Goal: Task Accomplishment & Management: Manage account settings

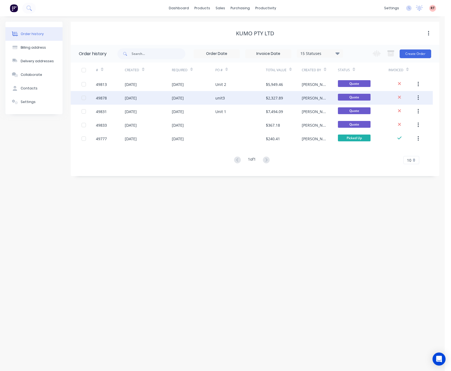
click at [263, 100] on div "unit3" at bounding box center [241, 98] width 51 height 14
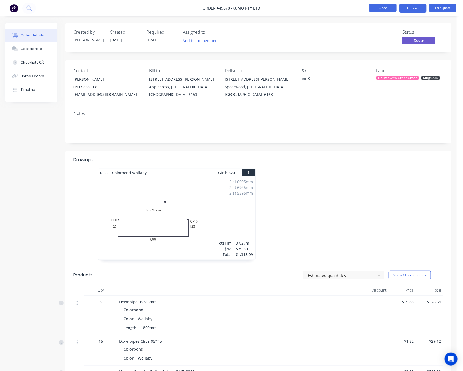
click at [389, 8] on button "Close" at bounding box center [383, 8] width 27 height 8
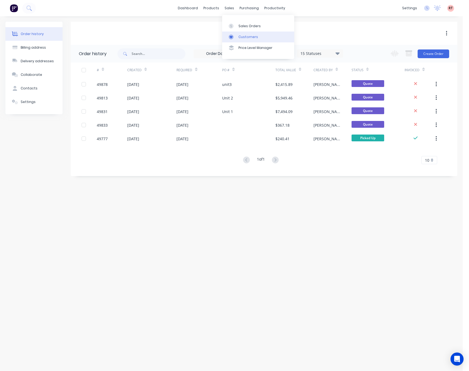
click at [230, 33] on link "Customers" at bounding box center [258, 37] width 72 height 11
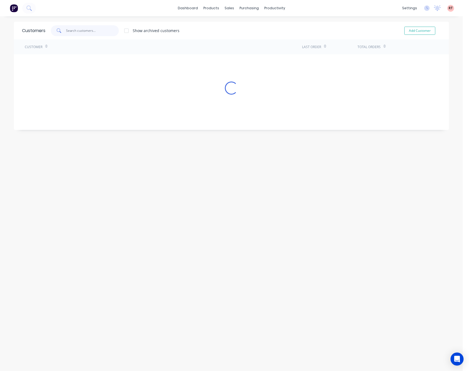
click at [97, 31] on input "text" at bounding box center [92, 30] width 53 height 11
type input "49776"
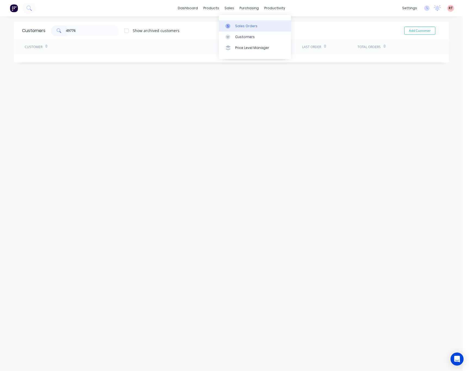
click at [234, 26] on link "Sales Orders" at bounding box center [255, 25] width 72 height 11
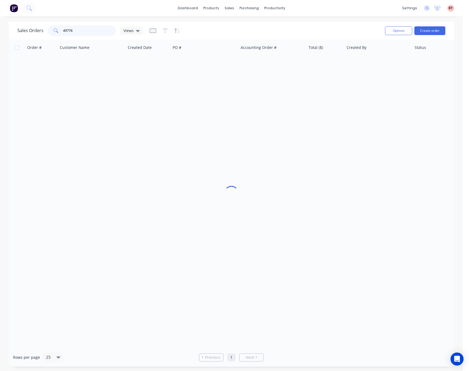
click at [90, 32] on input "49776" at bounding box center [89, 30] width 53 height 11
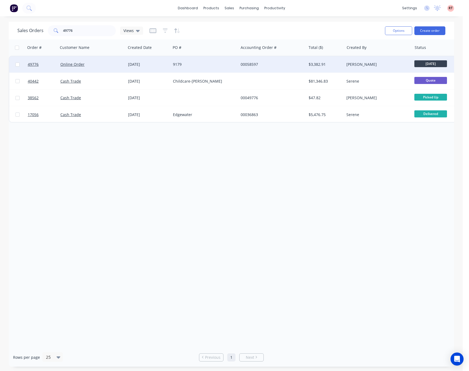
click at [271, 64] on div "00058597" at bounding box center [271, 64] width 60 height 5
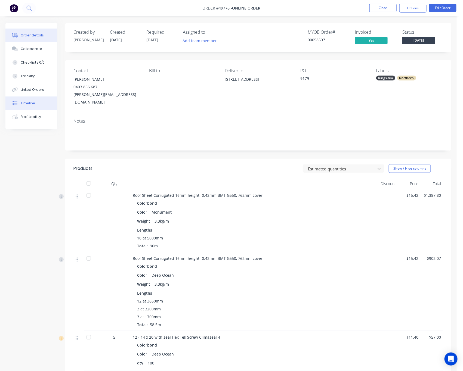
click at [43, 104] on button "Timeline" at bounding box center [31, 104] width 52 height 14
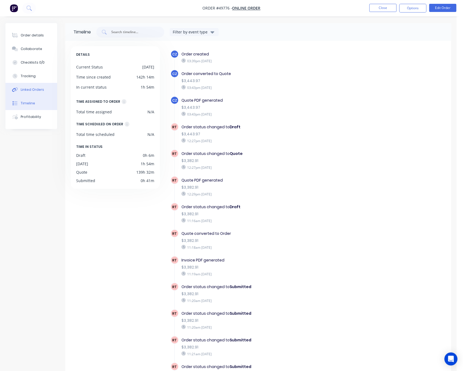
click at [42, 89] on div "Linked Orders" at bounding box center [32, 89] width 23 height 5
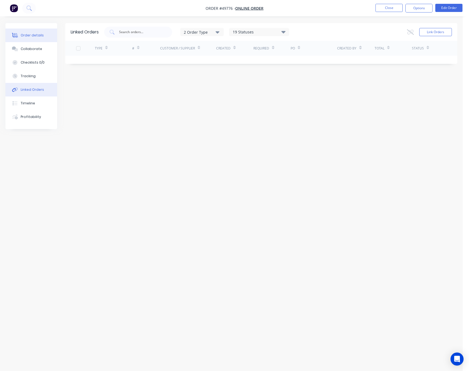
click at [43, 41] on button "Order details" at bounding box center [31, 36] width 52 height 14
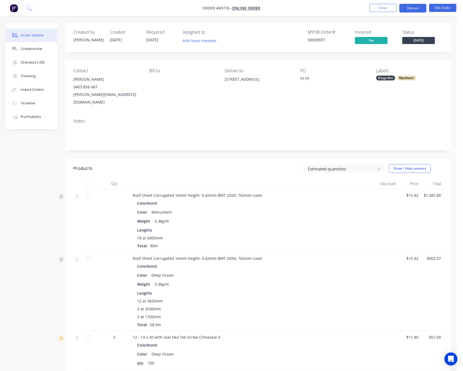
click at [404, 7] on button "Options" at bounding box center [413, 8] width 27 height 9
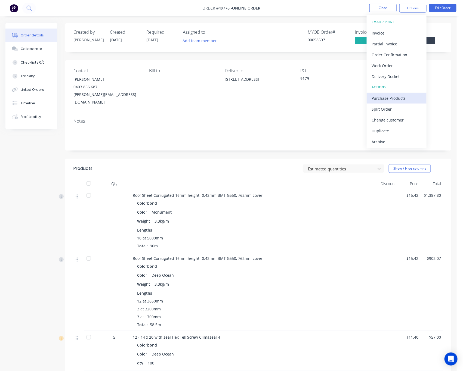
click at [404, 98] on div "Purchase Products" at bounding box center [397, 98] width 50 height 8
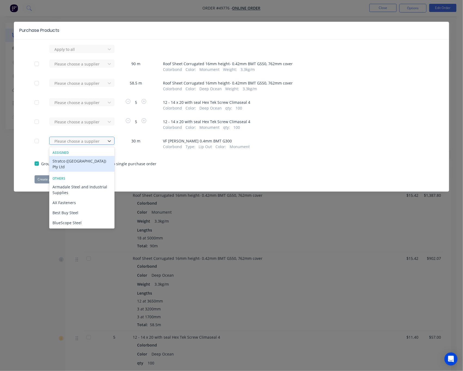
click at [99, 142] on div at bounding box center [78, 141] width 49 height 7
click at [92, 162] on div "Stratco (WA) Pty Ltd" at bounding box center [81, 164] width 65 height 16
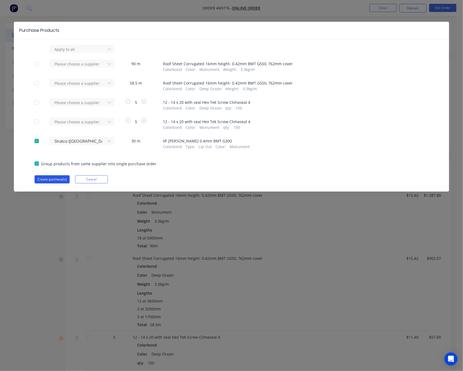
click at [54, 180] on button "Create purchase(s)" at bounding box center [52, 180] width 35 height 8
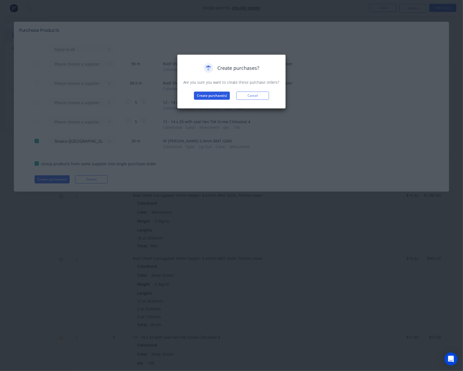
click at [217, 97] on button "Create purchase(s)" at bounding box center [212, 96] width 36 height 8
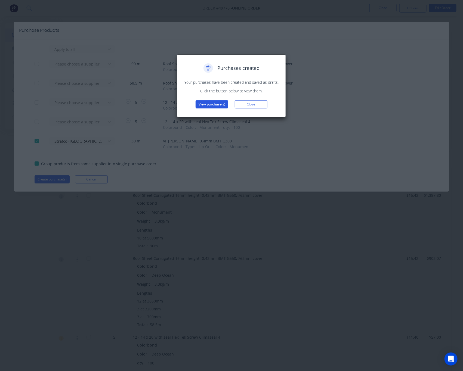
click at [217, 106] on button "View purchase(s)" at bounding box center [212, 104] width 33 height 8
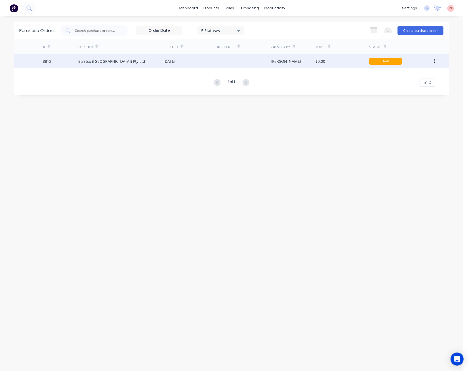
click at [328, 65] on div "$0.00" at bounding box center [343, 61] width 54 height 14
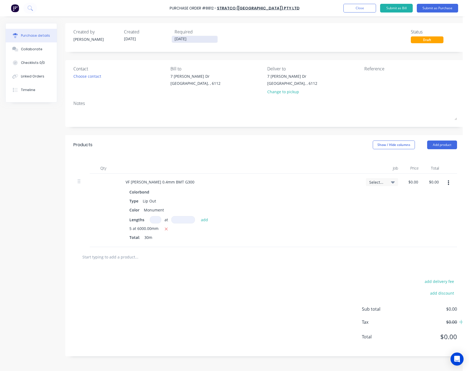
click at [178, 39] on input "[DATE]" at bounding box center [195, 39] width 46 height 7
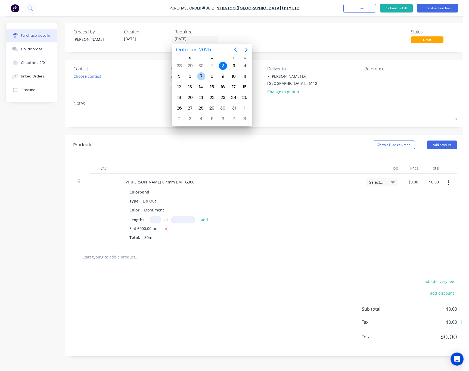
click at [201, 77] on div "7" at bounding box center [201, 76] width 8 height 8
type input "07/10/25"
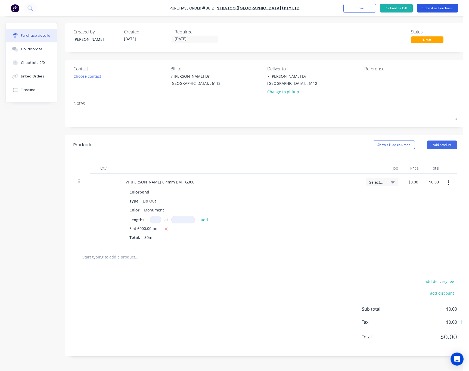
click at [440, 7] on button "Submit as Purchase" at bounding box center [437, 8] width 41 height 9
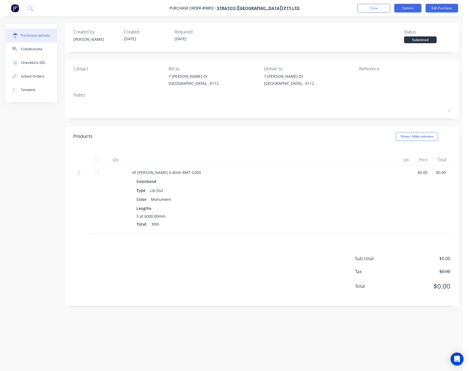
click at [408, 7] on button "Options" at bounding box center [408, 8] width 27 height 9
click at [400, 21] on div "Print / Email" at bounding box center [396, 22] width 42 height 8
click at [386, 43] on div "Without pricing" at bounding box center [396, 44] width 42 height 8
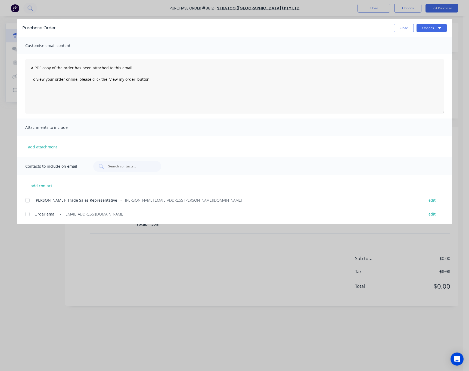
click at [27, 216] on div at bounding box center [27, 214] width 11 height 11
click at [435, 23] on div "Purchase Order Close Options" at bounding box center [234, 28] width 435 height 18
click at [434, 26] on button "Options" at bounding box center [432, 28] width 30 height 9
click at [431, 64] on div "Email" at bounding box center [421, 64] width 42 height 8
click at [245, 302] on div "Purchase Order Close Options Customise email content A PDF copy of the order ha…" at bounding box center [234, 185] width 469 height 371
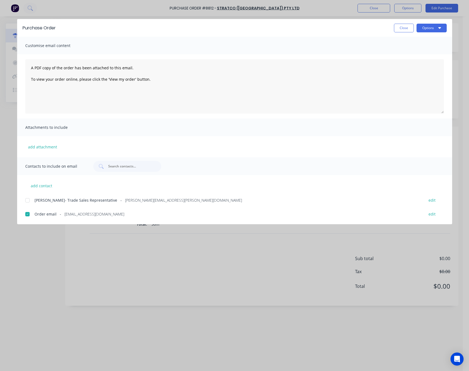
click at [284, 257] on div "Purchase Order Close Options Customise email content A PDF copy of the order ha…" at bounding box center [234, 185] width 469 height 371
click at [251, 288] on div "Purchase Order Close Options Customise email content A PDF copy of the order ha…" at bounding box center [234, 185] width 469 height 371
click at [404, 29] on button "Close" at bounding box center [404, 28] width 20 height 9
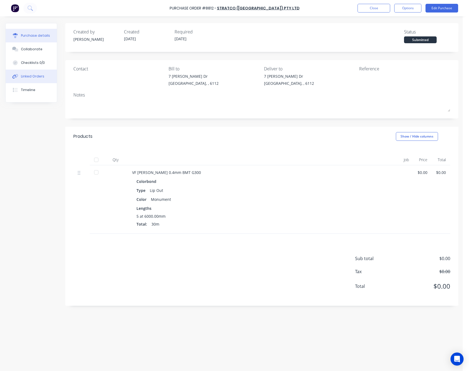
click at [35, 78] on div "Linked Orders" at bounding box center [32, 76] width 23 height 5
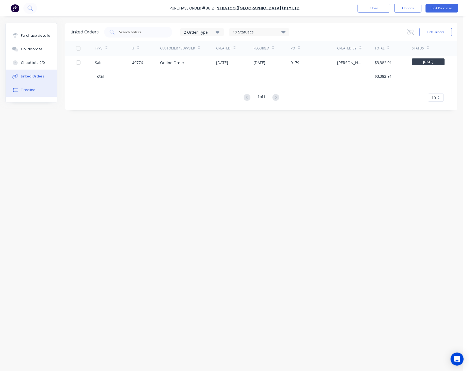
click at [39, 90] on button "Timeline" at bounding box center [31, 90] width 51 height 14
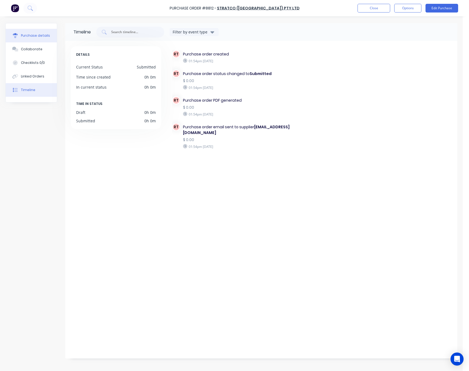
click at [35, 36] on div "Purchase details" at bounding box center [35, 35] width 29 height 5
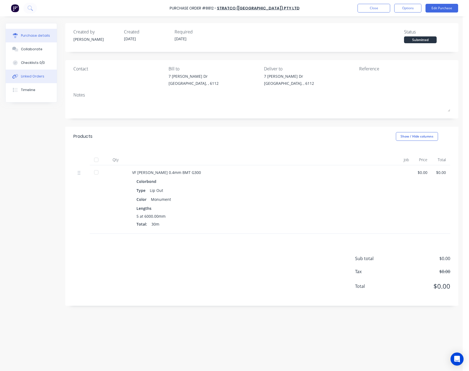
click at [34, 75] on button "Linked Orders" at bounding box center [31, 77] width 51 height 14
click at [34, 76] on div "Linked Orders" at bounding box center [32, 76] width 23 height 5
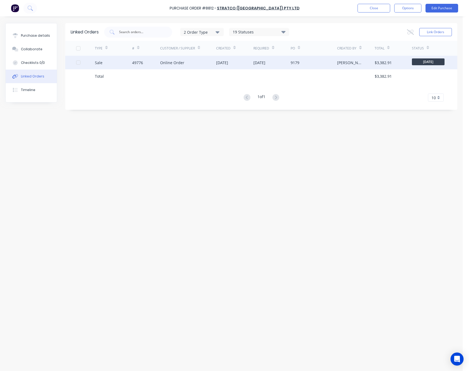
click at [149, 63] on div "49776" at bounding box center [146, 63] width 28 height 14
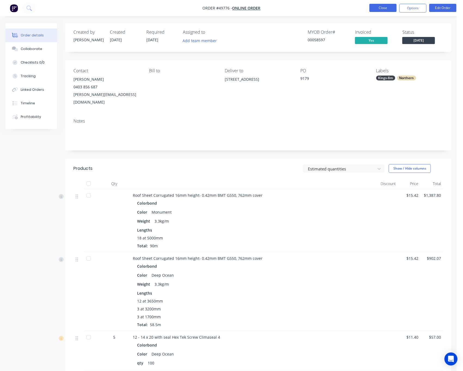
click at [379, 7] on button "Close" at bounding box center [383, 8] width 27 height 8
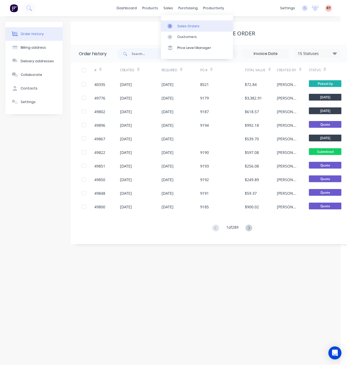
click at [180, 25] on div "Sales Orders" at bounding box center [188, 26] width 22 height 5
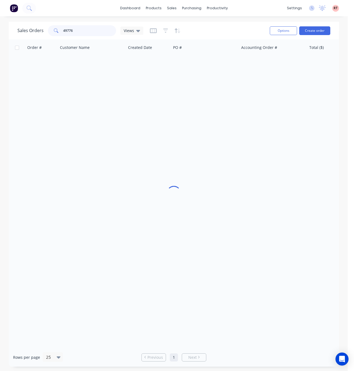
drag, startPoint x: 85, startPoint y: 30, endPoint x: 47, endPoint y: 35, distance: 39.0
click at [47, 35] on div "Sales Orders 49776 Views" at bounding box center [80, 30] width 126 height 11
type input "49790"
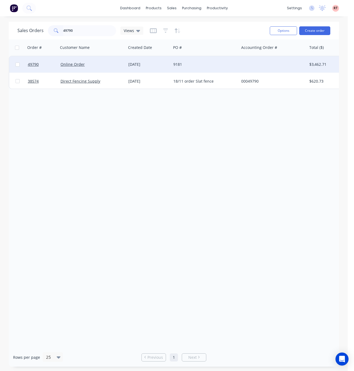
click at [226, 66] on div "9181" at bounding box center [203, 64] width 60 height 5
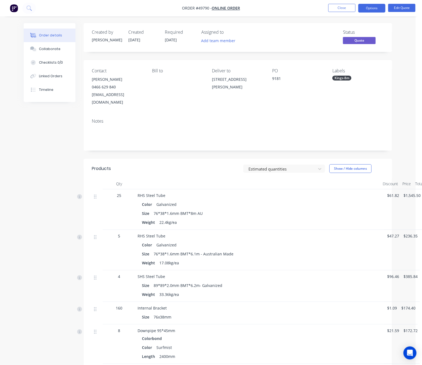
drag, startPoint x: 229, startPoint y: 99, endPoint x: 211, endPoint y: 76, distance: 29.2
click at [211, 76] on div "Contact Graham Wakefield 0466 629 840 grahamw.50@hotmail.com Bill to Deliver to…" at bounding box center [238, 87] width 308 height 54
copy div "40 Frederic street Helena Valley Western Australia 6056"
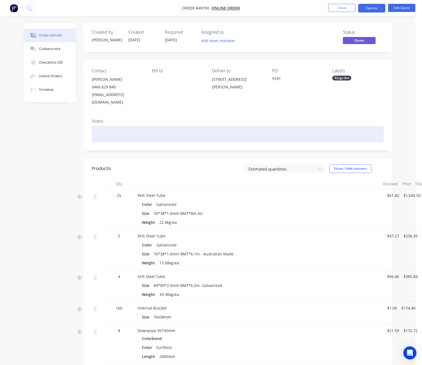
click at [209, 126] on div at bounding box center [238, 134] width 292 height 17
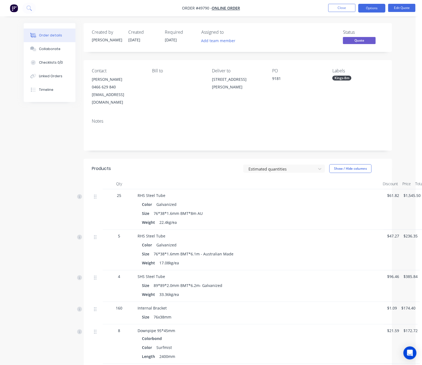
click at [341, 80] on div "Kings-8m" at bounding box center [341, 78] width 19 height 5
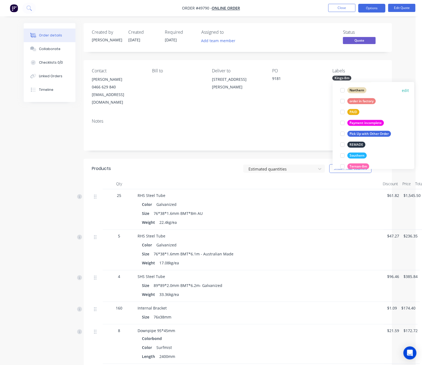
click at [342, 90] on div at bounding box center [342, 90] width 11 height 11
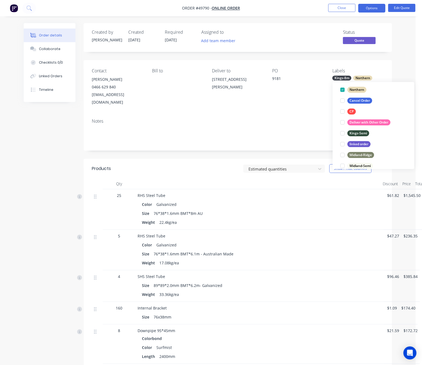
click at [317, 114] on div "Notes" at bounding box center [238, 132] width 308 height 36
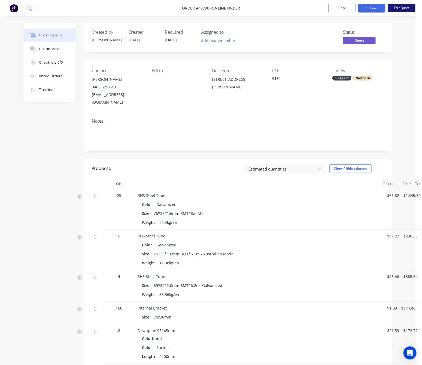
click at [403, 8] on button "Edit Quote" at bounding box center [401, 8] width 27 height 8
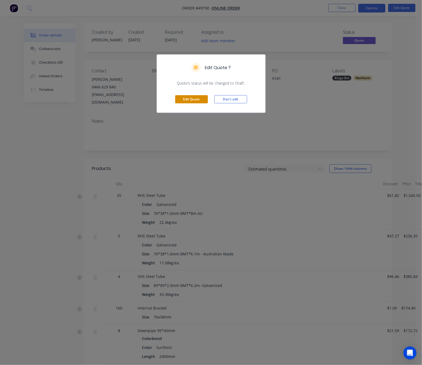
click at [202, 98] on button "Edit Quote" at bounding box center [191, 99] width 33 height 8
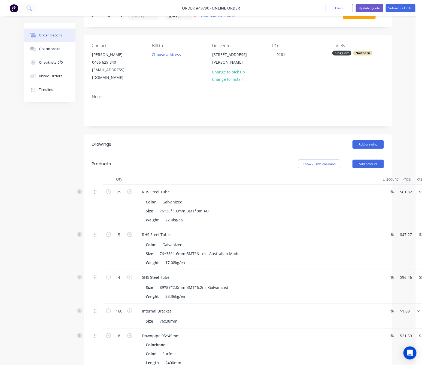
scroll to position [0, 0]
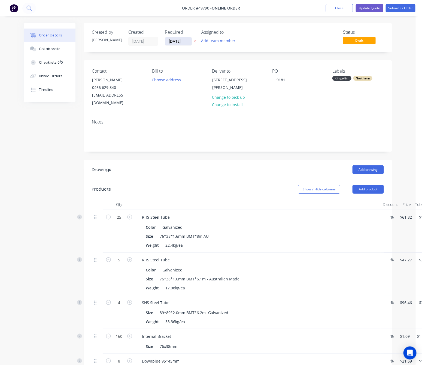
click at [173, 41] on input "06/10/25" at bounding box center [178, 41] width 27 height 8
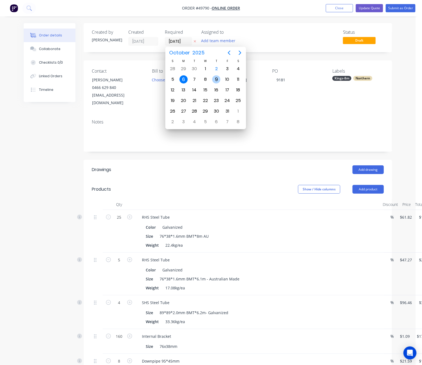
click at [215, 79] on div "9" at bounding box center [216, 79] width 8 height 8
type input "09/10/25"
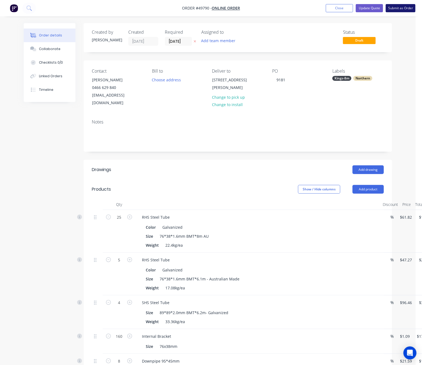
click at [405, 7] on button "Submit as Order" at bounding box center [400, 8] width 30 height 8
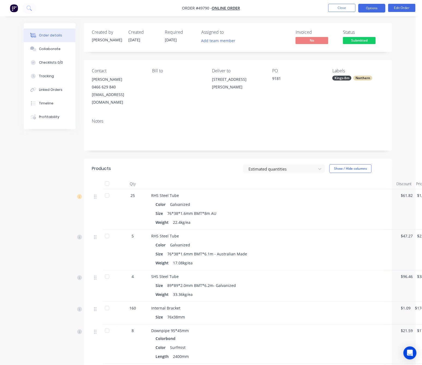
click at [372, 6] on button "Options" at bounding box center [371, 8] width 27 height 9
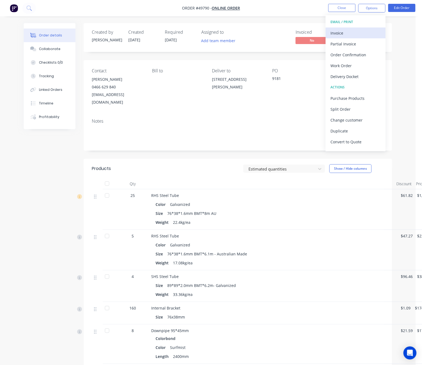
click at [357, 32] on div "Invoice" at bounding box center [355, 33] width 50 height 8
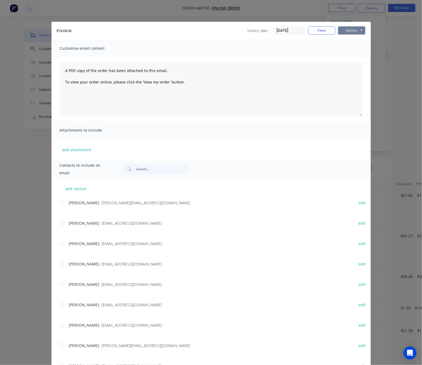
click at [355, 30] on button "Options" at bounding box center [351, 30] width 27 height 8
click at [349, 48] on button "Print" at bounding box center [355, 49] width 35 height 9
click at [388, 42] on div "Invoice Invoice date 02/10/25 Close Options Preview Print Email Customise email…" at bounding box center [211, 182] width 422 height 365
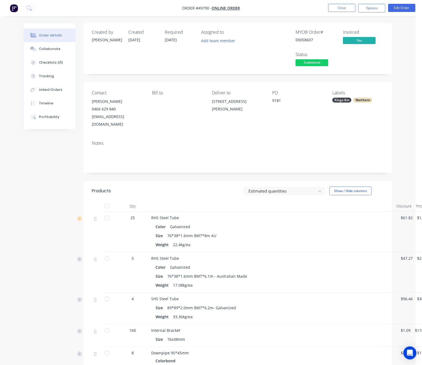
click at [315, 66] on span "Submitted" at bounding box center [311, 62] width 33 height 7
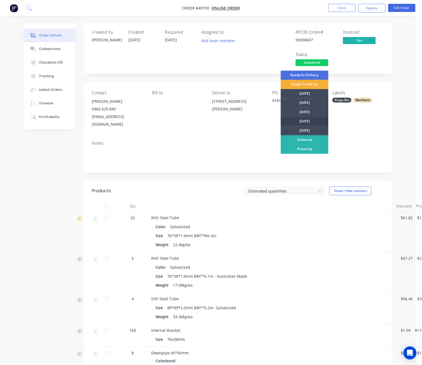
click at [310, 121] on div "[DATE]" at bounding box center [305, 121] width 48 height 9
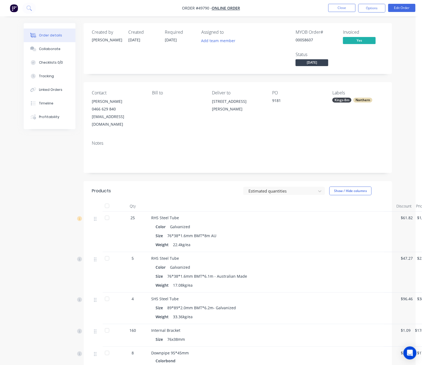
click at [223, 74] on div "Created by Rachel Created 02/10/25 Required 09/10/25 Assigned to Add team membe…" at bounding box center [238, 48] width 308 height 51
click at [376, 7] on button "Options" at bounding box center [371, 8] width 27 height 9
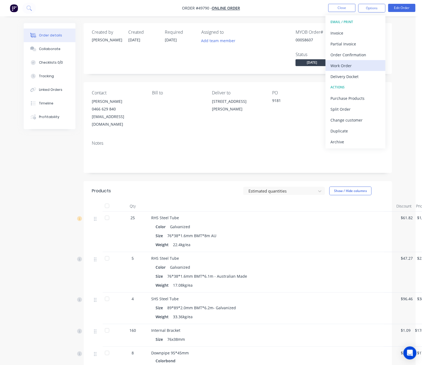
click at [362, 64] on div "Work Order" at bounding box center [355, 66] width 50 height 8
click at [362, 65] on div "Custom" at bounding box center [355, 66] width 50 height 8
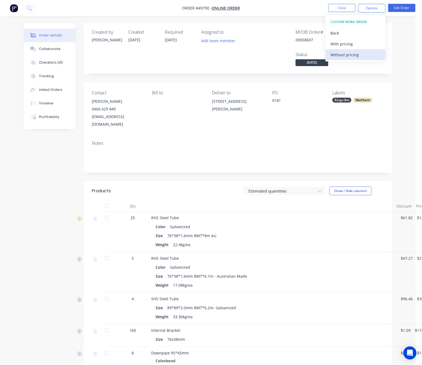
click at [362, 56] on div "Without pricing" at bounding box center [355, 55] width 50 height 8
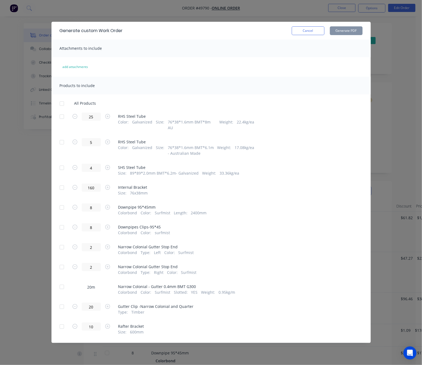
click at [62, 244] on div at bounding box center [61, 247] width 11 height 11
click at [64, 242] on div at bounding box center [61, 247] width 11 height 11
click at [66, 282] on div at bounding box center [61, 287] width 11 height 11
click at [349, 30] on button "Generate PDF" at bounding box center [346, 30] width 33 height 9
click at [407, 40] on div "Generate custom Work Order Cancel Generate PDF Attachments to include add attac…" at bounding box center [211, 182] width 422 height 365
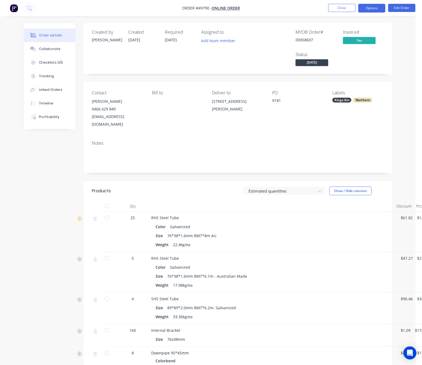
click at [373, 7] on button "Options" at bounding box center [371, 8] width 27 height 9
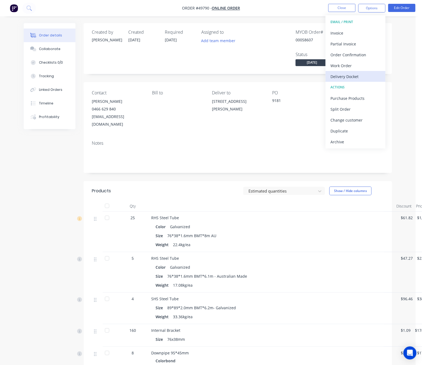
click at [363, 76] on div "Delivery Docket" at bounding box center [355, 77] width 50 height 8
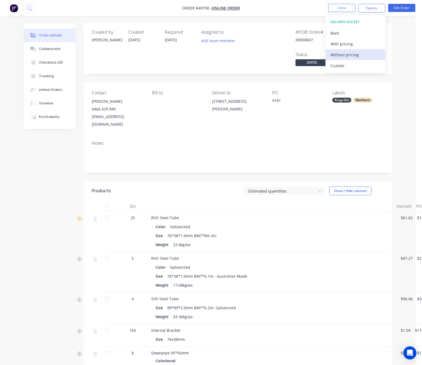
click at [366, 58] on div "Without pricing" at bounding box center [355, 55] width 50 height 8
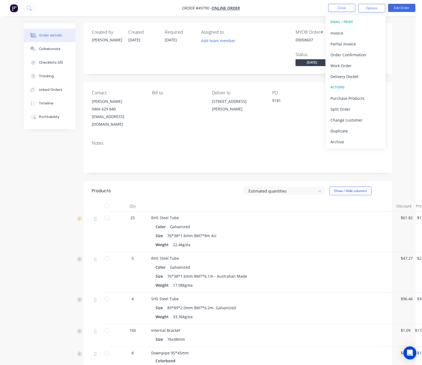
click at [195, 72] on div "Created by Rachel Created 02/10/25 Required 09/10/25 Assigned to Add team membe…" at bounding box center [238, 48] width 308 height 51
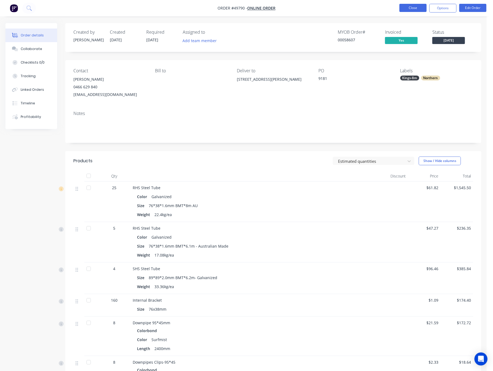
click at [416, 9] on button "Close" at bounding box center [413, 8] width 27 height 8
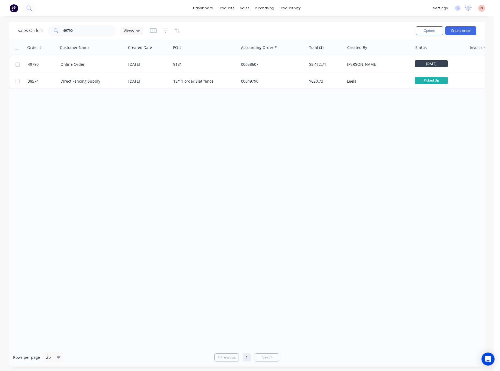
click at [207, 187] on div "Order # Customer Name Created Date PO # Accounting Order # Total ($) Created By…" at bounding box center [247, 193] width 476 height 309
click at [238, 27] on div "Sales Orders 49790 Views" at bounding box center [214, 30] width 394 height 13
click at [242, 7] on div "sales" at bounding box center [244, 8] width 15 height 8
click at [251, 25] on div at bounding box center [248, 26] width 8 height 5
drag, startPoint x: 77, startPoint y: 35, endPoint x: 60, endPoint y: 33, distance: 17.6
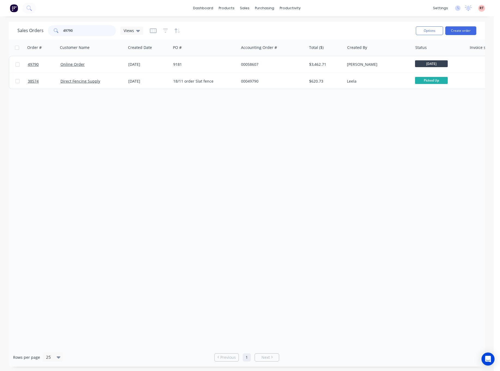
click at [61, 33] on div "49790" at bounding box center [82, 30] width 68 height 11
type input "49695"
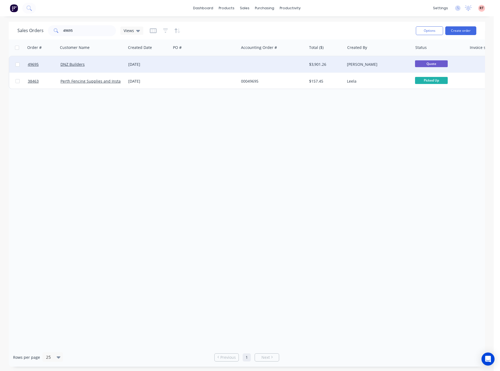
click at [226, 67] on div at bounding box center [205, 64] width 68 height 16
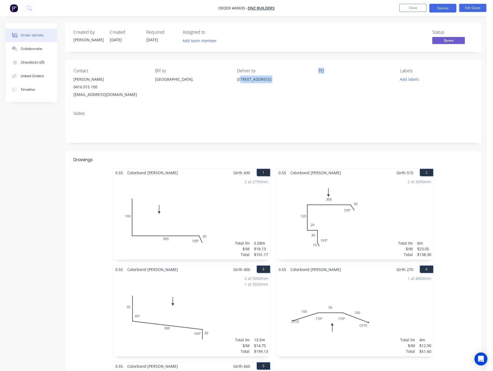
drag, startPoint x: 315, startPoint y: 78, endPoint x: 241, endPoint y: 84, distance: 74.6
click at [241, 84] on div "Contact Nick 0416 015 100 dnzbuilders@live.com.au Bill to Australia, Deliver to…" at bounding box center [273, 83] width 416 height 47
click at [300, 102] on div "Contact Nick 0416 015 100 dnzbuilders@live.com.au Bill to Australia, Deliver to…" at bounding box center [273, 83] width 416 height 47
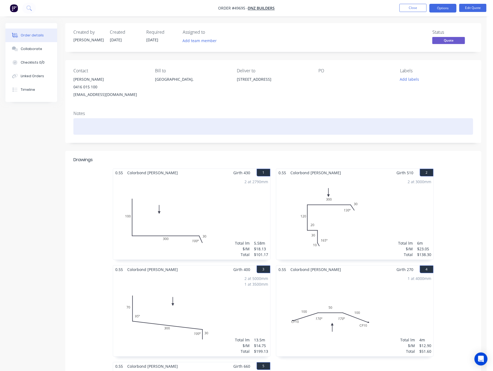
click at [292, 112] on div "Notes" at bounding box center [273, 125] width 416 height 36
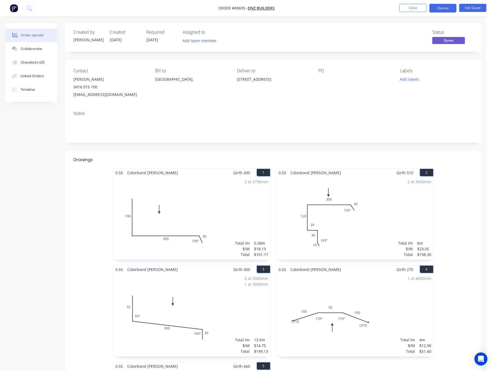
drag, startPoint x: 314, startPoint y: 78, endPoint x: 234, endPoint y: 81, distance: 79.8
click at [234, 81] on div "Contact Nick 0416 015 100 dnzbuilders@live.com.au Bill to Australia, Deliver to…" at bounding box center [273, 83] width 416 height 47
copy div "198 Lakeview Dr, Gidgegannup WA 6083"
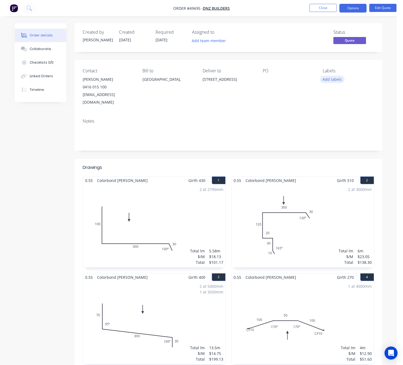
click at [336, 80] on button "Add labels" at bounding box center [332, 79] width 25 height 7
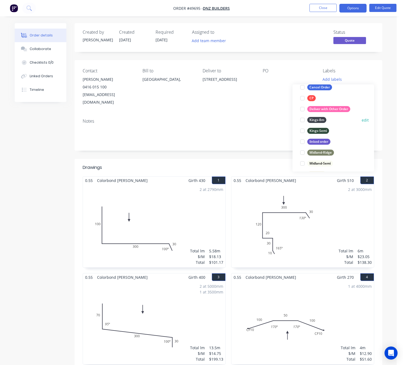
click at [302, 119] on div at bounding box center [302, 120] width 11 height 11
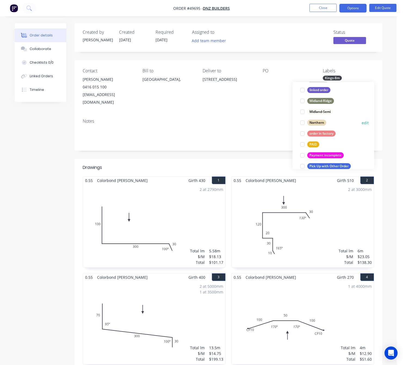
click at [305, 123] on div at bounding box center [302, 123] width 11 height 11
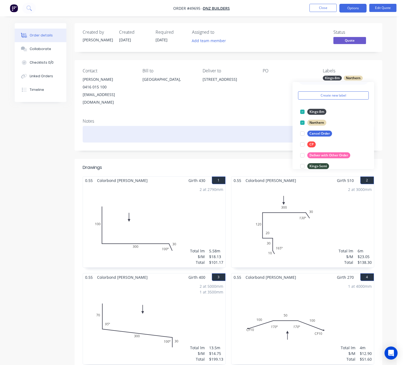
click at [239, 131] on div at bounding box center [229, 134] width 292 height 17
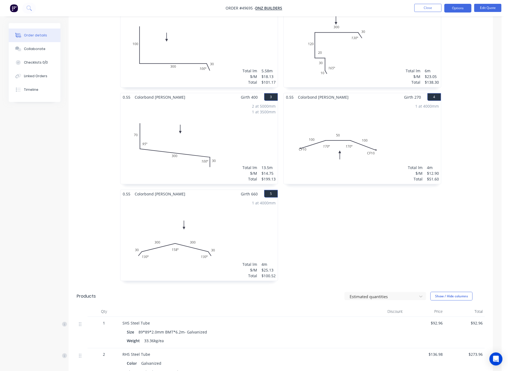
scroll to position [0, 0]
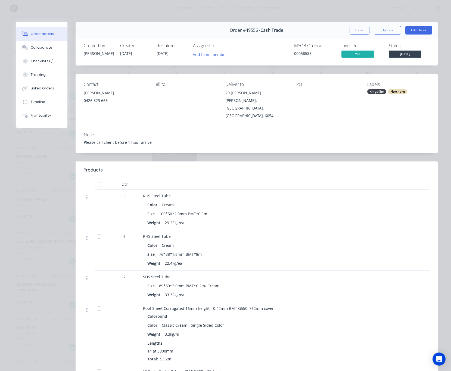
click at [354, 9] on div "Order details Collaborate Checklists 0/0 Tracking Linked Orders Timeline Profit…" at bounding box center [225, 185] width 451 height 371
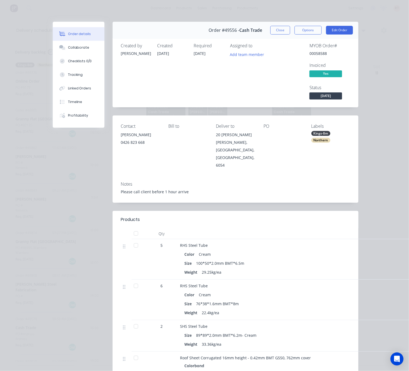
click at [189, 10] on div "Order details Collaborate Checklists 0/0 Tracking Linked Orders Timeline Profit…" at bounding box center [204, 185] width 409 height 371
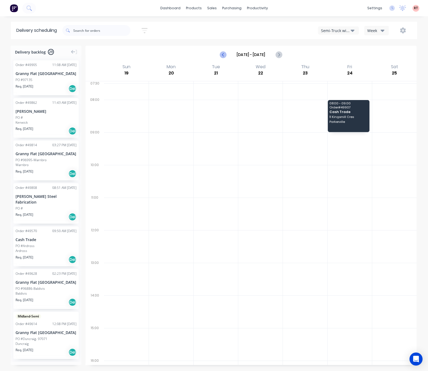
click at [225, 53] on icon "Previous page" at bounding box center [223, 54] width 7 height 7
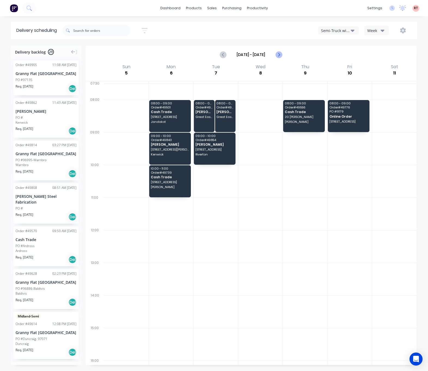
click at [281, 55] on icon "Next page" at bounding box center [278, 54] width 7 height 7
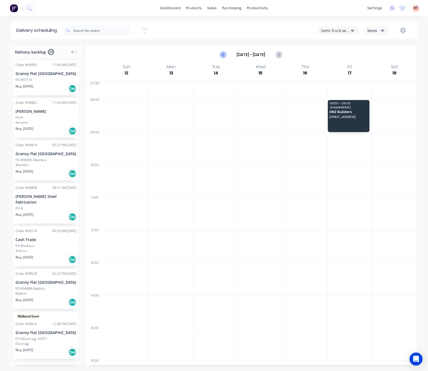
click at [223, 54] on icon "Previous page" at bounding box center [223, 55] width 2 height 4
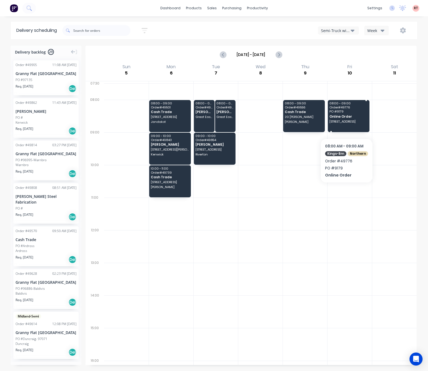
click at [346, 122] on span "14 Trenton Way, Duncraig WA 6023" at bounding box center [348, 121] width 38 height 3
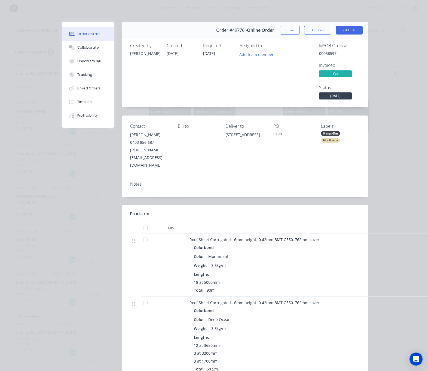
drag, startPoint x: 262, startPoint y: 147, endPoint x: 225, endPoint y: 137, distance: 38.5
click at [225, 137] on div "Contact Andrew Davis 0403 856 687 andrew@maltagroup.com.au Bill to Deliver to 1…" at bounding box center [245, 147] width 246 height 62
click at [259, 148] on div "14 Trenton Way, Duncraig WA 6023" at bounding box center [244, 139] width 39 height 17
drag, startPoint x: 270, startPoint y: 145, endPoint x: 228, endPoint y: 135, distance: 43.1
click at [228, 135] on div "Contact Andrew Davis 0403 856 687 andrew@maltagroup.com.au Bill to Deliver to 1…" at bounding box center [245, 147] width 246 height 62
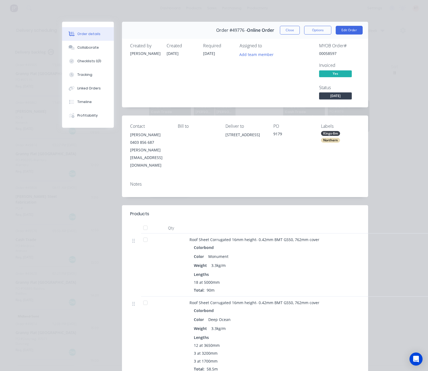
copy div "14 Trenton Way, Duncraig WA 6023"
click at [280, 30] on button "Close" at bounding box center [290, 30] width 20 height 9
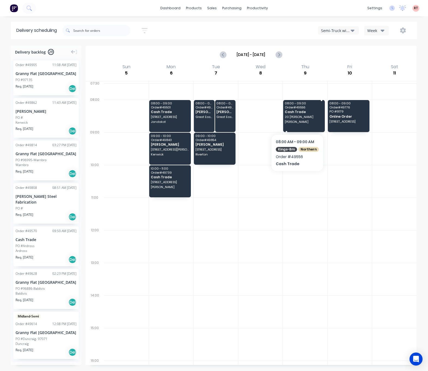
click at [296, 120] on div "08:00 - 09:00 Order # 49556 Cash Trade 20 Diana Cres Lockridge" at bounding box center [304, 116] width 42 height 32
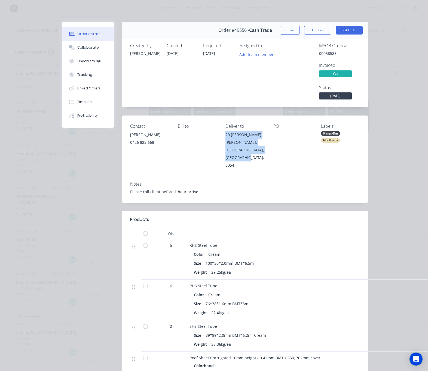
drag, startPoint x: 246, startPoint y: 163, endPoint x: 219, endPoint y: 135, distance: 39.1
click at [219, 135] on div "Contact Liam 0426 823 668 Bill to Deliver to 20 Diana Cres Lockridge, Western A…" at bounding box center [245, 147] width 246 height 62
copy div "20 Diana Cres Lockridge, Western Australia, Australia, 6054"
click at [283, 30] on button "Close" at bounding box center [290, 30] width 20 height 9
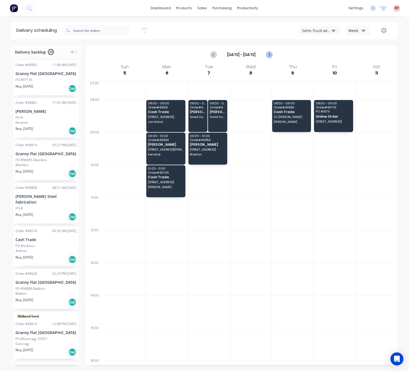
click at [269, 53] on icon "Next page" at bounding box center [269, 54] width 7 height 7
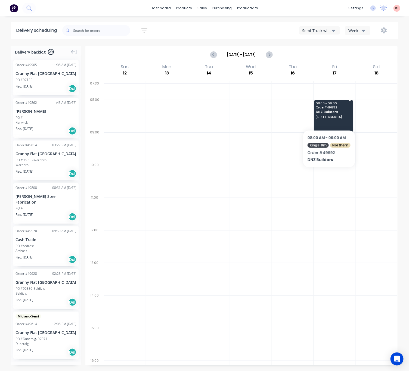
click at [328, 116] on span "15 Harford Ave, Viveash WA 6056" at bounding box center [334, 116] width 36 height 3
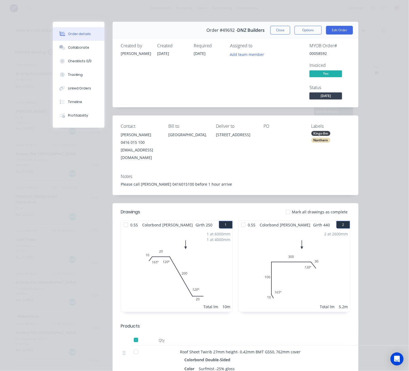
drag, startPoint x: 252, startPoint y: 143, endPoint x: 214, endPoint y: 137, distance: 38.0
click at [214, 137] on div "Contact Nick 0416 015 100 dnzbuilders@live.com.au Bill to Australia, Deliver to…" at bounding box center [236, 143] width 246 height 54
copy div "15 Harford Ave, Viveash WA 6056"
click at [280, 27] on button "Close" at bounding box center [281, 30] width 20 height 9
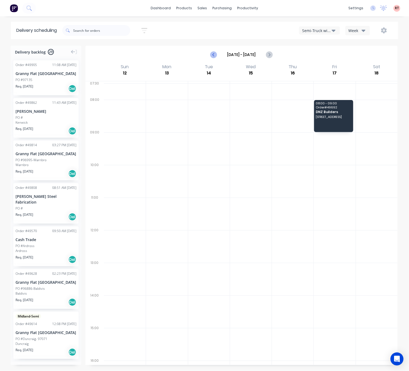
click at [214, 53] on icon "Previous page" at bounding box center [214, 54] width 7 height 7
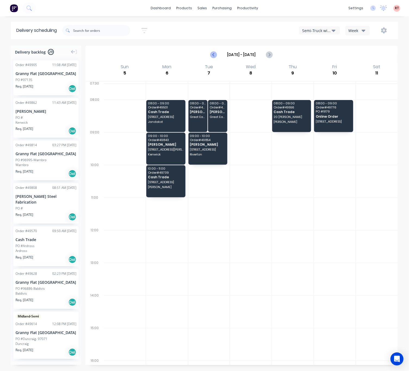
click at [214, 53] on icon "Previous page" at bounding box center [214, 54] width 7 height 7
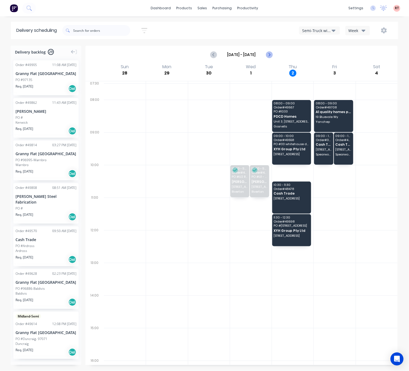
click at [271, 56] on icon "Next page" at bounding box center [269, 54] width 7 height 7
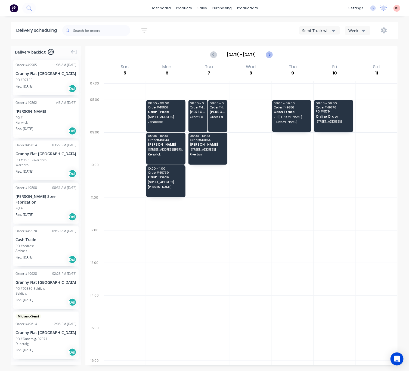
click at [271, 56] on icon "Next page" at bounding box center [269, 54] width 7 height 7
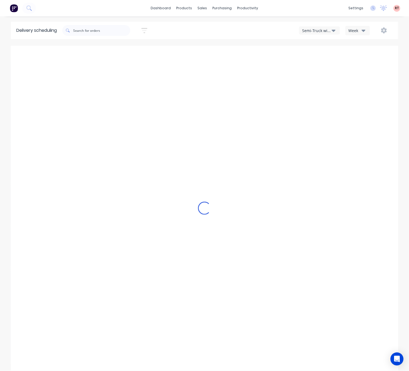
type input "Oct 12 - Oct 18"
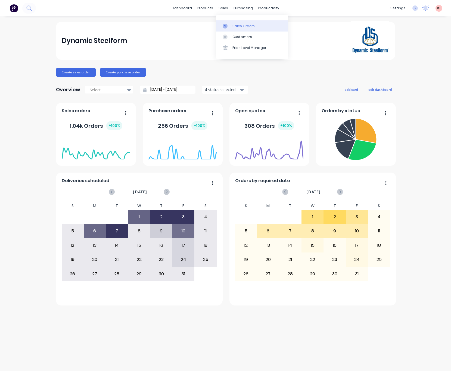
click at [240, 26] on div "Sales Orders" at bounding box center [244, 26] width 22 height 5
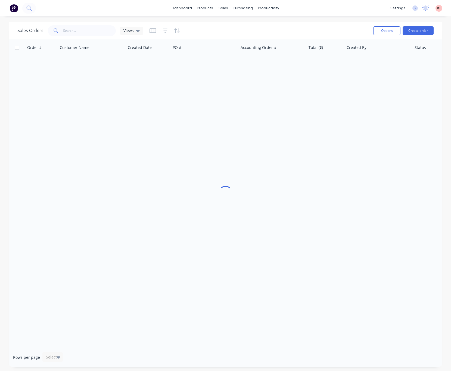
click at [88, 27] on div "Sales Orders Views Options Create order" at bounding box center [226, 31] width 434 height 18
click at [88, 28] on input "text" at bounding box center [89, 30] width 53 height 11
type input "49776"
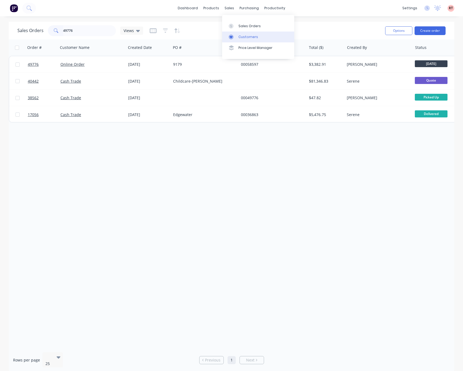
click at [240, 35] on div "Customers" at bounding box center [248, 37] width 20 height 5
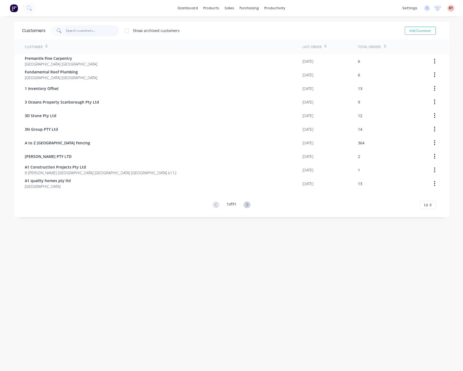
click at [98, 28] on input "text" at bounding box center [92, 30] width 53 height 11
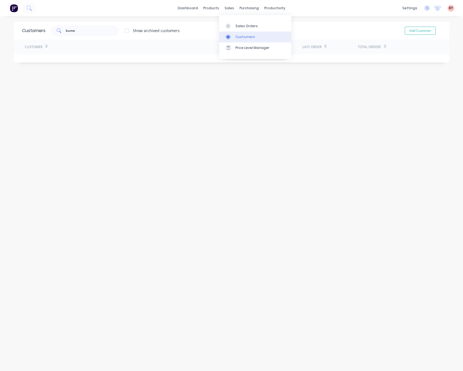
click at [232, 34] on link "Customers" at bounding box center [255, 37] width 72 height 11
click at [99, 29] on input "kumo" at bounding box center [92, 30] width 53 height 11
type input "k"
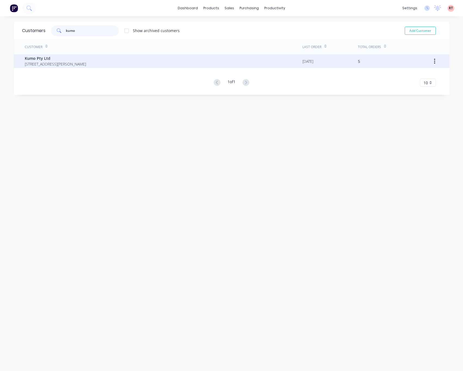
type input "kumo"
click at [86, 59] on span "Kumo Pty Ltd" at bounding box center [55, 59] width 61 height 6
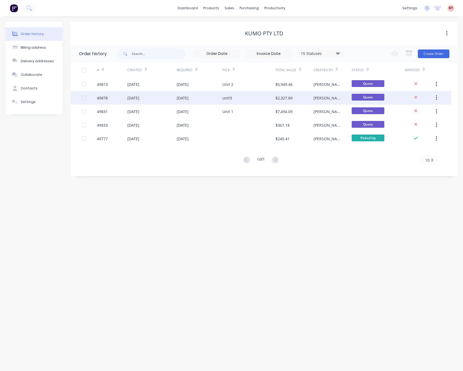
click at [250, 96] on div "unit3" at bounding box center [248, 98] width 53 height 14
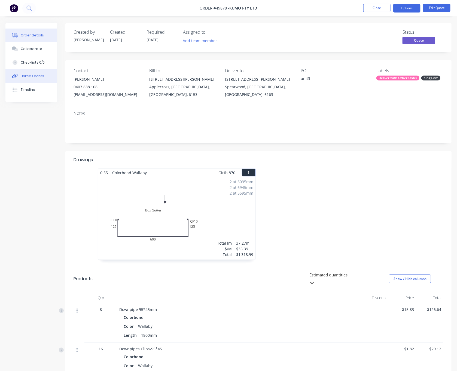
click at [38, 79] on button "Linked Orders" at bounding box center [31, 76] width 52 height 14
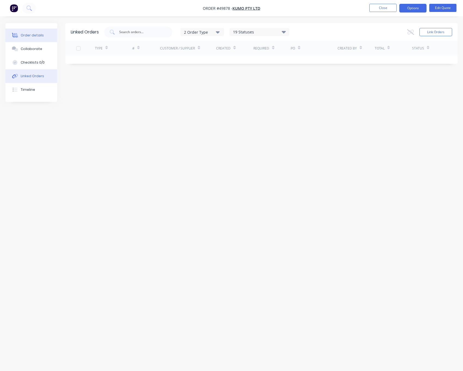
click at [39, 37] on div "Order details" at bounding box center [32, 35] width 23 height 5
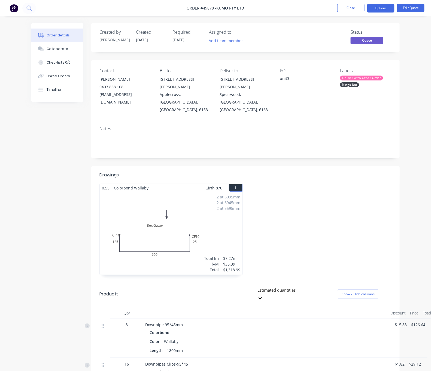
click at [222, 136] on div "Notes" at bounding box center [245, 140] width 308 height 36
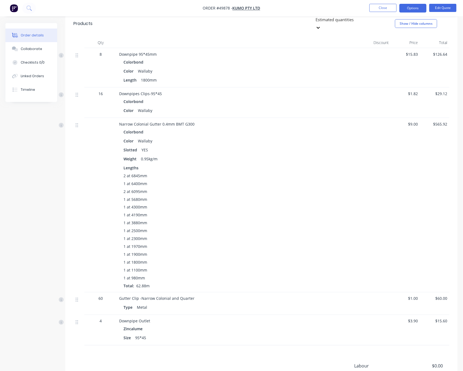
scroll to position [308, 0]
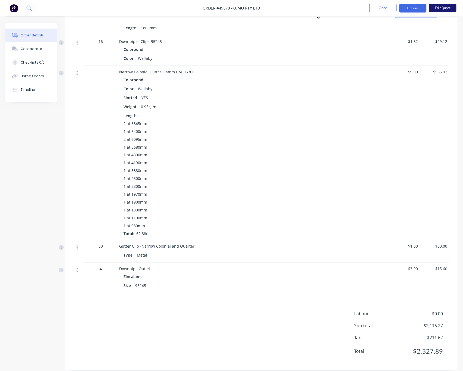
click at [444, 7] on button "Edit Quote" at bounding box center [442, 8] width 27 height 8
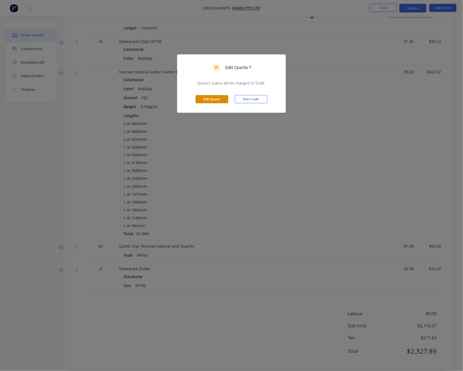
click at [217, 103] on button "Edit Quote" at bounding box center [212, 99] width 33 height 8
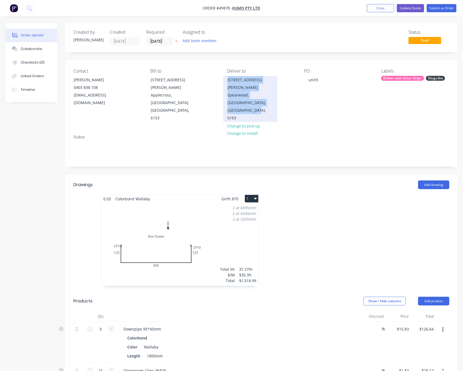
drag, startPoint x: 274, startPoint y: 95, endPoint x: 224, endPoint y: 82, distance: 51.9
click at [224, 82] on div "102 Hamilton Road Spearwood, Western Australia, Australia, 6163" at bounding box center [250, 99] width 54 height 46
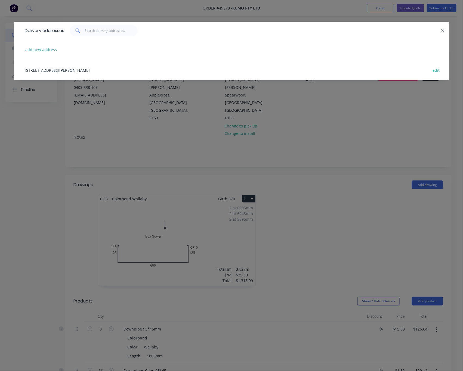
click at [344, 135] on div "Delivery addresses add new address Unit7/ 39 Simpson St, Applecross, Western Au…" at bounding box center [231, 185] width 463 height 371
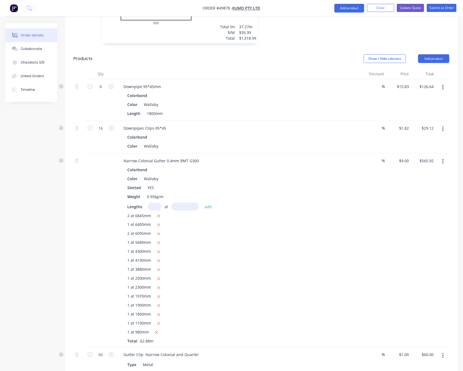
scroll to position [286, 0]
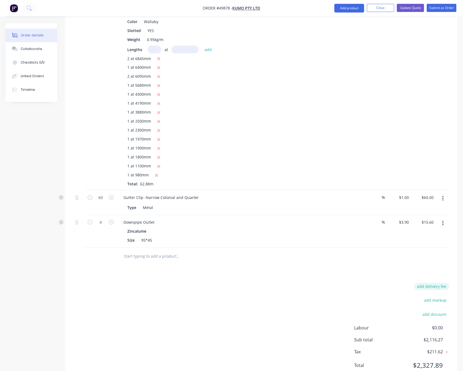
click at [435, 283] on button "add delivery fee" at bounding box center [431, 286] width 35 height 7
type input "65"
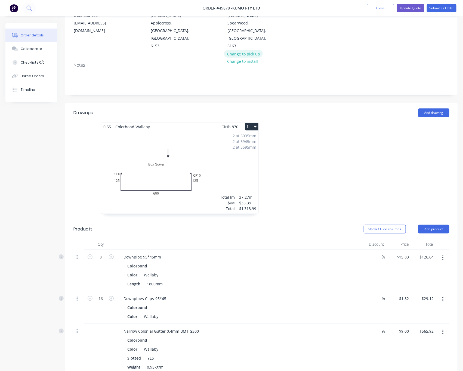
scroll to position [31, 0]
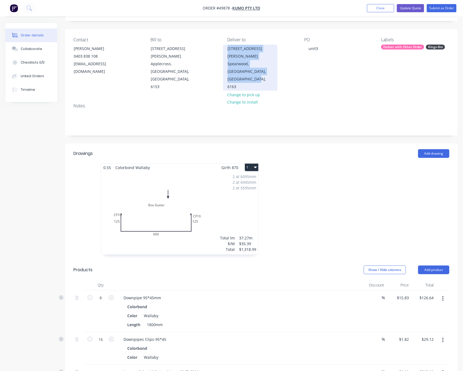
drag, startPoint x: 272, startPoint y: 63, endPoint x: 224, endPoint y: 45, distance: 51.6
click at [228, 45] on div "Deliver to 102 Hamilton Road Spearwood, Western Australia, Australia, 6163 Chan…" at bounding box center [262, 64] width 68 height 54
copy div "102 Hamilton Road Spearwood, Western Australia, Australia, 6163"
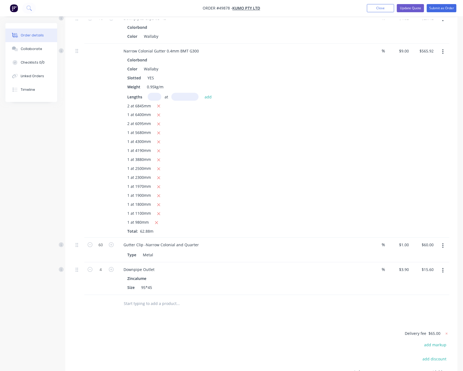
scroll to position [398, 0]
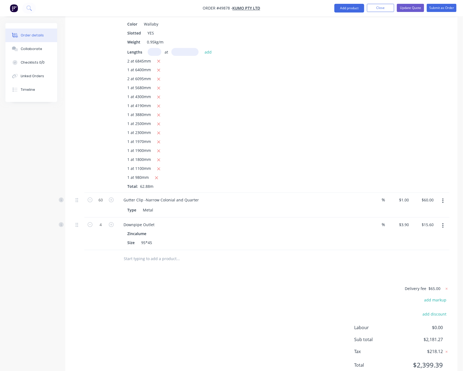
click at [440, 286] on span "$65.00" at bounding box center [435, 289] width 12 height 6
click at [436, 286] on span "$65.00" at bounding box center [435, 289] width 12 height 6
click at [445, 287] on icon at bounding box center [446, 289] width 5 height 5
click at [432, 286] on button "add delivery fee" at bounding box center [431, 289] width 35 height 7
type input "80"
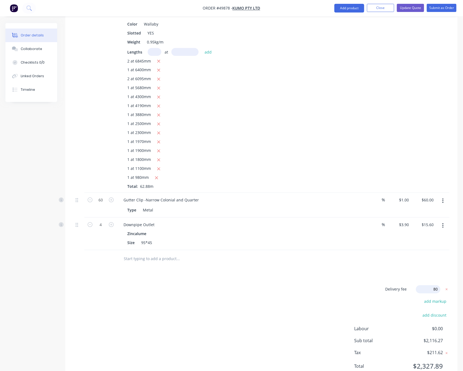
click at [389, 259] on div "Drawings Add drawing 0.55 Colorbond Wallaby Girth 870 1 Box Gutter CF 10 125 60…" at bounding box center [261, 82] width 392 height 608
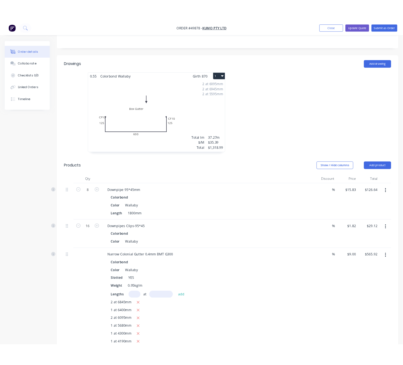
scroll to position [0, 0]
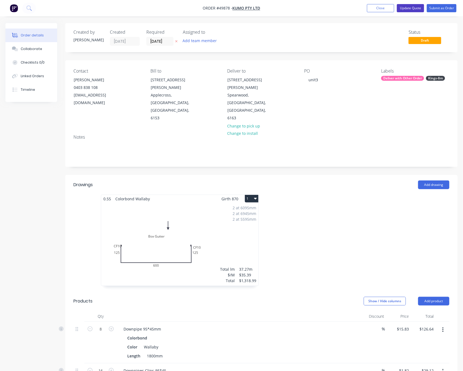
click at [413, 7] on button "Update Quote" at bounding box center [410, 8] width 27 height 8
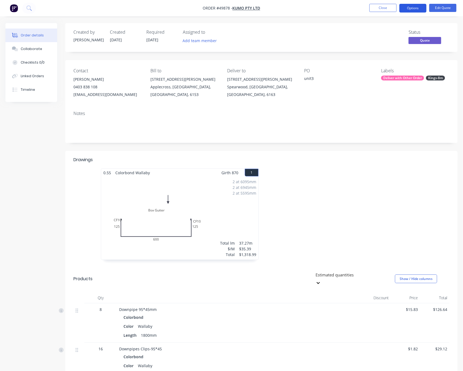
click at [417, 11] on button "Options" at bounding box center [413, 8] width 27 height 9
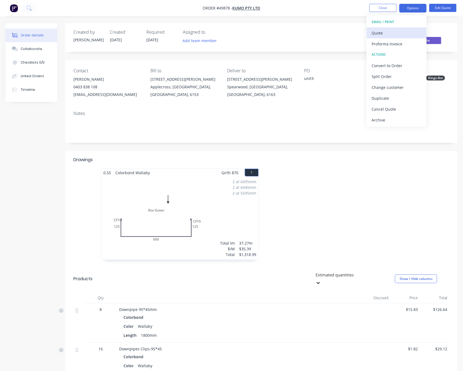
click at [398, 33] on div "Quote" at bounding box center [397, 33] width 50 height 8
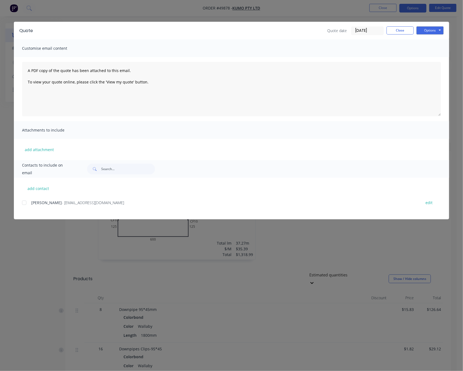
click at [29, 204] on div at bounding box center [24, 203] width 11 height 11
click at [430, 35] on div "Options Preview Print Email" at bounding box center [430, 30] width 27 height 9
click at [431, 29] on button "Options" at bounding box center [430, 30] width 27 height 8
click at [429, 57] on button "Email" at bounding box center [434, 58] width 35 height 9
click at [45, 244] on div "Quote Quote date 02/10/25 Close Options Preview Print Email Customise email con…" at bounding box center [231, 185] width 463 height 371
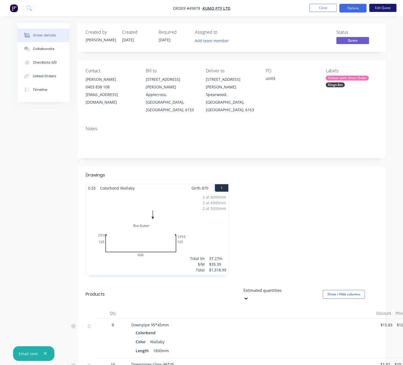
click at [386, 5] on button "Edit Quote" at bounding box center [383, 8] width 27 height 8
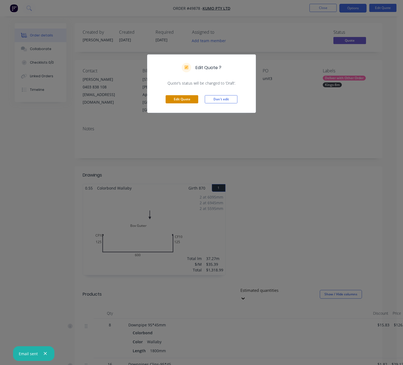
click at [186, 101] on button "Edit Quote" at bounding box center [182, 99] width 33 height 8
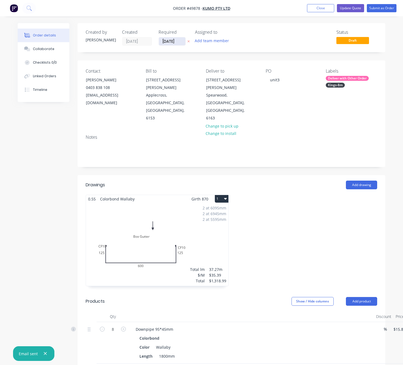
click at [164, 43] on input "[DATE]" at bounding box center [172, 41] width 27 height 8
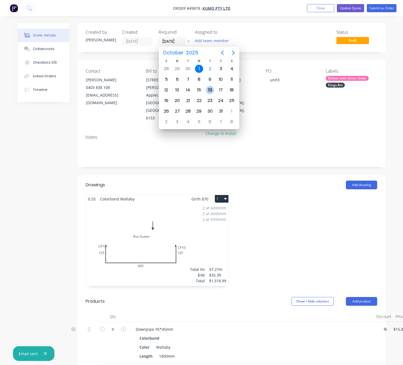
click at [219, 89] on div "17" at bounding box center [221, 90] width 8 height 8
type input "17/10/25"
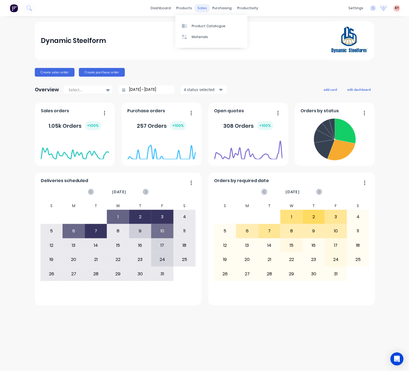
click at [205, 7] on div "sales" at bounding box center [202, 8] width 15 height 8
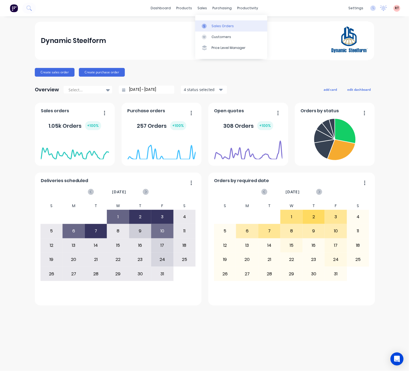
click at [205, 26] on icon at bounding box center [205, 25] width 2 height 3
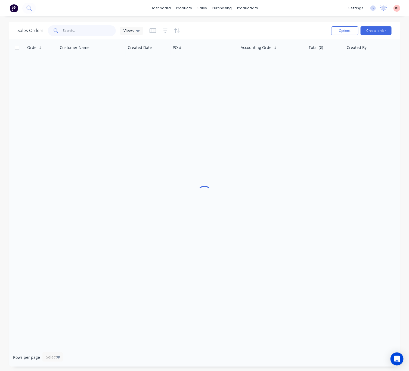
click at [96, 32] on input "text" at bounding box center [89, 30] width 53 height 11
type input "49692"
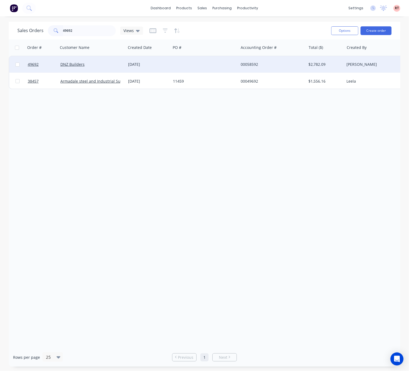
click at [201, 65] on div at bounding box center [205, 64] width 68 height 16
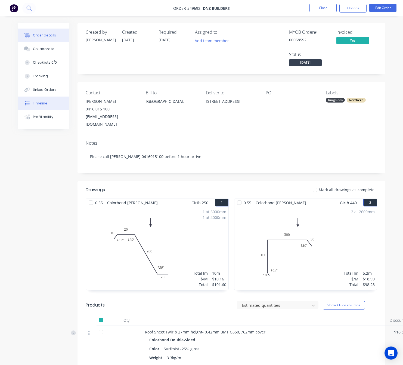
click at [47, 102] on button "Timeline" at bounding box center [44, 104] width 52 height 14
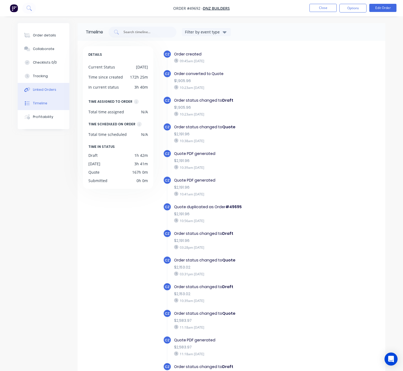
click at [46, 85] on button "Linked Orders" at bounding box center [44, 90] width 52 height 14
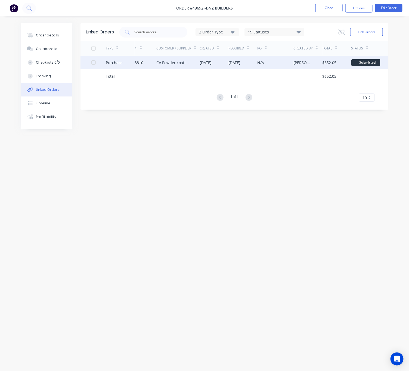
click at [208, 67] on div "[DATE]" at bounding box center [214, 63] width 29 height 14
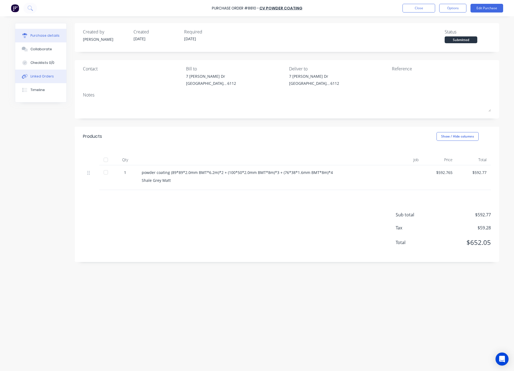
click at [47, 76] on div "Linked Orders" at bounding box center [41, 76] width 23 height 5
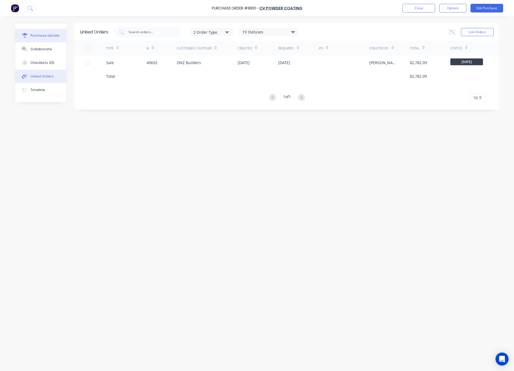
click at [50, 39] on button "Purchase details" at bounding box center [40, 36] width 51 height 14
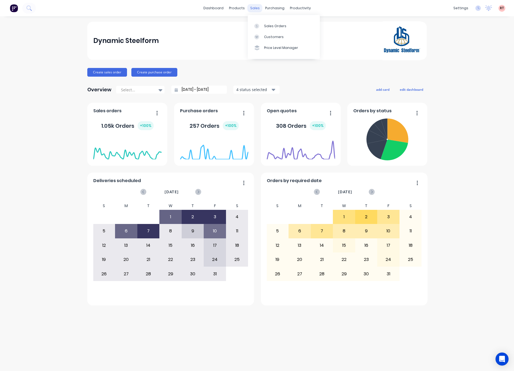
click at [256, 9] on div "sales" at bounding box center [255, 8] width 15 height 8
click at [262, 24] on link "Sales Orders" at bounding box center [284, 25] width 72 height 11
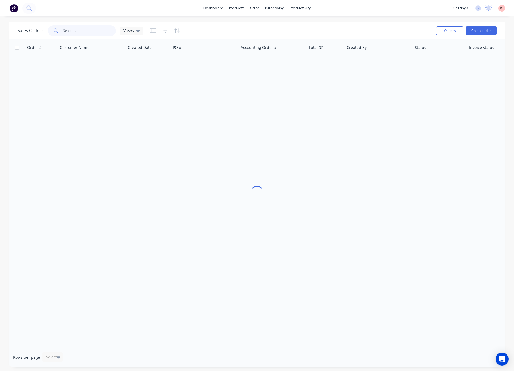
click at [85, 33] on input "text" at bounding box center [89, 30] width 53 height 11
type input "405247888"
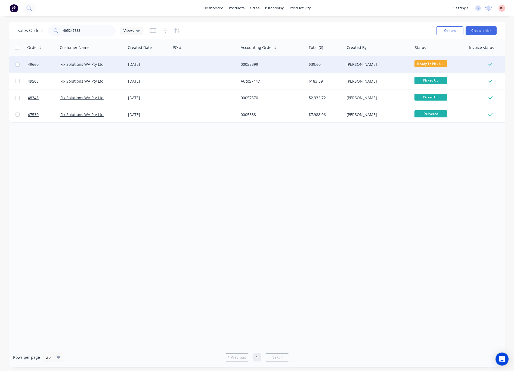
click at [196, 69] on div at bounding box center [205, 64] width 68 height 16
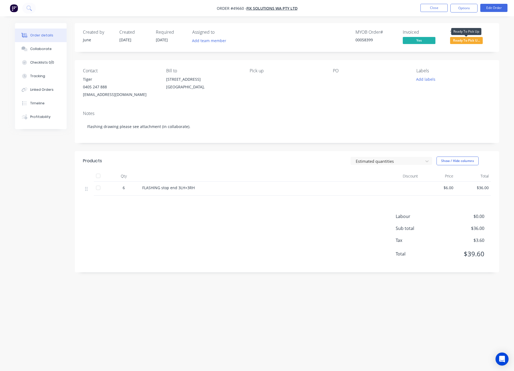
click at [464, 39] on span "Ready To Pick U..." at bounding box center [466, 40] width 33 height 7
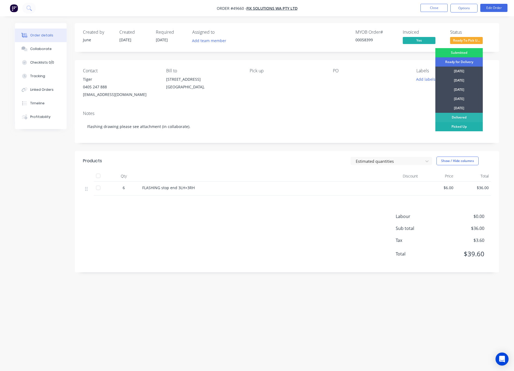
click at [465, 130] on div "Picked Up" at bounding box center [460, 126] width 48 height 9
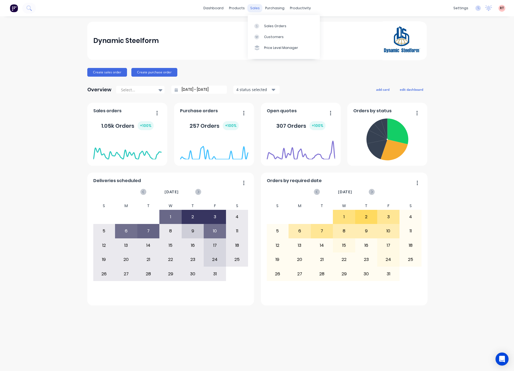
click at [255, 7] on div "sales" at bounding box center [255, 8] width 15 height 8
click at [252, 36] on link "Customers" at bounding box center [284, 37] width 72 height 11
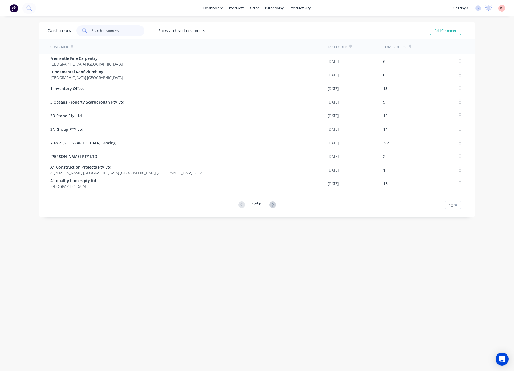
click at [119, 31] on input "text" at bounding box center [118, 30] width 53 height 11
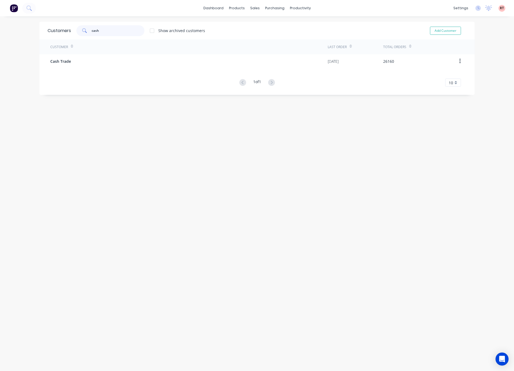
type input "cash"
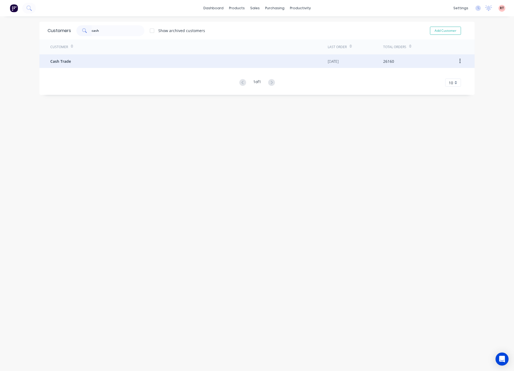
click at [105, 62] on div "Cash Trade" at bounding box center [189, 61] width 278 height 14
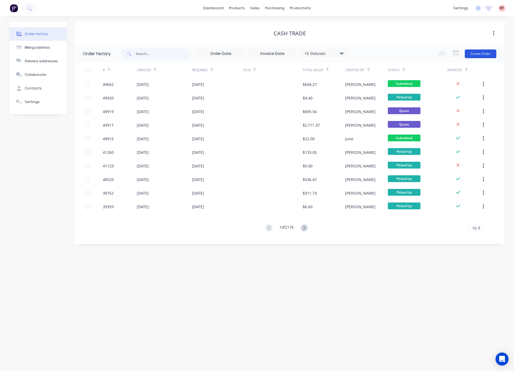
click at [477, 55] on button "Create Order" at bounding box center [481, 54] width 32 height 9
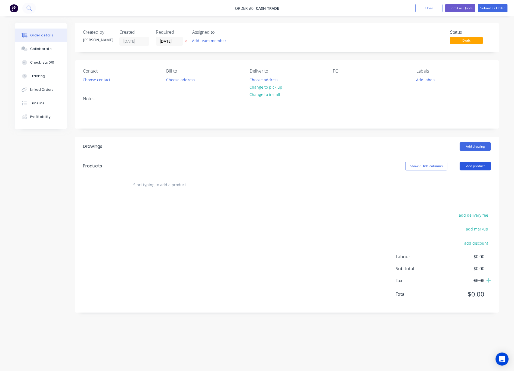
click at [474, 164] on button "Add product" at bounding box center [475, 166] width 31 height 9
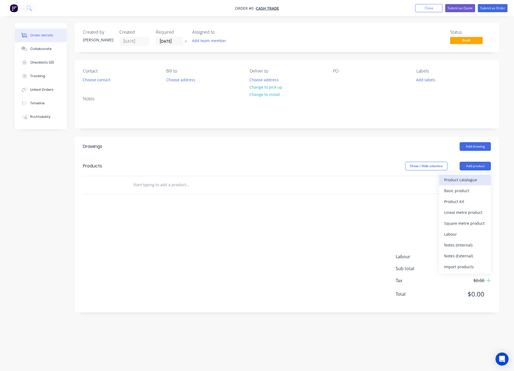
click at [471, 179] on div "Product catalogue" at bounding box center [465, 180] width 42 height 8
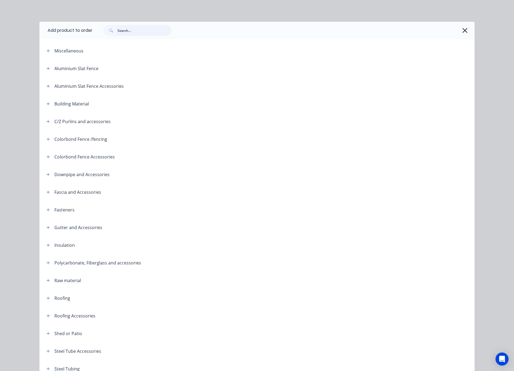
drag, startPoint x: 138, startPoint y: 34, endPoint x: 29, endPoint y: 36, distance: 108.6
click at [114, 34] on div at bounding box center [137, 30] width 68 height 11
type input "twin"
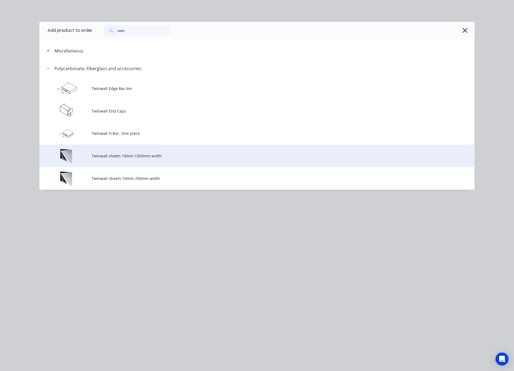
click at [177, 161] on td "Twinwall sheets 10mm-1050mm width" at bounding box center [283, 156] width 383 height 23
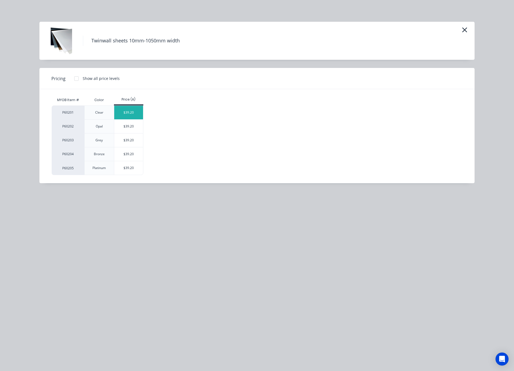
click at [132, 115] on div "$39.20" at bounding box center [128, 113] width 29 height 14
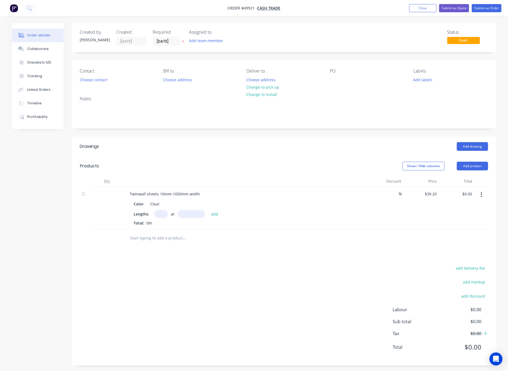
click at [163, 215] on input "text" at bounding box center [161, 214] width 14 height 8
click at [186, 214] on input "text" at bounding box center [191, 214] width 27 height 8
type input "3000mm"
click at [161, 217] on input "text" at bounding box center [161, 214] width 14 height 8
type input "4"
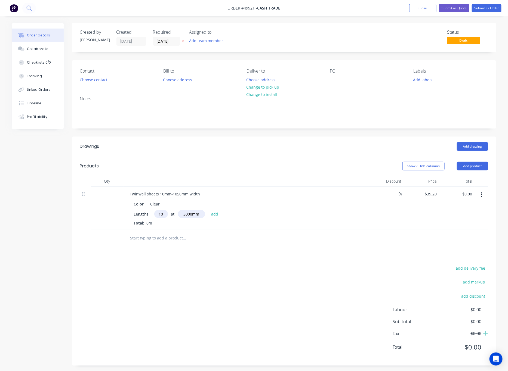
type input "10"
click at [208, 210] on button "add" at bounding box center [214, 213] width 13 height 7
type input "$1,176.00"
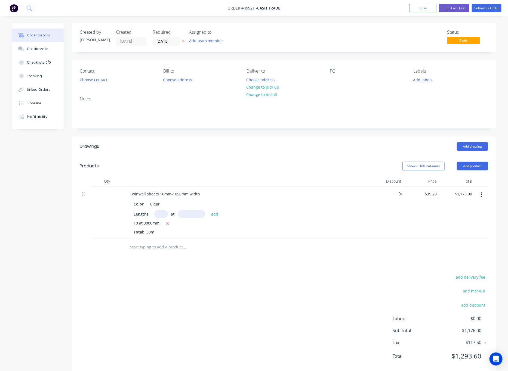
click at [201, 277] on div "add delivery fee add markup add discount Labour $0.00 Sub total $1,176.00 Tax $…" at bounding box center [284, 320] width 408 height 93
click at [168, 44] on input "[DATE]" at bounding box center [166, 41] width 27 height 8
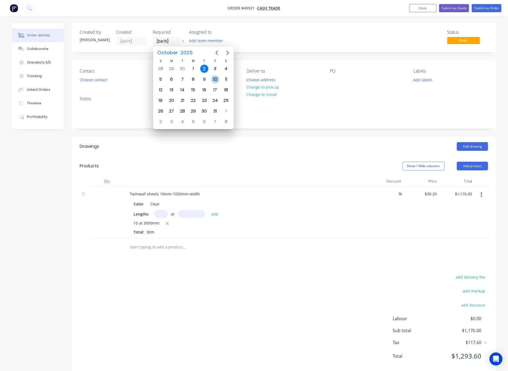
click at [216, 78] on div "10" at bounding box center [215, 79] width 8 height 8
type input "10/10/25"
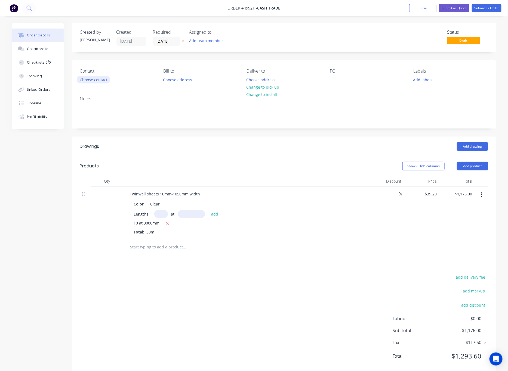
click at [100, 79] on button "Choose contact" at bounding box center [93, 79] width 33 height 7
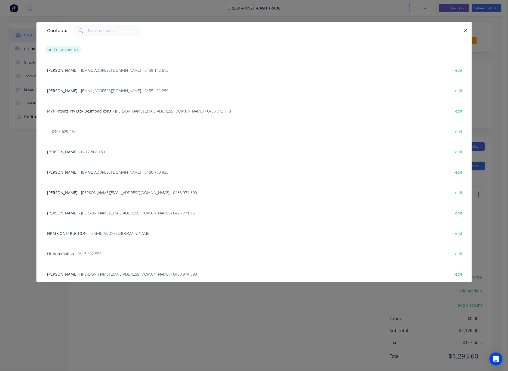
click at [60, 53] on div "add new contact" at bounding box center [254, 49] width 419 height 20
click at [61, 51] on button "add new contact" at bounding box center [63, 49] width 36 height 7
select select "AU"
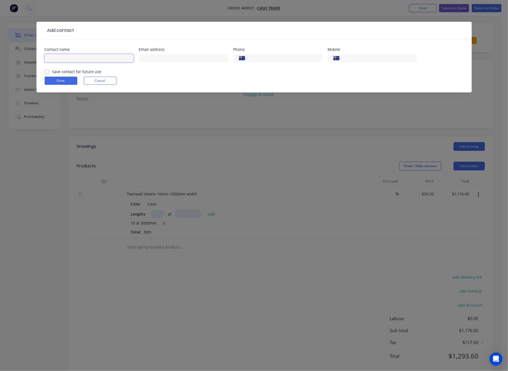
click at [70, 55] on input "text" at bounding box center [89, 58] width 89 height 8
type input "V"
type input "Xue Bing"
click at [356, 60] on input "tel" at bounding box center [378, 58] width 65 height 6
type input "0415 060 688"
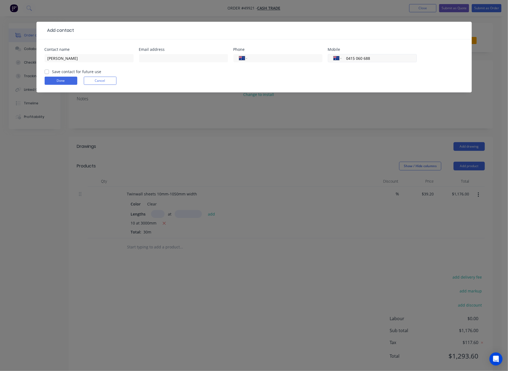
click button "Done" at bounding box center [61, 81] width 33 height 8
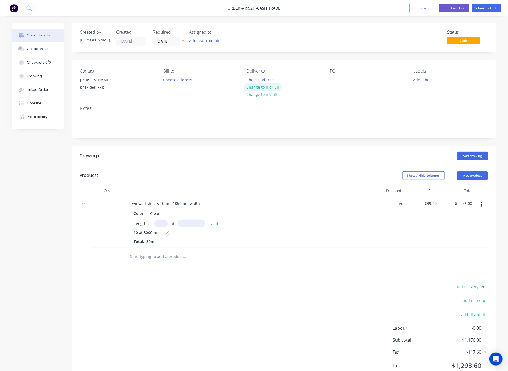
click at [272, 88] on button "Change to pick up" at bounding box center [263, 87] width 39 height 7
click at [348, 96] on div "Contact Xue Bing 0415 060 688 Bill to Choose address Pick up Change to delivery…" at bounding box center [284, 80] width 425 height 41
click at [487, 7] on button "Submit as Order" at bounding box center [487, 8] width 30 height 8
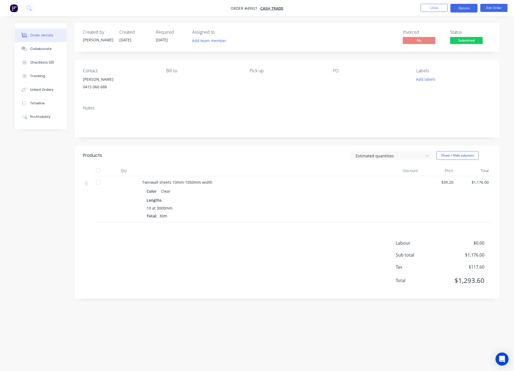
click at [461, 9] on button "Options" at bounding box center [464, 8] width 27 height 9
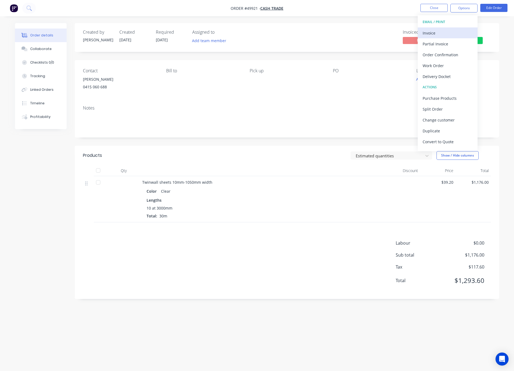
click at [447, 32] on div "Invoice" at bounding box center [448, 33] width 50 height 8
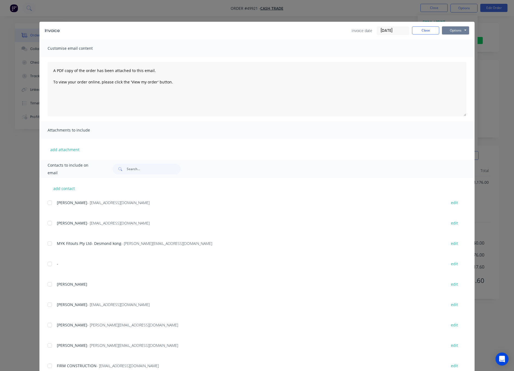
click at [448, 32] on button "Options" at bounding box center [455, 30] width 27 height 8
click at [453, 48] on button "Print" at bounding box center [459, 49] width 35 height 9
click at [481, 91] on div "Invoice Invoice date [DATE] Close Options Preview Print Email Customise email c…" at bounding box center [257, 185] width 514 height 371
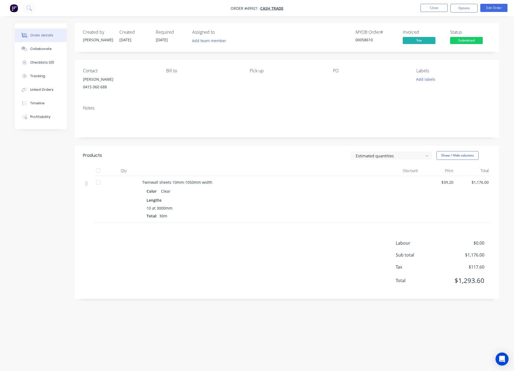
drag, startPoint x: 468, startPoint y: 41, endPoint x: 469, endPoint y: 47, distance: 5.6
click at [468, 41] on span "Submitted" at bounding box center [466, 40] width 33 height 7
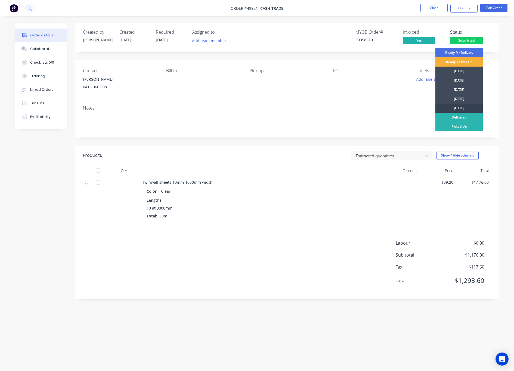
click at [468, 110] on div "Friday" at bounding box center [460, 108] width 48 height 9
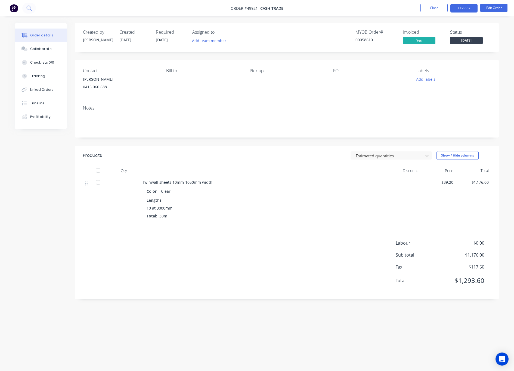
click at [462, 11] on button "Options" at bounding box center [464, 8] width 27 height 9
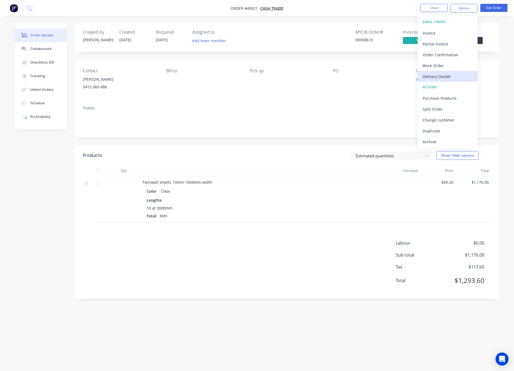
click at [454, 78] on div "Delivery Docket" at bounding box center [448, 77] width 50 height 8
click at [454, 57] on div "Without pricing" at bounding box center [448, 55] width 50 height 8
click at [351, 105] on div "Notes" at bounding box center [287, 119] width 425 height 36
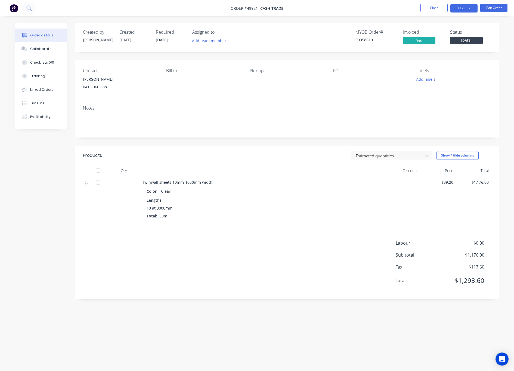
click at [467, 8] on button "Options" at bounding box center [464, 8] width 27 height 9
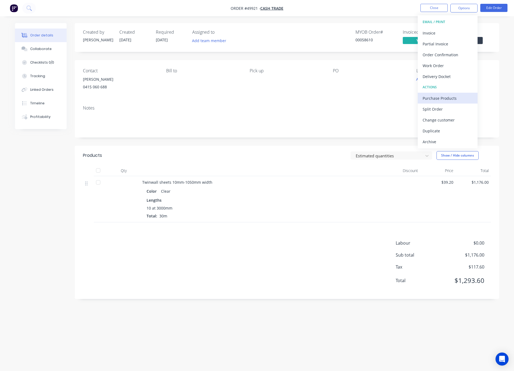
click at [451, 98] on div "Purchase Products" at bounding box center [448, 98] width 50 height 8
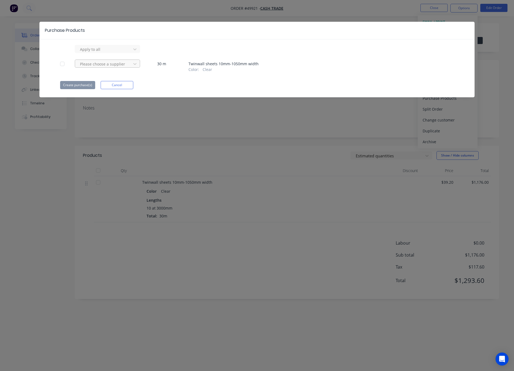
click at [125, 65] on div at bounding box center [103, 64] width 49 height 7
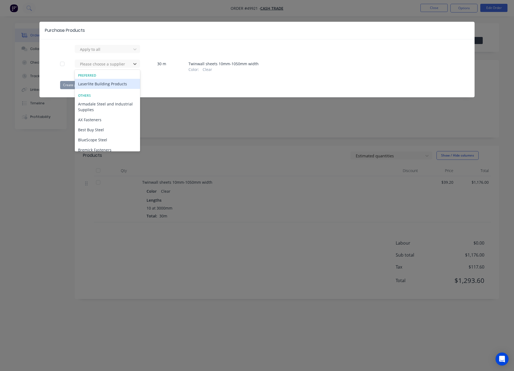
click at [112, 86] on div "Laserlite Building Products" at bounding box center [107, 84] width 65 height 10
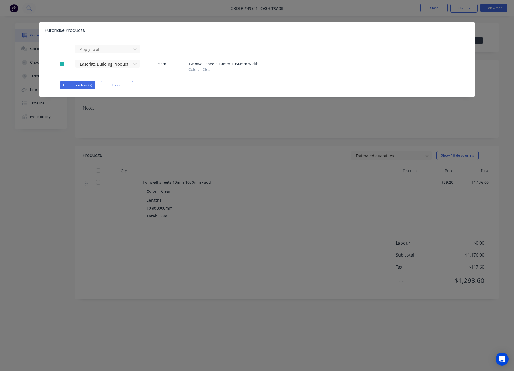
click at [225, 96] on div "Purchase Products Apply to all Laserlite Building Products 30 m Twinwall sheets…" at bounding box center [256, 60] width 435 height 76
click at [81, 85] on button "Create purchase(s)" at bounding box center [77, 85] width 35 height 8
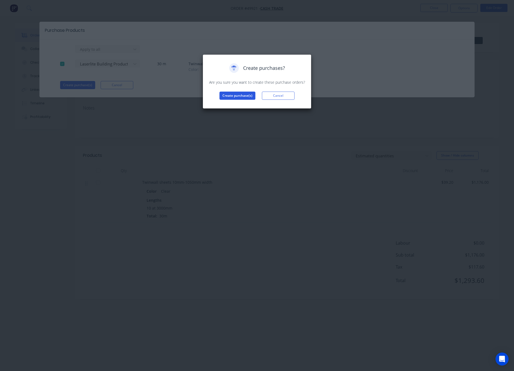
click at [232, 98] on button "Create purchase(s)" at bounding box center [238, 96] width 36 height 8
click at [235, 106] on button "View purchase(s)" at bounding box center [237, 104] width 33 height 8
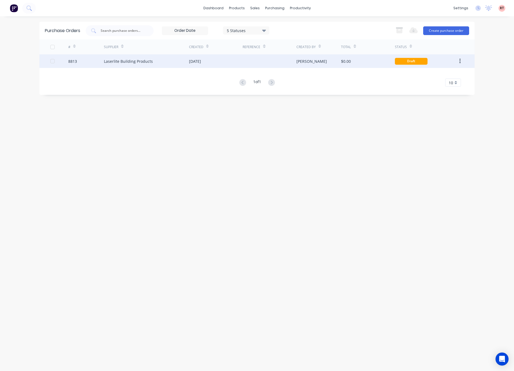
click at [378, 62] on div "$0.00" at bounding box center [368, 61] width 54 height 14
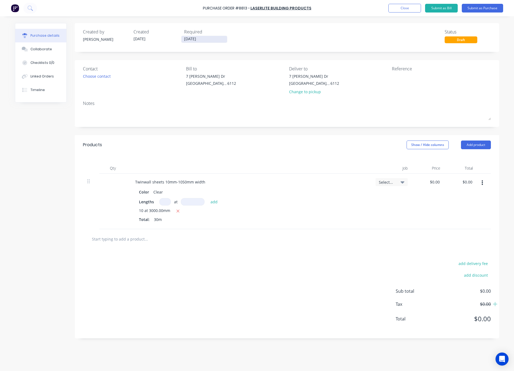
click at [223, 41] on input "[DATE]" at bounding box center [205, 39] width 46 height 7
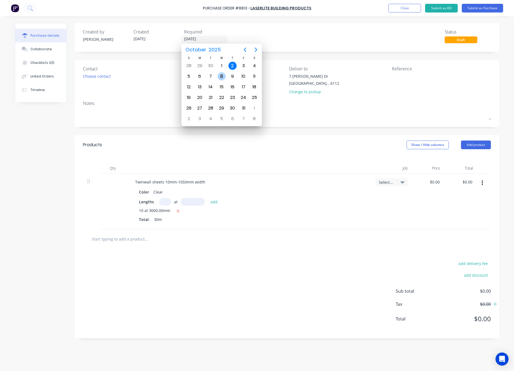
click at [218, 75] on div "8" at bounding box center [222, 76] width 8 height 8
type input "08/10/25"
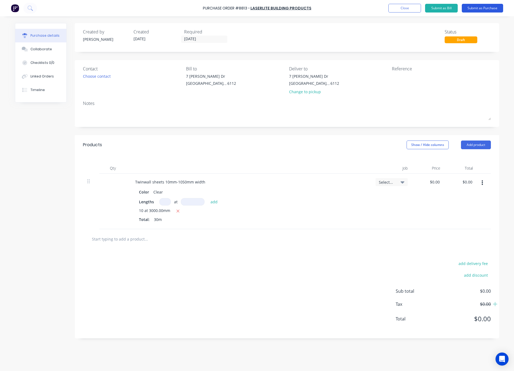
click at [487, 10] on button "Submit as Purchase" at bounding box center [482, 8] width 41 height 9
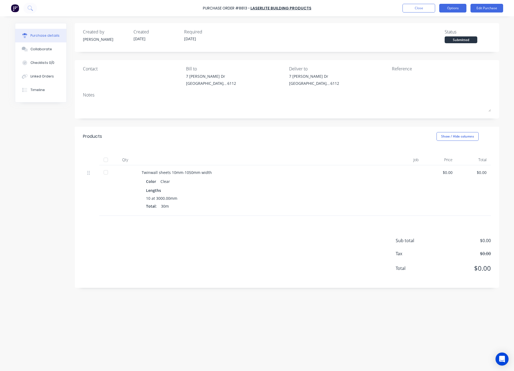
click at [459, 11] on button "Options" at bounding box center [453, 8] width 27 height 9
click at [443, 21] on div "Print / Email" at bounding box center [441, 22] width 42 height 8
click at [441, 42] on div "Without pricing" at bounding box center [441, 44] width 42 height 8
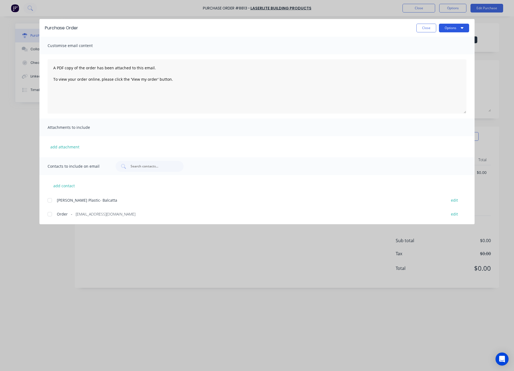
click at [456, 29] on button "Options" at bounding box center [454, 28] width 30 height 9
click at [48, 216] on div at bounding box center [49, 214] width 11 height 11
click at [466, 30] on button "Options" at bounding box center [454, 28] width 30 height 9
click at [448, 65] on div "Email" at bounding box center [444, 64] width 42 height 8
click at [314, 319] on div "Purchase Order Close Options Customise email content A PDF copy of the order ha…" at bounding box center [257, 185] width 514 height 371
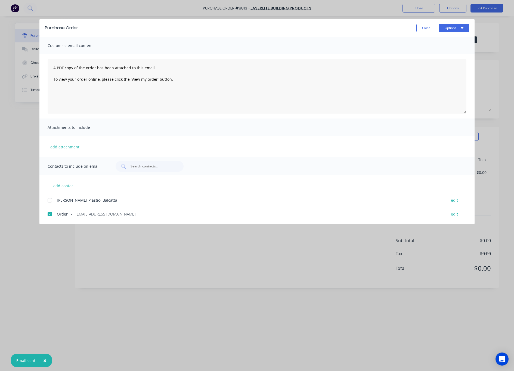
drag, startPoint x: 314, startPoint y: 337, endPoint x: 375, endPoint y: 238, distance: 115.8
click at [314, 336] on div "Purchase Order Close Options Customise email content A PDF copy of the order ha…" at bounding box center [257, 185] width 514 height 371
click at [424, 26] on button "Close" at bounding box center [427, 28] width 20 height 9
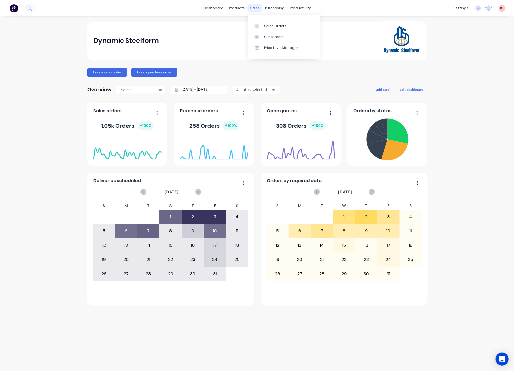
click at [254, 8] on div "sales" at bounding box center [255, 8] width 15 height 8
click at [264, 26] on link "Sales Orders" at bounding box center [284, 25] width 72 height 11
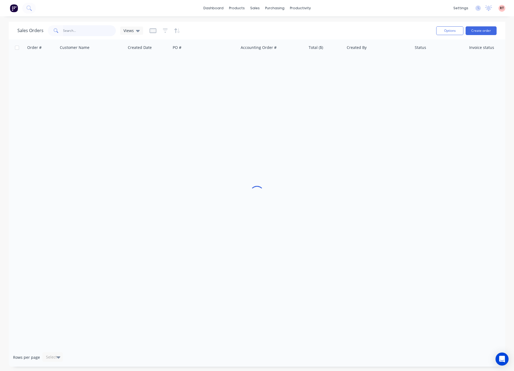
click at [96, 30] on input "text" at bounding box center [89, 30] width 53 height 11
click at [65, 31] on input "0451519663" at bounding box center [89, 30] width 53 height 11
type input "451519663"
drag, startPoint x: 87, startPoint y: 28, endPoint x: 90, endPoint y: 28, distance: 3.3
click at [87, 28] on input "451519663" at bounding box center [89, 30] width 53 height 11
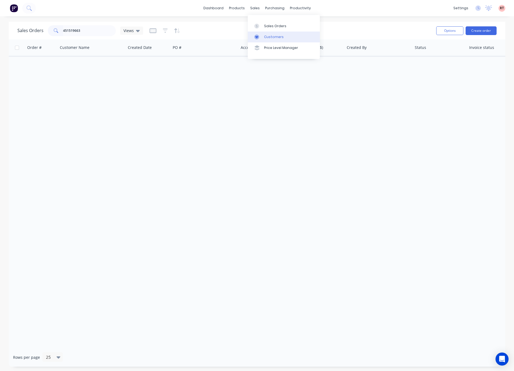
click at [265, 37] on div "Customers" at bounding box center [274, 37] width 20 height 5
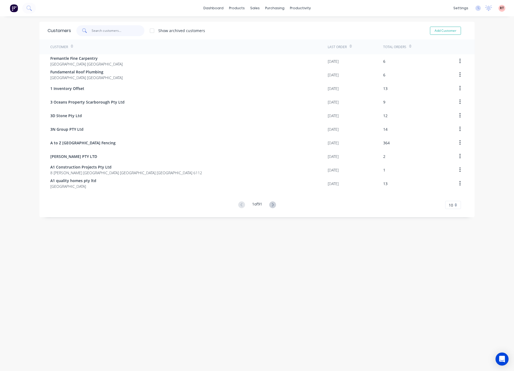
click at [101, 30] on input "text" at bounding box center [118, 30] width 53 height 11
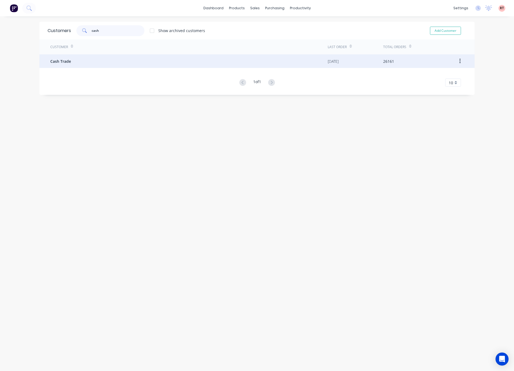
type input "cash"
click at [153, 61] on div "Cash Trade" at bounding box center [189, 61] width 278 height 14
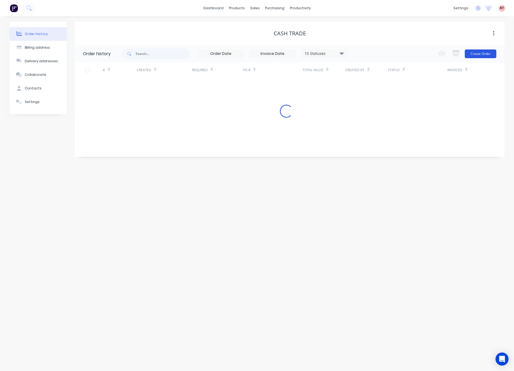
click at [480, 53] on button "Create Order" at bounding box center [481, 54] width 32 height 9
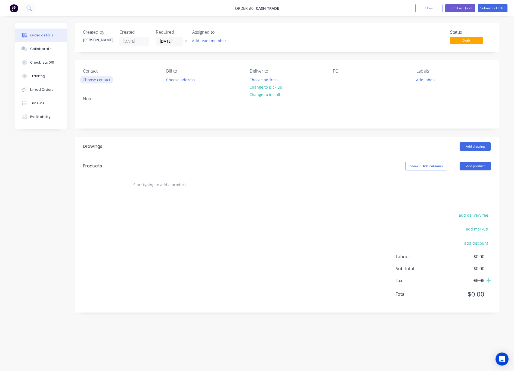
click at [103, 78] on button "Choose contact" at bounding box center [96, 79] width 33 height 7
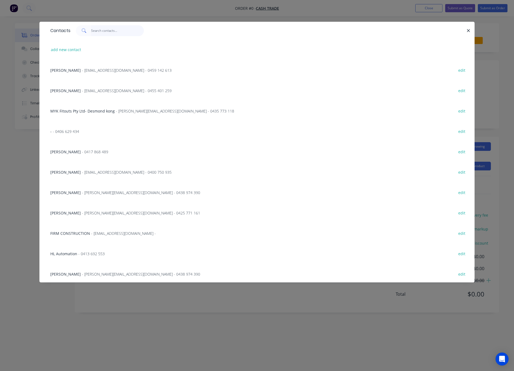
click at [92, 32] on input "text" at bounding box center [117, 30] width 53 height 11
click at [75, 50] on button "add new contact" at bounding box center [66, 49] width 36 height 7
select select "AU"
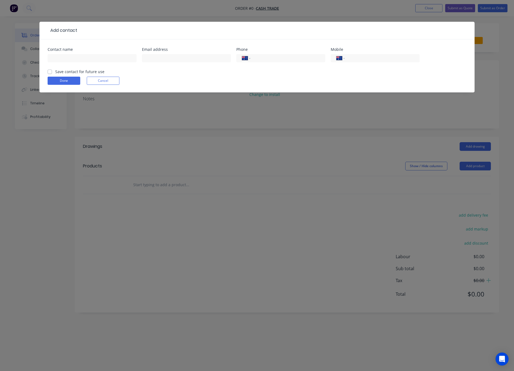
click at [87, 64] on div at bounding box center [92, 61] width 89 height 16
click at [87, 60] on input "text" at bounding box center [92, 58] width 89 height 8
type input "[PERSON_NAME]"
click at [176, 61] on input "text" at bounding box center [186, 58] width 89 height 8
type input "[EMAIL_ADDRESS][DOMAIN_NAME]"
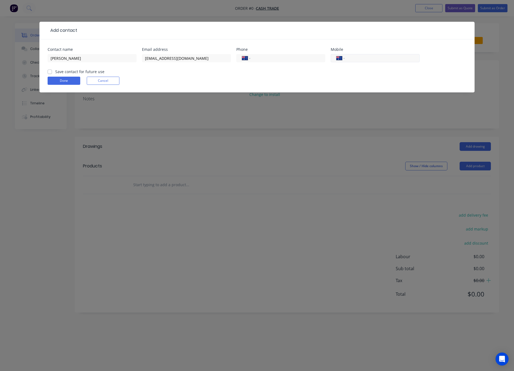
click at [361, 59] on input "tel" at bounding box center [381, 58] width 65 height 6
type input "0451 519 663"
click button "Done" at bounding box center [64, 81] width 33 height 8
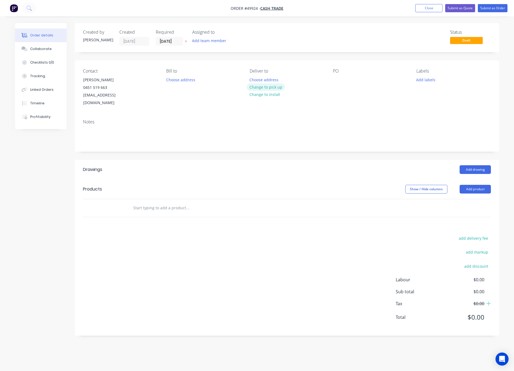
click at [267, 86] on button "Change to pick up" at bounding box center [266, 87] width 39 height 7
click at [476, 185] on button "Add product" at bounding box center [475, 189] width 31 height 9
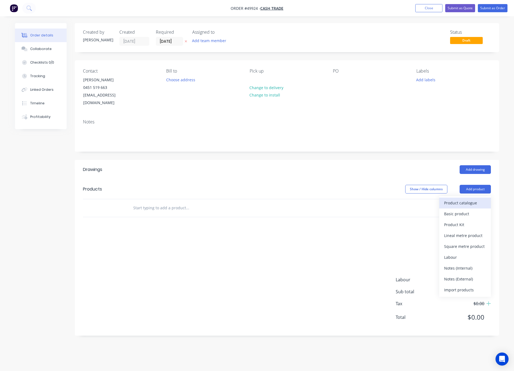
click at [467, 199] on div "Product catalogue" at bounding box center [465, 203] width 42 height 8
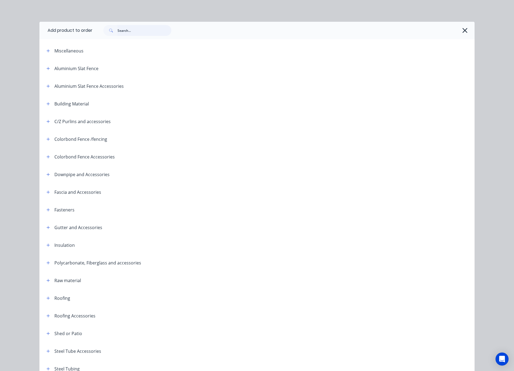
click at [133, 33] on input "text" at bounding box center [145, 30] width 54 height 11
type input "fence"
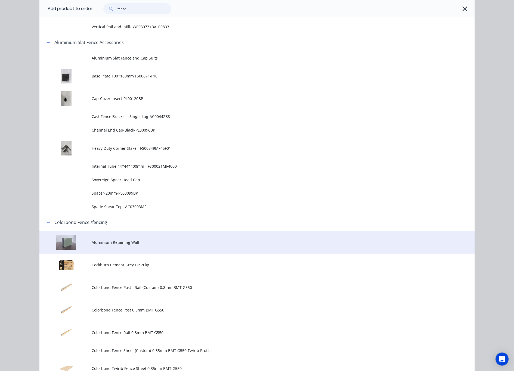
scroll to position [327, 0]
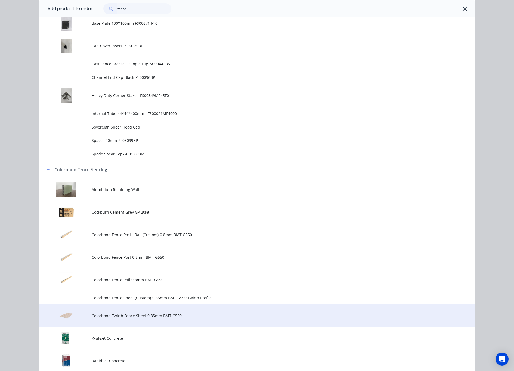
click at [102, 313] on span "Colorbond Twirib Fence Sheet 0.35mm BMT G550" at bounding box center [245, 316] width 306 height 6
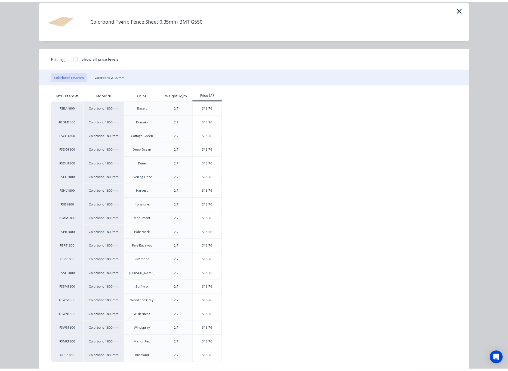
scroll to position [32, 0]
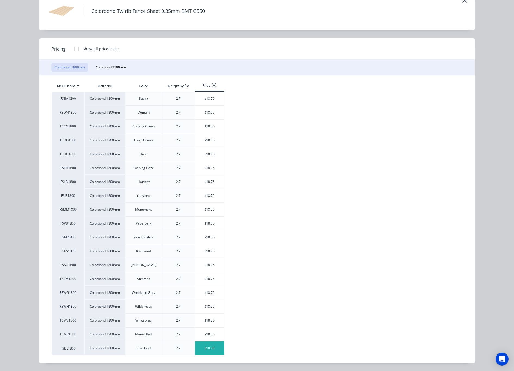
click at [210, 346] on div "$18.76" at bounding box center [209, 349] width 29 height 14
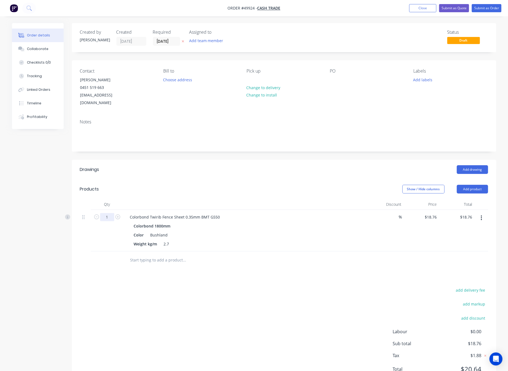
click at [107, 213] on input "1" at bounding box center [107, 217] width 14 height 8
type input "88"
type input "$1,650.88"
drag, startPoint x: 147, startPoint y: 297, endPoint x: 149, endPoint y: 294, distance: 3.7
click at [149, 295] on div "add delivery fee add markup add discount Labour $0.00 Sub total $1,650.88 Tax $…" at bounding box center [284, 333] width 408 height 93
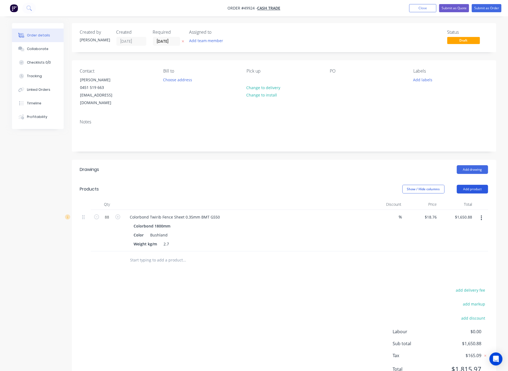
click at [475, 185] on button "Add product" at bounding box center [472, 189] width 31 height 9
click at [463, 199] on div "Product catalogue" at bounding box center [462, 203] width 42 height 8
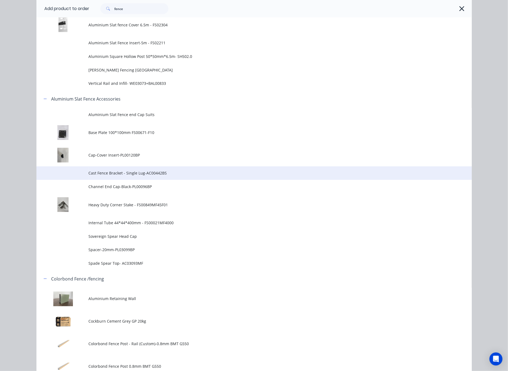
scroll to position [367, 0]
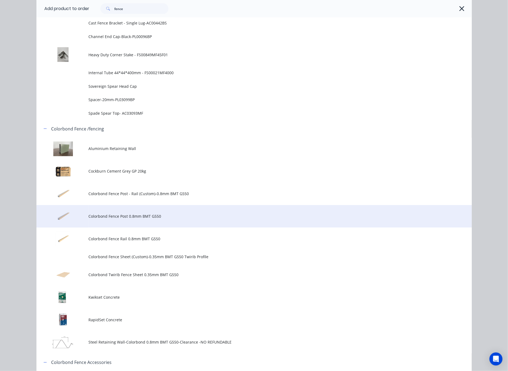
click at [178, 214] on span "Colorbond Fence Post 0.8mm BMT G550" at bounding box center [242, 217] width 306 height 6
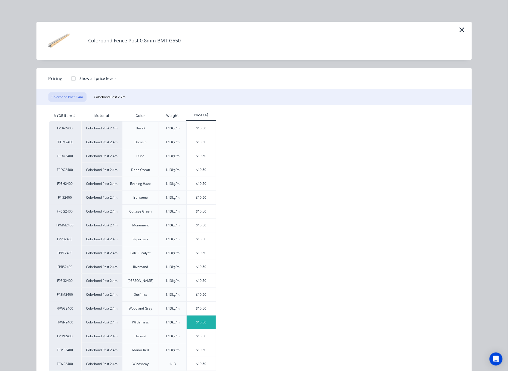
scroll to position [32, 0]
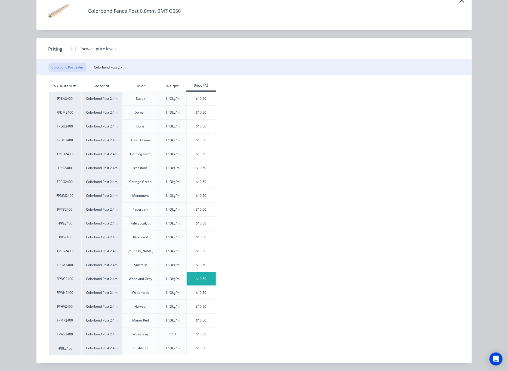
click at [195, 279] on div "$10.50" at bounding box center [201, 279] width 29 height 14
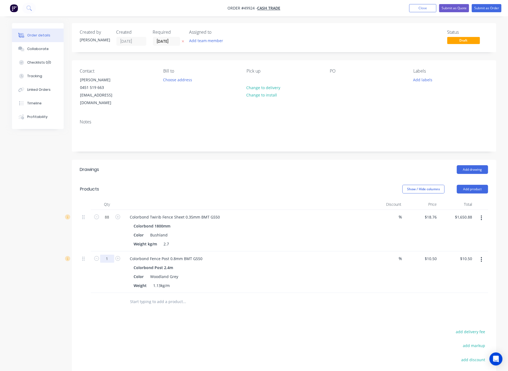
click at [108, 255] on input "1" at bounding box center [107, 259] width 14 height 8
type input "56"
type input "$588.00"
click at [131, 313] on div "Drawings Add drawing Products Show / Hide columns Add product Qty Discount Pric…" at bounding box center [284, 295] width 425 height 270
click at [112, 255] on input "56" at bounding box center [107, 259] width 14 height 8
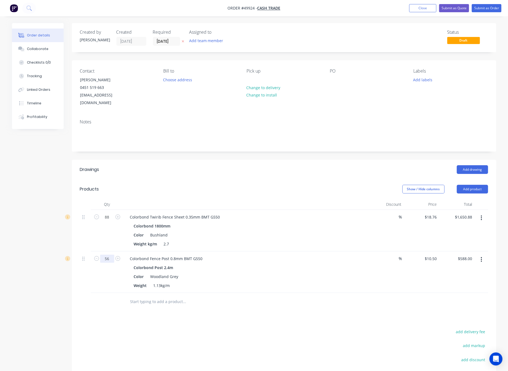
click at [111, 255] on input "56" at bounding box center [107, 259] width 14 height 8
type input "5"
type input "58"
type input "$609.00"
click at [144, 328] on div "add delivery fee add markup add discount Labour $0.00 Sub total $2,259.88 Tax $…" at bounding box center [284, 374] width 408 height 93
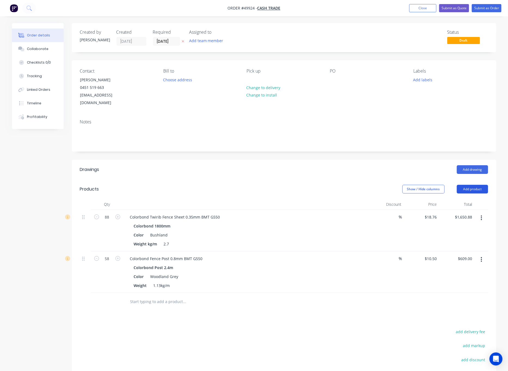
drag, startPoint x: 474, startPoint y: 180, endPoint x: 474, endPoint y: 183, distance: 3.6
click at [474, 185] on button "Add product" at bounding box center [472, 189] width 31 height 9
click at [456, 199] on div "Product catalogue" at bounding box center [462, 203] width 42 height 8
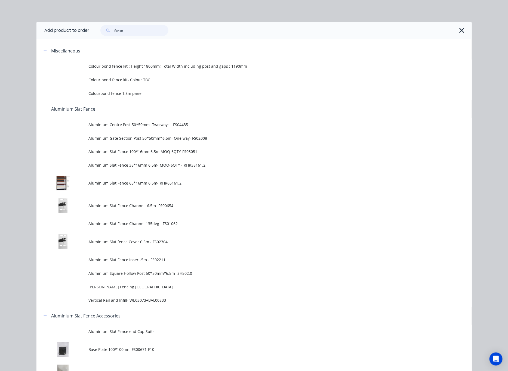
drag, startPoint x: 147, startPoint y: 27, endPoint x: 111, endPoint y: 33, distance: 36.1
click at [112, 33] on div "fence" at bounding box center [134, 30] width 68 height 11
type input "m"
type input "silic"
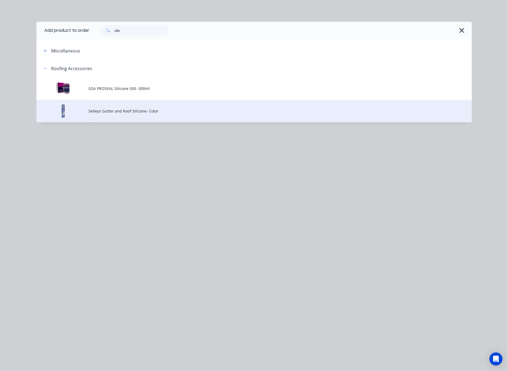
click at [180, 106] on td "Selleys Gutter and Roof Silicone- Color" at bounding box center [280, 111] width 383 height 23
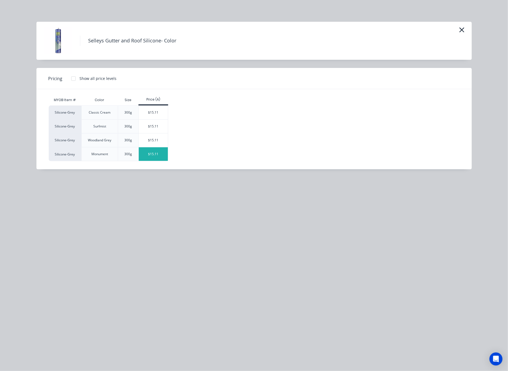
click at [151, 159] on div "$15.11" at bounding box center [153, 155] width 29 height 14
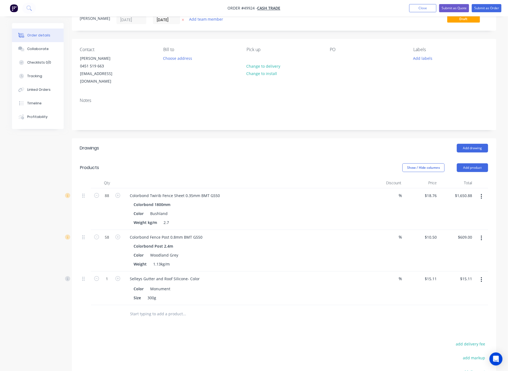
scroll to position [41, 0]
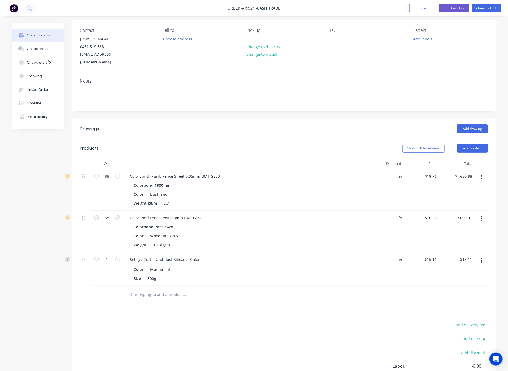
click at [480, 256] on button "button" at bounding box center [481, 261] width 13 height 10
click at [461, 304] on div "Delete" at bounding box center [462, 308] width 42 height 8
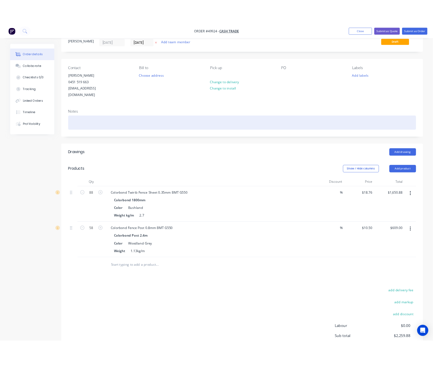
scroll to position [0, 0]
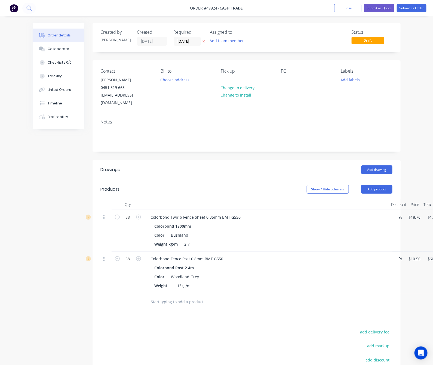
click at [183, 165] on div "Add drawing" at bounding box center [277, 169] width 230 height 9
click at [392, 185] on button "Add product" at bounding box center [376, 189] width 31 height 9
click at [388, 199] on div "Product catalogue" at bounding box center [367, 203] width 42 height 8
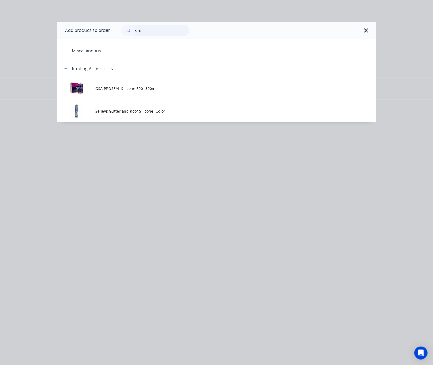
drag, startPoint x: 100, startPoint y: 30, endPoint x: 9, endPoint y: 50, distance: 93.0
click at [57, 48] on div "Add product to order silic Miscellaneous Roofing Accessories GSA PROSEAL Silico…" at bounding box center [216, 72] width 319 height 101
type input "fence"
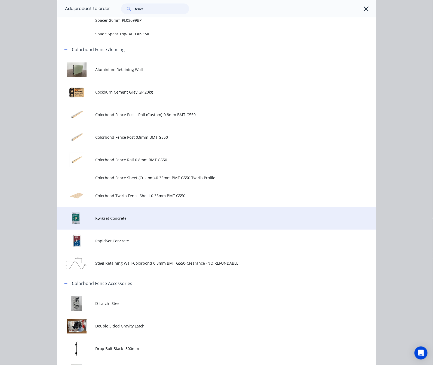
scroll to position [464, 0]
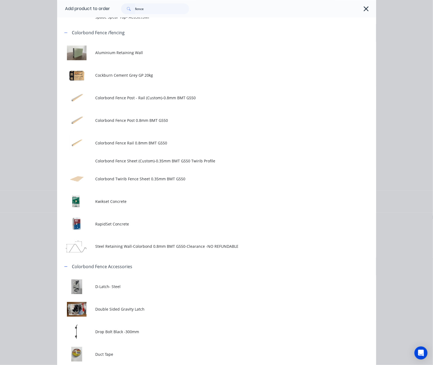
click at [172, 146] on td "Colorbond Fence Rail 0.8mm BMT G550" at bounding box center [235, 143] width 281 height 23
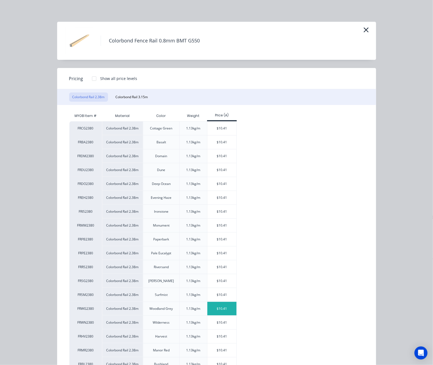
click at [207, 307] on div "$10.41" at bounding box center [221, 309] width 29 height 14
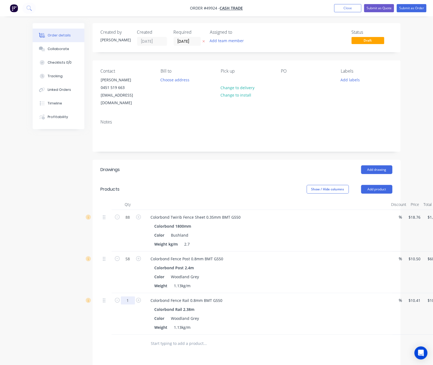
click at [121, 297] on input "1" at bounding box center [128, 301] width 14 height 8
type input "56"
type input "$582.96"
click at [112, 335] on div at bounding box center [128, 344] width 33 height 18
click at [392, 185] on button "Add product" at bounding box center [376, 189] width 31 height 9
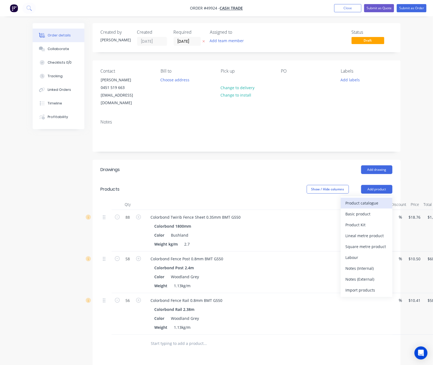
click at [388, 199] on div "Product catalogue" at bounding box center [367, 203] width 42 height 8
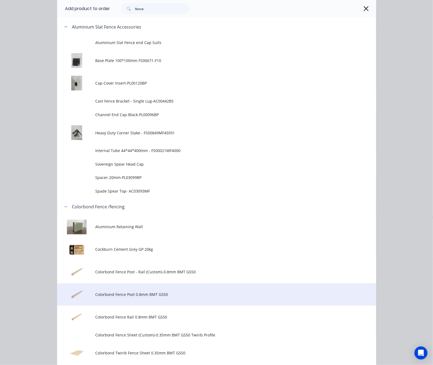
scroll to position [327, 0]
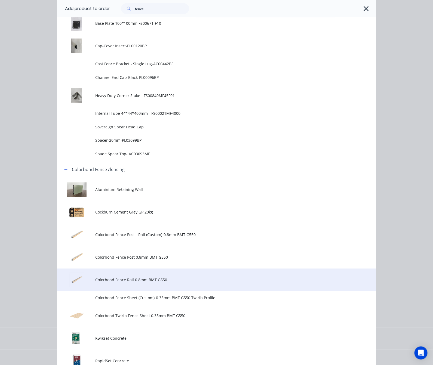
click at [149, 281] on span "Colorbond Fence Rail 0.8mm BMT G550" at bounding box center [207, 280] width 225 height 6
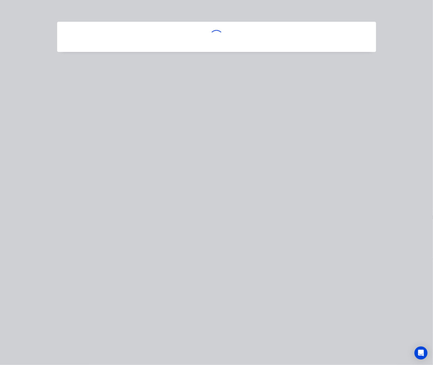
scroll to position [0, 0]
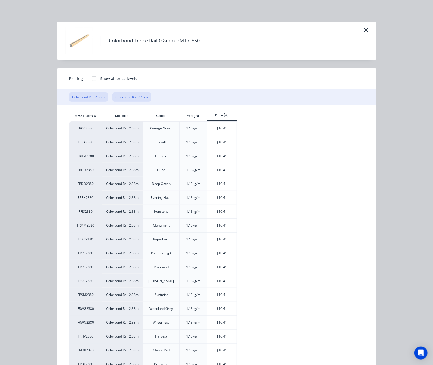
click at [112, 94] on button "Colorbond Rail 3.15m" at bounding box center [131, 97] width 39 height 9
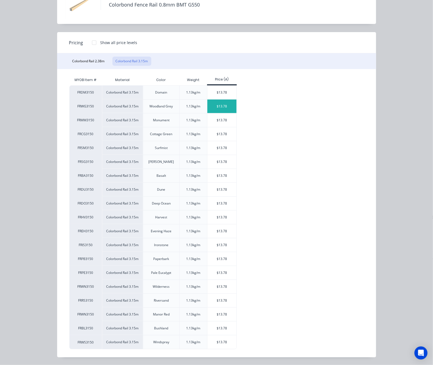
click at [207, 106] on div "$13.78" at bounding box center [221, 107] width 29 height 14
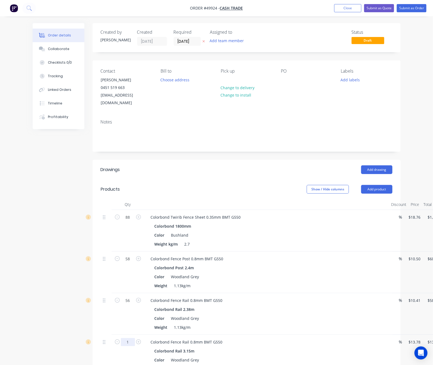
click at [121, 338] on input "1" at bounding box center [128, 342] width 14 height 8
type input "2"
type input "$27.56"
click at [112, 349] on div "2" at bounding box center [128, 356] width 33 height 42
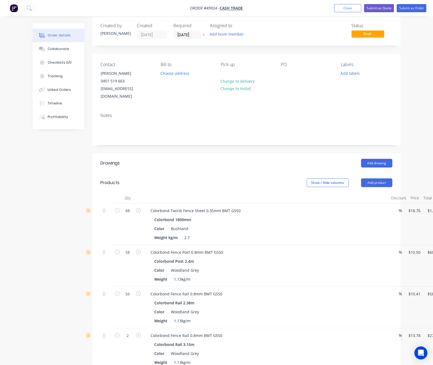
scroll to position [82, 0]
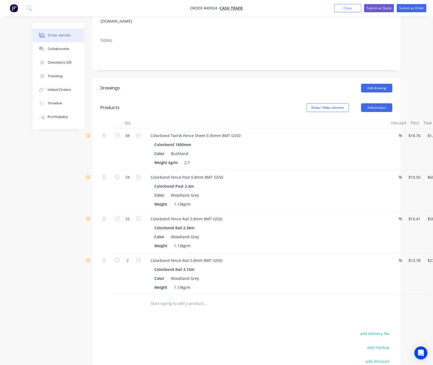
click at [399, 98] on header "Products Show / Hide columns Add product" at bounding box center [247, 108] width 308 height 20
click at [392, 103] on button "Add product" at bounding box center [376, 107] width 31 height 9
click at [388, 118] on div "Product catalogue" at bounding box center [367, 122] width 42 height 8
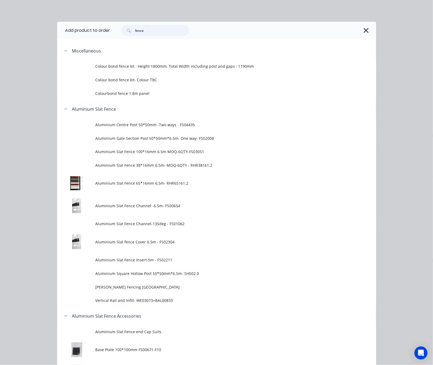
drag, startPoint x: 117, startPoint y: 33, endPoint x: 2, endPoint y: 42, distance: 115.7
type input "16"
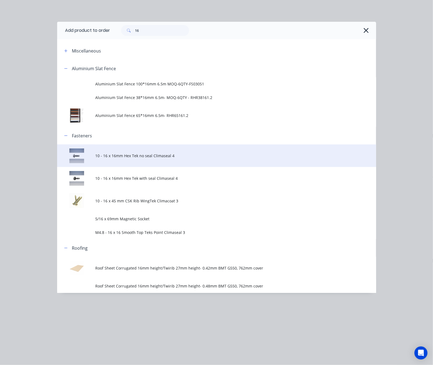
click at [148, 156] on span "10 - 16 x 16mm Hex Tek no seal Climaseal 4" at bounding box center [207, 156] width 225 height 6
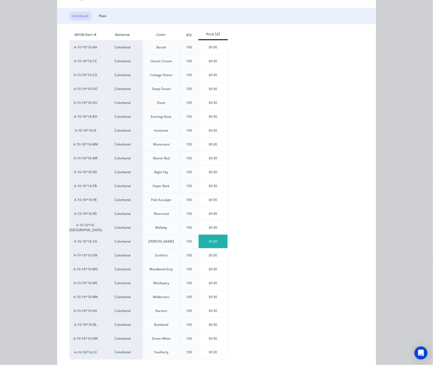
scroll to position [99, 0]
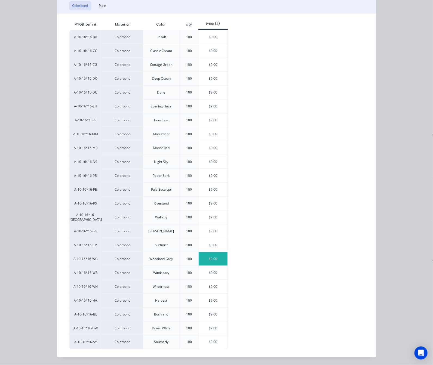
click at [199, 254] on div "$9.00" at bounding box center [213, 259] width 29 height 14
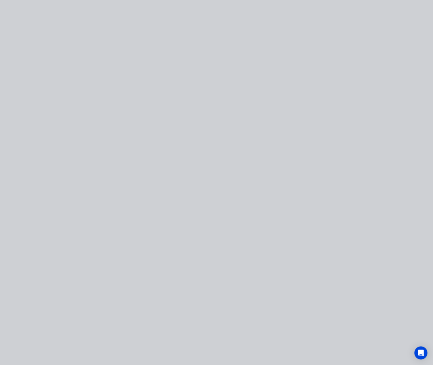
scroll to position [0, 0]
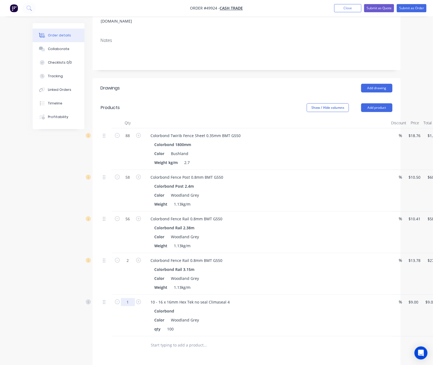
click at [121, 298] on input "1" at bounding box center [128, 302] width 14 height 8
click at [217, 191] on div "Color Woodland Grey" at bounding box center [265, 195] width 226 height 8
click at [121, 298] on input "1" at bounding box center [128, 302] width 14 height 8
type input "4.64"
click at [112, 337] on div at bounding box center [128, 346] width 33 height 18
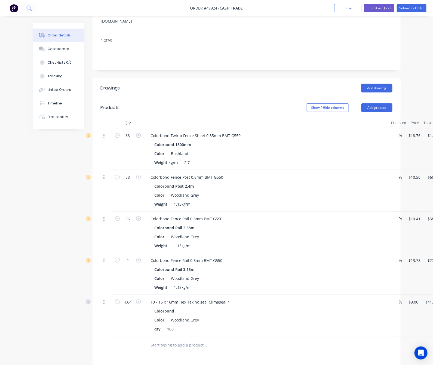
scroll to position [82, 0]
type input "41.76"
click at [425, 298] on input "41.76" at bounding box center [432, 302] width 15 height 8
type input "9"
type input "$41.76"
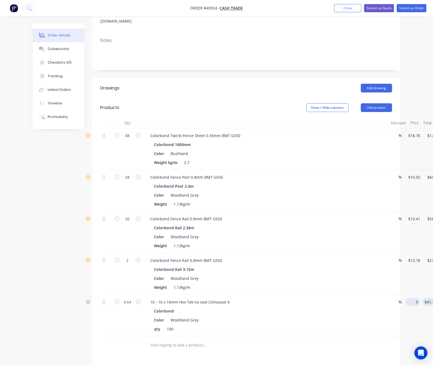
click at [390, 297] on div "4.64 10 - 16 x 16mm Hex Tek no seal Climaseal 4 Colorbond Color Woodland Grey q…" at bounding box center [246, 316] width 292 height 42
type input "$0.00"
click at [358, 338] on div at bounding box center [246, 346] width 292 height 18
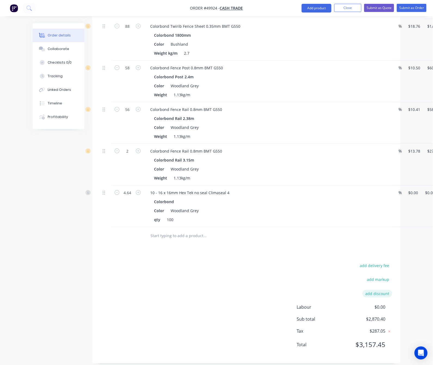
click at [392, 290] on button "add discount" at bounding box center [377, 293] width 30 height 7
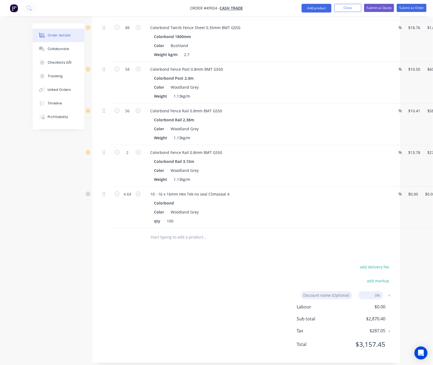
click at [383, 291] on input at bounding box center [371, 295] width 24 height 8
type input "10%"
click input "submit" at bounding box center [0, 0] width 0 height 0
click at [278, 287] on div "add delivery fee add markup Discount name (Optional) 10.00% 10.00% 0% add disco…" at bounding box center [246, 317] width 292 height 106
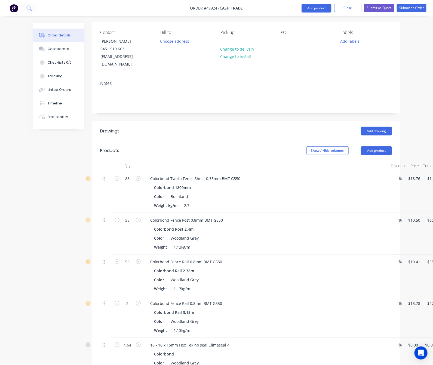
scroll to position [0, 0]
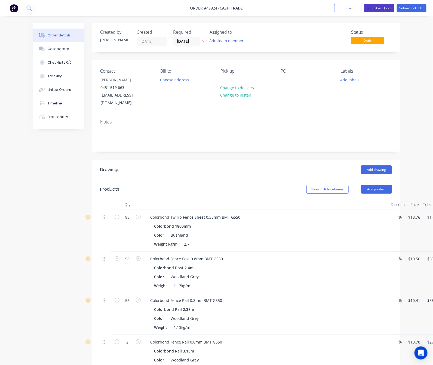
click at [378, 8] on button "Submit as Quote" at bounding box center [379, 8] width 30 height 8
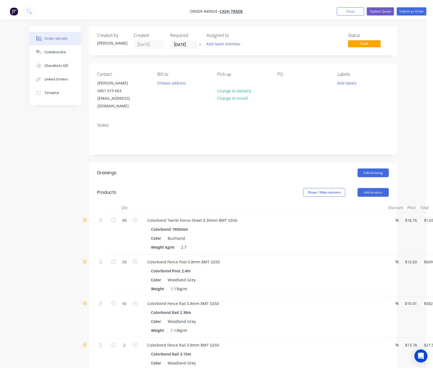
scroll to position [0, 0]
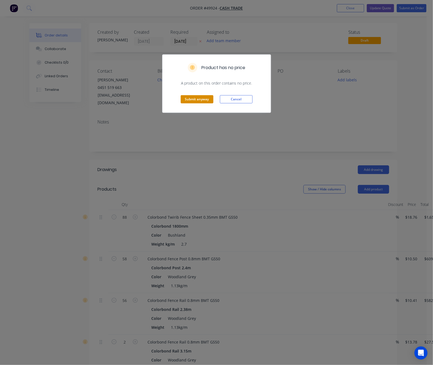
click at [197, 101] on button "Submit anyway" at bounding box center [197, 99] width 33 height 8
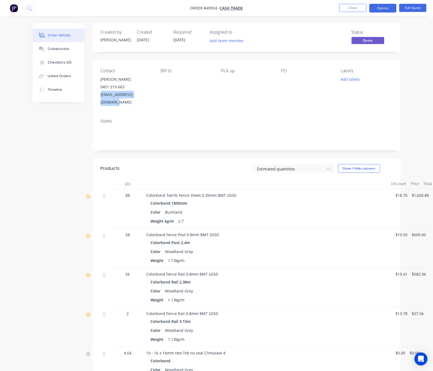
drag, startPoint x: 123, startPoint y: 95, endPoint x: 66, endPoint y: 102, distance: 56.8
click at [93, 102] on div "Contact Andrew 0451 519 663 andygray@hotmail.com.au Bill to Pick up PO Labels A…" at bounding box center [247, 87] width 308 height 54
copy div "andygray@hotmail.com.au"
click at [251, 56] on div "Created by Rachel Created 02/10/25 Required 02/10/25 Assigned to Add team membe…" at bounding box center [247, 249] width 308 height 452
click at [384, 8] on button "Options" at bounding box center [382, 8] width 27 height 9
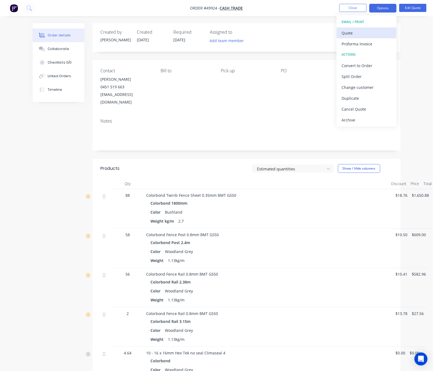
click at [376, 30] on div "Quote" at bounding box center [367, 33] width 50 height 8
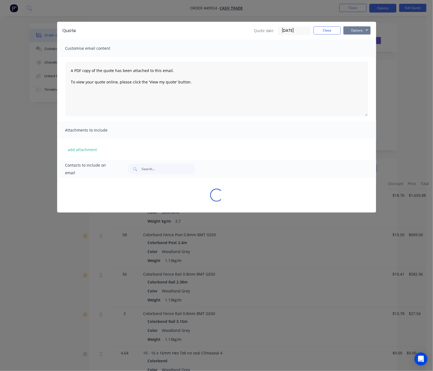
click at [371, 30] on button "Options" at bounding box center [356, 30] width 27 height 8
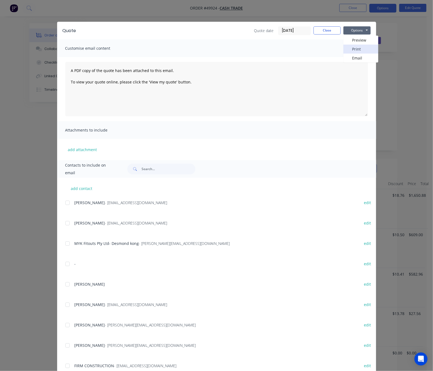
click at [378, 47] on button "Print" at bounding box center [360, 49] width 35 height 9
click at [325, 7] on div "Quote Quote date 02/10/25 Close Options Preview Print Email Customise email con…" at bounding box center [216, 185] width 433 height 371
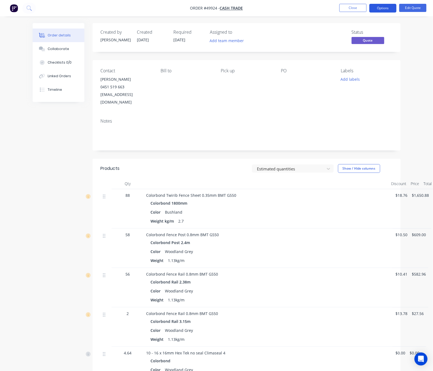
click at [377, 8] on button "Options" at bounding box center [382, 8] width 27 height 9
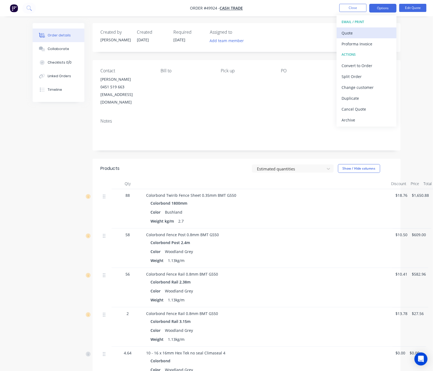
click at [363, 32] on div "Quote" at bounding box center [367, 33] width 50 height 8
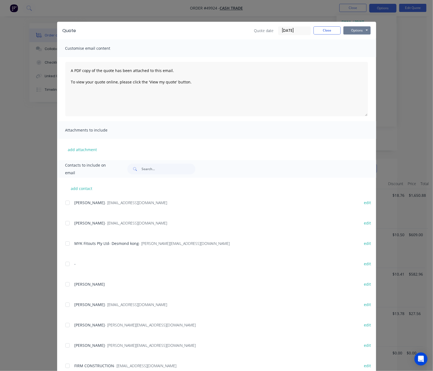
click at [371, 27] on button "Options" at bounding box center [356, 30] width 27 height 8
click at [378, 48] on button "Print" at bounding box center [360, 49] width 35 height 9
click at [260, 16] on div "Quote Quote date 02/10/25 Close Options Preview Print Email Customise email con…" at bounding box center [216, 185] width 433 height 371
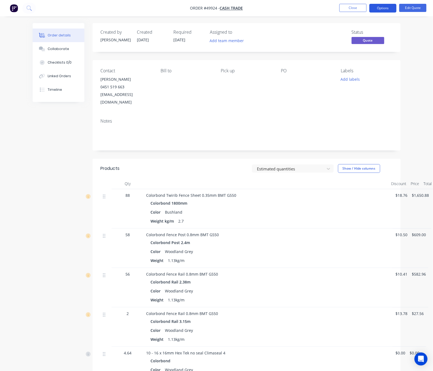
click at [387, 9] on button "Options" at bounding box center [382, 8] width 27 height 9
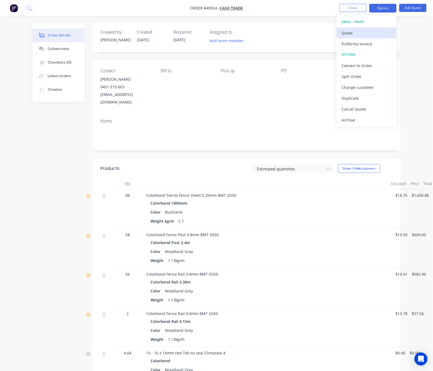
click at [373, 34] on div "Quote" at bounding box center [367, 33] width 50 height 8
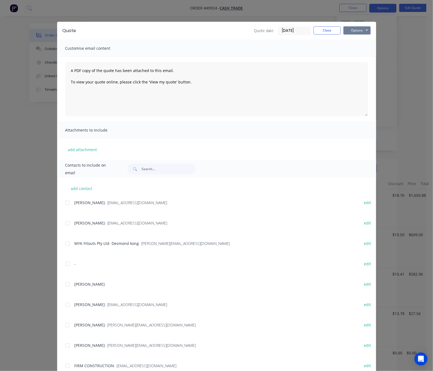
click at [371, 28] on button "Options" at bounding box center [356, 30] width 27 height 8
click at [378, 49] on button "Print" at bounding box center [360, 49] width 35 height 9
click at [274, 14] on div "Quote Quote date 02/10/25 Close Options Preview Print Email Customise email con…" at bounding box center [216, 185] width 433 height 371
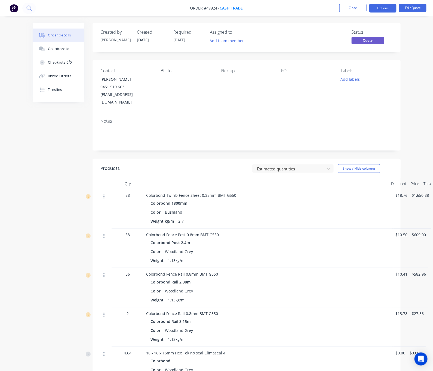
click at [229, 7] on span "Cash Trade" at bounding box center [231, 8] width 23 height 5
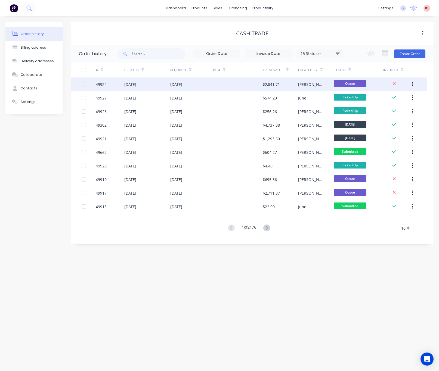
click at [413, 83] on icon "button" at bounding box center [412, 84] width 1 height 6
click at [403, 109] on div "Duplicate" at bounding box center [393, 110] width 42 height 8
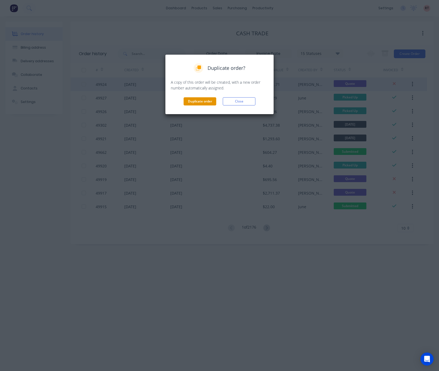
click at [204, 100] on button "Duplicate order" at bounding box center [200, 101] width 33 height 8
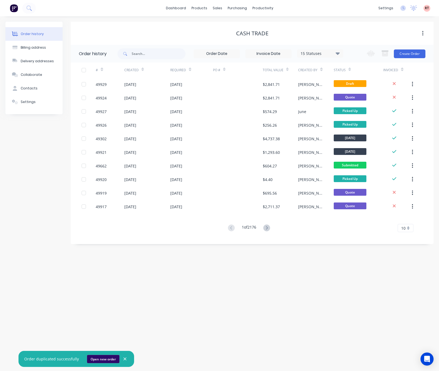
click at [110, 357] on button "Open new order" at bounding box center [103, 359] width 32 height 8
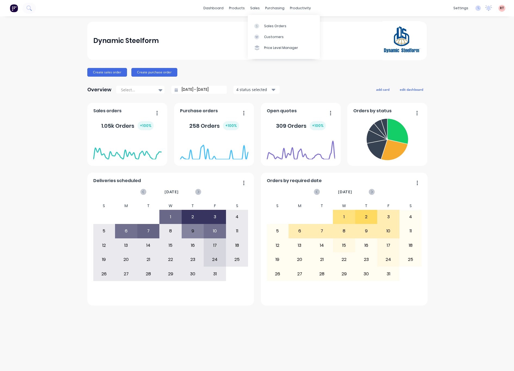
click at [259, 35] on icon at bounding box center [256, 37] width 5 height 5
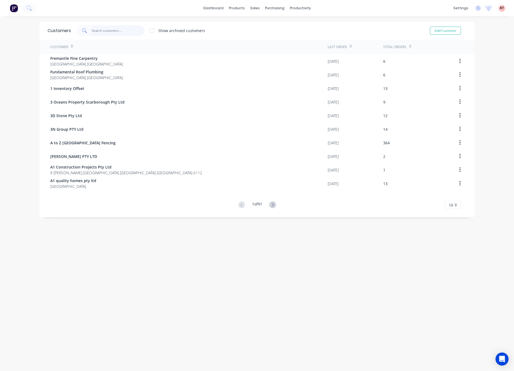
drag, startPoint x: 107, startPoint y: 29, endPoint x: 107, endPoint y: 32, distance: 3.3
click at [107, 32] on input "text" at bounding box center [118, 30] width 53 height 11
click at [101, 31] on input "text" at bounding box center [118, 30] width 53 height 11
click at [257, 22] on link "Sales Orders" at bounding box center [281, 25] width 72 height 11
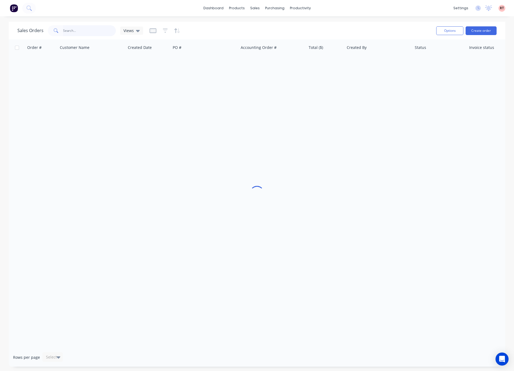
click at [86, 27] on input "text" at bounding box center [89, 30] width 53 height 11
type input "45348"
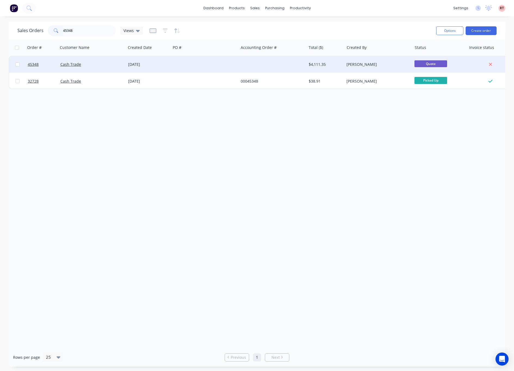
click at [232, 66] on div at bounding box center [205, 64] width 68 height 16
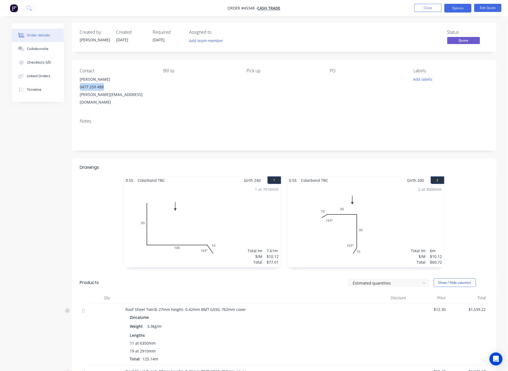
drag, startPoint x: 110, startPoint y: 86, endPoint x: 79, endPoint y: 89, distance: 30.7
click at [79, 89] on div "Contact [PERSON_NAME] [PHONE_NUMBER] [PERSON_NAME][EMAIL_ADDRESS][DOMAIN_NAME] …" at bounding box center [284, 87] width 425 height 54
copy div "0477 259 488"
click at [434, 6] on button "Close" at bounding box center [427, 8] width 27 height 8
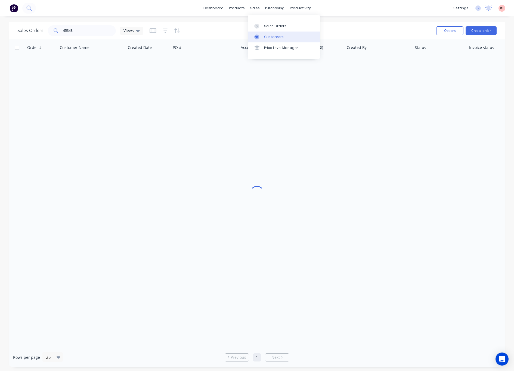
click at [259, 38] on icon at bounding box center [256, 37] width 5 height 5
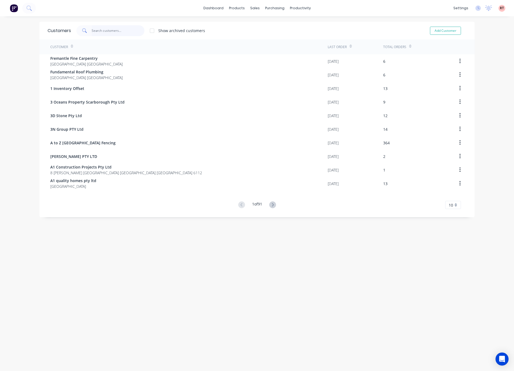
click at [127, 34] on input "text" at bounding box center [118, 30] width 53 height 11
click at [254, 29] on link "Sales Orders" at bounding box center [281, 25] width 72 height 11
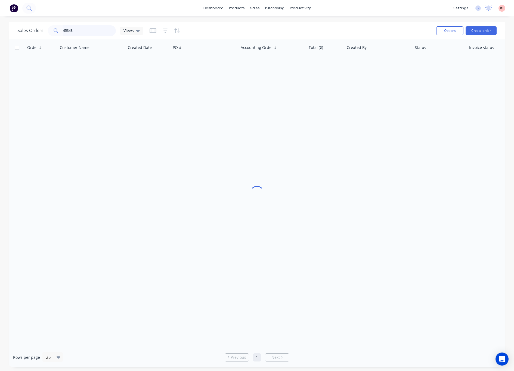
click at [82, 33] on input "45348" at bounding box center [89, 30] width 53 height 11
type input "4"
paste input "0477 259 488"
click at [65, 30] on input "0477 259 488" at bounding box center [89, 30] width 53 height 11
type input "477 259 488"
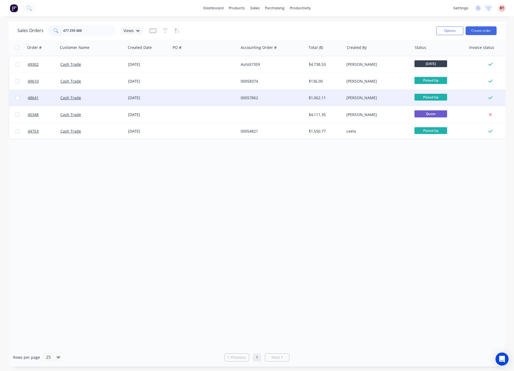
click at [181, 100] on div at bounding box center [205, 98] width 68 height 16
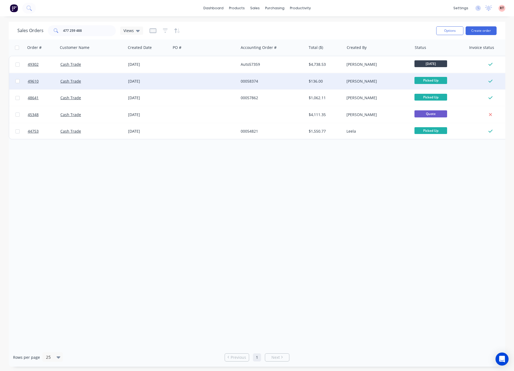
click at [276, 79] on div "00058374" at bounding box center [271, 81] width 60 height 5
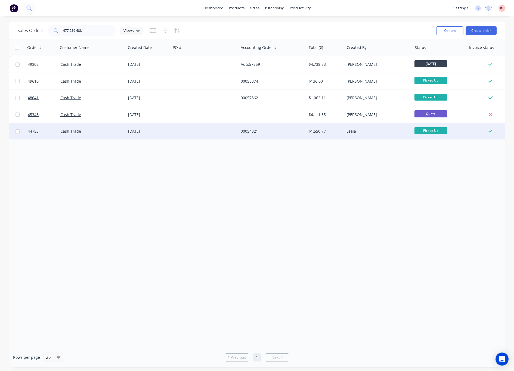
click at [286, 131] on div "00054821" at bounding box center [271, 131] width 60 height 5
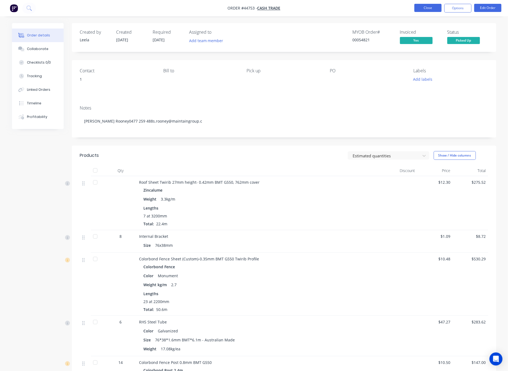
click at [425, 9] on button "Close" at bounding box center [427, 8] width 27 height 8
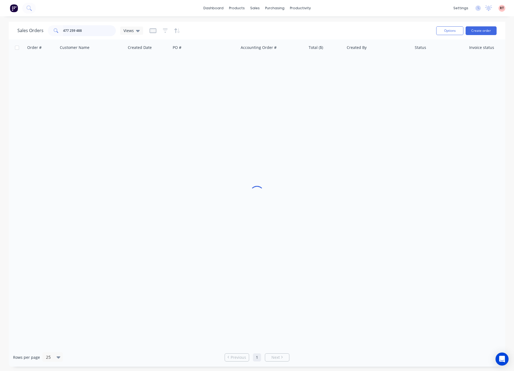
drag, startPoint x: 88, startPoint y: 31, endPoint x: 25, endPoint y: 30, distance: 62.3
click at [33, 32] on div "Sales Orders 477 259 488 Views" at bounding box center [80, 30] width 126 height 11
type input "49302"
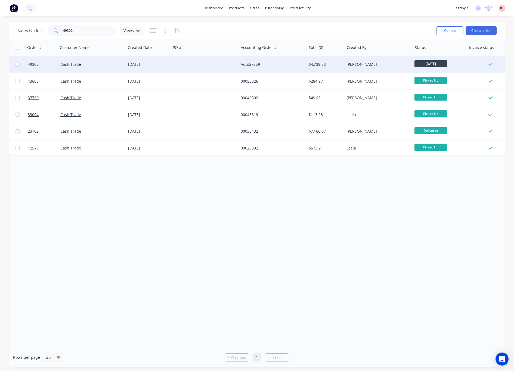
click at [206, 64] on div at bounding box center [205, 64] width 68 height 16
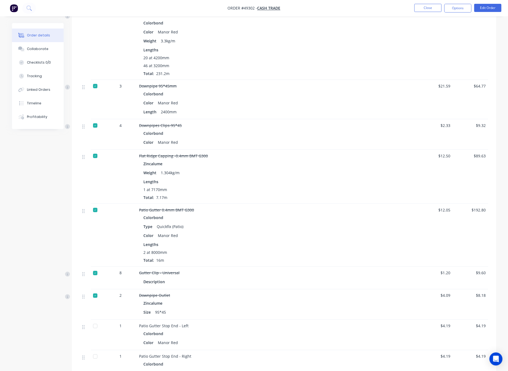
scroll to position [454, 0]
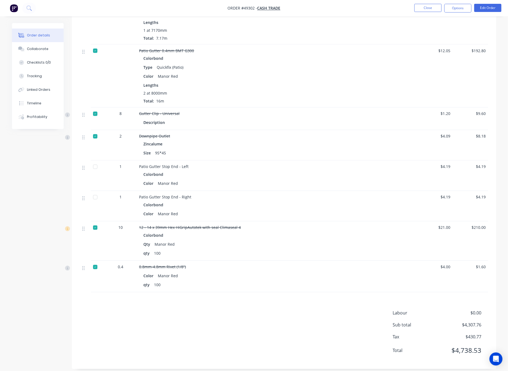
click at [94, 223] on div at bounding box center [95, 228] width 11 height 11
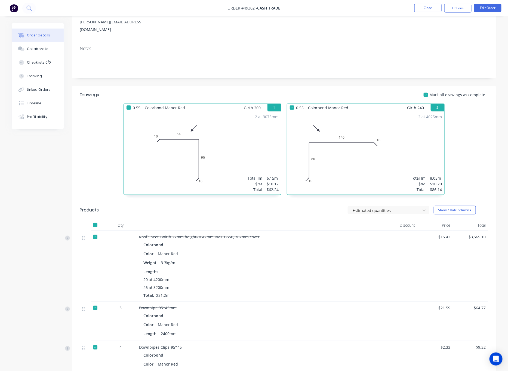
scroll to position [0, 0]
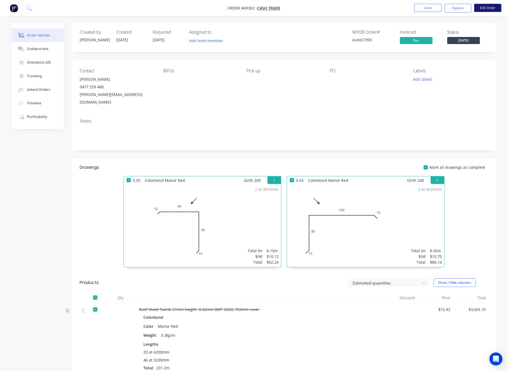
click at [489, 10] on button "Edit Order" at bounding box center [487, 8] width 27 height 8
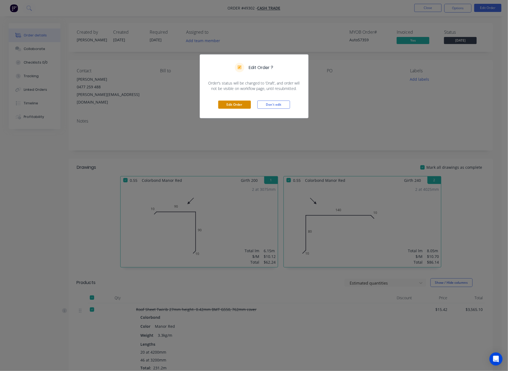
click at [231, 106] on button "Edit Order" at bounding box center [234, 105] width 33 height 8
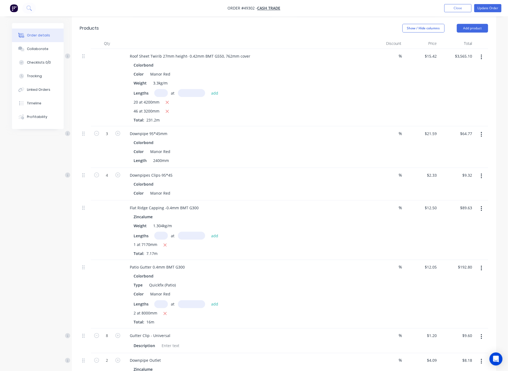
scroll to position [490, 0]
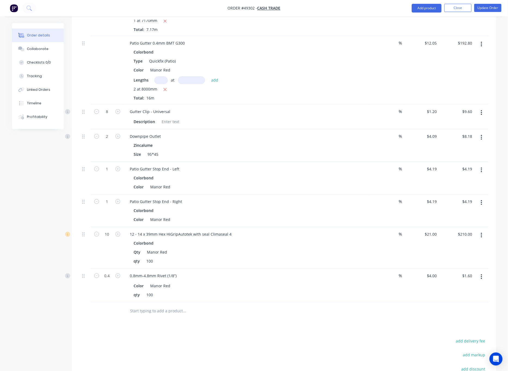
click at [483, 231] on button "button" at bounding box center [481, 236] width 13 height 10
click at [457, 279] on div "Delete" at bounding box center [462, 283] width 42 height 8
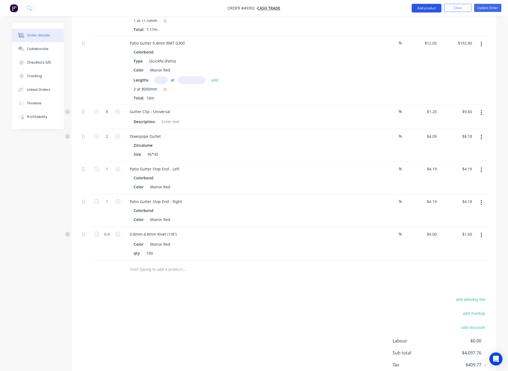
click at [431, 7] on button "Add product" at bounding box center [427, 8] width 30 height 9
click at [416, 22] on div "Product catalogue" at bounding box center [416, 22] width 42 height 8
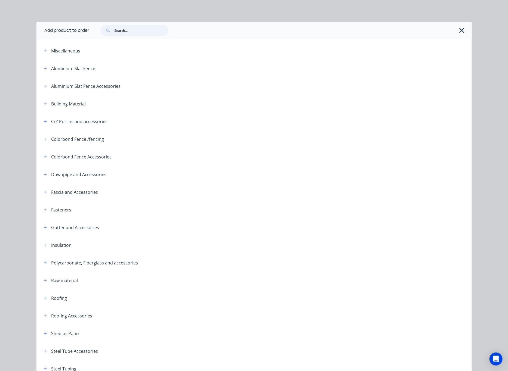
drag, startPoint x: 144, startPoint y: 26, endPoint x: 128, endPoint y: 29, distance: 15.9
click at [129, 30] on input "text" at bounding box center [142, 30] width 54 height 11
type input "39"
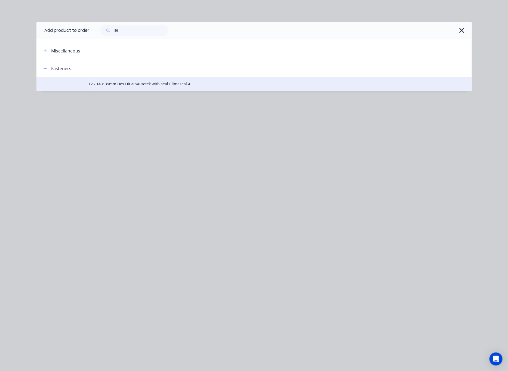
click at [208, 83] on span "12 - 14 x 39mm Hex HiGripAutotek with seal Climaseal 4" at bounding box center [242, 84] width 306 height 6
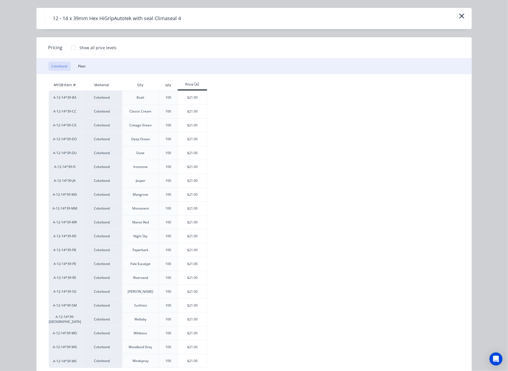
scroll to position [0, 0]
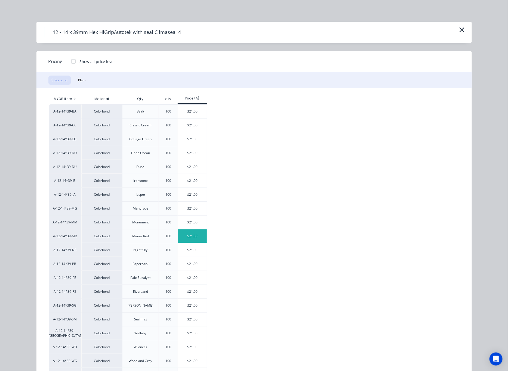
click at [192, 239] on div "$21.00" at bounding box center [192, 237] width 29 height 14
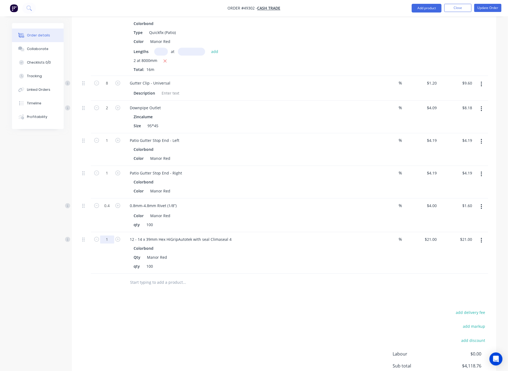
click at [106, 236] on input "1" at bounding box center [107, 240] width 14 height 8
click at [248, 284] on div "Drawings Add drawing 0.55 Colorbond Manor Red Girth 200 1 0 10 90 90 10 0 10 90…" at bounding box center [284, 29] width 425 height 761
click at [111, 236] on input "1" at bounding box center [107, 240] width 14 height 8
click at [197, 309] on div "add delivery fee add markup add discount Labour $0.00 Sub total $4,118.76 Tax $…" at bounding box center [284, 355] width 408 height 93
click at [110, 236] on input "1" at bounding box center [107, 240] width 14 height 8
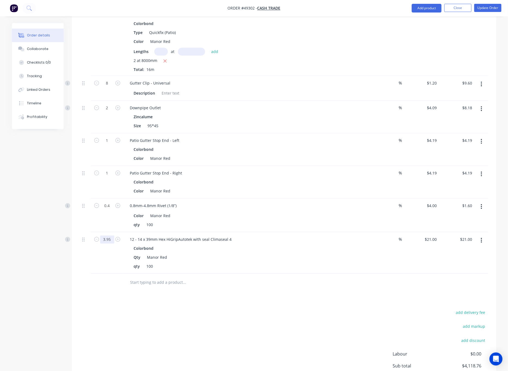
type input "3.95"
type input "$82.95"
click at [119, 309] on div "add delivery fee add markup add discount Labour $0.00 Sub total $4,118.76 Tax $…" at bounding box center [284, 355] width 408 height 93
click at [426, 10] on button "Add product" at bounding box center [427, 8] width 30 height 9
click at [422, 20] on div "Product catalogue" at bounding box center [416, 22] width 42 height 8
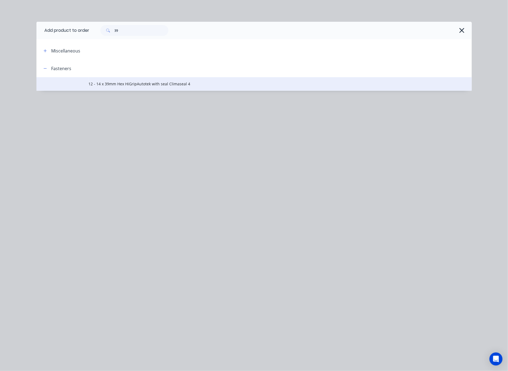
click at [160, 85] on span "12 - 14 x 39mm Hex HiGripAutotek with seal Climaseal 4" at bounding box center [242, 84] width 306 height 6
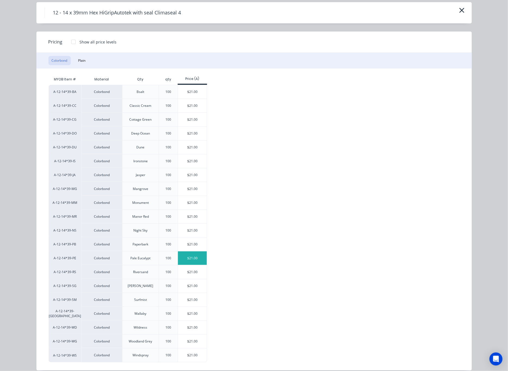
scroll to position [29, 0]
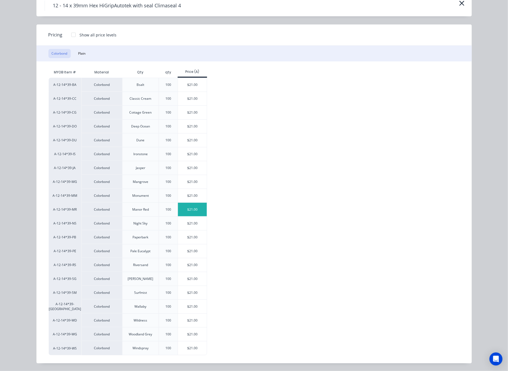
click at [190, 211] on div "$21.00" at bounding box center [192, 210] width 29 height 14
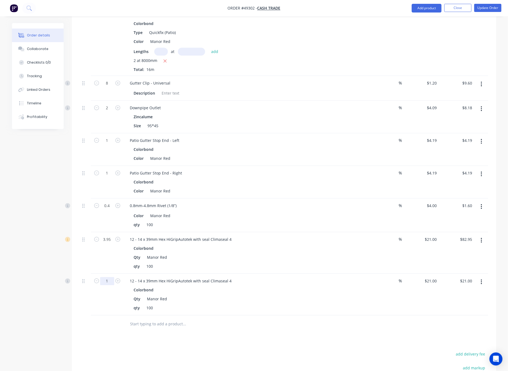
click at [110, 277] on input "1" at bounding box center [107, 281] width 14 height 8
type input "6"
type input "$126.00"
drag, startPoint x: 297, startPoint y: 355, endPoint x: 294, endPoint y: 353, distance: 4.5
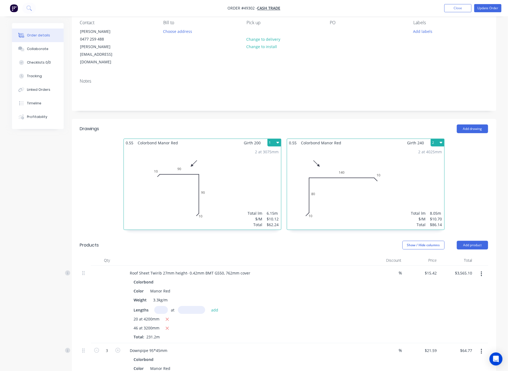
scroll to position [0, 0]
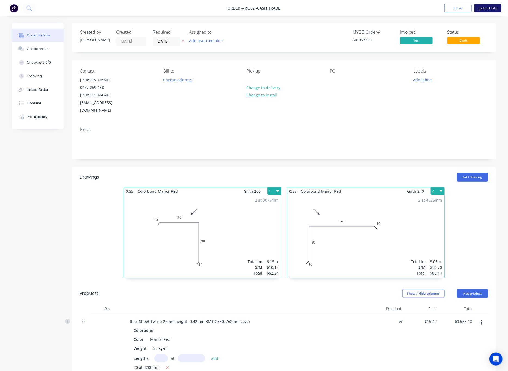
click at [491, 8] on button "Update Order" at bounding box center [487, 8] width 27 height 8
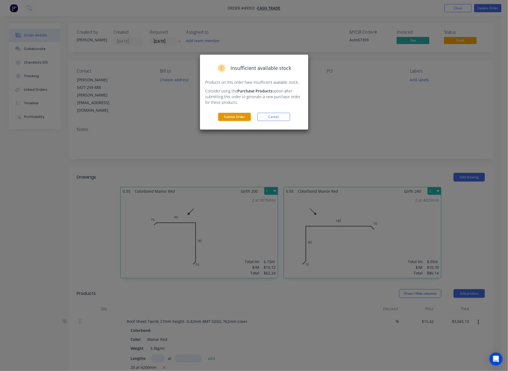
click at [238, 118] on button "Submit Order" at bounding box center [234, 117] width 33 height 8
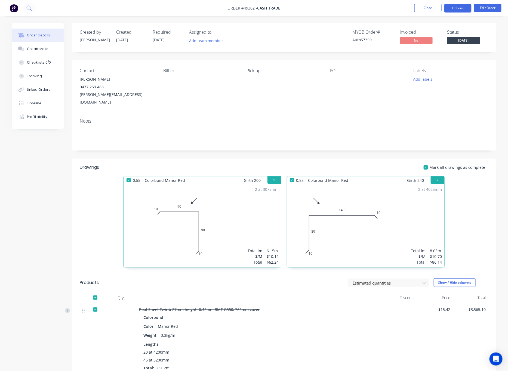
click at [457, 9] on button "Options" at bounding box center [457, 8] width 27 height 9
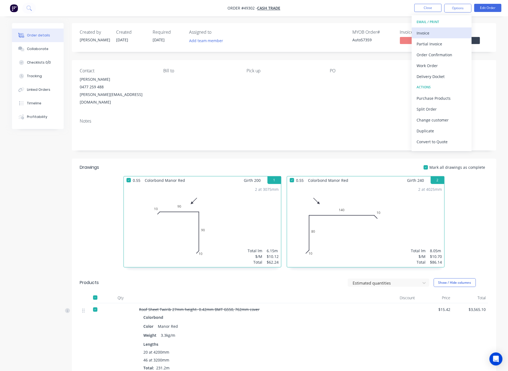
click at [434, 36] on div "Invoice" at bounding box center [442, 33] width 50 height 8
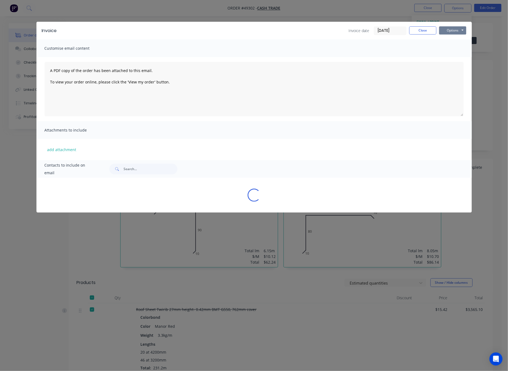
click at [455, 29] on button "Options" at bounding box center [452, 30] width 27 height 8
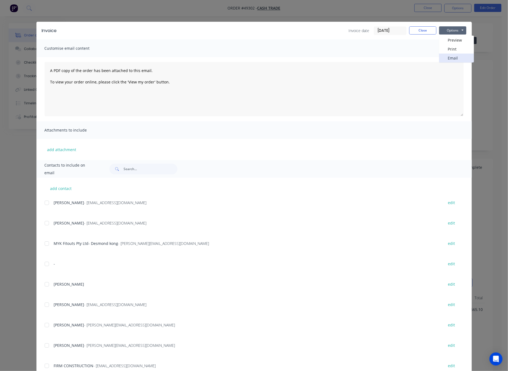
click at [455, 58] on button "Email" at bounding box center [456, 58] width 35 height 9
click at [450, 27] on div "Invoice Invoice date 02/10/25 Close Options Preview Print Email" at bounding box center [253, 31] width 435 height 18
click at [450, 28] on button "Options" at bounding box center [452, 30] width 27 height 8
click at [448, 45] on button "Print" at bounding box center [456, 49] width 35 height 9
click at [368, 11] on div "Invoice Invoice date 02/10/25 Close Options Preview Print Email Customise email…" at bounding box center [254, 185] width 508 height 371
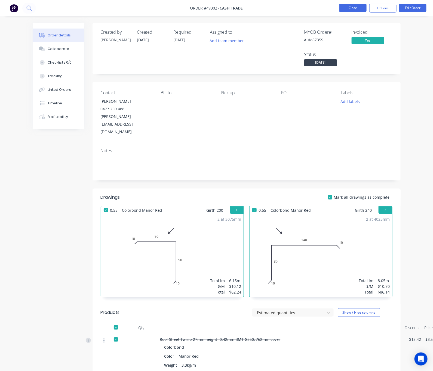
click at [352, 6] on button "Close" at bounding box center [352, 8] width 27 height 8
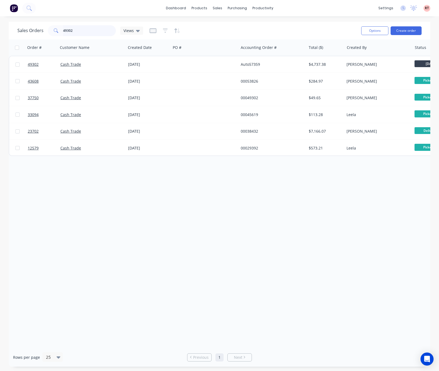
click at [96, 28] on input "49302" at bounding box center [89, 30] width 53 height 11
drag, startPoint x: 87, startPoint y: 27, endPoint x: 62, endPoint y: 31, distance: 25.3
click at [62, 31] on div "49302" at bounding box center [82, 30] width 68 height 11
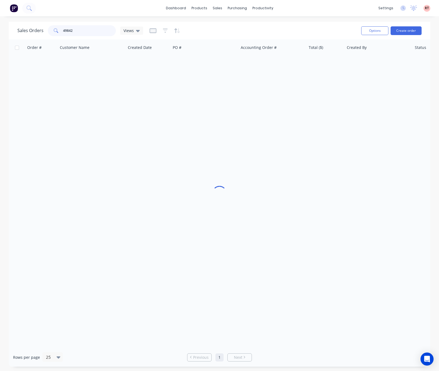
type input "49842"
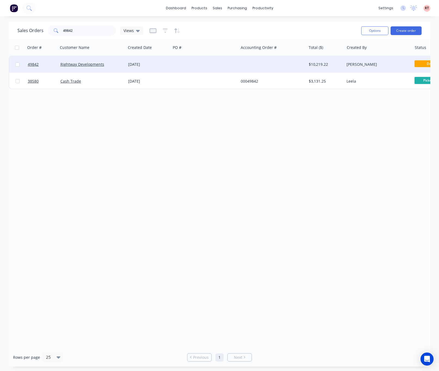
click at [236, 64] on div at bounding box center [205, 64] width 68 height 16
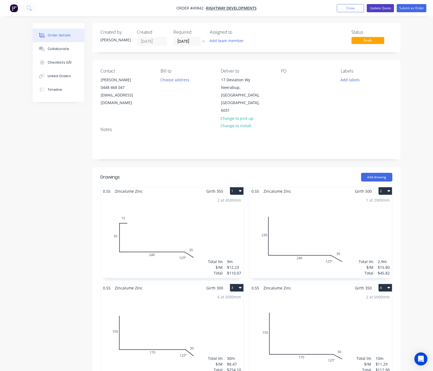
click at [379, 4] on button "Update Quote" at bounding box center [380, 8] width 27 height 8
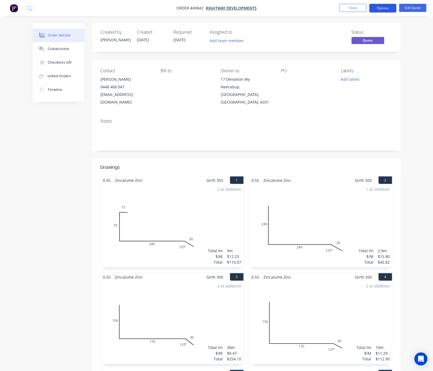
click at [385, 8] on button "Options" at bounding box center [382, 8] width 27 height 9
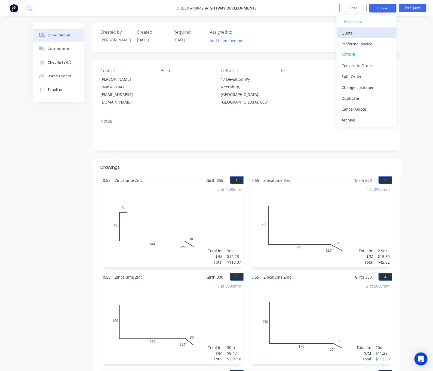
click at [382, 30] on div "Quote" at bounding box center [367, 33] width 50 height 8
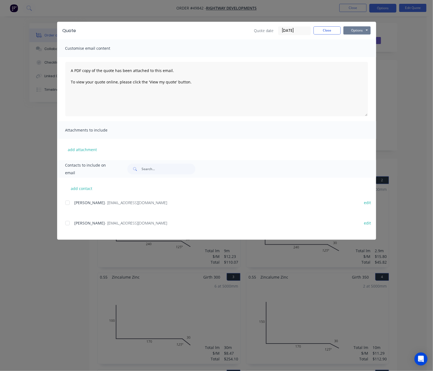
click at [371, 29] on button "Options" at bounding box center [356, 30] width 27 height 8
click at [378, 52] on button "Print" at bounding box center [360, 49] width 35 height 9
click at [178, 15] on div "Quote Quote date 02/10/25 Close Options Preview Print Email Customise email con…" at bounding box center [216, 185] width 433 height 371
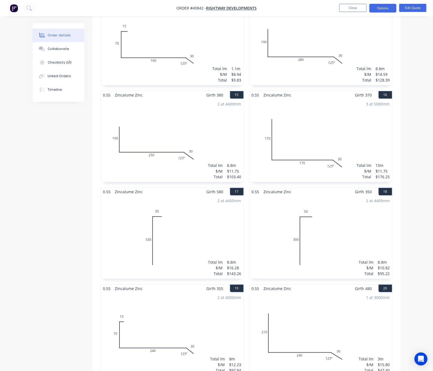
scroll to position [776, 0]
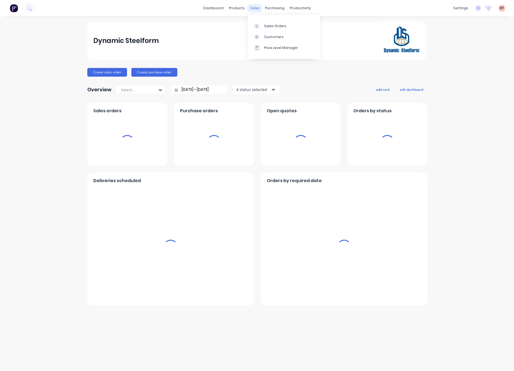
click at [252, 8] on div "sales" at bounding box center [255, 8] width 15 height 8
click at [262, 38] on div at bounding box center [258, 37] width 8 height 5
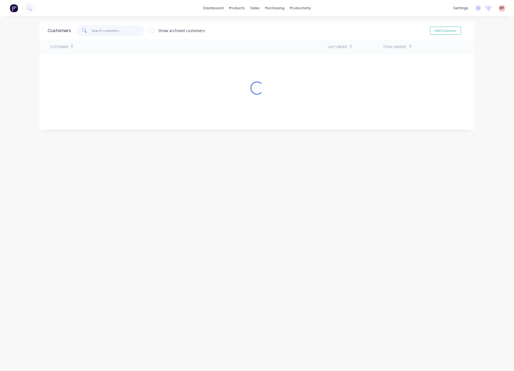
click at [99, 29] on input "text" at bounding box center [118, 30] width 53 height 11
type input "cash"
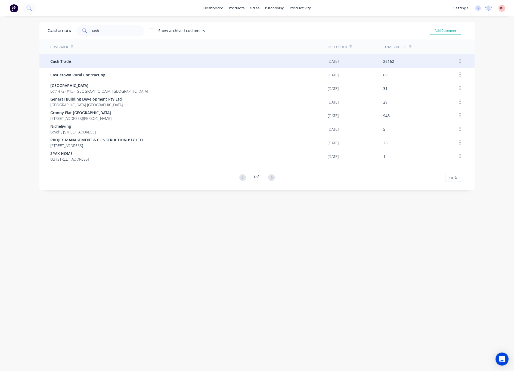
click at [136, 56] on div "Cash Trade" at bounding box center [189, 61] width 278 height 14
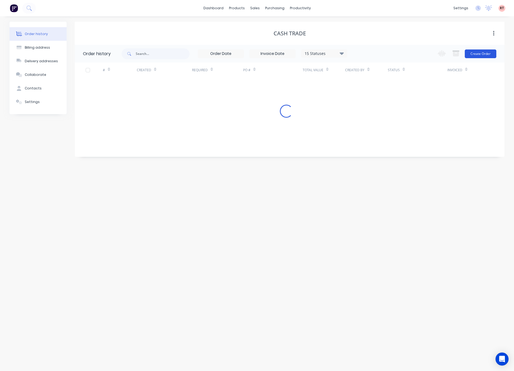
click at [483, 54] on button "Create Order" at bounding box center [481, 54] width 32 height 9
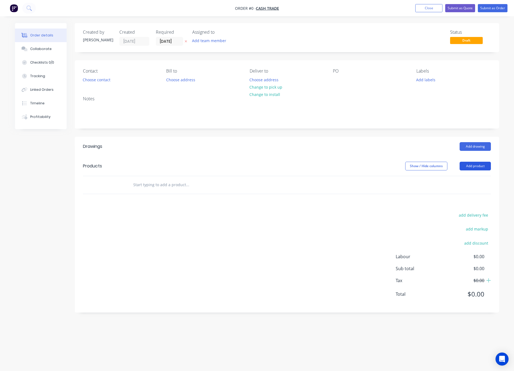
click at [480, 167] on button "Add product" at bounding box center [475, 166] width 31 height 9
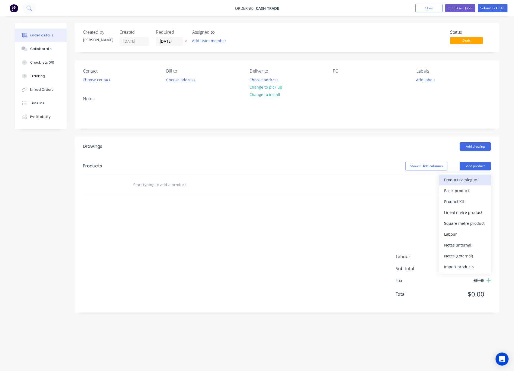
drag, startPoint x: 474, startPoint y: 176, endPoint x: 473, endPoint y: 179, distance: 2.8
click at [473, 179] on button "Product catalogue" at bounding box center [466, 180] width 52 height 11
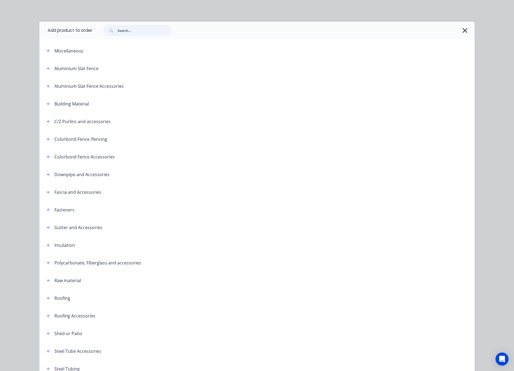
click at [136, 33] on input "text" at bounding box center [145, 30] width 54 height 11
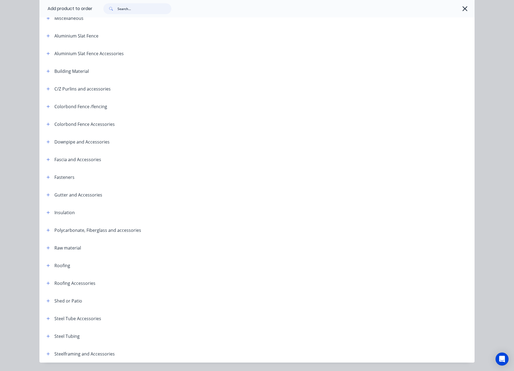
scroll to position [48, 0]
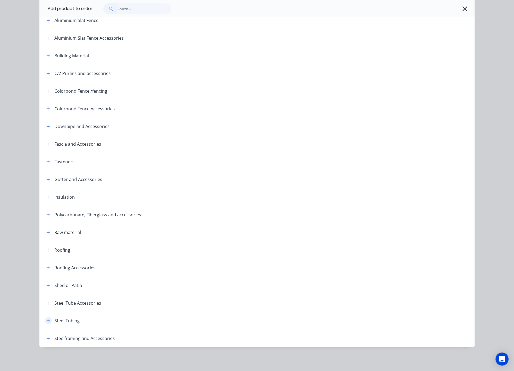
click at [47, 322] on icon "button" at bounding box center [48, 320] width 3 height 3
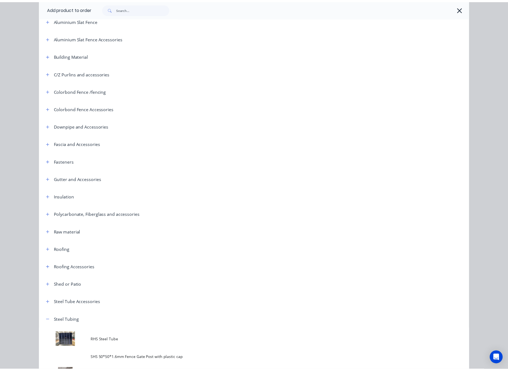
scroll to position [0, 0]
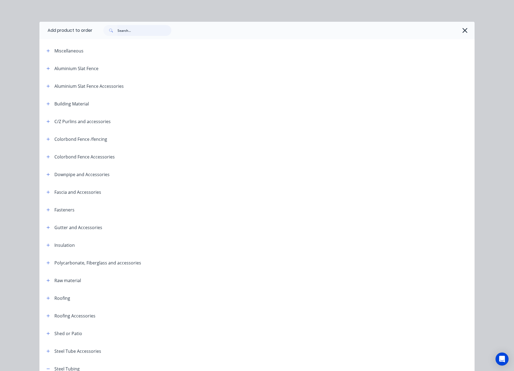
click at [130, 34] on input "text" at bounding box center [145, 30] width 54 height 11
type input "o"
type input "purlin"
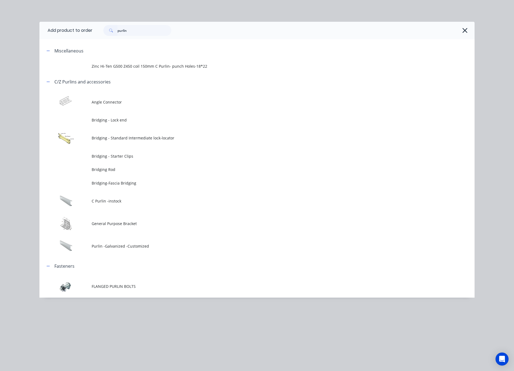
click at [189, 202] on span "C Purlin -instock" at bounding box center [245, 201] width 306 height 6
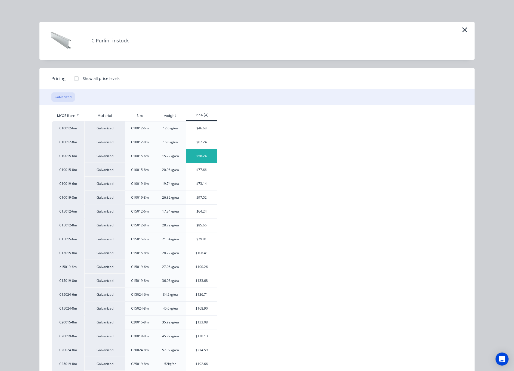
click at [207, 156] on div "$58.24" at bounding box center [201, 156] width 31 height 14
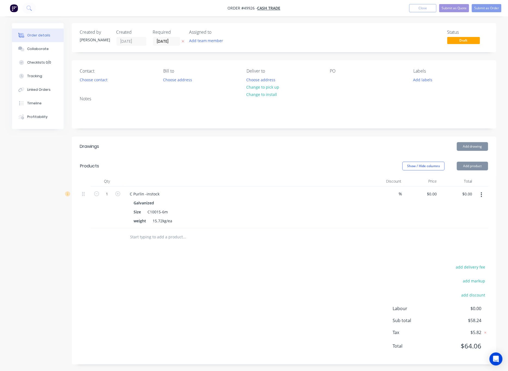
type input "$58.24"
click at [109, 195] on input "1" at bounding box center [107, 194] width 14 height 8
type input "4"
type input "$232.96"
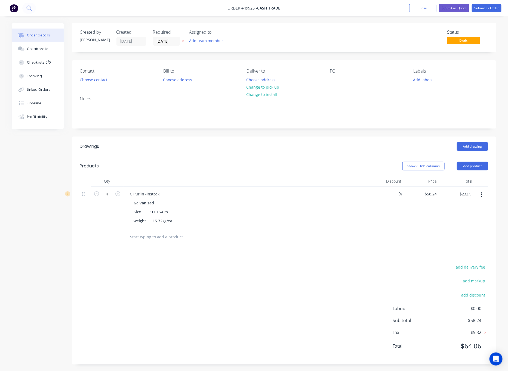
click at [238, 270] on div "add delivery fee add markup add discount Labour $0.00 Sub total $58.24 Tax $5.8…" at bounding box center [284, 310] width 408 height 93
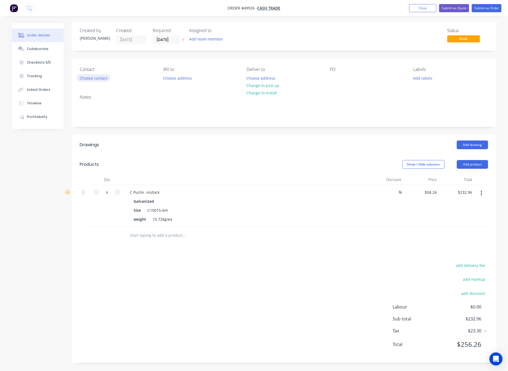
click at [97, 76] on button "Choose contact" at bounding box center [93, 77] width 33 height 7
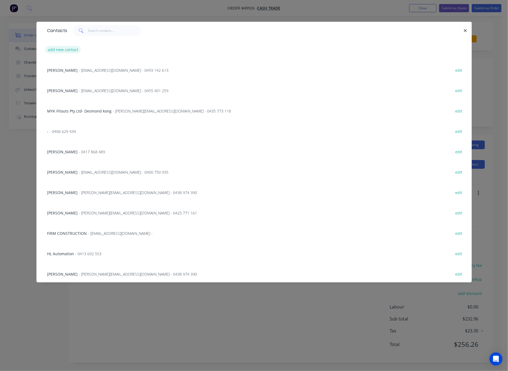
click at [69, 48] on button "add new contact" at bounding box center [63, 49] width 36 height 7
select select "AU"
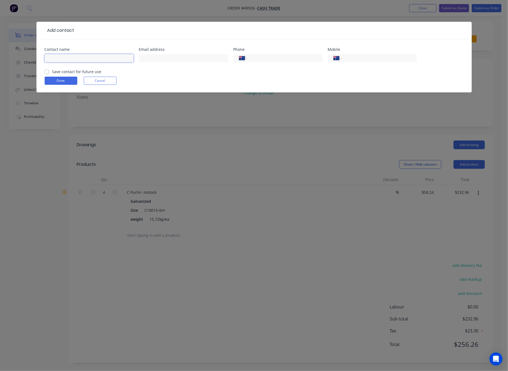
click at [74, 58] on input "text" at bounding box center [89, 58] width 89 height 8
type input "Fox hill Llamas"
click at [380, 59] on input "tel" at bounding box center [378, 58] width 65 height 6
type input "0427 080 093"
click at [162, 58] on input "text" at bounding box center [183, 58] width 89 height 8
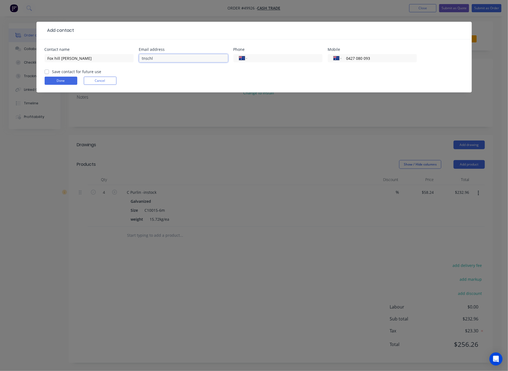
type input "tnschln"
drag, startPoint x: 164, startPoint y: 57, endPoint x: 133, endPoint y: 67, distance: 32.0
click at [133, 67] on div "Contact name Fox hill Llamas Email address tnschln Phone International Afghanis…" at bounding box center [254, 58] width 419 height 21
type input "tnscholz@outlook.com"
click at [59, 82] on button "Done" at bounding box center [61, 81] width 33 height 8
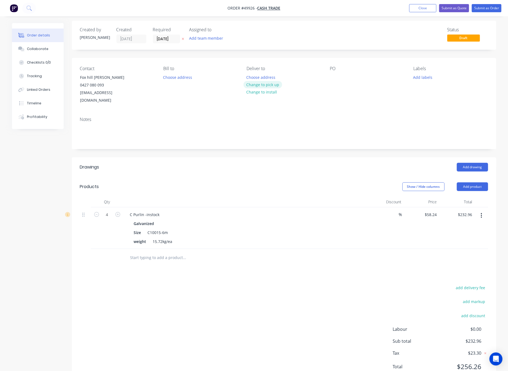
click at [271, 85] on button "Change to pick up" at bounding box center [263, 84] width 39 height 7
click at [480, 7] on button "Submit as Order" at bounding box center [487, 8] width 30 height 8
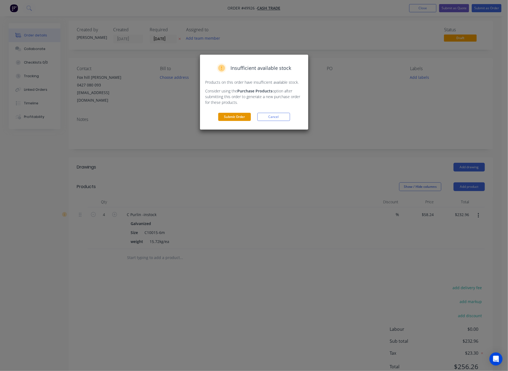
click at [232, 122] on div "Insufficient available stock Products on this order have insufficient available…" at bounding box center [254, 92] width 108 height 75
click at [231, 119] on button "Submit Order" at bounding box center [234, 117] width 33 height 8
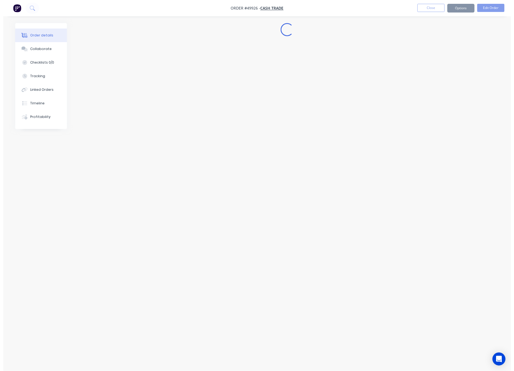
scroll to position [0, 0]
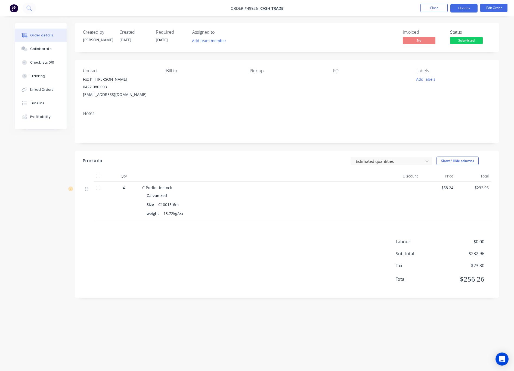
click at [461, 6] on button "Options" at bounding box center [464, 8] width 27 height 9
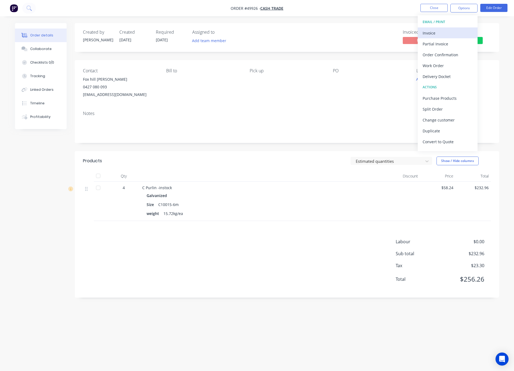
click at [432, 33] on div "Invoice" at bounding box center [448, 33] width 50 height 8
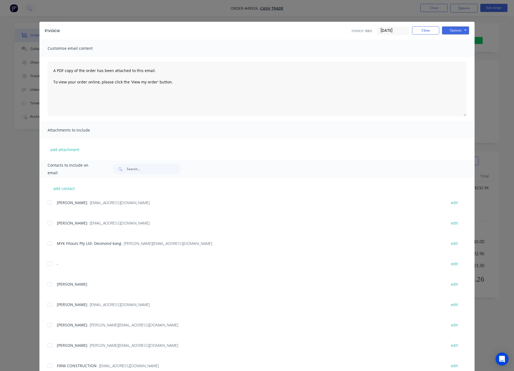
click at [384, 10] on div "Invoice Invoice date 02/10/25 Close Options Preview Print Email Customise email…" at bounding box center [257, 185] width 514 height 371
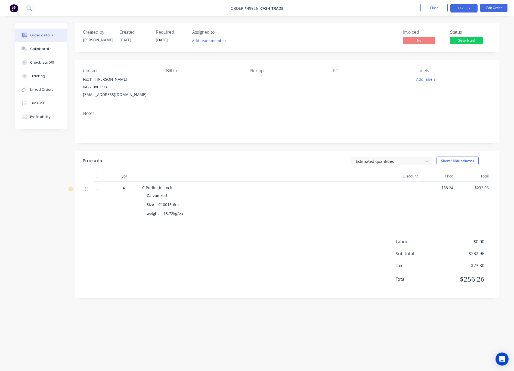
click at [462, 12] on button "Options" at bounding box center [464, 8] width 27 height 9
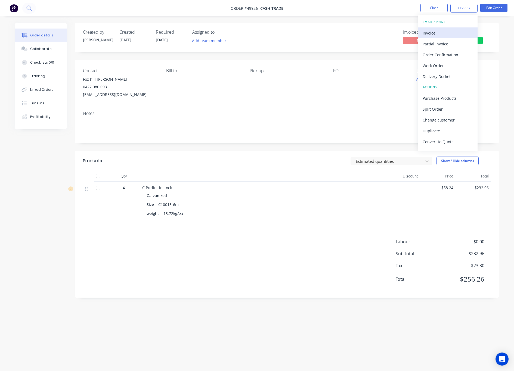
click at [446, 34] on div "Invoice" at bounding box center [448, 33] width 50 height 8
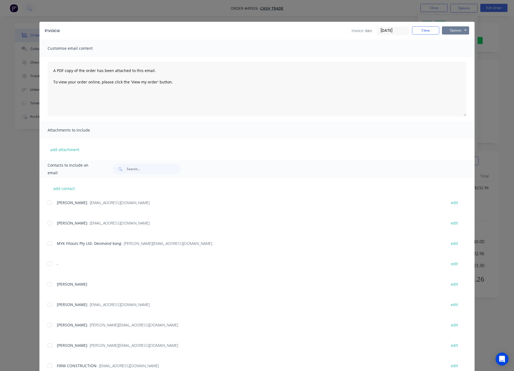
click at [451, 29] on button "Options" at bounding box center [455, 30] width 27 height 8
click at [446, 48] on button "Print" at bounding box center [459, 49] width 35 height 9
click at [495, 81] on div "Invoice Invoice date 02/10/25 Close Options Preview Print Email Customise email…" at bounding box center [257, 185] width 514 height 371
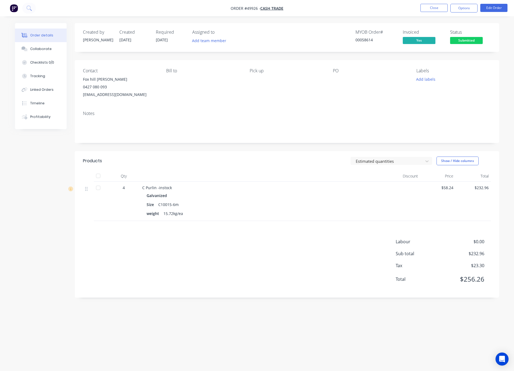
drag, startPoint x: 469, startPoint y: 34, endPoint x: 469, endPoint y: 39, distance: 4.4
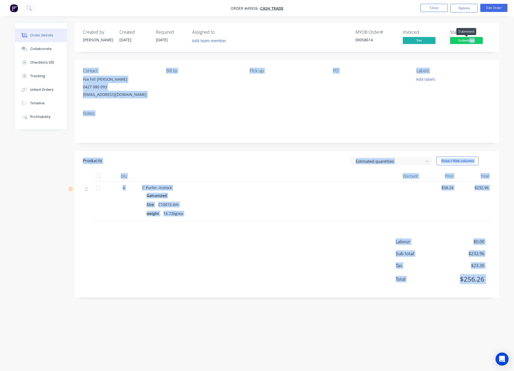
click at [469, 39] on span "Submitted" at bounding box center [466, 40] width 33 height 7
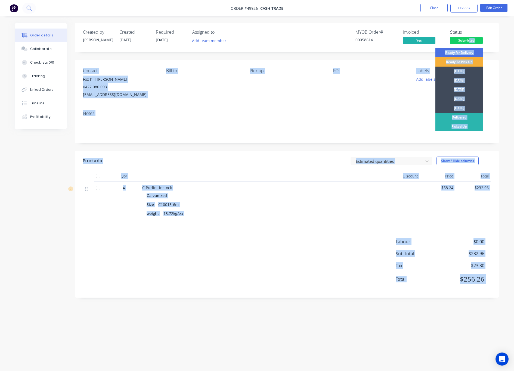
click at [492, 90] on div "Contact Fox hill Llamas 0427 080 093 tnscholz@outlook.com Bill to Pick up PO La…" at bounding box center [287, 83] width 425 height 47
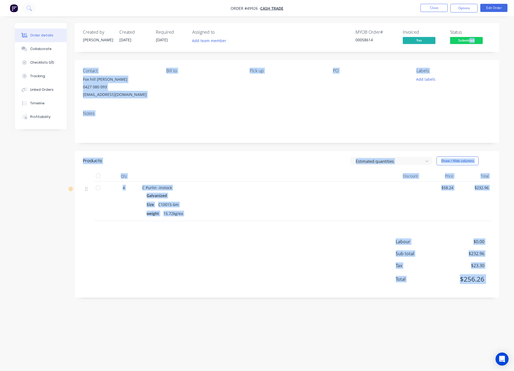
click at [459, 39] on span "Submitted" at bounding box center [466, 40] width 33 height 7
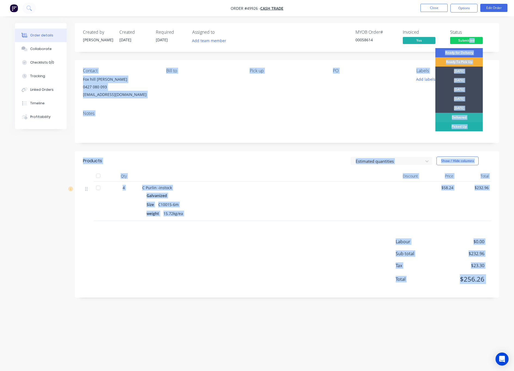
click at [460, 126] on div "Picked Up" at bounding box center [460, 126] width 48 height 9
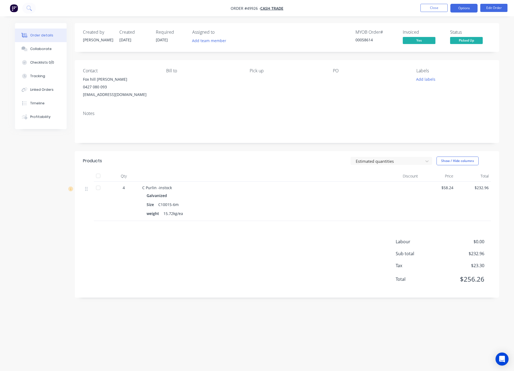
click at [465, 8] on button "Options" at bounding box center [464, 8] width 27 height 9
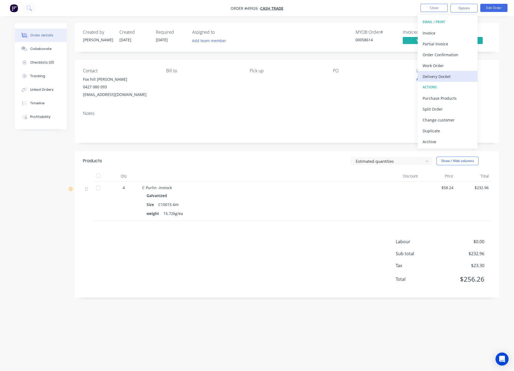
click at [451, 80] on div "Delivery Docket" at bounding box center [448, 77] width 50 height 8
drag, startPoint x: 457, startPoint y: 49, endPoint x: 456, endPoint y: 52, distance: 2.7
click at [457, 48] on div "DELIVERY DOCKET Back With pricing Without pricing Custom" at bounding box center [448, 43] width 60 height 57
click at [459, 51] on div "Without pricing" at bounding box center [448, 55] width 50 height 8
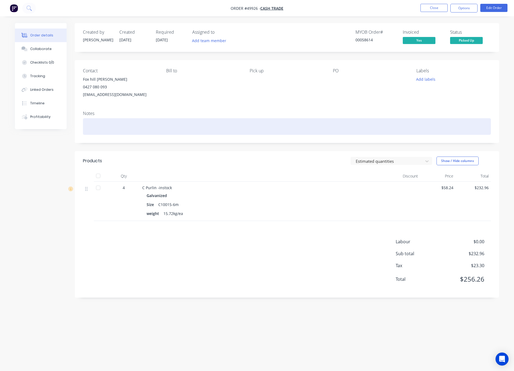
click at [296, 120] on div at bounding box center [287, 126] width 408 height 17
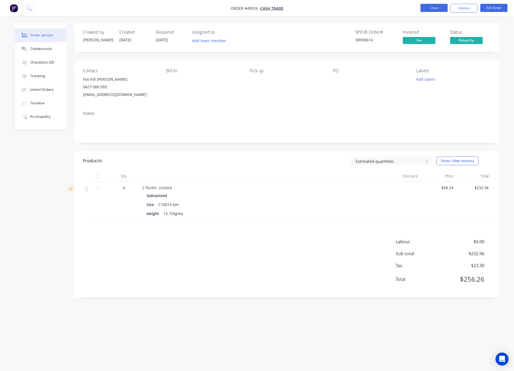
click at [432, 7] on button "Close" at bounding box center [434, 8] width 27 height 8
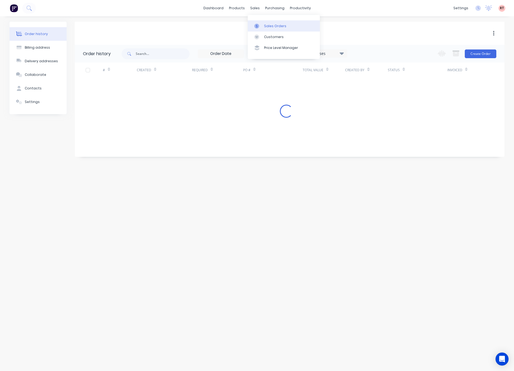
click at [254, 9] on div "sales" at bounding box center [255, 8] width 15 height 8
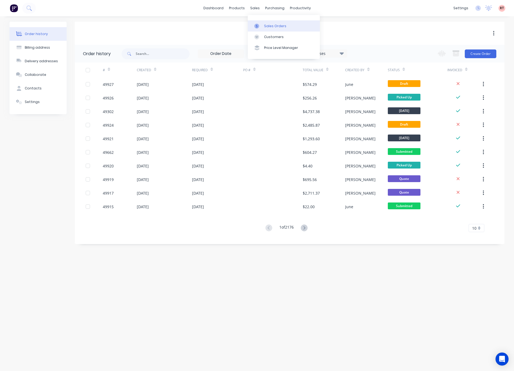
click at [269, 26] on div "Sales Orders" at bounding box center [275, 26] width 22 height 5
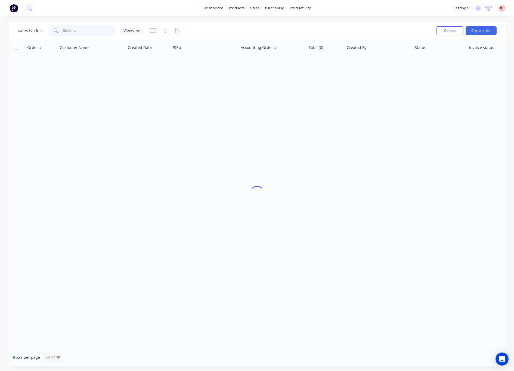
click at [107, 27] on input "text" at bounding box center [89, 30] width 53 height 11
type input "4"
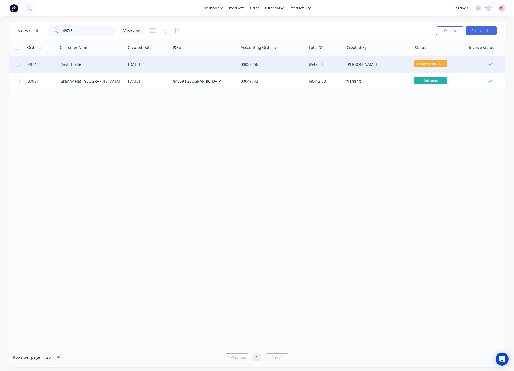
type input "49743"
click at [200, 70] on div at bounding box center [205, 64] width 68 height 16
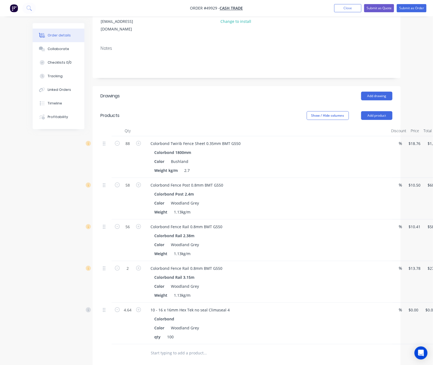
scroll to position [82, 0]
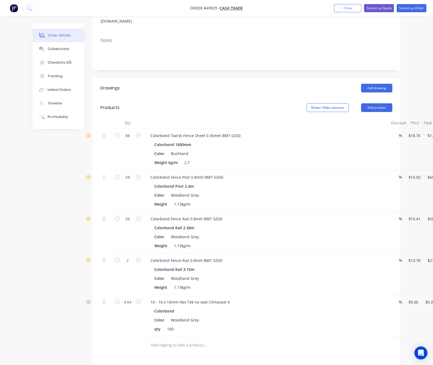
click at [414, 147] on div "Edit" at bounding box center [435, 151] width 42 height 8
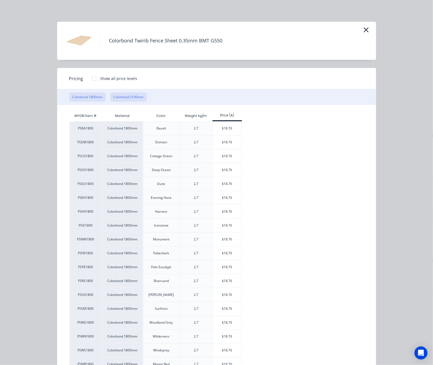
click at [110, 100] on button "Colorbond 2100mm" at bounding box center [128, 97] width 37 height 9
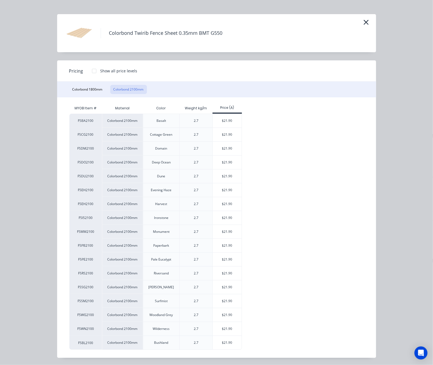
scroll to position [10, 0]
click at [213, 340] on div "$21.90" at bounding box center [227, 343] width 29 height 14
type input "$21.90"
type input "$1,927.20"
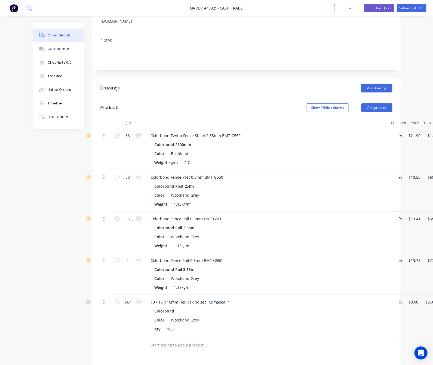
click at [411, 189] on div "Edit" at bounding box center [432, 193] width 42 height 8
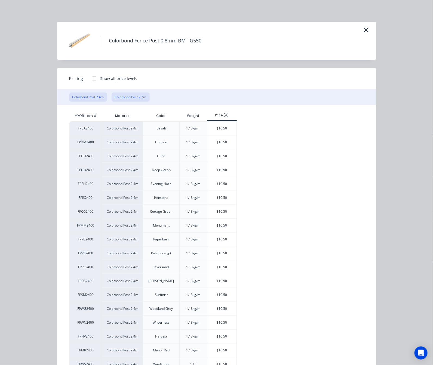
click at [112, 96] on button "Colorbond Post 2.7m" at bounding box center [131, 97] width 38 height 9
click at [207, 326] on div "$11.81" at bounding box center [221, 323] width 29 height 14
type input "$11.81"
type input "$684.98"
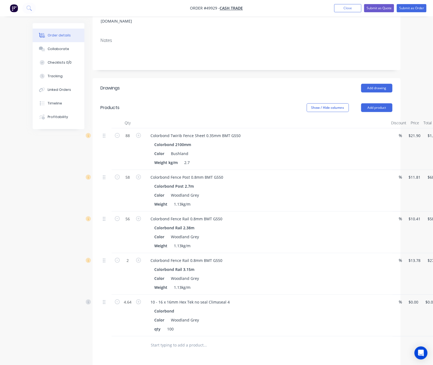
scroll to position [204, 0]
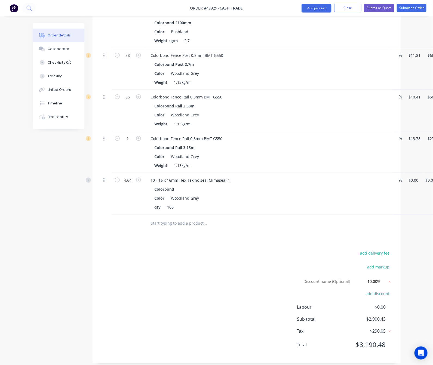
click at [102, 315] on div "add delivery fee add markup Discount name (Optional) 10.00% 10.00% 0% add disco…" at bounding box center [247, 303] width 292 height 106
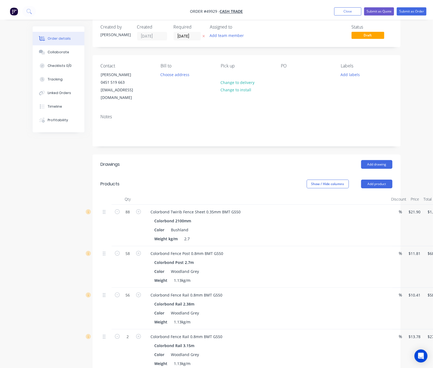
scroll to position [0, 0]
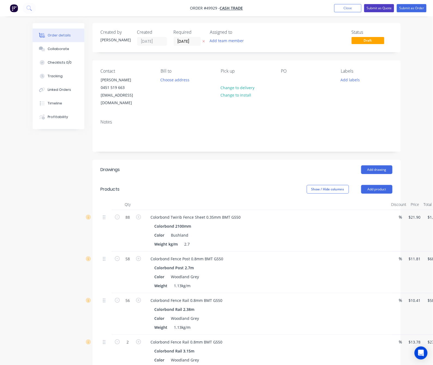
click at [381, 6] on button "Submit as Quote" at bounding box center [379, 8] width 30 height 8
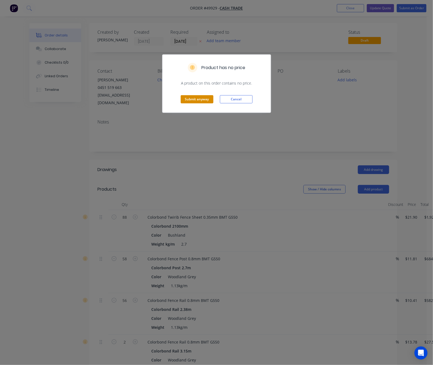
click at [196, 99] on button "Submit anyway" at bounding box center [197, 99] width 33 height 8
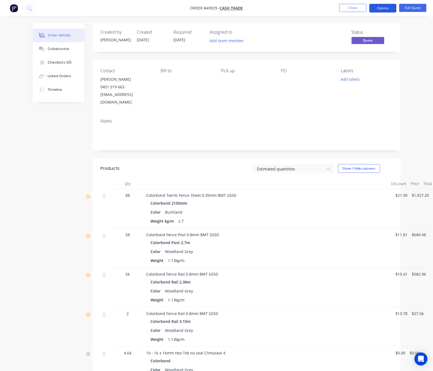
click at [386, 4] on button "Options" at bounding box center [382, 8] width 27 height 9
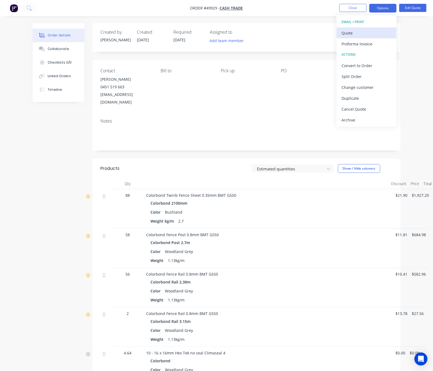
click at [366, 31] on div "Quote" at bounding box center [367, 33] width 50 height 8
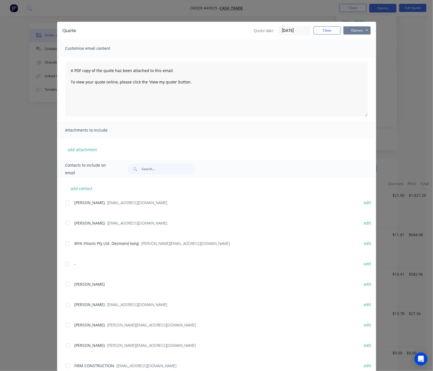
click at [371, 34] on button "Options" at bounding box center [356, 30] width 27 height 8
click at [378, 50] on button "Print" at bounding box center [360, 49] width 35 height 9
click at [277, 6] on div "Quote Quote date [DATE] Close Options Preview Print Email Customise email conte…" at bounding box center [216, 185] width 433 height 371
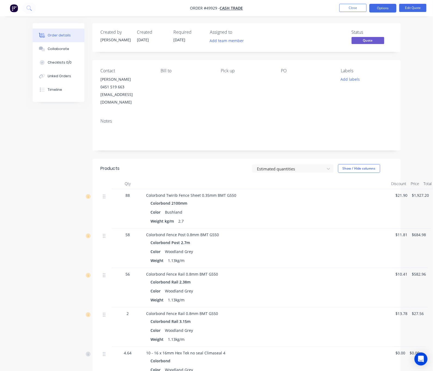
click at [278, 114] on div "Notes" at bounding box center [247, 132] width 308 height 36
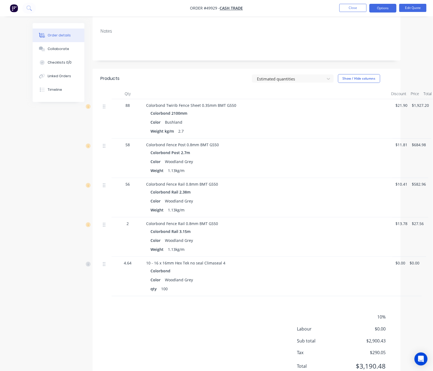
scroll to position [105, 0]
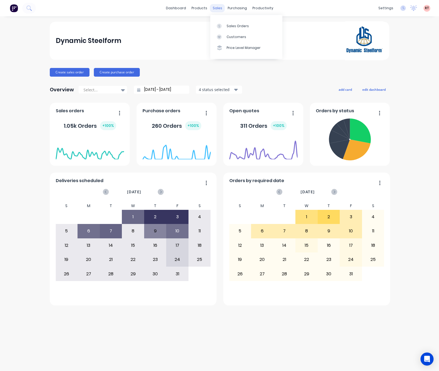
click at [216, 5] on div "sales" at bounding box center [217, 8] width 15 height 8
click at [222, 35] on div at bounding box center [221, 37] width 8 height 5
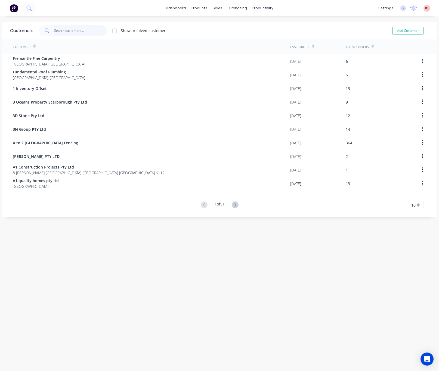
click at [89, 28] on input "text" at bounding box center [80, 30] width 53 height 11
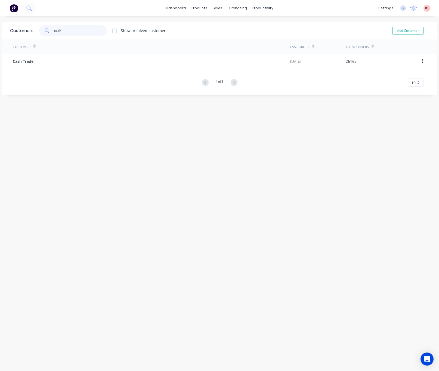
type input "cash"
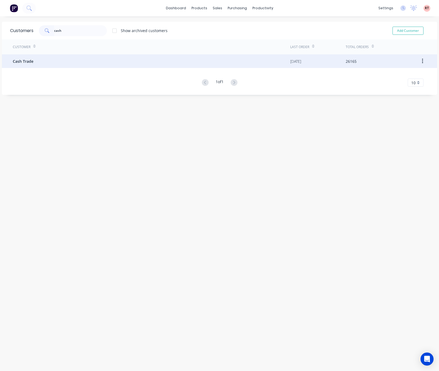
click at [93, 62] on div "Cash Trade" at bounding box center [152, 61] width 278 height 14
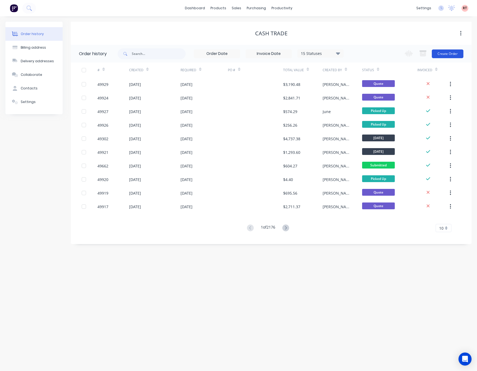
click at [439, 55] on button "Create Order" at bounding box center [448, 54] width 32 height 9
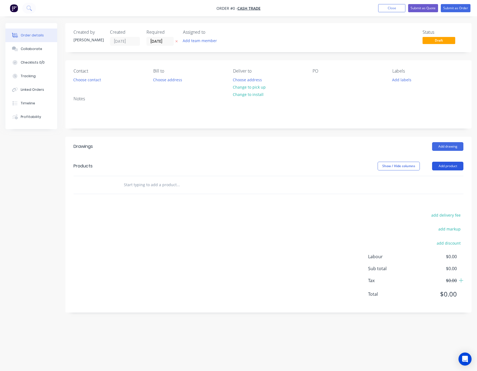
click at [439, 169] on button "Add product" at bounding box center [447, 166] width 31 height 9
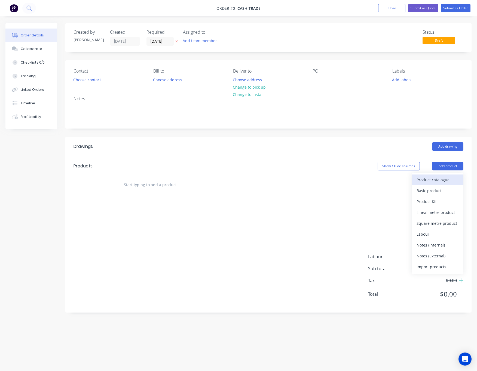
click at [432, 181] on div "Product catalogue" at bounding box center [437, 180] width 42 height 8
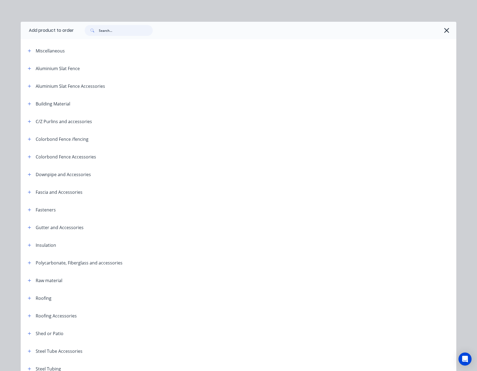
click at [118, 30] on input "text" at bounding box center [126, 30] width 54 height 11
type input "fence"
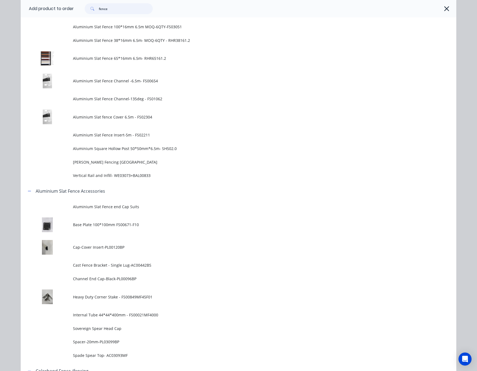
scroll to position [327, 0]
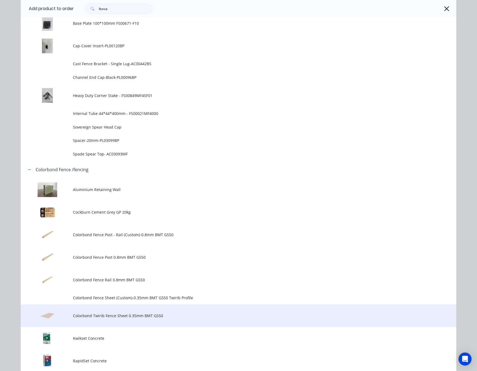
click at [153, 317] on span "Colorbond Twirib Fence Sheet 0.35mm BMT G550" at bounding box center [226, 316] width 306 height 6
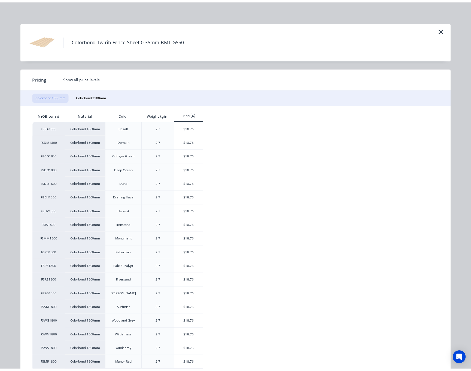
scroll to position [32, 0]
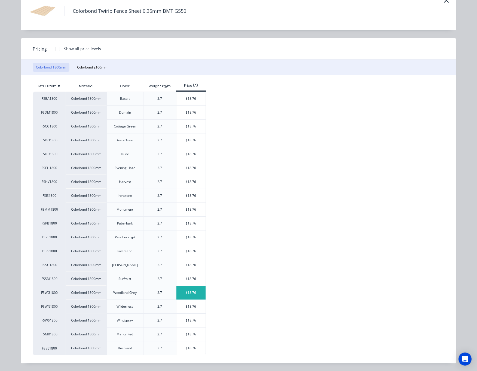
click at [186, 296] on div "$18.76" at bounding box center [190, 293] width 29 height 14
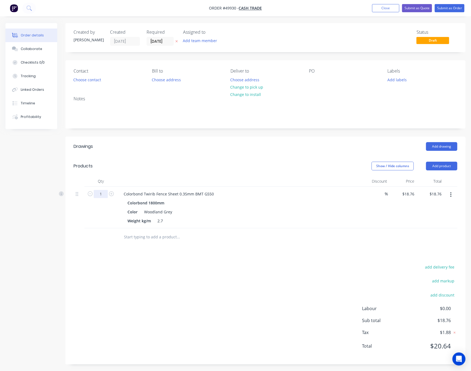
click at [104, 196] on input "1" at bounding box center [101, 194] width 14 height 8
type input "12"
type input "$225.12"
click at [215, 290] on div "add delivery fee add markup add discount Labour $0.00 Sub total $18.76 Tax $1.8…" at bounding box center [264, 310] width 383 height 93
click at [435, 162] on button "Add product" at bounding box center [441, 166] width 31 height 9
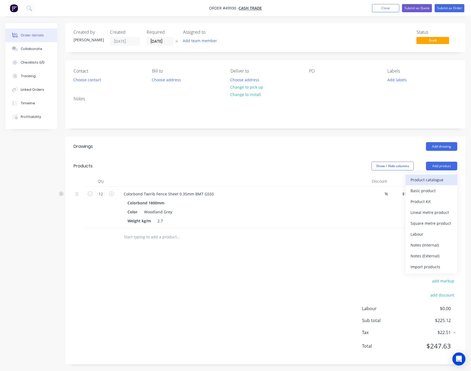
click at [428, 180] on div "Product catalogue" at bounding box center [431, 180] width 42 height 8
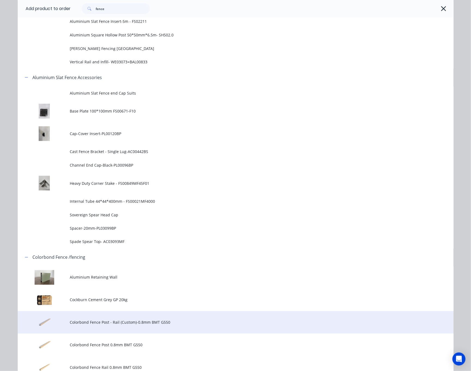
scroll to position [327, 0]
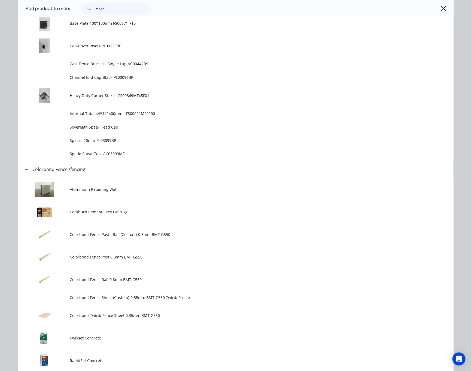
click at [439, 7] on icon "button" at bounding box center [443, 9] width 6 height 8
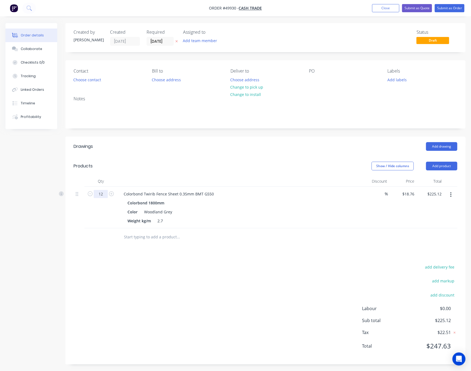
click at [103, 194] on input "12" at bounding box center [101, 194] width 14 height 8
type input "16"
type input "$300.16"
click at [272, 299] on div "add delivery fee add markup add discount Labour $0.00 Sub total $225.12 Tax $22…" at bounding box center [264, 310] width 383 height 93
click at [439, 163] on button "Add product" at bounding box center [441, 166] width 31 height 9
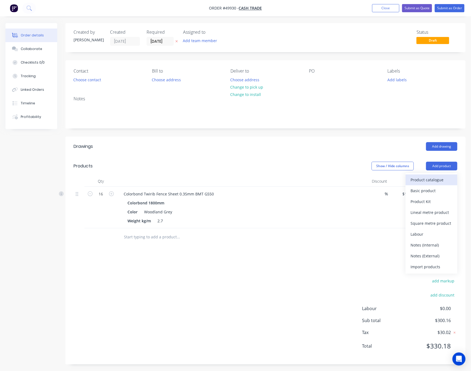
click at [432, 180] on div "Product catalogue" at bounding box center [431, 180] width 42 height 8
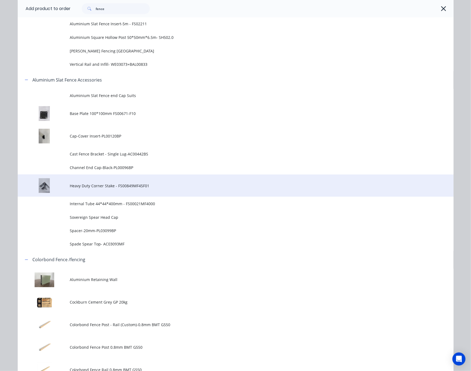
scroll to position [245, 0]
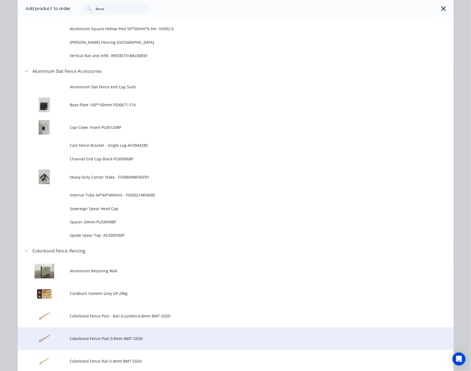
click at [164, 334] on td "Colorbond Fence Post 0.8mm BMT G550" at bounding box center [261, 339] width 383 height 23
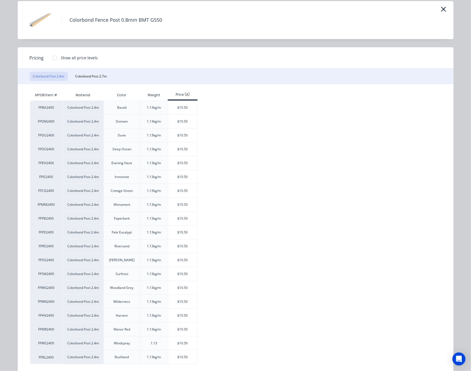
scroll to position [32, 0]
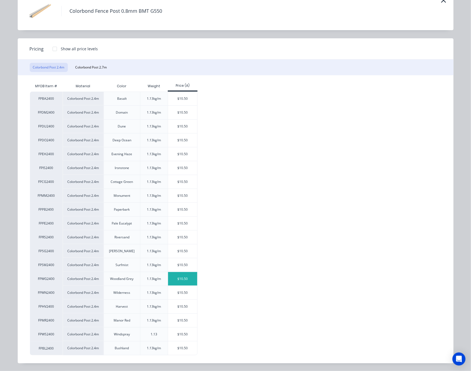
click at [184, 279] on div "$10.50" at bounding box center [182, 279] width 29 height 14
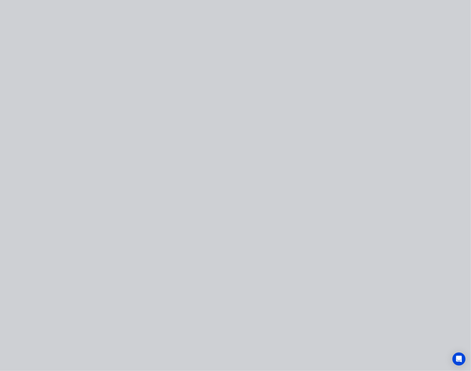
scroll to position [0, 0]
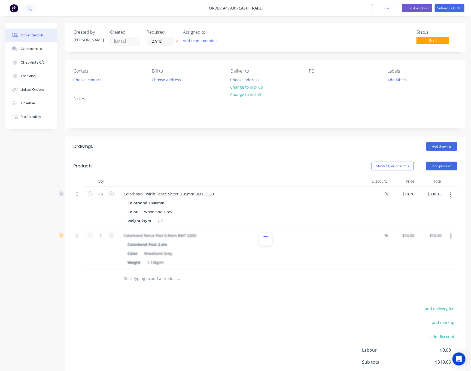
click at [105, 238] on div at bounding box center [264, 250] width 383 height 42
click at [101, 239] on div at bounding box center [264, 250] width 383 height 42
click at [94, 298] on div "Drawings Add drawing Products Show / Hide columns Add product Qty Discount Pric…" at bounding box center [265, 272] width 400 height 270
click at [97, 239] on input "1" at bounding box center [101, 236] width 14 height 8
type input "8"
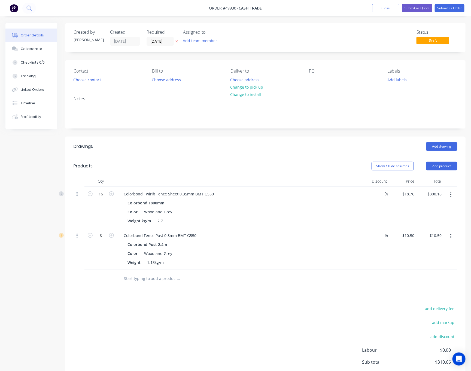
type input "$84.00"
click at [236, 318] on div "add delivery fee add markup add discount Labour $0.00 Sub total $310.66 Tax $31…" at bounding box center [264, 351] width 383 height 93
click at [437, 168] on button "Add product" at bounding box center [441, 166] width 31 height 9
click at [437, 179] on div "Product catalogue" at bounding box center [431, 180] width 42 height 8
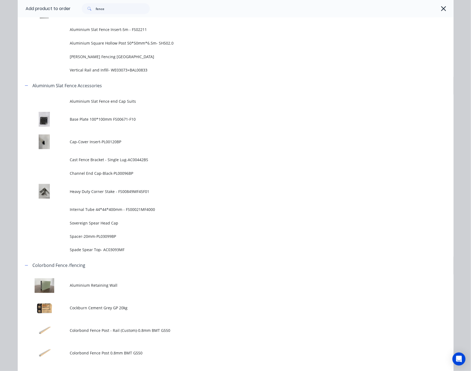
scroll to position [408, 0]
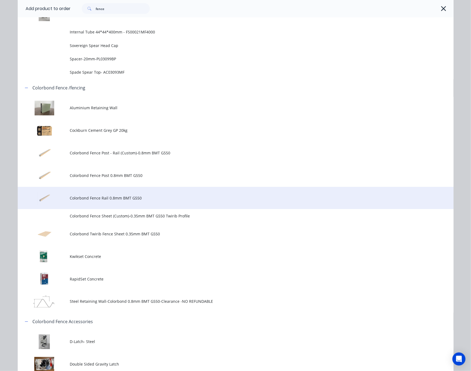
click at [163, 195] on td "Colorbond Fence Rail 0.8mm BMT G550" at bounding box center [261, 198] width 383 height 23
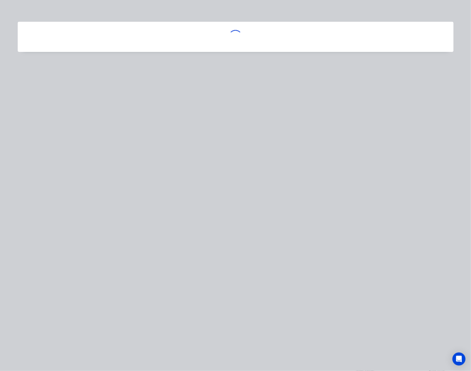
scroll to position [0, 0]
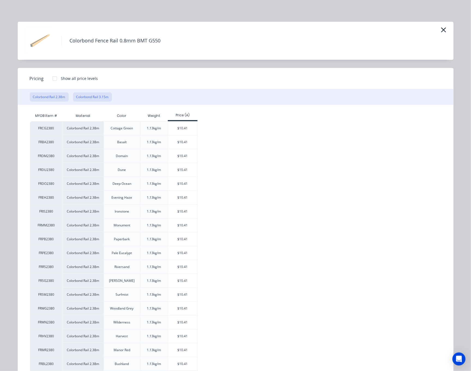
click at [93, 93] on button "Colorbond Rail 3.15m" at bounding box center [92, 97] width 39 height 9
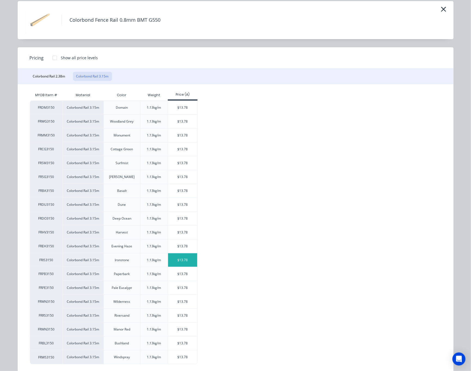
scroll to position [32, 0]
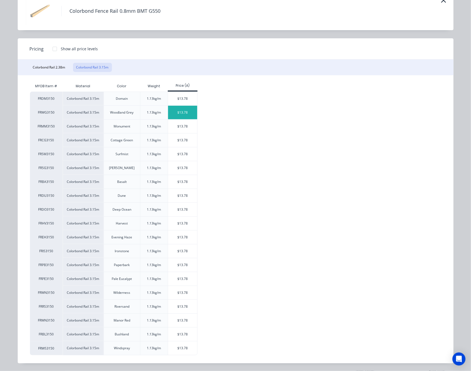
click at [176, 110] on div "$13.78" at bounding box center [182, 113] width 29 height 14
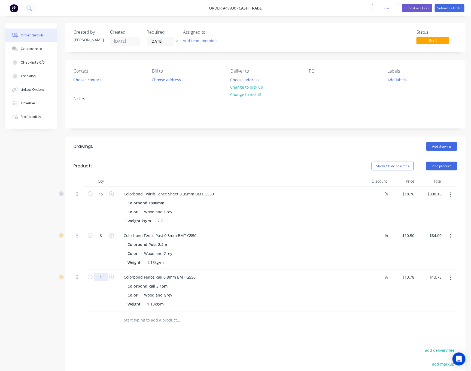
click at [100, 276] on input "1" at bounding box center [101, 278] width 14 height 8
type input "8"
type input "$110.24"
click at [91, 344] on div "Drawings Add drawing Products Show / Hide columns Add product Qty Discount Pric…" at bounding box center [265, 292] width 400 height 311
click at [439, 167] on button "Add product" at bounding box center [441, 166] width 31 height 9
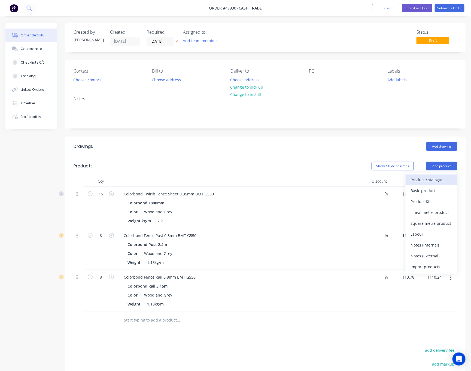
click at [439, 177] on div "Product catalogue" at bounding box center [431, 180] width 42 height 8
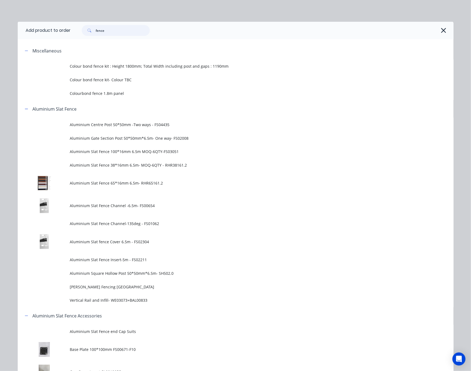
drag, startPoint x: 122, startPoint y: 35, endPoint x: 43, endPoint y: 38, distance: 78.7
click at [63, 35] on header "Add product to order fence" at bounding box center [235, 30] width 435 height 17
type input "16"
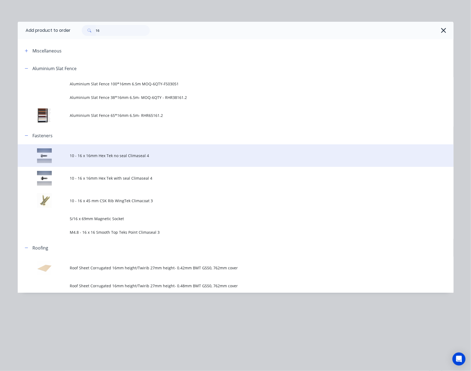
click at [159, 153] on span "10 - 16 x 16mm Hex Tek no seal Climaseal 4" at bounding box center [223, 156] width 306 height 6
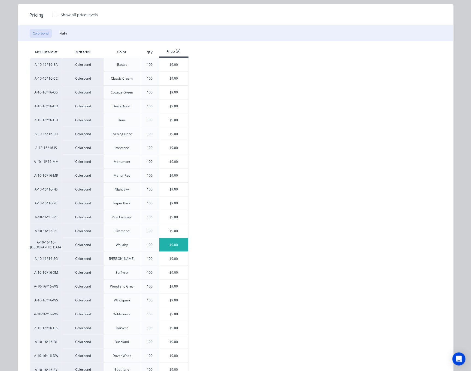
scroll to position [93, 0]
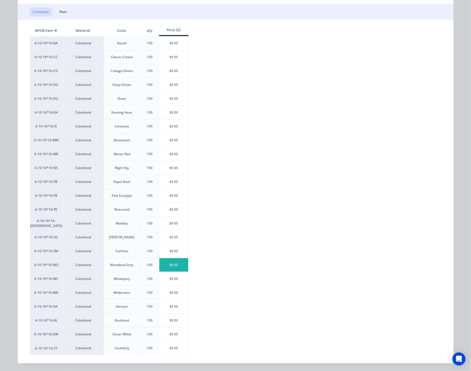
click at [177, 259] on div "$9.00" at bounding box center [173, 266] width 29 height 14
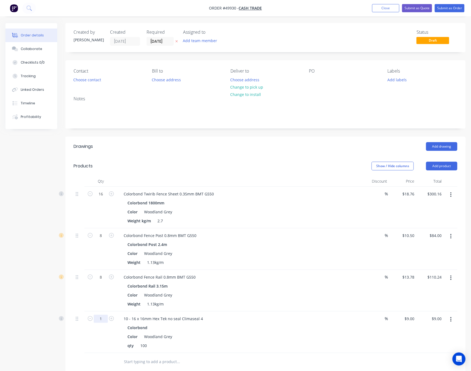
click at [105, 323] on input "1" at bounding box center [101, 319] width 14 height 8
type input "0.64"
type input "9"
type input "$5.76"
click at [411, 322] on input "9" at bounding box center [413, 319] width 6 height 8
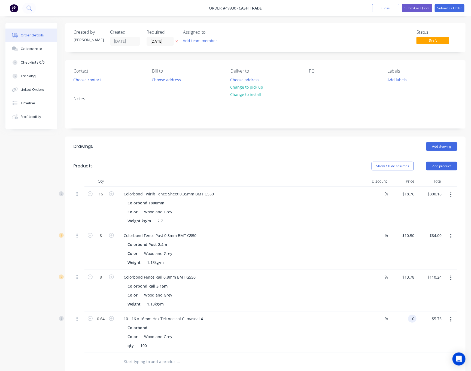
type input "$0.00"
click at [344, 320] on div "10 - 16 x 16mm Hex Tek no seal Climaseal 4" at bounding box center [239, 319] width 241 height 8
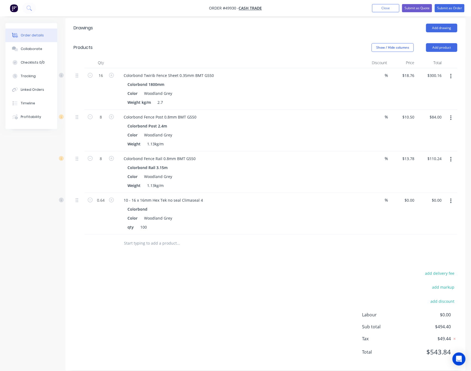
scroll to position [128, 0]
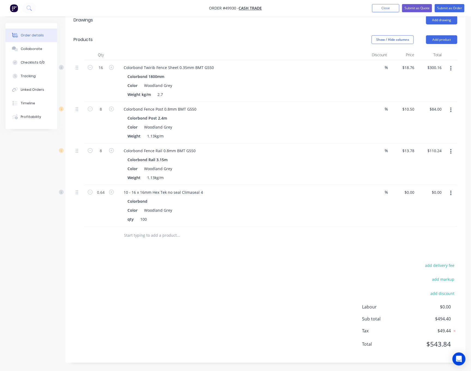
click at [439, 70] on icon "button" at bounding box center [450, 69] width 1 height 6
click at [439, 113] on div "Delete" at bounding box center [431, 116] width 42 height 8
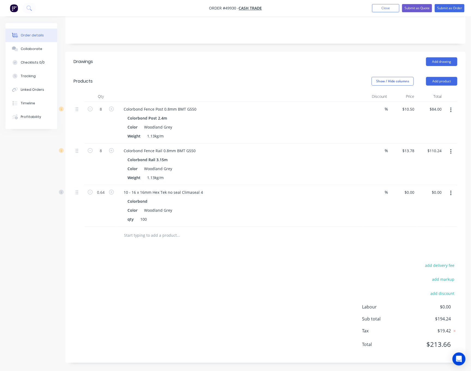
click at [439, 109] on button "button" at bounding box center [450, 110] width 13 height 10
click at [439, 155] on div "Delete" at bounding box center [431, 157] width 42 height 8
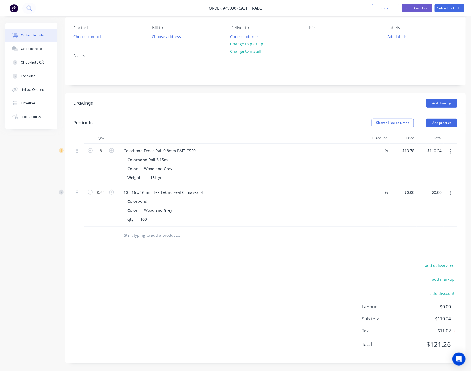
click at [108, 190] on button "button" at bounding box center [111, 192] width 7 height 6
type input "0.32"
click at [237, 271] on div "add delivery fee add markup add discount Labour $0.00 Sub total $110.24 Tax $11…" at bounding box center [264, 308] width 383 height 93
click at [107, 148] on input "8" at bounding box center [101, 151] width 14 height 8
type input "4"
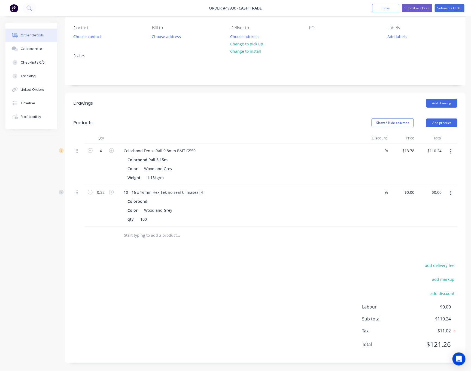
type input "$55.12"
click at [98, 328] on div "add delivery fee add markup add discount Labour $0.00 Sub total $110.24 Tax $11…" at bounding box center [264, 308] width 383 height 93
click at [101, 191] on input "0.32" at bounding box center [101, 193] width 14 height 8
type input "0.16"
click at [134, 318] on div "add delivery fee add markup add discount Labour $0.00 Sub total $55.12 Tax $5.5…" at bounding box center [264, 308] width 383 height 93
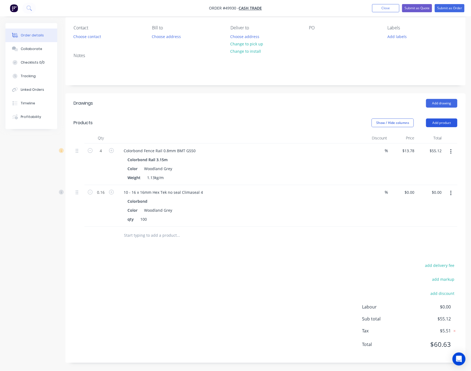
click at [435, 120] on button "Add product" at bounding box center [441, 123] width 31 height 9
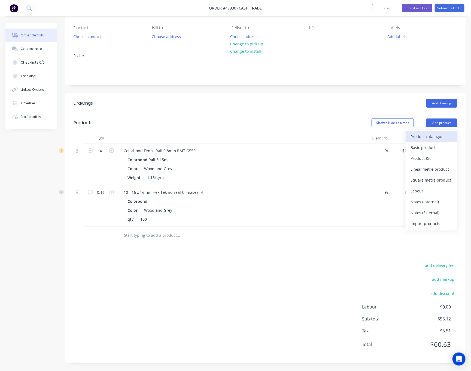
click at [433, 136] on div "Product catalogue" at bounding box center [431, 137] width 42 height 8
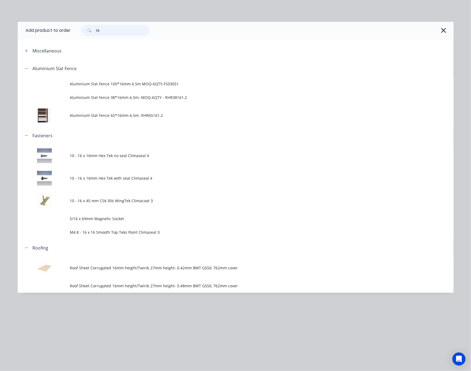
drag, startPoint x: 122, startPoint y: 29, endPoint x: 88, endPoint y: 32, distance: 34.4
click at [88, 32] on div "16" at bounding box center [116, 30] width 68 height 11
click at [186, 2] on div "Add product to order 16 Miscellaneous Aluminium Slat Fence Aluminium Slat Fence…" at bounding box center [235, 185] width 471 height 371
click at [196, 13] on div "Add product to order 16 Miscellaneous Aluminium Slat Fence Aluminium Slat Fence…" at bounding box center [235, 185] width 471 height 371
click at [439, 30] on button "button" at bounding box center [443, 30] width 9 height 9
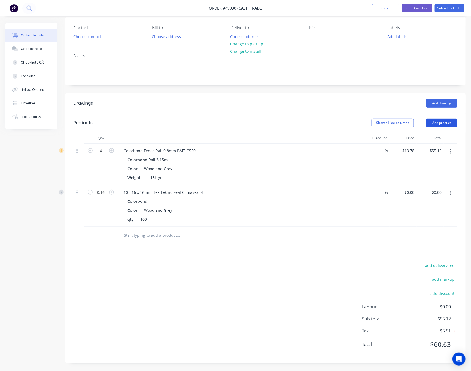
click at [436, 119] on button "Add product" at bounding box center [441, 123] width 31 height 9
drag, startPoint x: 277, startPoint y: 266, endPoint x: 285, endPoint y: 274, distance: 11.2
click at [285, 274] on div "add delivery fee add markup add discount Labour $0.00 Sub total $55.12 Tax $5.5…" at bounding box center [264, 308] width 383 height 93
click at [437, 124] on button "Add product" at bounding box center [441, 123] width 31 height 9
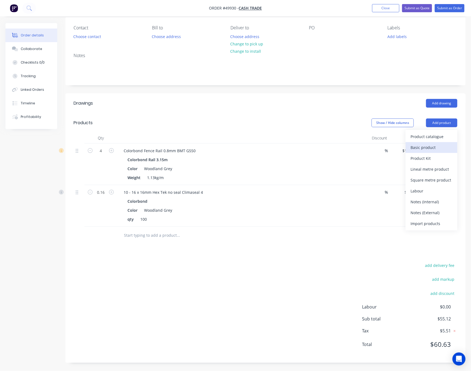
click at [436, 146] on div "Basic product" at bounding box center [431, 148] width 42 height 8
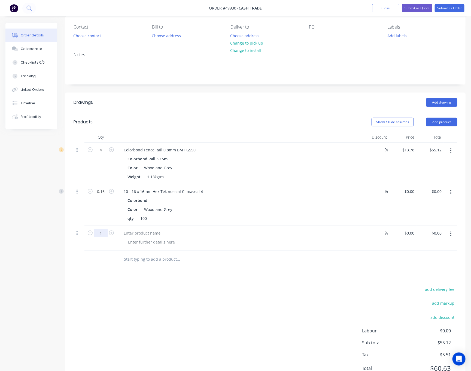
click at [101, 234] on input "1" at bounding box center [101, 233] width 14 height 8
type input "18"
click at [149, 291] on div "add delivery fee add markup add discount Labour $0.00 Sub total $55.12 Tax $5.5…" at bounding box center [264, 332] width 383 height 93
click at [145, 234] on div at bounding box center [141, 233] width 45 height 8
click at [405, 234] on div "0 0" at bounding box center [402, 238] width 27 height 25
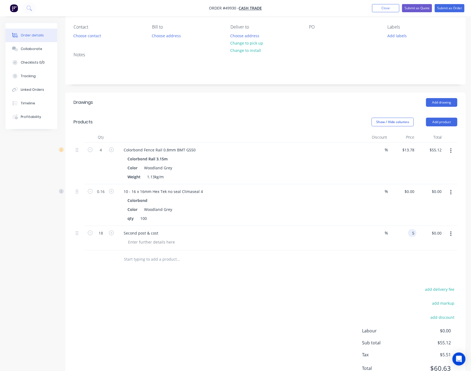
type input "$5.00"
type input "$90.00"
click at [338, 273] on div "Drawings Add drawing Products Show / Hide columns Add product Qty Discount Pric…" at bounding box center [265, 240] width 400 height 294
click at [290, 281] on div "Drawings Add drawing Products Show / Hide columns Add product Qty Discount Pric…" at bounding box center [265, 240] width 400 height 294
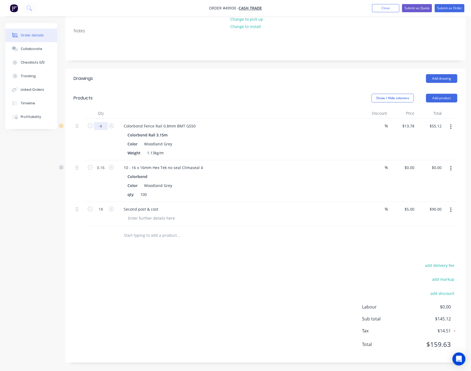
click at [100, 125] on input "4" at bounding box center [101, 126] width 14 height 8
type input "5"
type input "$68.90"
click at [154, 113] on div at bounding box center [239, 113] width 245 height 11
click at [136, 269] on div "add delivery fee add markup add discount Labour $0.00 Sub total $158.90 Tax $15…" at bounding box center [264, 308] width 383 height 93
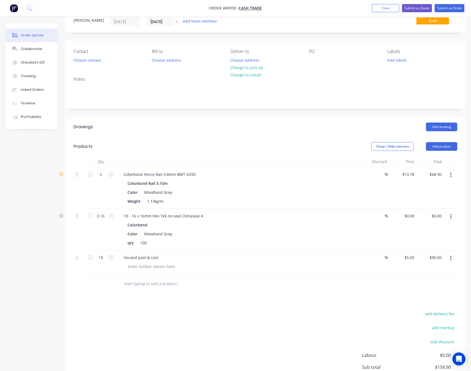
scroll to position [0, 0]
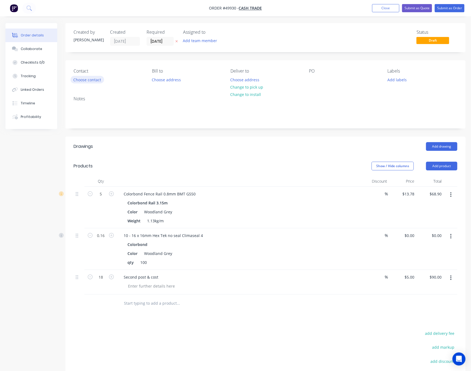
click at [90, 82] on button "Choose contact" at bounding box center [86, 79] width 33 height 7
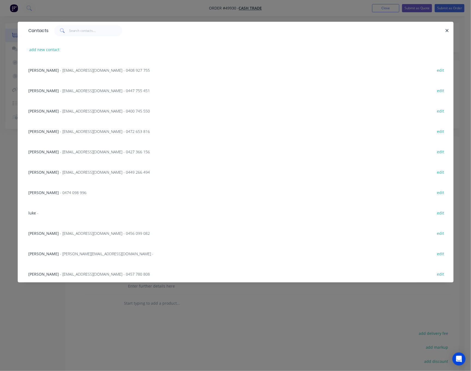
scroll to position [408, 0]
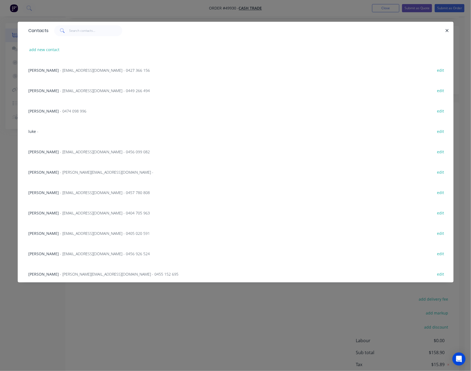
click at [224, 318] on div "Contacts add new contact Joey - Alignedroofing7@gmail.com - 0472 653 816 edit C…" at bounding box center [235, 185] width 471 height 371
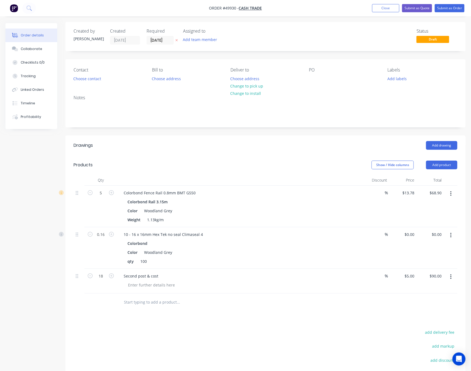
scroll to position [0, 0]
click at [97, 82] on button "Choose contact" at bounding box center [86, 79] width 33 height 7
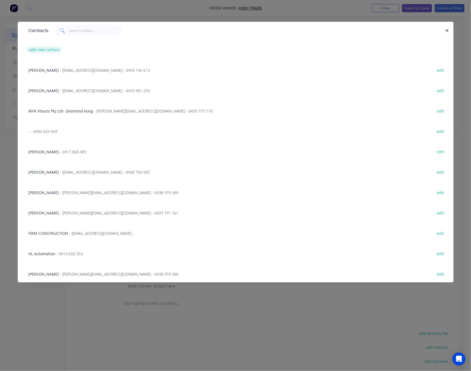
click at [29, 52] on button "add new contact" at bounding box center [44, 49] width 36 height 7
select select "AU"
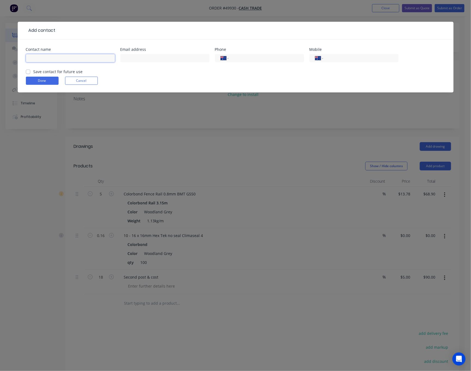
click at [64, 62] on input "text" at bounding box center [70, 58] width 89 height 8
type input "Shayodonndll"
click at [344, 61] on input "tel" at bounding box center [359, 58] width 65 height 6
type input "0434 150 203"
click at [32, 82] on button "Done" at bounding box center [42, 81] width 33 height 8
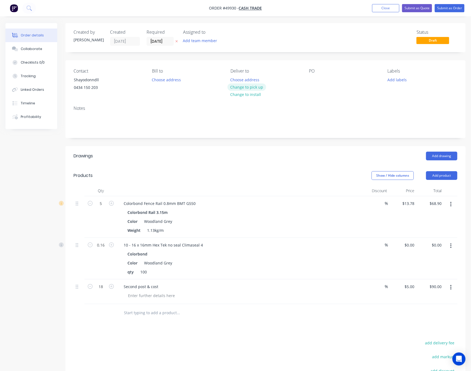
click at [252, 89] on button "Change to pick up" at bounding box center [246, 87] width 39 height 7
click at [439, 5] on button "Submit as Order" at bounding box center [449, 8] width 30 height 8
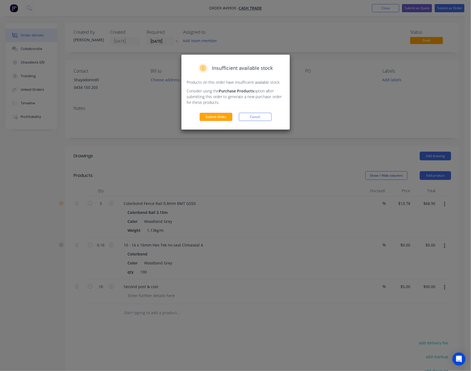
click at [326, 127] on div "Insufficient available stock Products on this order have insufficient available…" at bounding box center [235, 185] width 471 height 371
click at [260, 118] on button "Cancel" at bounding box center [255, 117] width 33 height 8
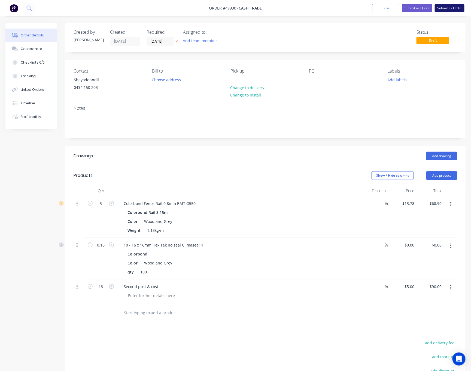
click at [439, 10] on button "Submit as Order" at bounding box center [449, 8] width 30 height 8
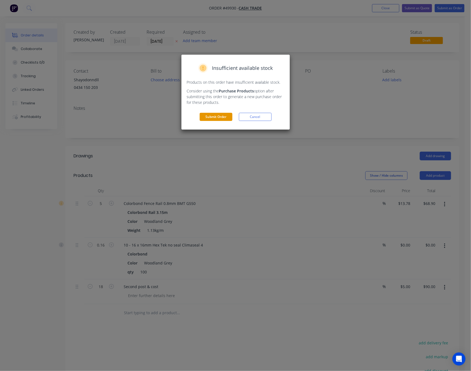
click at [224, 120] on button "Submit Order" at bounding box center [215, 117] width 33 height 8
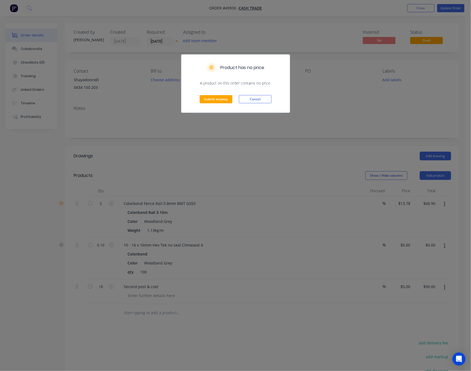
click at [217, 93] on div "Submit anyway Cancel" at bounding box center [235, 99] width 108 height 27
click at [217, 101] on button "Submit anyway" at bounding box center [215, 99] width 33 height 8
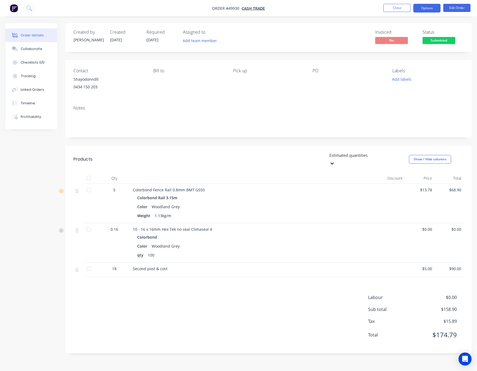
click at [426, 9] on button "Options" at bounding box center [426, 8] width 27 height 9
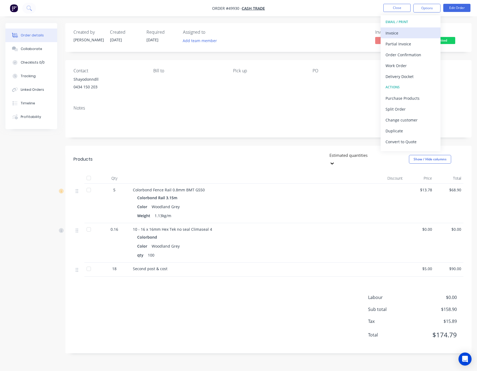
click at [407, 32] on div "Invoice" at bounding box center [410, 33] width 50 height 8
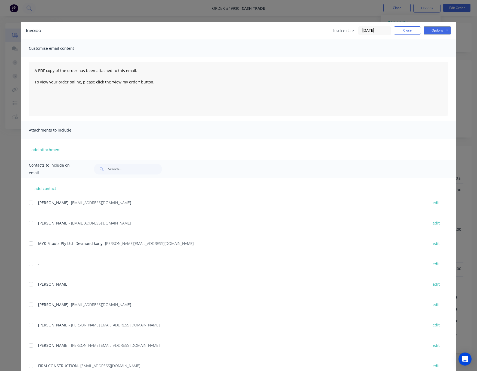
click at [322, 15] on div "Invoice Invoice date 02/10/25 Close Options Preview Print Email Customise email…" at bounding box center [238, 185] width 477 height 371
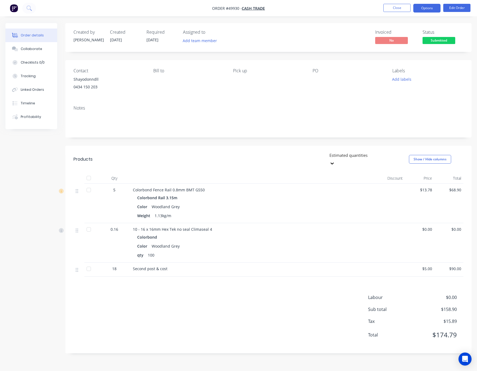
click at [431, 7] on button "Options" at bounding box center [426, 8] width 27 height 9
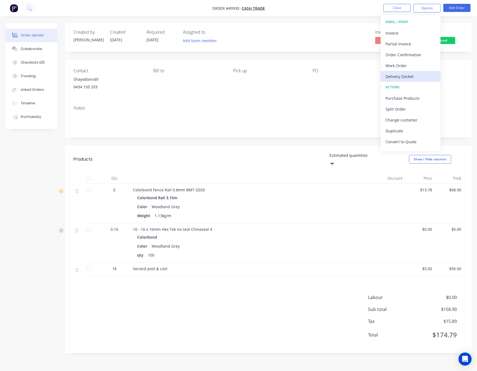
click at [419, 76] on div "Delivery Docket" at bounding box center [410, 77] width 50 height 8
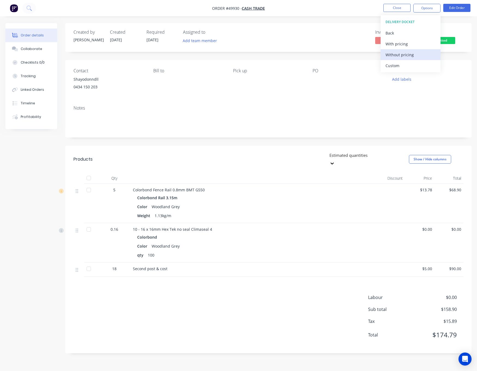
click at [399, 55] on div "Without pricing" at bounding box center [410, 55] width 50 height 8
click at [327, 37] on div "Invoiced No Status Submitted" at bounding box center [350, 38] width 226 height 16
drag, startPoint x: 425, startPoint y: 7, endPoint x: 421, endPoint y: 14, distance: 8.3
click at [425, 7] on button "Options" at bounding box center [426, 8] width 27 height 9
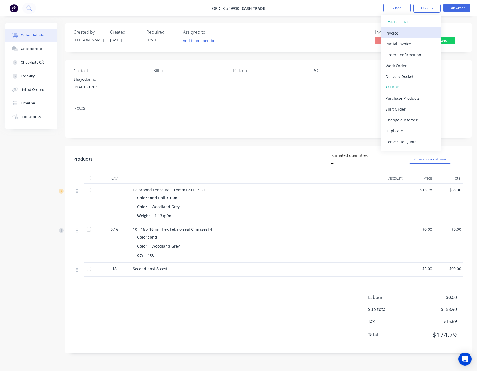
click at [400, 33] on div "Invoice" at bounding box center [410, 33] width 50 height 8
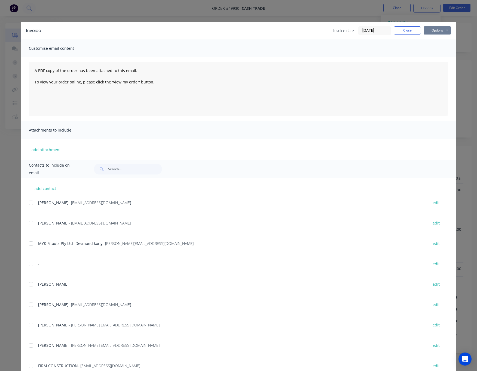
click at [430, 29] on button "Options" at bounding box center [436, 30] width 27 height 8
click at [439, 48] on button "Print" at bounding box center [440, 49] width 35 height 9
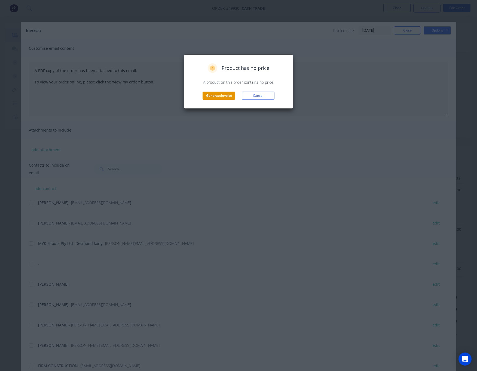
click at [222, 96] on button "Generate invoice" at bounding box center [218, 96] width 33 height 8
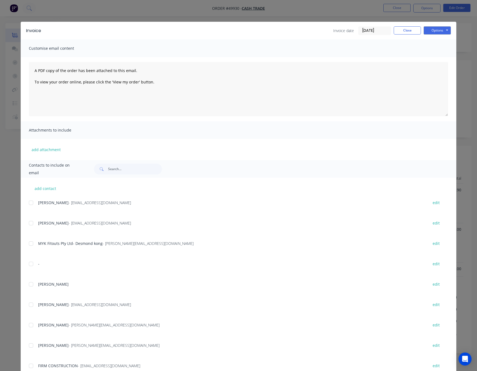
click at [319, 13] on div "Invoice Invoice date 02/10/25 Close Options Preview Print Email Customise email…" at bounding box center [238, 185] width 477 height 371
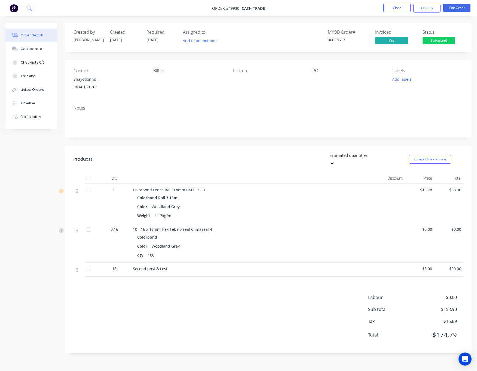
click at [439, 39] on span "Submitted" at bounding box center [438, 40] width 33 height 7
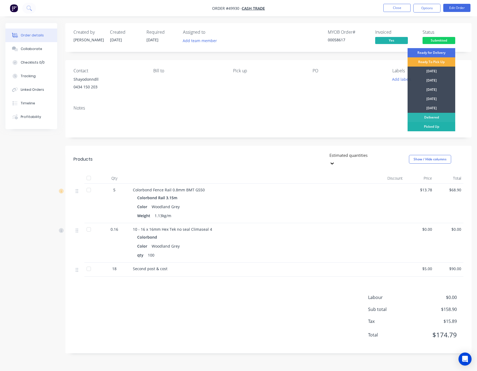
click at [439, 127] on div "Picked Up" at bounding box center [431, 126] width 48 height 9
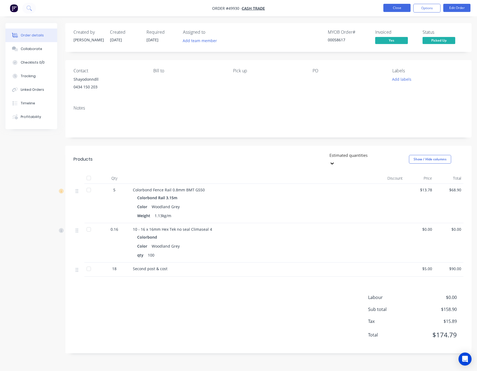
click at [386, 8] on button "Close" at bounding box center [396, 8] width 27 height 8
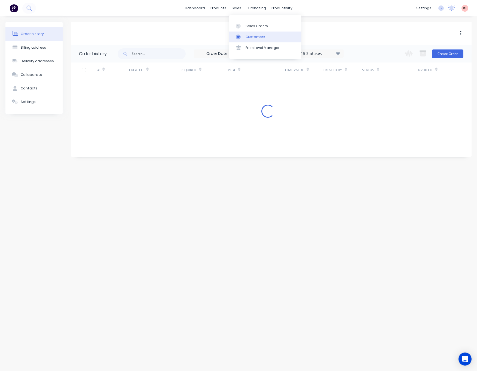
click at [245, 40] on link "Customers" at bounding box center [265, 37] width 72 height 11
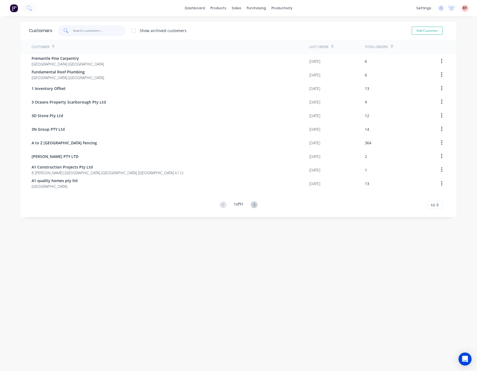
click at [93, 27] on input "text" at bounding box center [99, 30] width 53 height 11
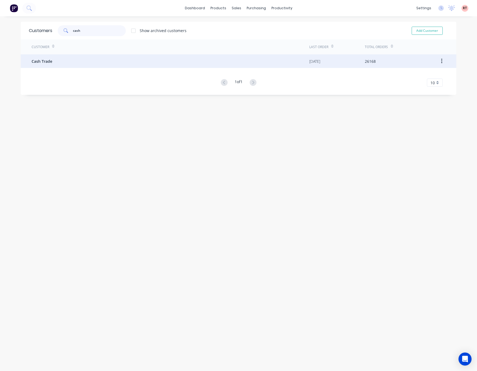
type input "cash"
click at [133, 62] on div "Cash Trade" at bounding box center [171, 61] width 278 height 14
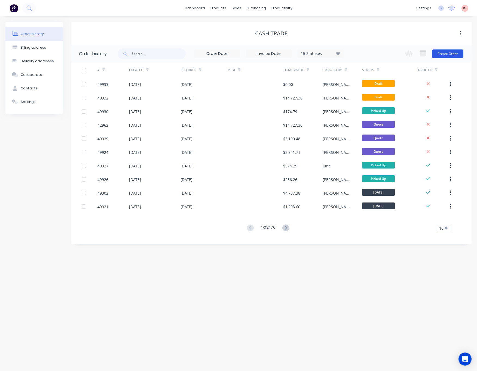
click at [439, 54] on button "Create Order" at bounding box center [448, 54] width 32 height 9
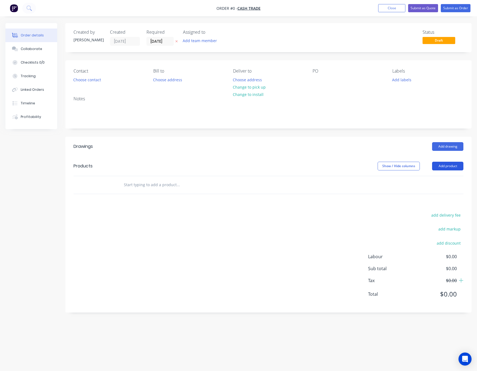
click at [439, 165] on button "Add product" at bounding box center [447, 166] width 31 height 9
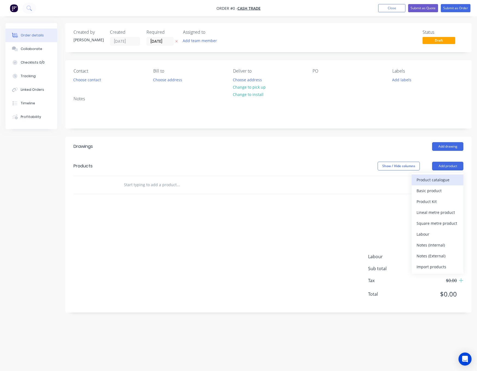
click at [426, 181] on div "Product catalogue" at bounding box center [437, 180] width 42 height 8
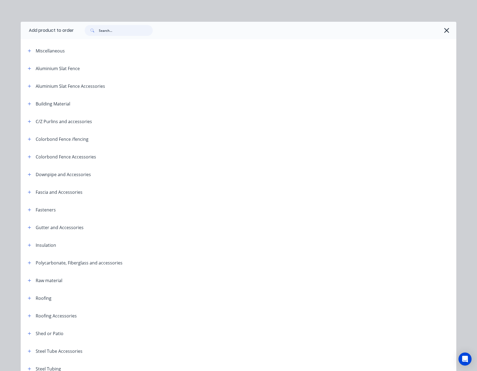
click at [131, 33] on input "text" at bounding box center [126, 30] width 54 height 11
type input "fence"
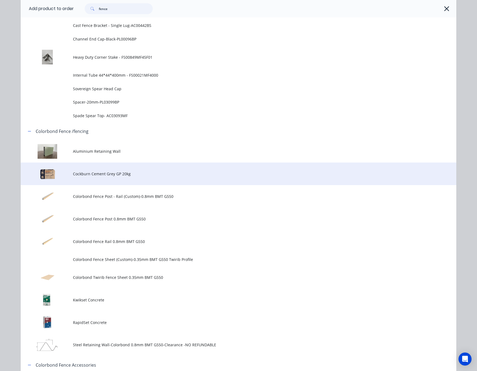
scroll to position [367, 0]
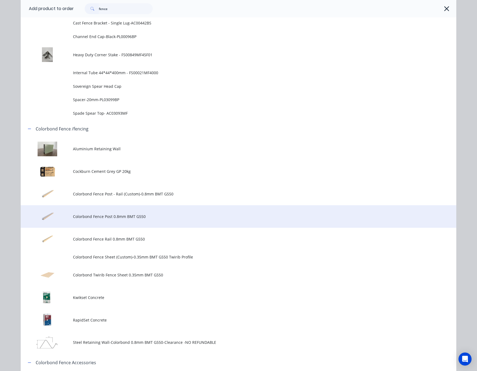
click at [138, 220] on td "Colorbond Fence Post 0.8mm BMT G550" at bounding box center [264, 216] width 383 height 23
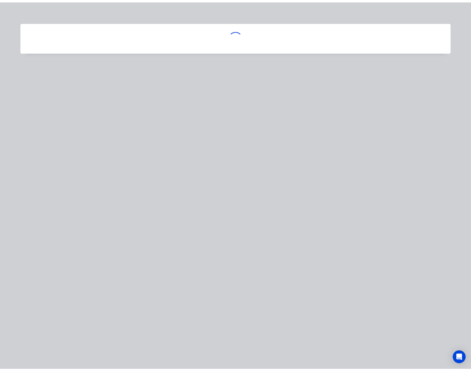
scroll to position [0, 0]
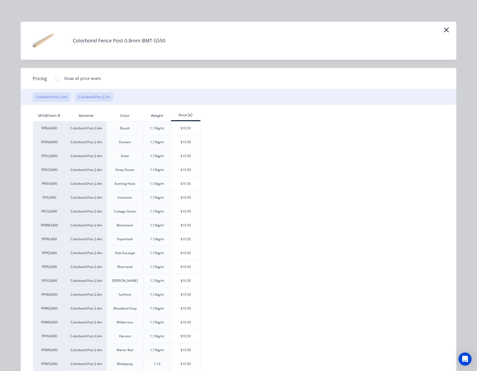
click at [104, 100] on button "Colorbond Post 2.7m" at bounding box center [94, 97] width 38 height 9
click at [187, 154] on div "$11.81" at bounding box center [185, 156] width 29 height 14
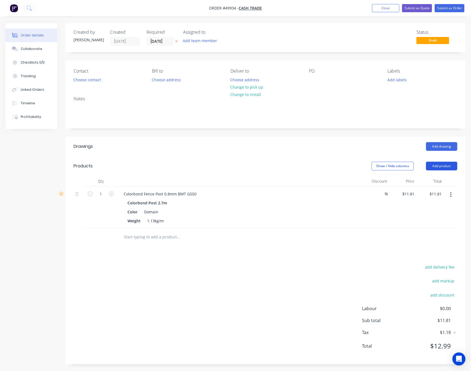
click at [439, 169] on button "Add product" at bounding box center [441, 166] width 31 height 9
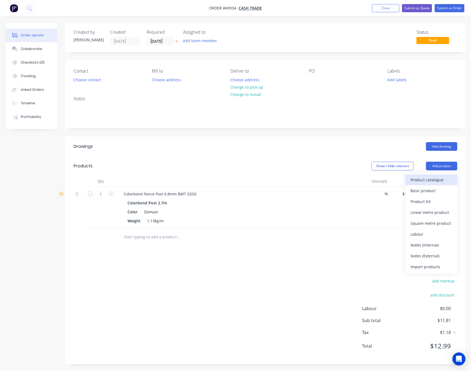
click at [439, 181] on div "Product catalogue" at bounding box center [431, 180] width 42 height 8
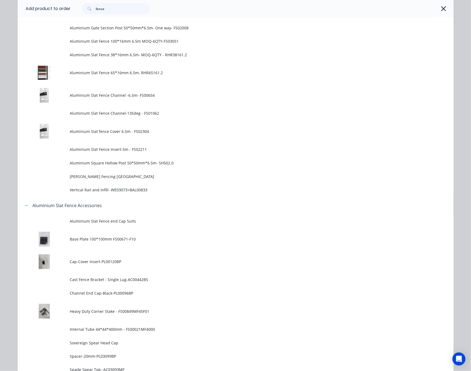
scroll to position [327, 0]
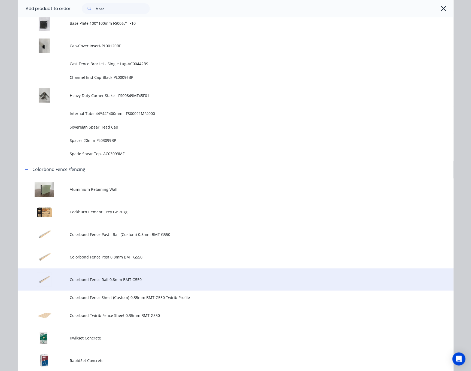
click at [153, 275] on td "Colorbond Fence Rail 0.8mm BMT G550" at bounding box center [261, 280] width 383 height 23
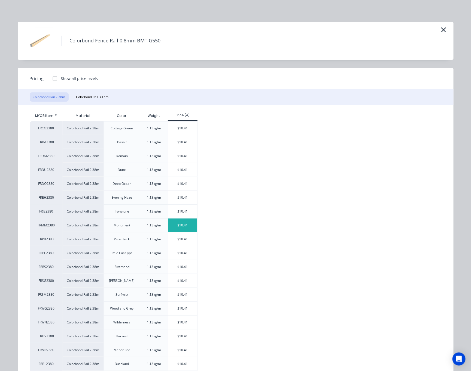
click at [184, 231] on div "$10.41" at bounding box center [182, 226] width 29 height 14
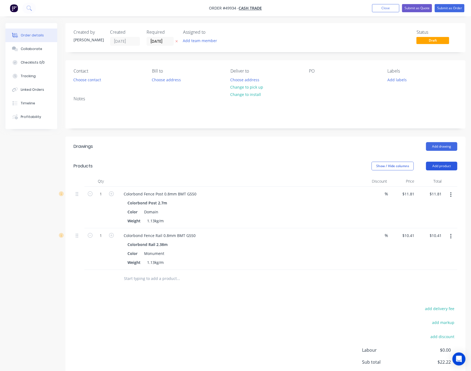
click at [439, 163] on button "Add product" at bounding box center [441, 166] width 31 height 9
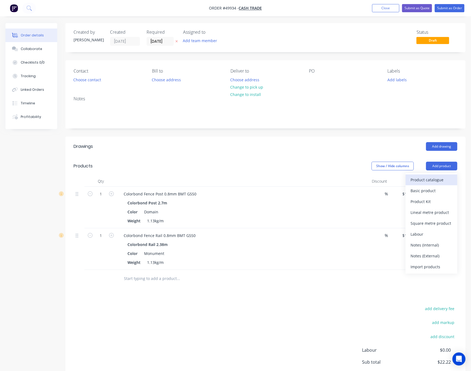
click at [430, 180] on div "Product catalogue" at bounding box center [431, 180] width 42 height 8
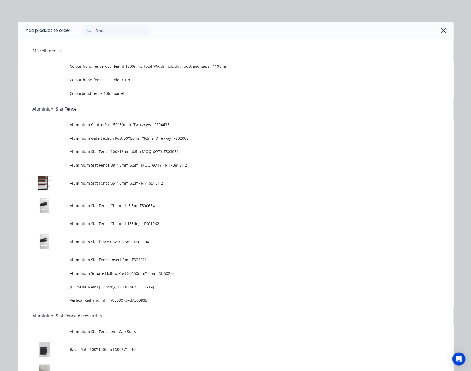
click at [263, 6] on div "Add product to order fence Miscellaneous Colour bond fence kit : Height 1800mm;…" at bounding box center [235, 185] width 471 height 371
click at [307, 14] on div "Add product to order fence Miscellaneous Colour bond fence kit : Height 1800mm;…" at bounding box center [235, 185] width 471 height 371
click at [439, 30] on icon "button" at bounding box center [443, 31] width 6 height 8
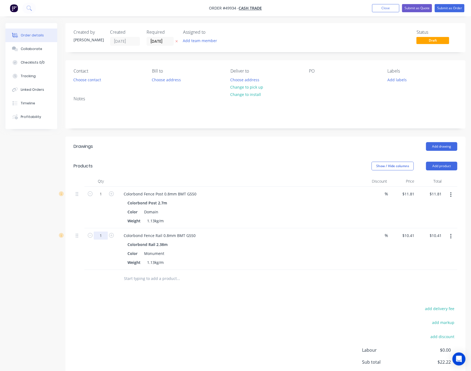
click at [97, 237] on input "1" at bounding box center [101, 236] width 14 height 8
type input "5"
type input "$52.05"
click at [98, 195] on input "1" at bounding box center [101, 194] width 14 height 8
type input "10"
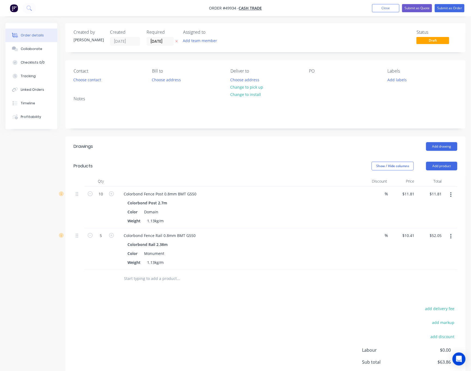
type input "$118.10"
drag, startPoint x: 136, startPoint y: 160, endPoint x: 137, endPoint y: 169, distance: 9.1
click at [137, 159] on header "Products Show / Hide columns Add product" at bounding box center [265, 166] width 400 height 20
click at [101, 239] on input "5" at bounding box center [101, 236] width 14 height 8
type input "10"
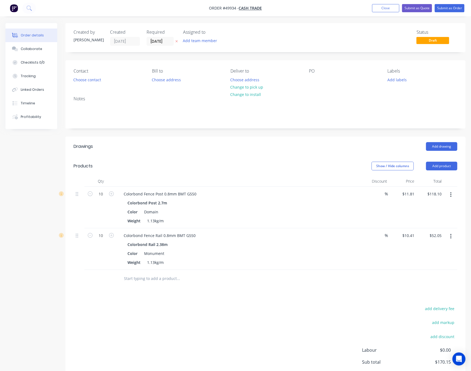
type input "$104.10"
click at [184, 158] on header "Products Show / Hide columns Add product" at bounding box center [265, 166] width 400 height 20
click at [430, 167] on button "Add product" at bounding box center [441, 166] width 31 height 9
click at [425, 185] on button "Product catalogue" at bounding box center [431, 180] width 52 height 11
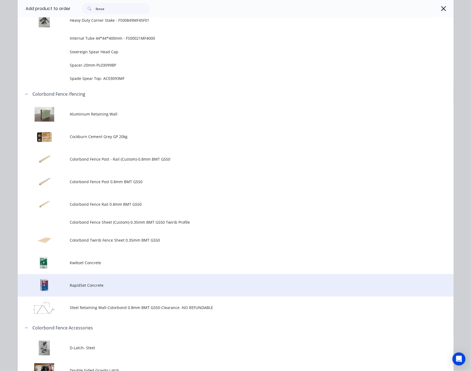
scroll to position [408, 0]
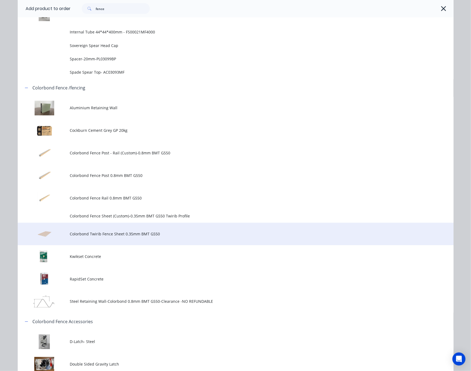
click at [189, 234] on span "Colorbond Twirib Fence Sheet 0.35mm BMT G550" at bounding box center [223, 235] width 306 height 6
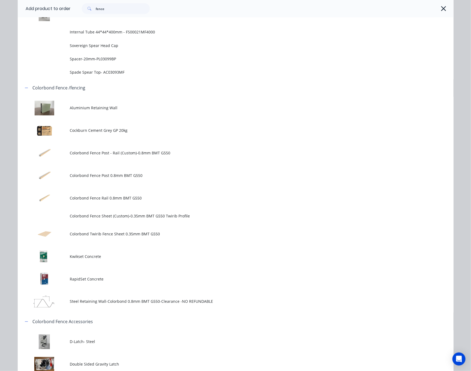
scroll to position [0, 0]
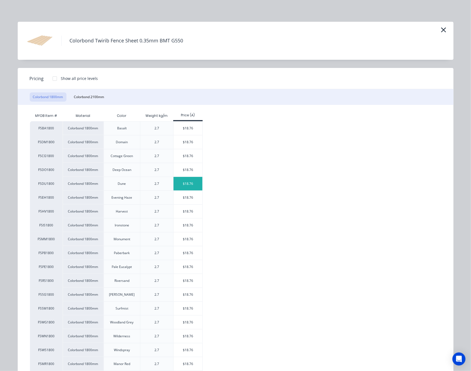
click at [193, 188] on div "$18.76" at bounding box center [187, 184] width 29 height 14
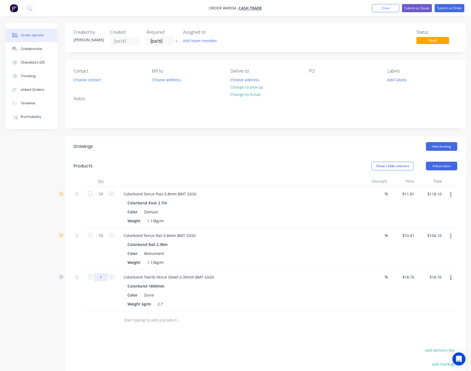
click at [101, 281] on input "1" at bounding box center [101, 278] width 14 height 8
type input "15"
type input "$281.40"
click at [178, 345] on div "Drawings Add drawing Products Show / Hide columns Add product Qty Discount Pric…" at bounding box center [265, 292] width 400 height 311
click at [439, 168] on button "Add product" at bounding box center [441, 166] width 31 height 9
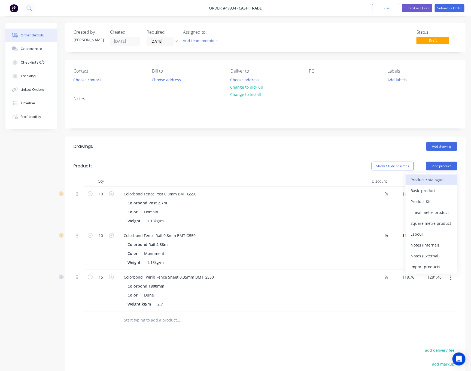
click at [435, 179] on div "Product catalogue" at bounding box center [431, 180] width 42 height 8
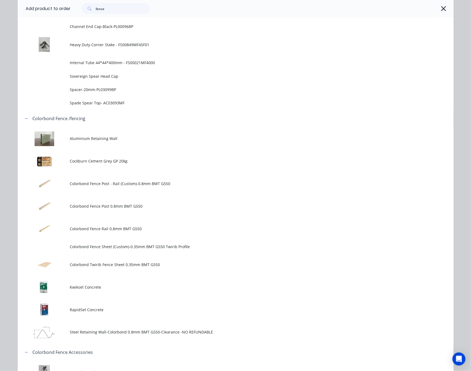
scroll to position [376, 0]
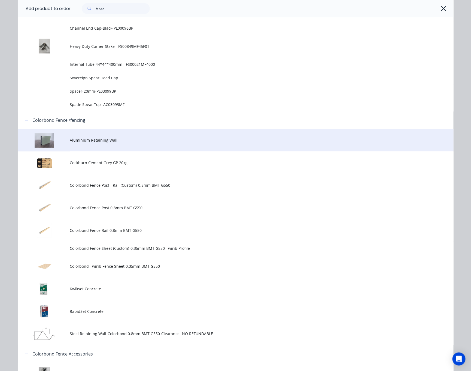
click at [155, 134] on td "Aluminium Retaining Wall" at bounding box center [261, 141] width 383 height 23
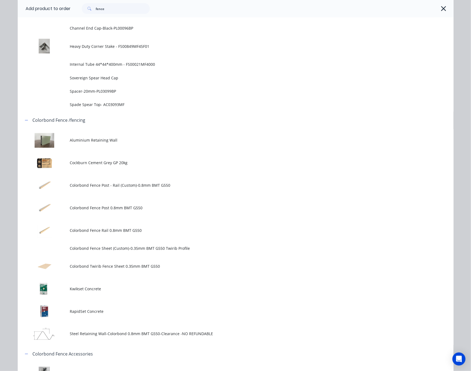
scroll to position [0, 0]
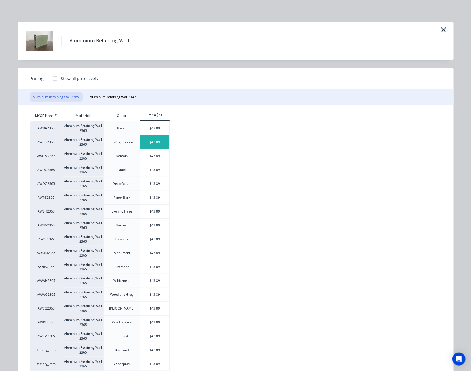
click at [155, 141] on div "$43.89" at bounding box center [154, 143] width 29 height 14
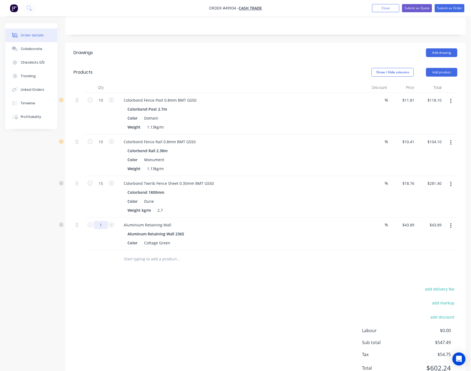
click at [100, 227] on input "1" at bounding box center [101, 225] width 14 height 8
type input "10"
type input "$438.90"
click at [217, 311] on div "add delivery fee add markup add discount Labour $0.00 Sub total $942.50 Tax $94…" at bounding box center [264, 332] width 383 height 93
click at [103, 101] on input "10" at bounding box center [101, 100] width 14 height 8
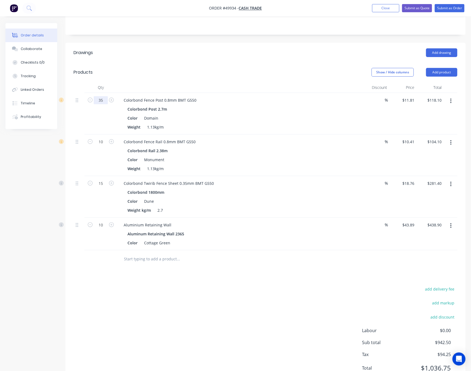
type input "35"
type input "$413.35"
click at [146, 87] on div at bounding box center [239, 87] width 245 height 11
click at [103, 144] on input "10" at bounding box center [101, 142] width 14 height 8
type input "24"
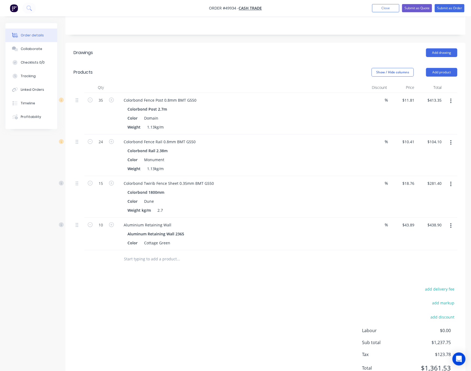
type input "$249.84"
click at [159, 329] on div "add delivery fee add markup add discount Labour $0.00 Sub total $1,237.75 Tax $…" at bounding box center [264, 332] width 383 height 93
click at [439, 74] on button "Add product" at bounding box center [441, 72] width 31 height 9
click at [432, 82] on button "Product catalogue" at bounding box center [431, 86] width 52 height 11
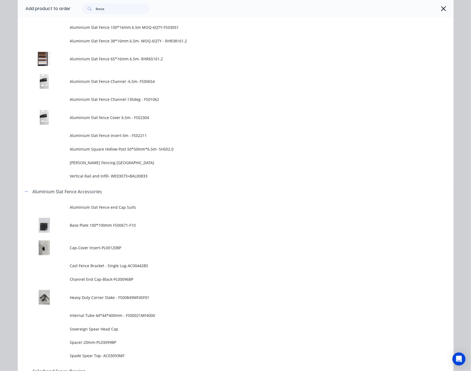
scroll to position [367, 0]
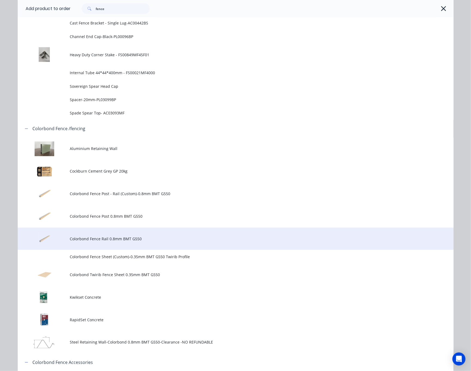
click at [142, 238] on span "Colorbond Fence Rail 0.8mm BMT G550" at bounding box center [223, 239] width 306 height 6
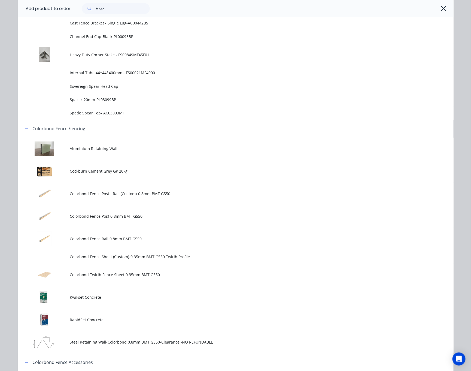
scroll to position [0, 0]
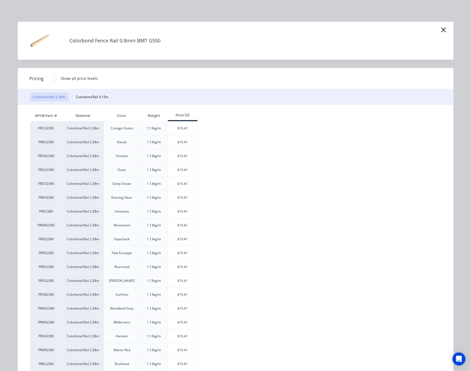
click at [194, 184] on div "$10.41" at bounding box center [183, 184] width 30 height 14
click at [183, 188] on div "$10.41" at bounding box center [182, 184] width 29 height 14
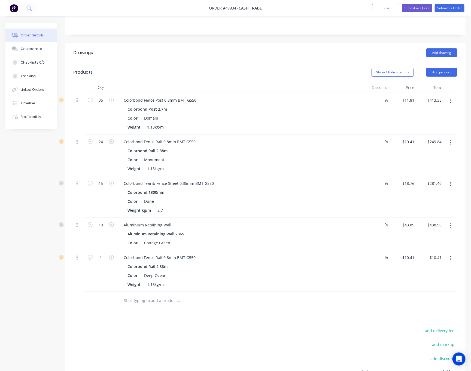
click at [439, 261] on icon "button" at bounding box center [450, 258] width 1 height 5
click at [439, 272] on div "Edit" at bounding box center [431, 273] width 42 height 8
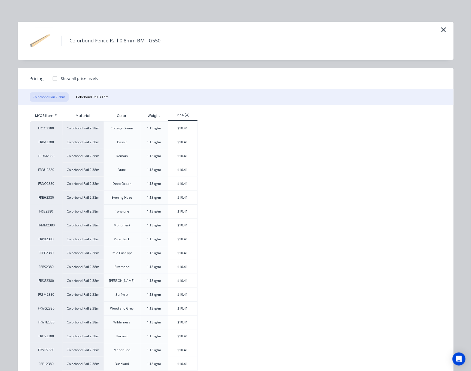
click at [91, 105] on div "Pricing Show all price levels Colorbond Rail 2.38m Colorbond Rail 3.15m MYOB It…" at bounding box center [235, 230] width 435 height 325
click at [88, 96] on button "Colorbond Rail 3.15m" at bounding box center [92, 97] width 39 height 9
click at [185, 160] on div "$13.78" at bounding box center [182, 156] width 29 height 14
type input "$13.78"
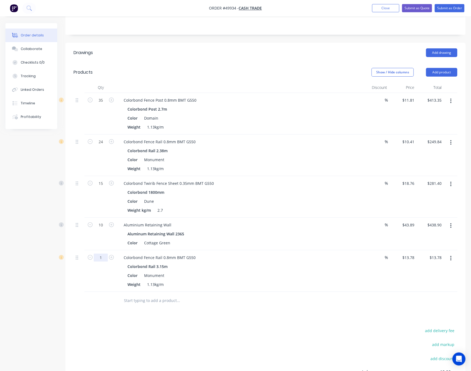
click at [103, 257] on input "1" at bounding box center [101, 258] width 14 height 8
type input "2"
type input "$27.56"
click at [207, 312] on div "Drawings Add drawing Products Show / Hide columns Add product Qty Discount Pric…" at bounding box center [265, 236] width 400 height 386
click at [100, 185] on input "15" at bounding box center [101, 184] width 14 height 8
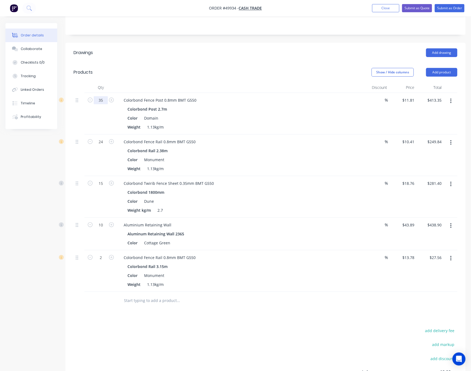
click at [102, 100] on input "35" at bounding box center [101, 100] width 14 height 8
type input "22"
type input "$259.82"
click at [136, 83] on div at bounding box center [239, 87] width 245 height 11
click at [104, 183] on input "15" at bounding box center [101, 184] width 14 height 8
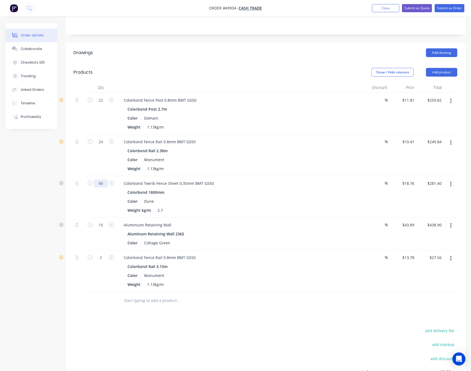
type input "40"
type input "$750.40"
click at [79, 161] on div at bounding box center [78, 156] width 11 height 42
click at [101, 228] on input "10" at bounding box center [101, 225] width 14 height 8
click at [211, 333] on div "add delivery fee add markup add discount Labour $0.00 Sub total $1,726.52 Tax $…" at bounding box center [264, 373] width 383 height 93
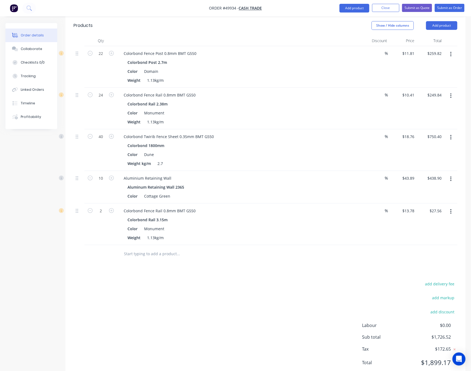
scroll to position [160, 0]
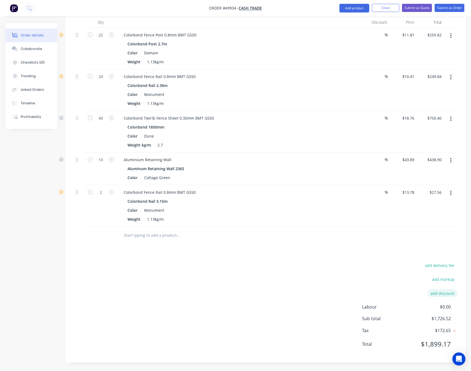
click at [439, 293] on button "add discount" at bounding box center [442, 293] width 30 height 7
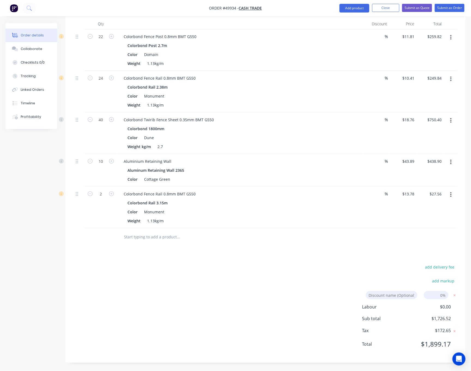
click at [439, 295] on input at bounding box center [435, 295] width 24 height 8
click at [217, 271] on div "add delivery fee add markup Discount name (Optional) 0% Labour $0.00 Sub total …" at bounding box center [264, 310] width 383 height 92
click at [101, 164] on input "10" at bounding box center [101, 162] width 14 height 8
type input "17"
type input "$746.13"
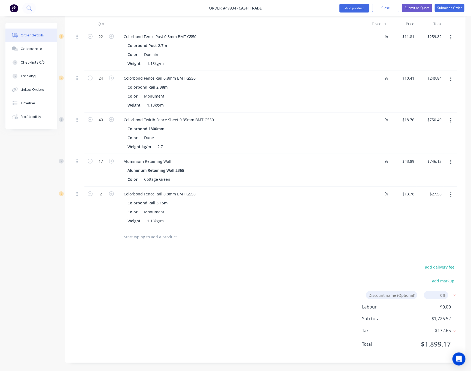
drag, startPoint x: 226, startPoint y: 261, endPoint x: 205, endPoint y: 248, distance: 24.2
click at [226, 261] on div "Drawings Add drawing Products Show / Hide columns Add product Qty Discount Pric…" at bounding box center [265, 171] width 400 height 384
click at [355, 12] on button "Add product" at bounding box center [354, 8] width 30 height 9
click at [346, 18] on div "Product catalogue" at bounding box center [343, 22] width 42 height 8
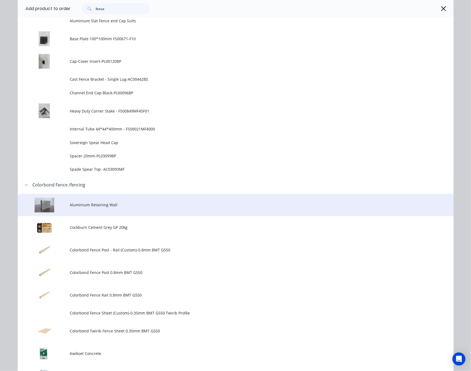
scroll to position [327, 0]
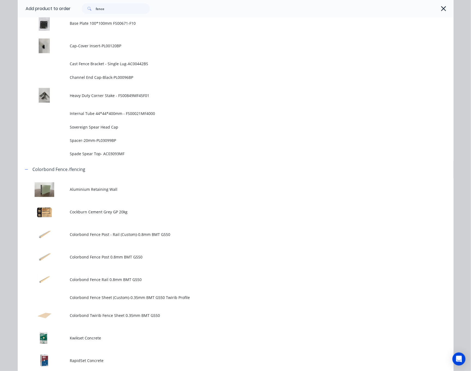
click at [155, 193] on td "Aluminium Retaining Wall" at bounding box center [261, 190] width 383 height 23
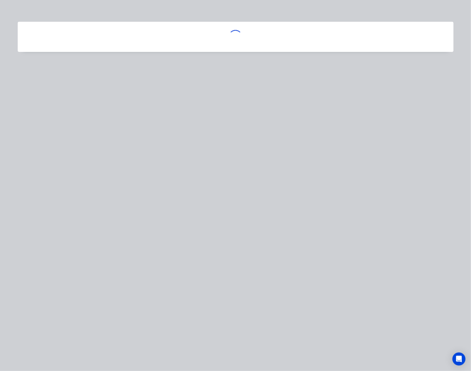
scroll to position [0, 0]
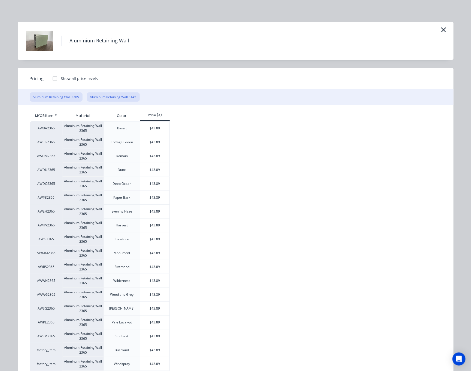
click at [115, 98] on button "Aluminum Retaining Wall 3145" at bounding box center [113, 97] width 53 height 9
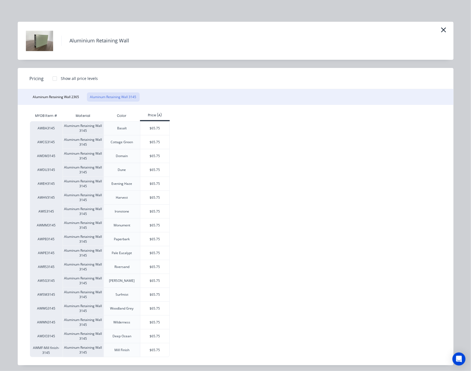
click at [158, 163] on div "$65.75" at bounding box center [155, 170] width 30 height 14
click at [156, 168] on div "$65.75" at bounding box center [154, 170] width 29 height 14
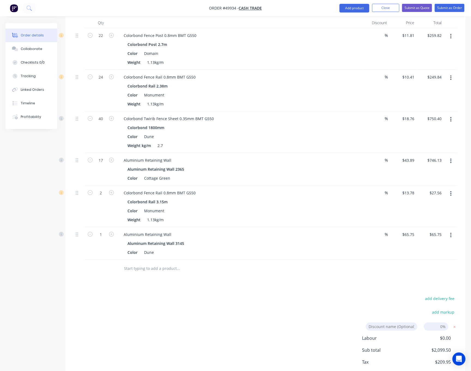
click at [240, 299] on div "add delivery fee add markup Discount name (Optional) 0% Labour $0.00 Sub total …" at bounding box center [264, 341] width 383 height 92
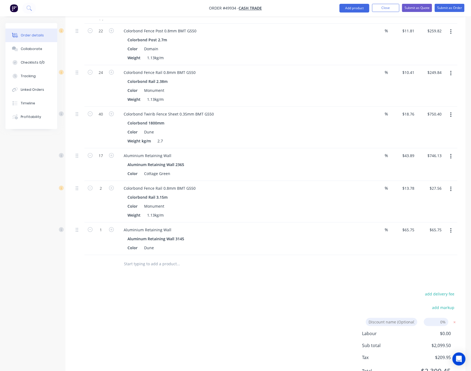
scroll to position [191, 0]
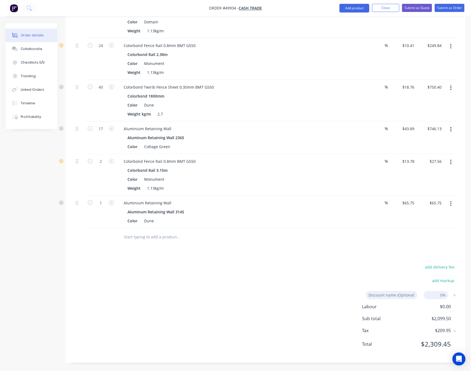
click at [435, 293] on input at bounding box center [435, 295] width 24 height 8
type input "5%"
click input "submit" at bounding box center [0, 0] width 0 height 0
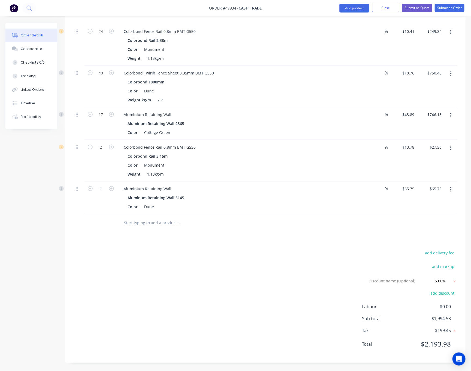
scroll to position [83, 0]
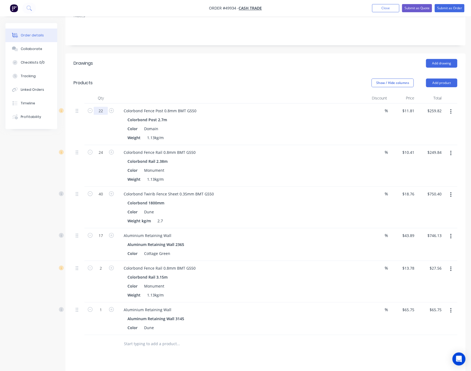
click at [104, 110] on input "22" at bounding box center [101, 111] width 14 height 8
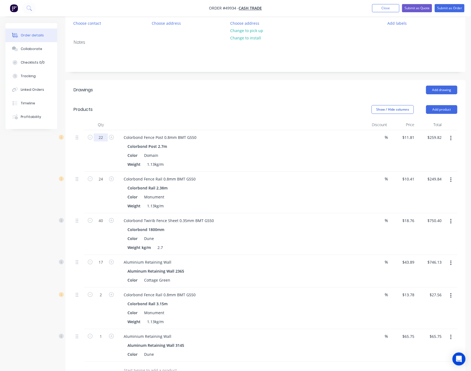
scroll to position [42, 0]
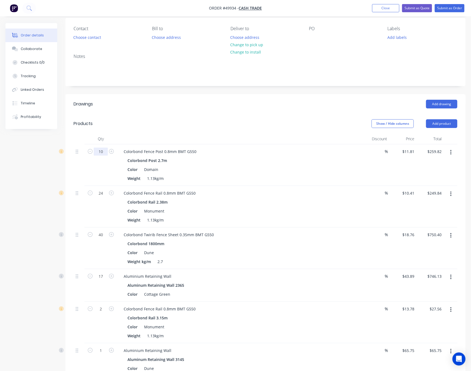
type input "10"
type input "$118.10"
click at [181, 118] on header "Products Show / Hide columns Add product" at bounding box center [265, 124] width 400 height 20
click at [439, 121] on button "Add product" at bounding box center [441, 123] width 31 height 9
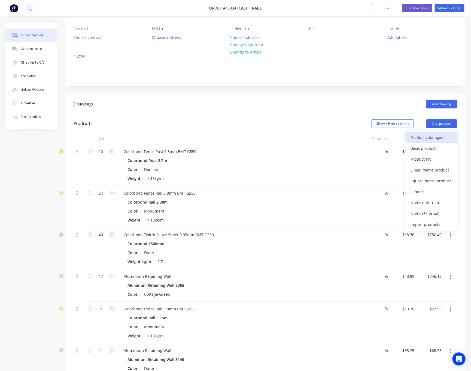
click at [435, 141] on div "Product catalogue" at bounding box center [431, 138] width 42 height 8
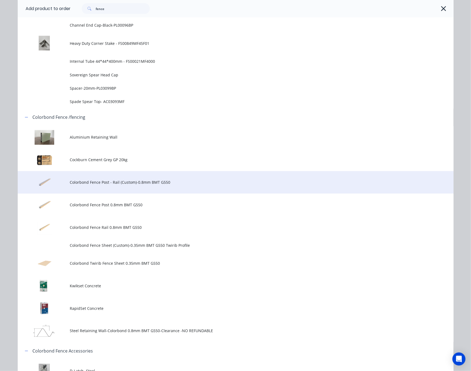
scroll to position [376, 0]
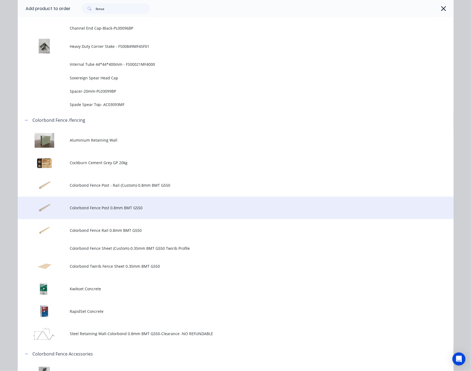
click at [151, 207] on span "Colorbond Fence Post 0.8mm BMT G550" at bounding box center [223, 208] width 306 height 6
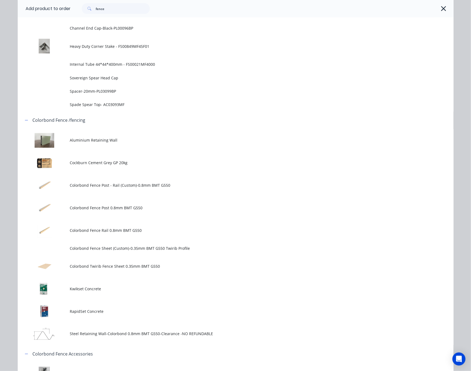
scroll to position [0, 0]
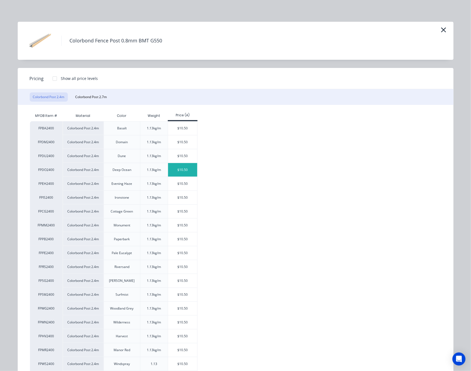
click at [190, 171] on div "$10.50" at bounding box center [182, 170] width 29 height 14
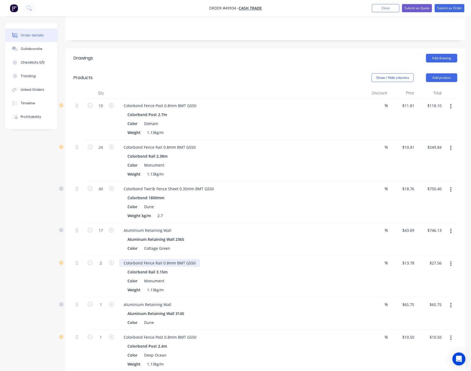
scroll to position [124, 0]
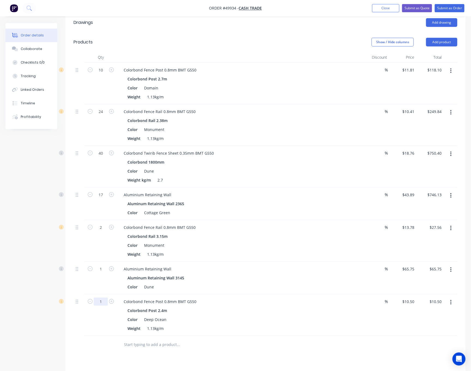
drag, startPoint x: 103, startPoint y: 301, endPoint x: 95, endPoint y: 302, distance: 8.0
click at [103, 301] on input "1" at bounding box center [101, 302] width 14 height 8
type input "16"
type input "$168.00"
click at [76, 324] on div at bounding box center [78, 316] width 11 height 42
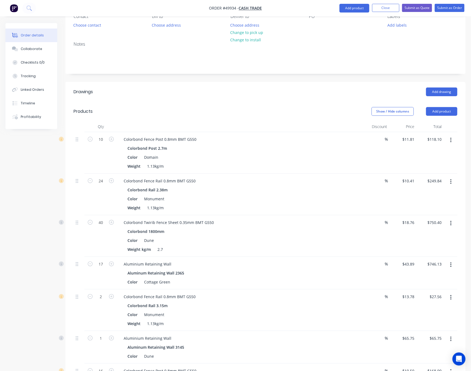
scroll to position [0, 0]
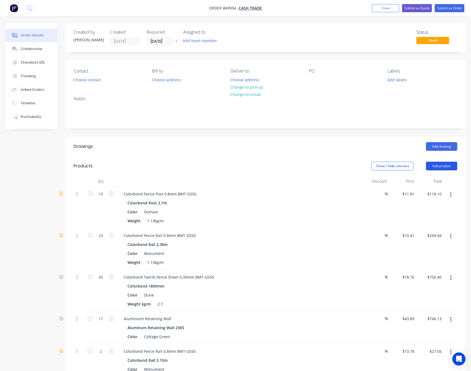
click at [438, 165] on button "Add product" at bounding box center [441, 166] width 31 height 9
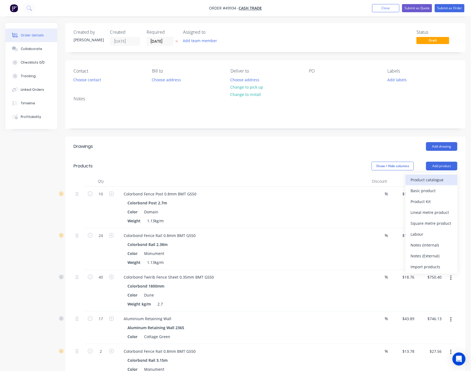
click at [435, 182] on div "Product catalogue" at bounding box center [431, 180] width 42 height 8
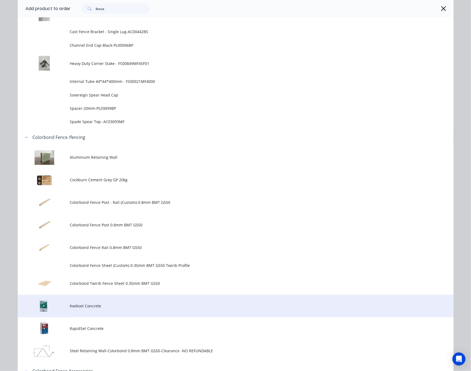
scroll to position [408, 0]
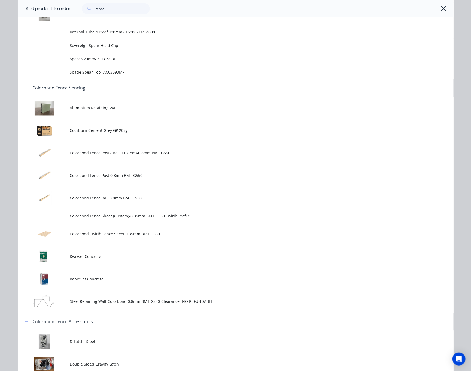
click at [187, 238] on td "Colorbond Twirib Fence Sheet 0.35mm BMT G550" at bounding box center [261, 234] width 383 height 23
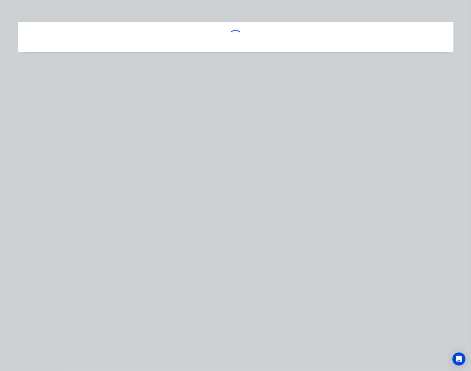
scroll to position [0, 0]
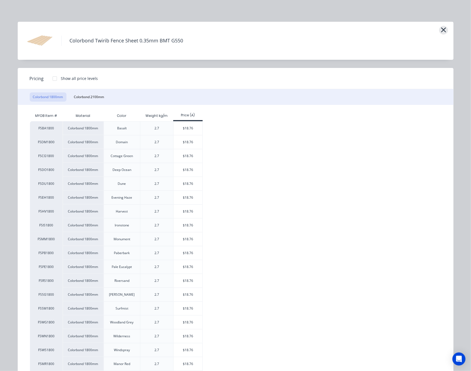
click at [439, 30] on icon "button" at bounding box center [443, 30] width 6 height 8
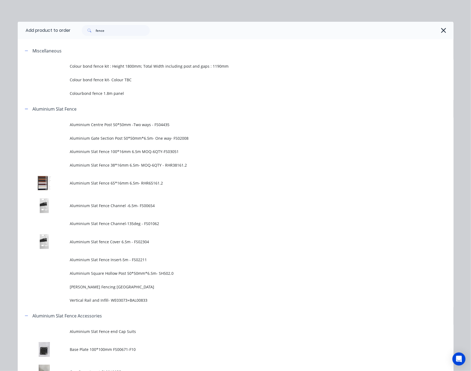
scroll to position [487, 0]
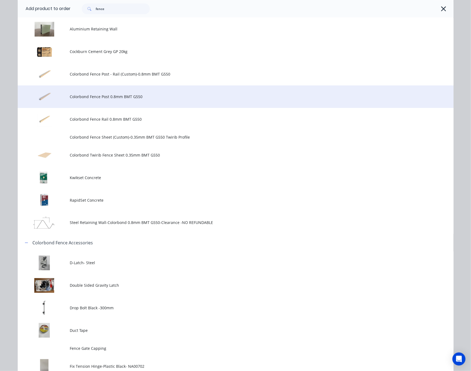
click at [149, 101] on td "Colorbond Fence Post 0.8mm BMT G550" at bounding box center [261, 96] width 383 height 23
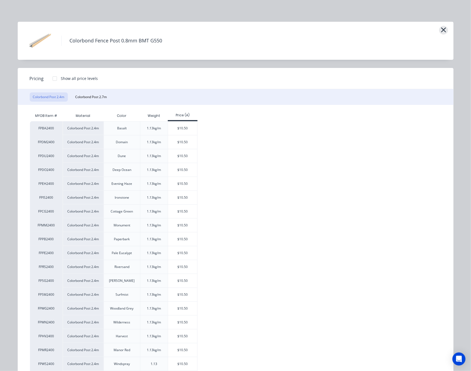
click at [439, 26] on icon "button" at bounding box center [443, 30] width 6 height 8
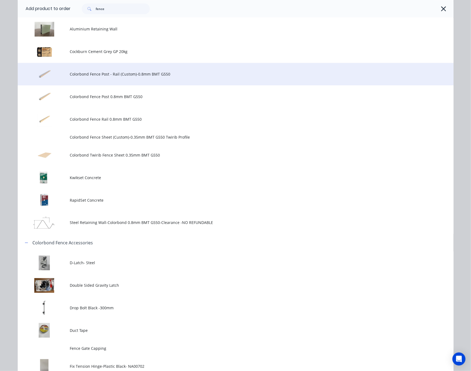
click at [291, 74] on span "Colorbond Fence Post - Rail (Custom)-0.8mm BMT G550" at bounding box center [223, 74] width 306 height 6
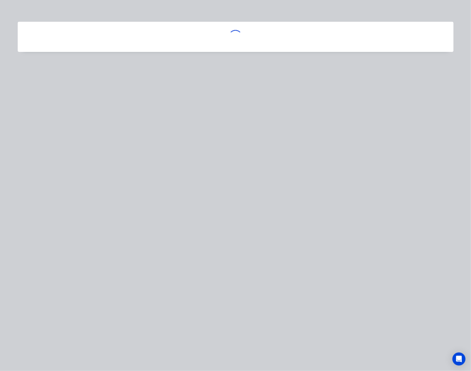
scroll to position [0, 0]
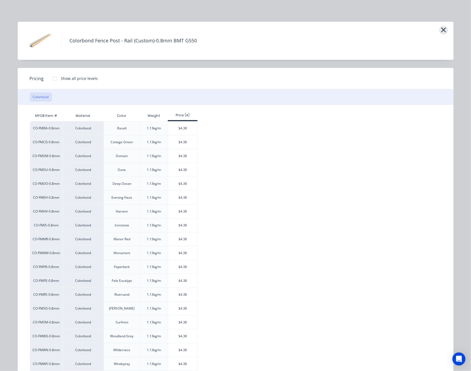
click at [439, 29] on icon "button" at bounding box center [443, 30] width 6 height 8
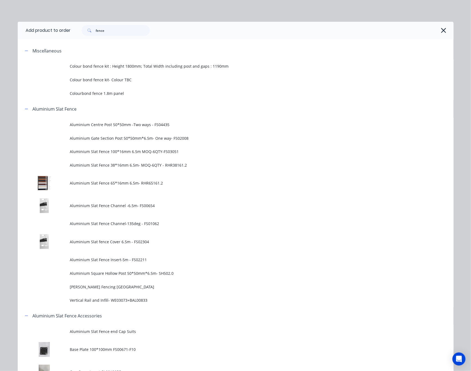
scroll to position [487, 0]
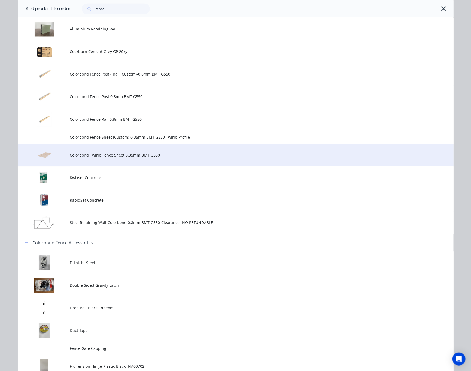
click at [218, 162] on td "Colorbond Twirib Fence Sheet 0.35mm BMT G550" at bounding box center [261, 155] width 383 height 23
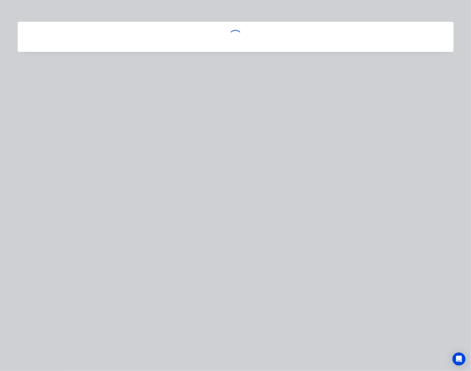
scroll to position [0, 0]
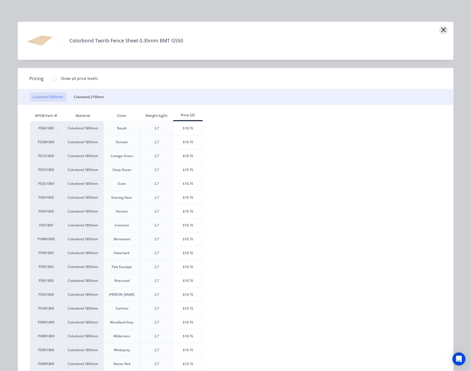
click at [439, 31] on icon "button" at bounding box center [443, 29] width 5 height 5
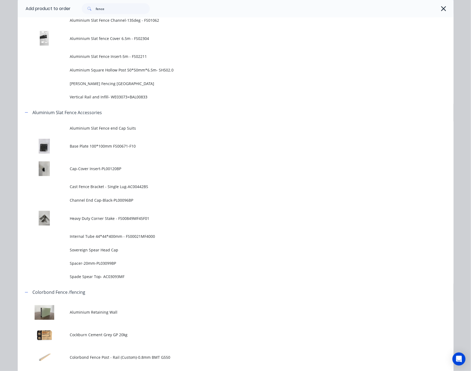
scroll to position [161, 0]
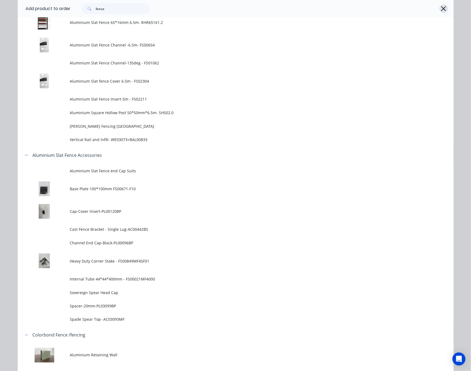
click at [439, 7] on icon "button" at bounding box center [443, 9] width 6 height 8
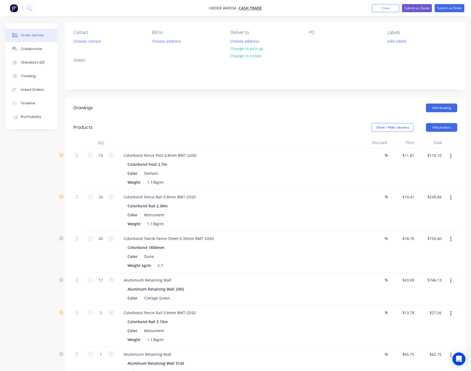
scroll to position [41, 0]
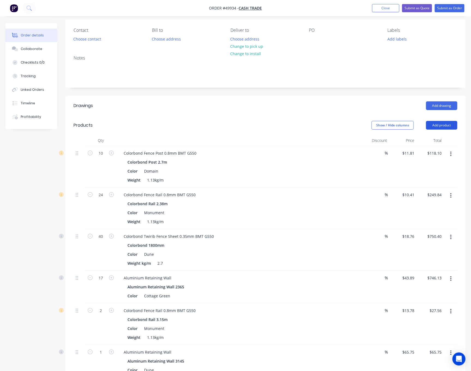
click at [439, 126] on button "Add product" at bounding box center [441, 125] width 31 height 9
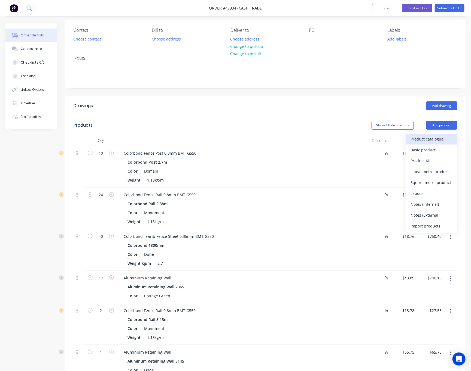
click at [428, 141] on div "Product catalogue" at bounding box center [431, 139] width 42 height 8
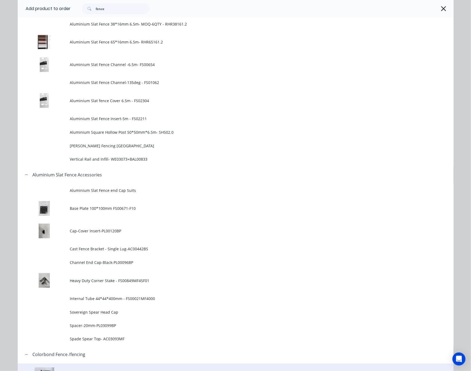
scroll to position [367, 0]
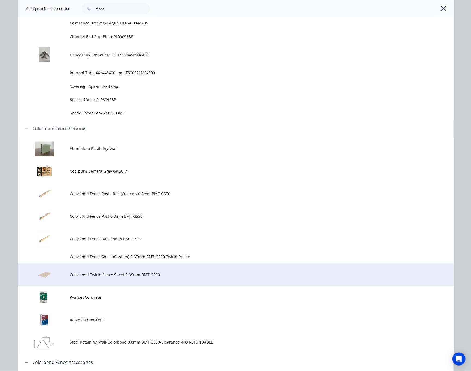
click at [125, 272] on span "Colorbond Twirib Fence Sheet 0.35mm BMT G550" at bounding box center [223, 275] width 306 height 6
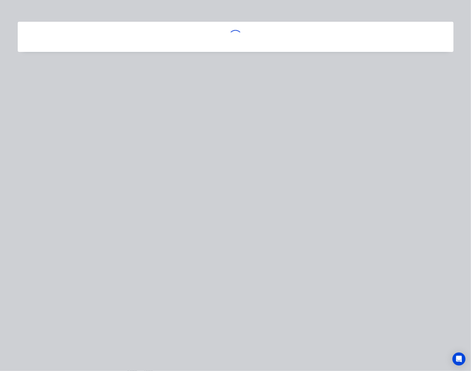
scroll to position [0, 0]
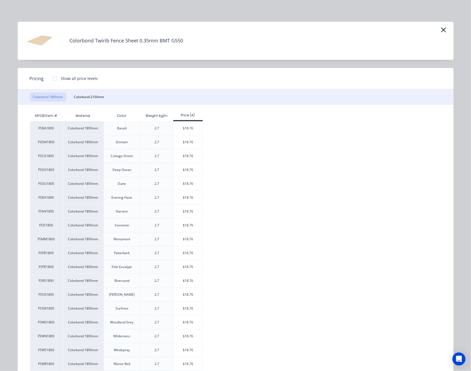
click at [50, 95] on button "Colorbond 1800mm" at bounding box center [48, 97] width 37 height 9
click at [194, 168] on div "$18.76" at bounding box center [187, 170] width 29 height 14
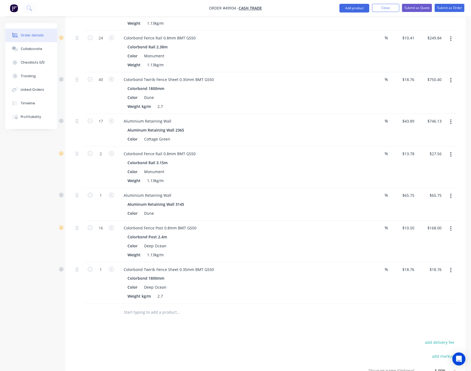
scroll to position [204, 0]
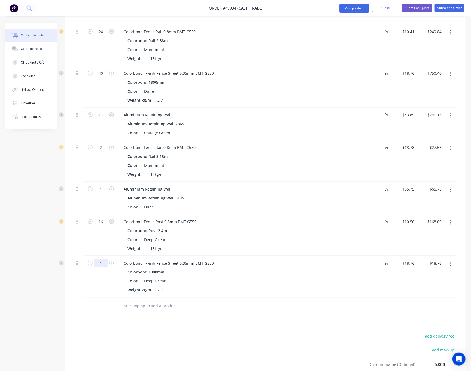
click at [100, 267] on input "1" at bounding box center [101, 264] width 14 height 8
drag, startPoint x: 103, startPoint y: 265, endPoint x: 99, endPoint y: 266, distance: 4.2
click at [99, 266] on input "10" at bounding box center [101, 264] width 14 height 8
type input "6"
type input "$112.56"
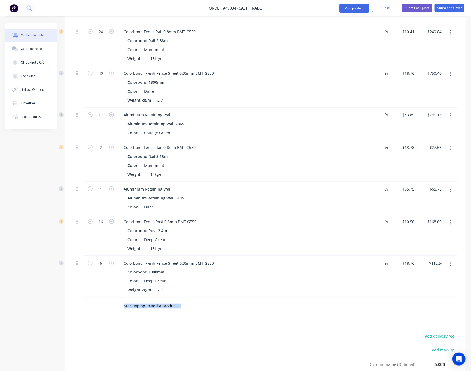
click at [224, 318] on div "Drawings Add drawing Products Show / Hide columns Add product Qty Discount Pric…" at bounding box center [265, 190] width 400 height 514
click at [357, 7] on button "Add product" at bounding box center [354, 8] width 30 height 9
click at [351, 24] on div "Product catalogue" at bounding box center [343, 22] width 42 height 8
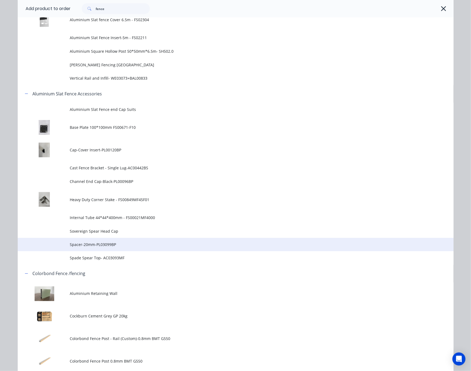
scroll to position [327, 0]
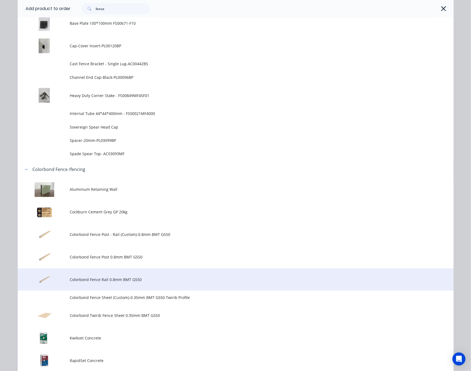
click at [163, 275] on td "Colorbond Fence Rail 0.8mm BMT G550" at bounding box center [261, 280] width 383 height 23
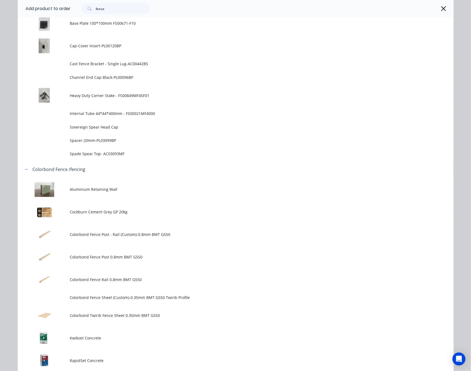
scroll to position [0, 0]
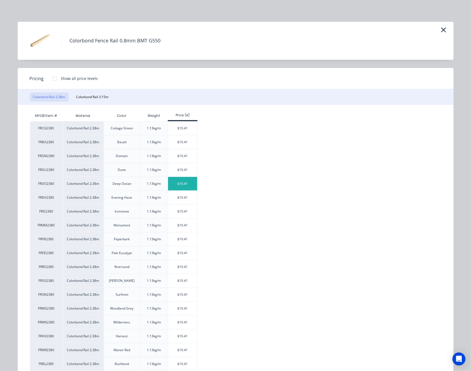
click at [183, 188] on div "$10.41" at bounding box center [182, 184] width 29 height 14
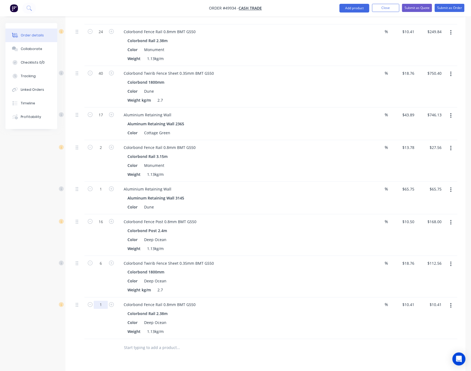
click at [98, 309] on input "1" at bounding box center [101, 305] width 14 height 8
type input "4"
type input "$41.64"
click at [82, 326] on div at bounding box center [78, 319] width 11 height 42
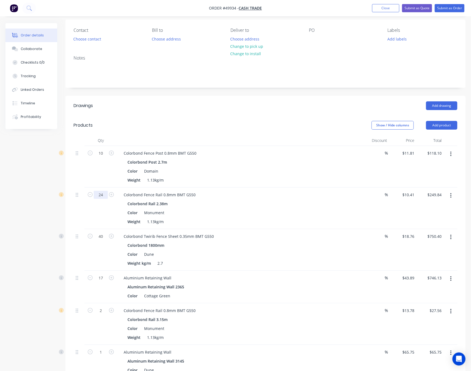
click at [102, 195] on input "24" at bounding box center [101, 195] width 14 height 8
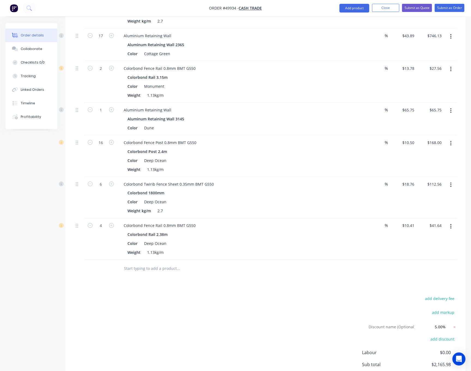
scroll to position [286, 0]
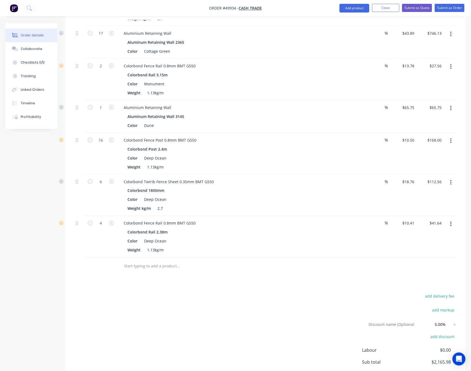
type input "28"
type input "$291.48"
click at [439, 225] on button "button" at bounding box center [450, 225] width 13 height 10
click at [439, 272] on div "Delete" at bounding box center [431, 272] width 42 height 8
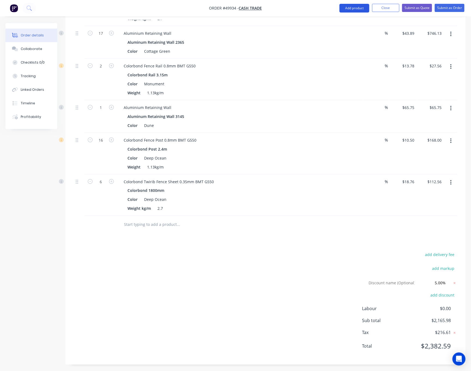
click at [353, 8] on button "Add product" at bounding box center [354, 8] width 30 height 9
click at [342, 23] on div "Product catalogue" at bounding box center [343, 22] width 42 height 8
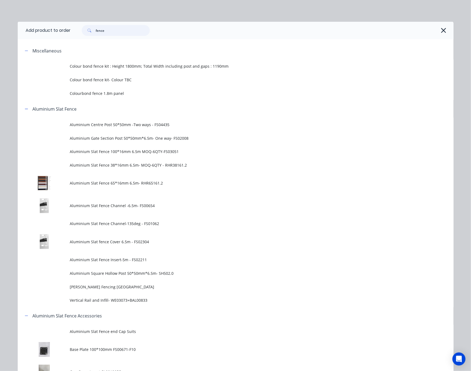
drag, startPoint x: 112, startPoint y: 30, endPoint x: 82, endPoint y: 32, distance: 30.3
click at [82, 32] on div "fence" at bounding box center [116, 30] width 68 height 11
type input "post"
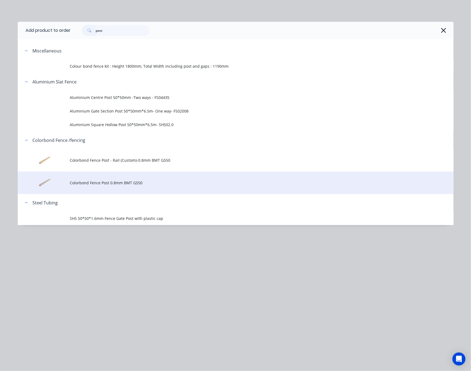
click at [160, 183] on span "Colorbond Fence Post 0.8mm BMT G550" at bounding box center [223, 183] width 306 height 6
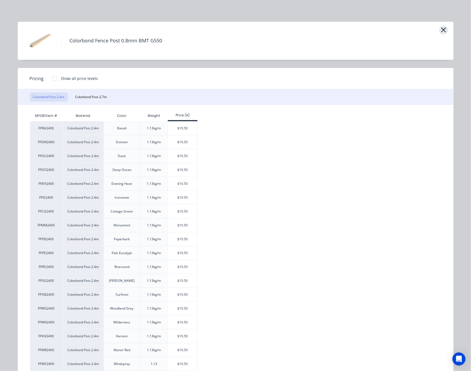
click at [439, 29] on icon "button" at bounding box center [443, 29] width 5 height 5
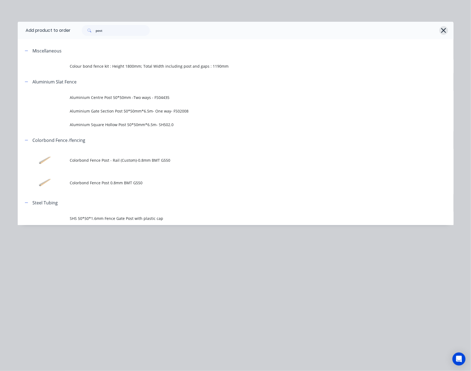
click at [439, 27] on icon "button" at bounding box center [443, 31] width 6 height 8
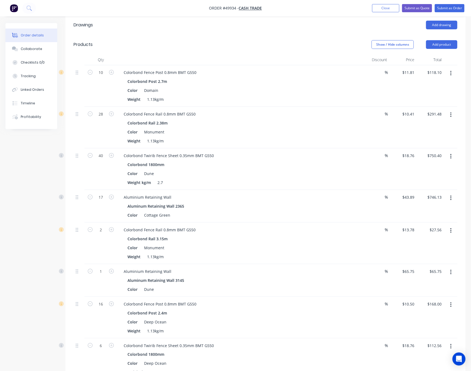
scroll to position [122, 0]
click at [102, 307] on input "16" at bounding box center [101, 304] width 14 height 8
type input "20"
type input "$210.00"
click at [302, 353] on div "Colorbond 1800mm" at bounding box center [239, 354] width 224 height 8
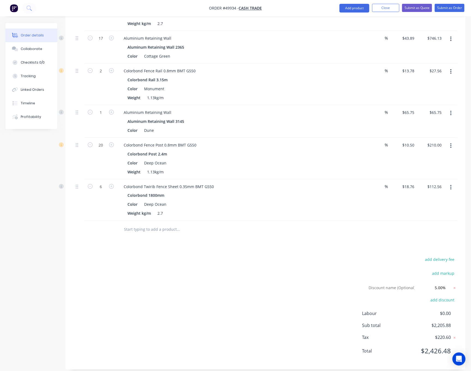
scroll to position [289, 0]
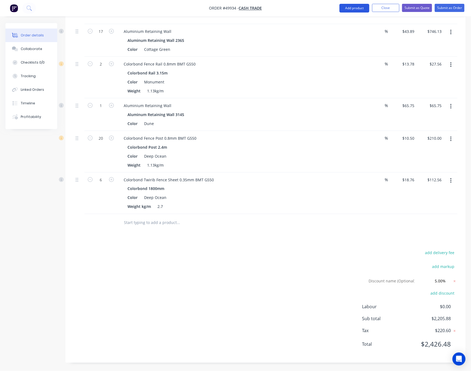
click at [354, 8] on button "Add product" at bounding box center [354, 8] width 30 height 9
click at [355, 23] on div "Product catalogue" at bounding box center [343, 22] width 42 height 8
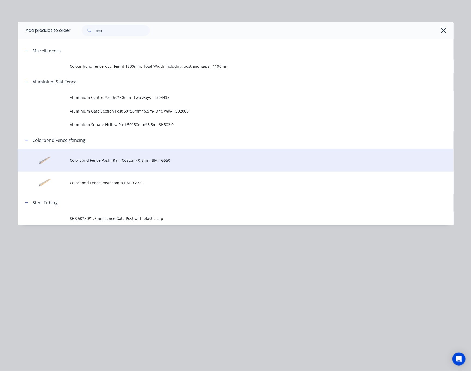
click at [179, 160] on span "Colorbond Fence Post - Rail (Custom)-0.8mm BMT G550" at bounding box center [223, 161] width 306 height 6
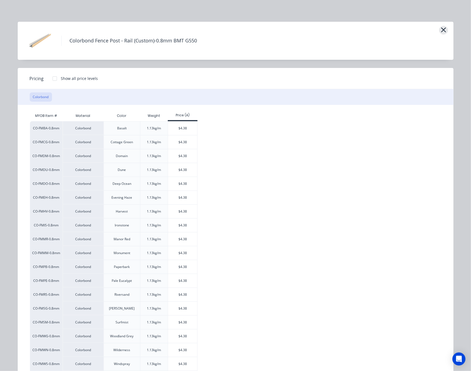
click at [439, 31] on button "button" at bounding box center [443, 30] width 9 height 9
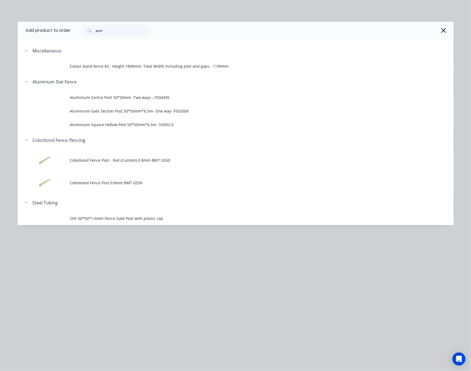
click at [439, 26] on div "post" at bounding box center [259, 30] width 377 height 11
click at [439, 35] on div "post" at bounding box center [259, 30] width 377 height 11
click at [439, 30] on icon "button" at bounding box center [443, 31] width 6 height 8
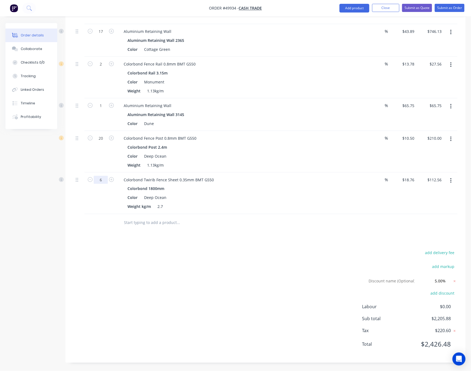
click at [103, 180] on input "6" at bounding box center [101, 180] width 14 height 8
click at [196, 246] on div "Drawings Add drawing Products Show / Hide columns Add product Qty Discount Pric…" at bounding box center [265, 106] width 400 height 514
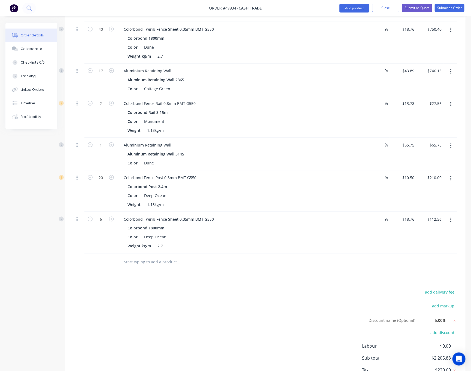
scroll to position [207, 0]
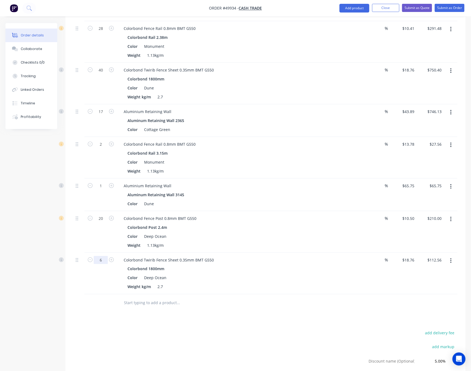
click at [105, 260] on input "6" at bounding box center [101, 260] width 14 height 8
type input "2"
type input "$37.52"
click at [188, 321] on div "Drawings Add drawing Products Show / Hide columns Add product Qty Discount Pric…" at bounding box center [265, 187] width 400 height 514
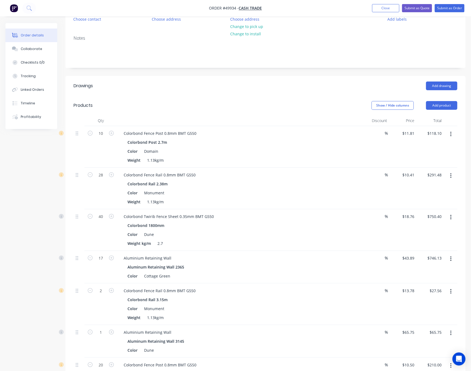
scroll to position [289, 0]
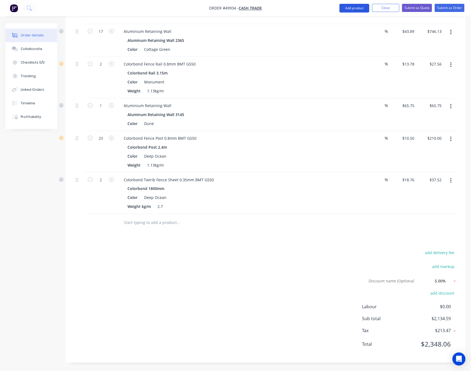
click at [348, 7] on button "Add product" at bounding box center [354, 8] width 30 height 9
click at [336, 21] on div "Product catalogue" at bounding box center [343, 22] width 42 height 8
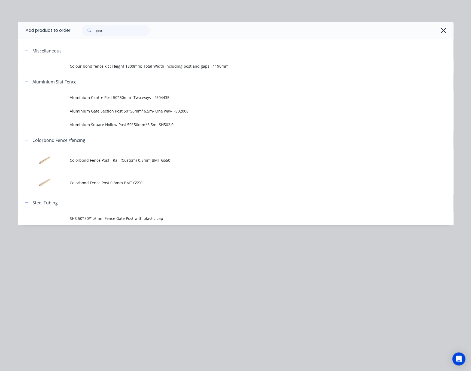
click at [152, 248] on div "Add product to order post Miscellaneous Colour bond fence kit : Height 1800mm; …" at bounding box center [235, 185] width 471 height 371
click at [439, 32] on icon "button" at bounding box center [443, 31] width 6 height 8
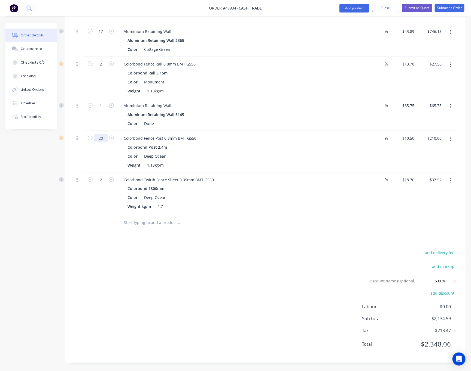
click at [97, 140] on input "20" at bounding box center [101, 138] width 14 height 8
type input "18"
type input "$189.00"
click at [114, 257] on div "add delivery fee add markup Discount name (Optional) 5.00% 5.00% 0% add discoun…" at bounding box center [264, 303] width 383 height 106
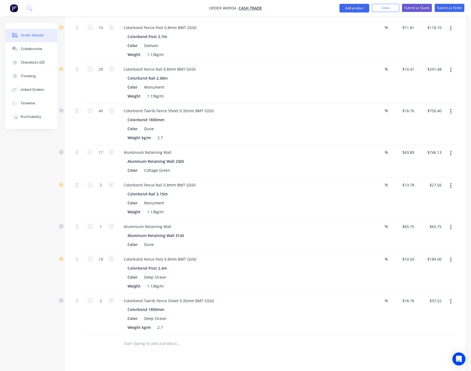
scroll to position [85, 0]
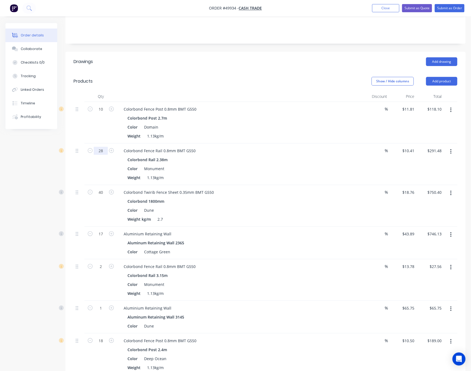
click at [102, 150] on input "28" at bounding box center [101, 151] width 14 height 8
type input "26"
type input "$270.66"
click at [30, 182] on div "Created by Rachel Created 02/10/25 Required 02/10/25 Assigned to Add team membe…" at bounding box center [235, 256] width 460 height 636
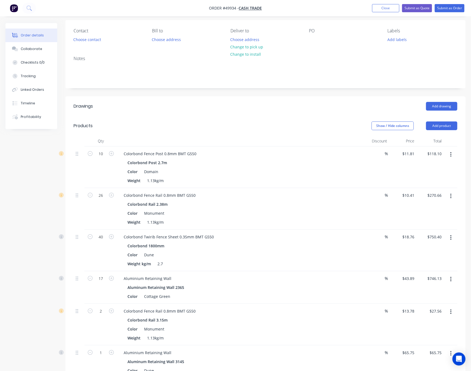
scroll to position [41, 0]
click at [105, 278] on input "17" at bounding box center [101, 278] width 14 height 8
drag, startPoint x: 105, startPoint y: 255, endPoint x: 102, endPoint y: 254, distance: 3.2
click at [105, 255] on div "40" at bounding box center [100, 250] width 33 height 42
click at [439, 195] on button "button" at bounding box center [450, 196] width 13 height 10
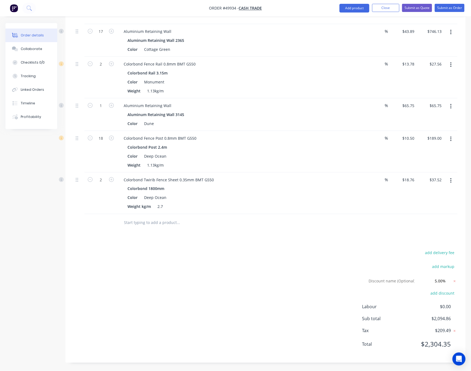
scroll to position [44, 0]
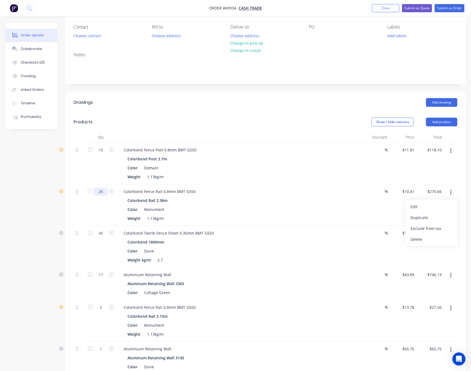
click at [101, 193] on input "26" at bounding box center [101, 192] width 14 height 8
type input "10"
type input "$104.10"
click at [439, 195] on icon "button" at bounding box center [450, 193] width 1 height 6
click at [437, 207] on div "Edit" at bounding box center [431, 207] width 42 height 8
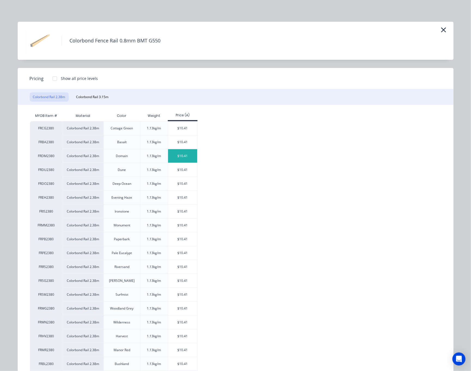
click at [183, 158] on div "$10.41" at bounding box center [182, 156] width 29 height 14
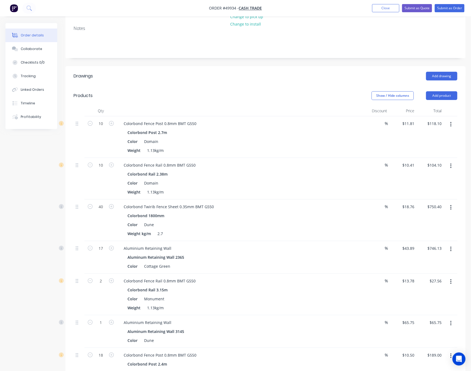
scroll to position [85, 0]
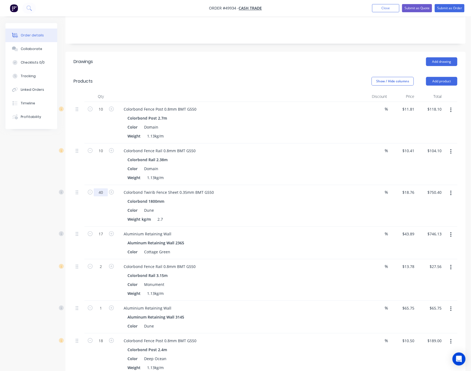
click at [99, 193] on input "40" at bounding box center [101, 193] width 14 height 8
type input "15"
type input "$281.40"
click at [38, 251] on div "Created by Rachel Created 02/10/25 Required 02/10/25 Assigned to Add team membe…" at bounding box center [235, 256] width 460 height 636
click at [106, 194] on input "15" at bounding box center [101, 193] width 14 height 8
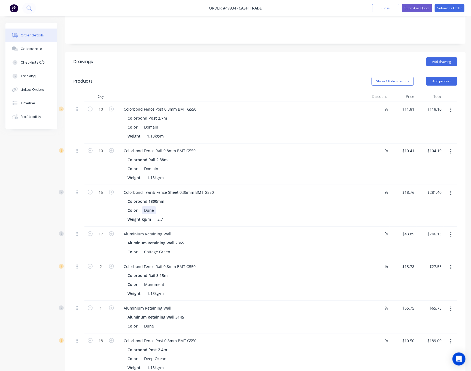
click at [224, 213] on div "Color Dune" at bounding box center [238, 211] width 226 height 8
click at [100, 192] on input "15" at bounding box center [101, 193] width 14 height 8
type input "36"
type input "$675.36"
click at [110, 215] on div "36" at bounding box center [100, 206] width 33 height 42
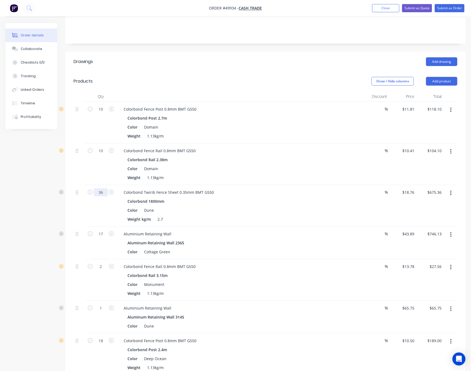
click at [105, 194] on input "36" at bounding box center [101, 193] width 14 height 8
type input "40"
type input "$750.40"
click at [79, 206] on div at bounding box center [78, 206] width 11 height 42
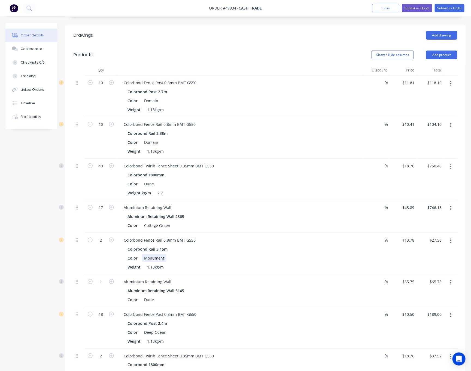
scroll to position [126, 0]
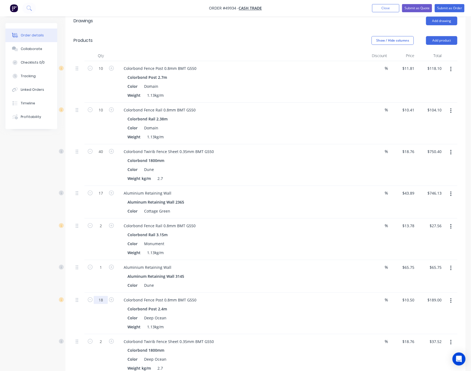
click at [104, 302] on input "18" at bounding box center [101, 300] width 14 height 8
type input "16"
type input "$168.00"
click at [38, 306] on div "Created by Rachel Created 02/10/25 Required 02/10/25 Assigned to Add team membe…" at bounding box center [235, 215] width 460 height 636
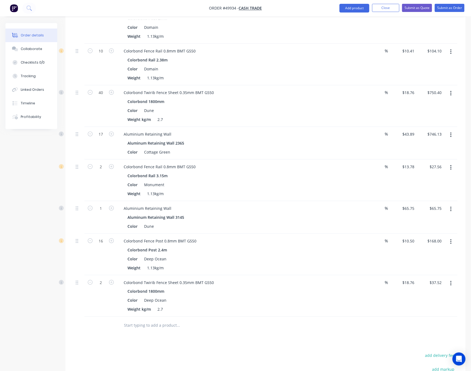
scroll to position [167, 0]
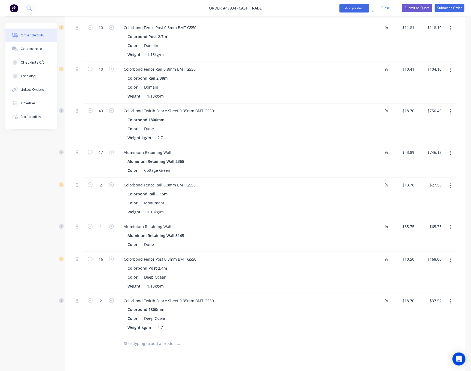
click at [439, 302] on icon "button" at bounding box center [450, 302] width 1 height 6
click at [420, 348] on div "Delete" at bounding box center [431, 349] width 42 height 8
click at [439, 262] on icon "button" at bounding box center [450, 260] width 1 height 5
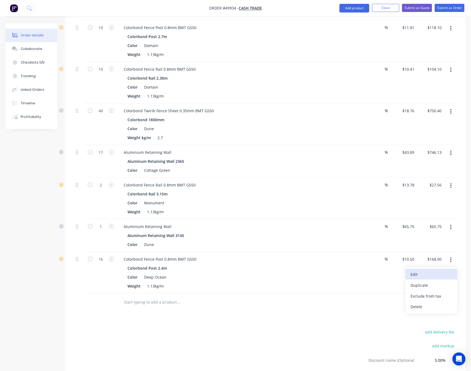
click at [438, 278] on div "Edit" at bounding box center [431, 275] width 42 height 8
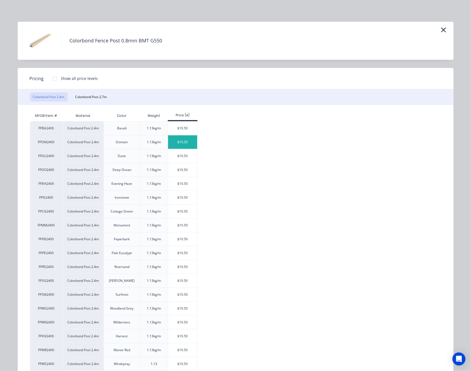
click at [183, 140] on div "$10.50" at bounding box center [182, 143] width 29 height 14
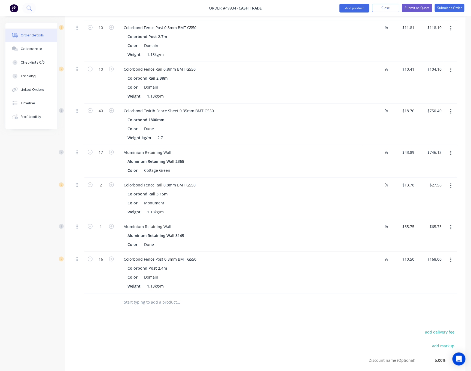
click at [439, 231] on icon "button" at bounding box center [450, 228] width 1 height 6
click at [431, 239] on button "Edit" at bounding box center [431, 241] width 52 height 11
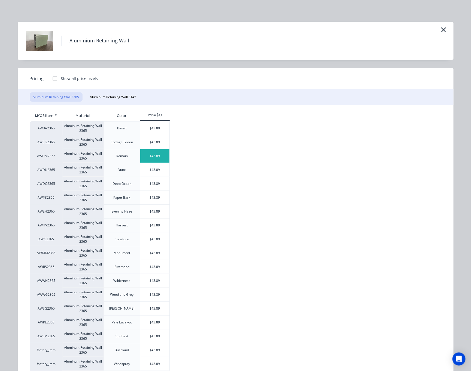
click at [154, 156] on div "$43.89" at bounding box center [154, 156] width 29 height 14
type input "$43.89"
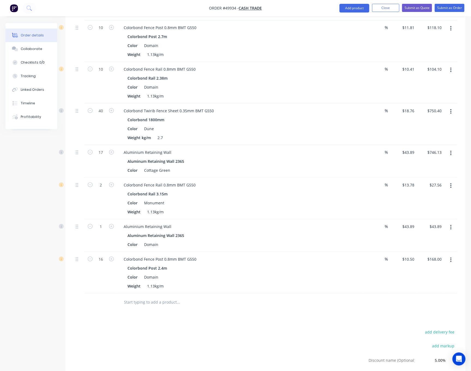
click at [439, 186] on button "button" at bounding box center [450, 186] width 13 height 10
click at [413, 199] on div "Edit" at bounding box center [431, 200] width 42 height 8
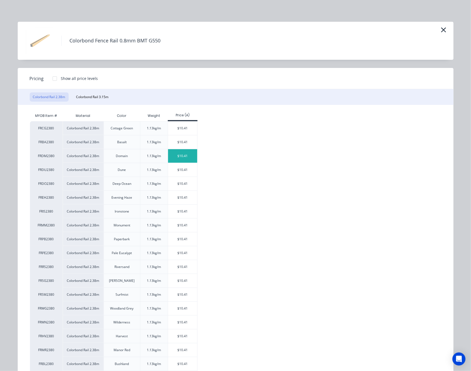
click at [192, 155] on div "$10.41" at bounding box center [182, 156] width 29 height 14
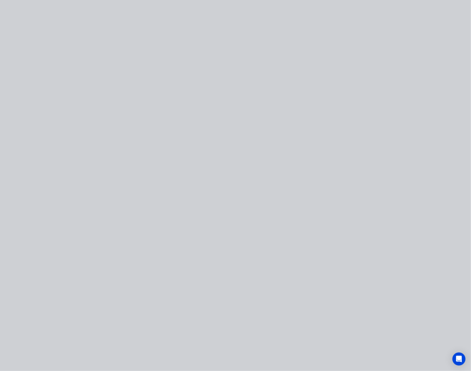
type input "$10.41"
type input "$20.82"
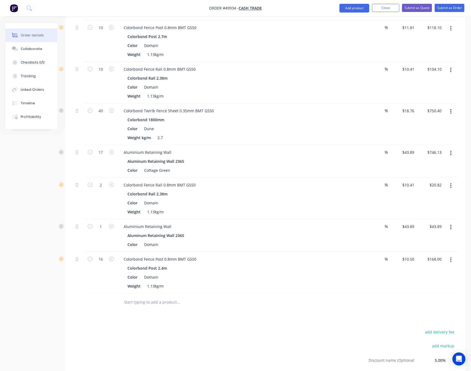
click at [439, 151] on button "button" at bounding box center [450, 154] width 13 height 10
click at [436, 170] on div "Edit" at bounding box center [431, 168] width 42 height 8
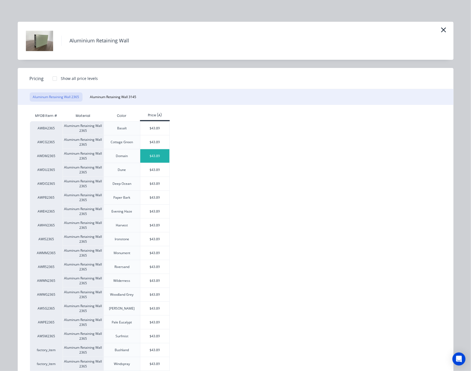
click at [156, 158] on div "$43.89" at bounding box center [154, 156] width 29 height 14
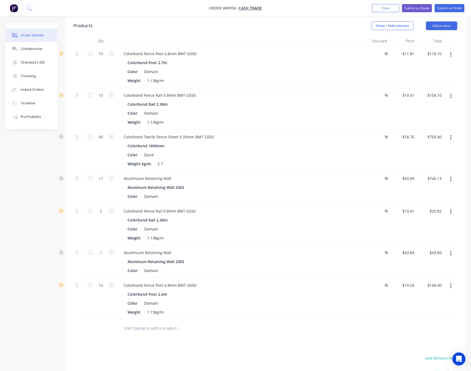
scroll to position [126, 0]
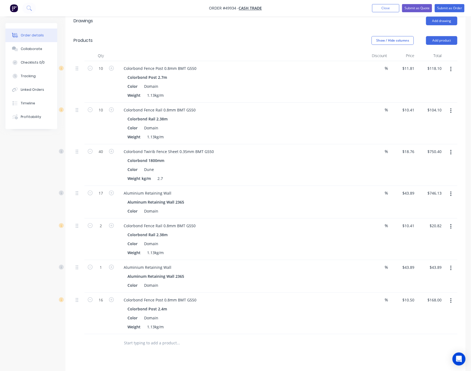
click at [439, 155] on button "button" at bounding box center [450, 153] width 13 height 10
click at [439, 167] on div "Edit" at bounding box center [431, 167] width 42 height 8
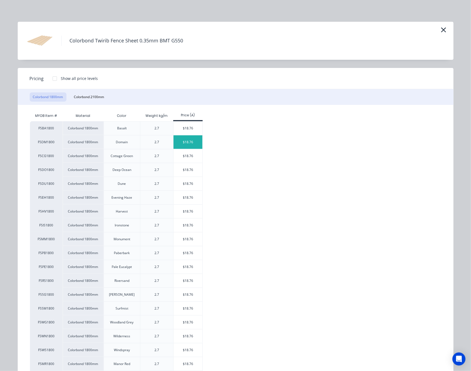
click at [193, 146] on div "$18.76" at bounding box center [187, 143] width 29 height 14
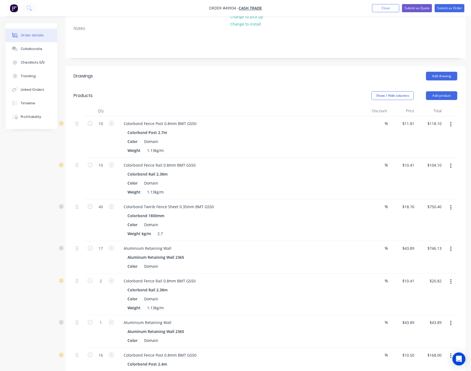
scroll to position [85, 0]
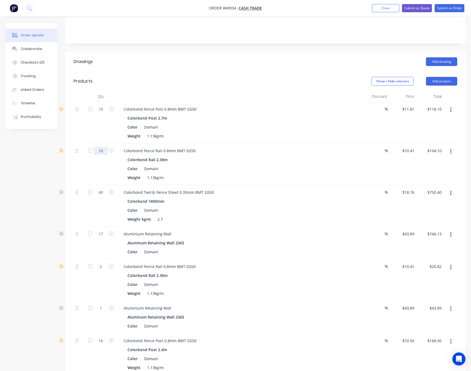
click at [98, 153] on input "10" at bounding box center [101, 151] width 14 height 8
click at [239, 168] on div "Color Domain" at bounding box center [238, 169] width 226 height 8
click at [100, 150] on input "10" at bounding box center [101, 151] width 14 height 8
type input "20"
type input "$208.20"
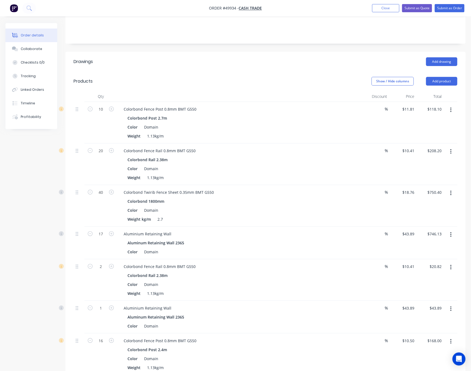
click at [33, 176] on div "Created by Rachel Created 02/10/25 Required 02/10/25 Assigned to Add team membe…" at bounding box center [235, 235] width 460 height 594
click at [103, 153] on input "20" at bounding box center [101, 151] width 14 height 8
type input "34"
type input "$353.94"
click at [44, 171] on div "Created by Rachel Created 02/10/25 Required 02/10/25 Assigned to Add team membe…" at bounding box center [235, 235] width 460 height 594
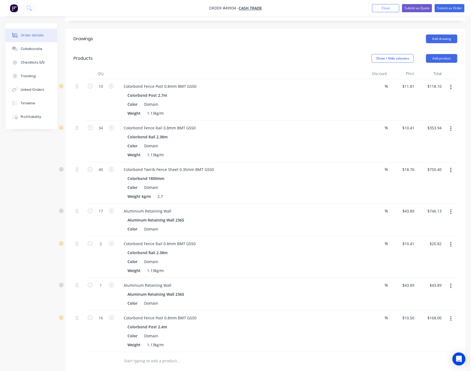
scroll to position [126, 0]
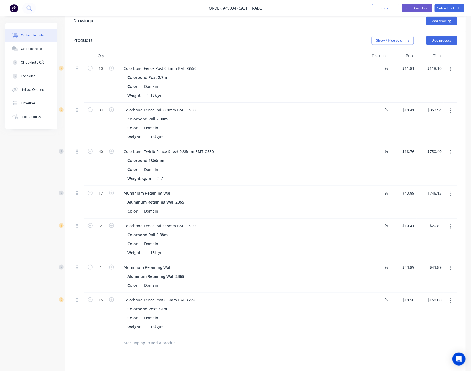
click at [439, 230] on icon "button" at bounding box center [450, 227] width 1 height 6
click at [430, 241] on div "Edit" at bounding box center [431, 241] width 42 height 8
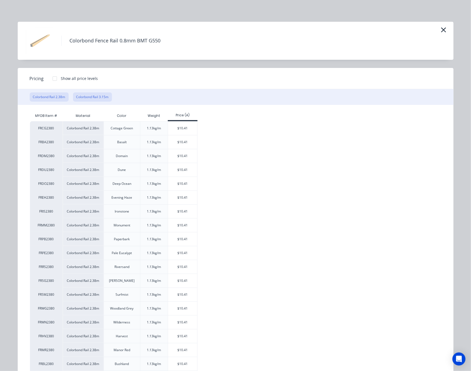
click at [78, 95] on button "Colorbond Rail 3.15m" at bounding box center [92, 97] width 39 height 9
click at [184, 131] on div "$13.78" at bounding box center [182, 129] width 29 height 14
type input "$13.78"
type input "$27.56"
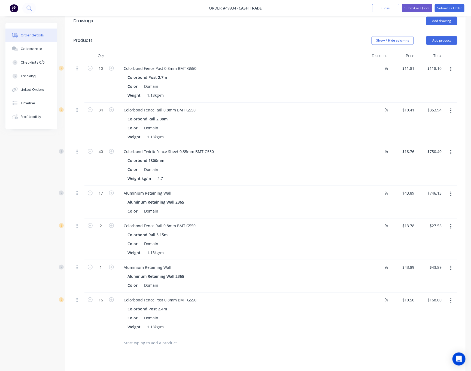
click at [34, 252] on div "Created by Rachel Created 02/10/25 Required 02/10/25 Assigned to Add team membe…" at bounding box center [235, 194] width 460 height 594
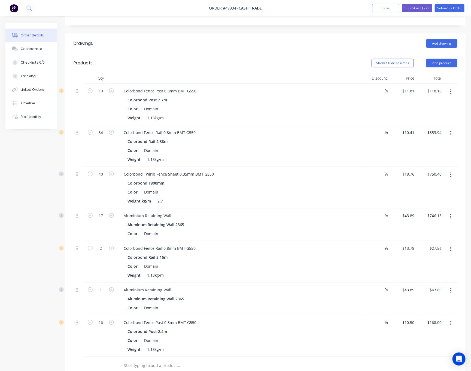
scroll to position [41, 0]
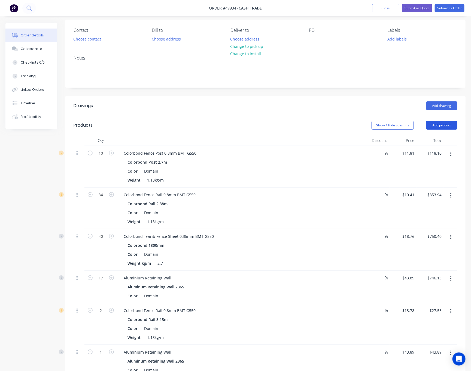
click at [439, 124] on button "Add product" at bounding box center [441, 125] width 31 height 9
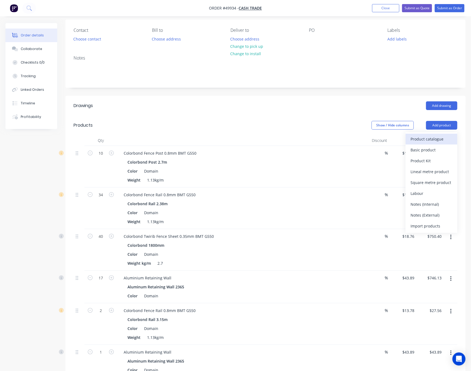
click at [414, 142] on div "Product catalogue" at bounding box center [431, 139] width 42 height 8
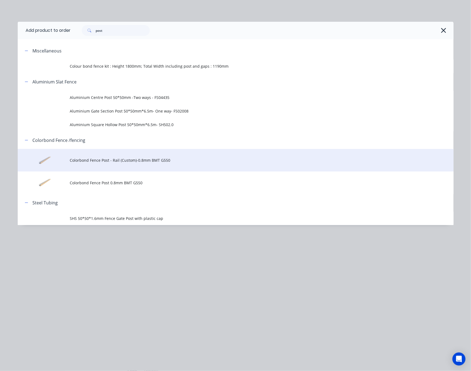
click at [158, 160] on span "Colorbond Fence Post - Rail (Custom)-0.8mm BMT G550" at bounding box center [223, 161] width 306 height 6
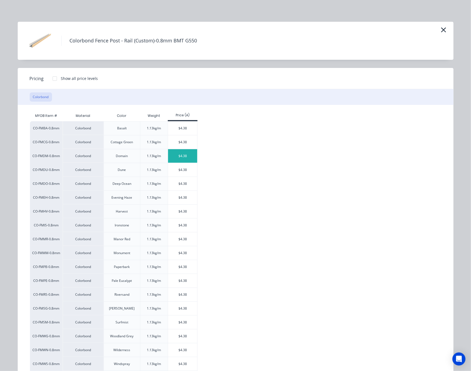
click at [179, 158] on div "$4.38" at bounding box center [182, 156] width 29 height 14
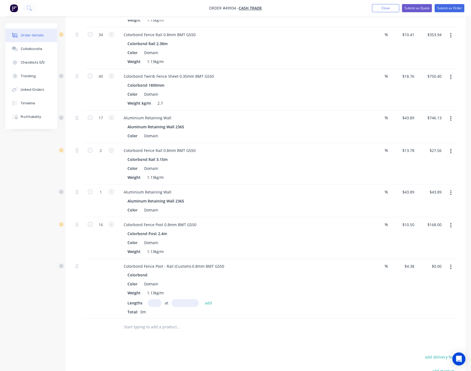
scroll to position [307, 0]
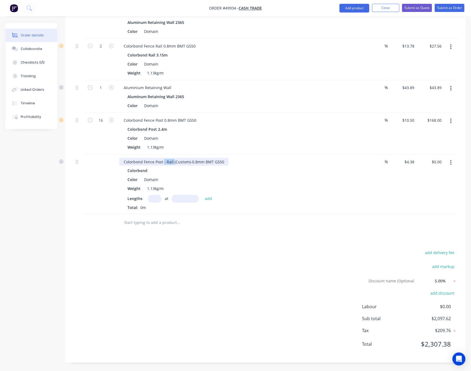
drag, startPoint x: 163, startPoint y: 161, endPoint x: 173, endPoint y: 162, distance: 9.9
click at [173, 162] on div "Colorbond Fence Post - Rail (Custom)-0.8mm BMT G550" at bounding box center [173, 162] width 109 height 8
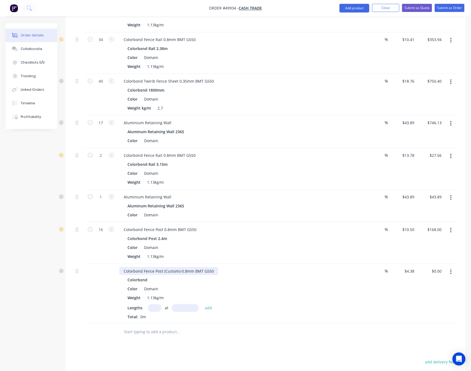
scroll to position [185, 0]
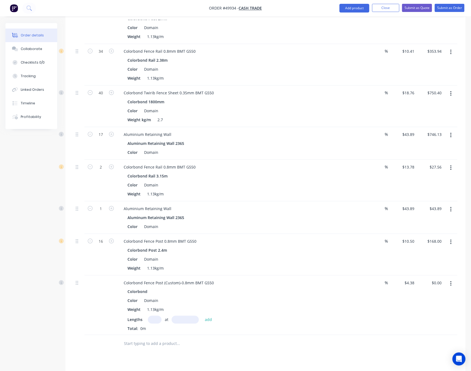
click at [155, 322] on input "text" at bounding box center [155, 320] width 14 height 8
type input "6"
click at [181, 322] on input "text" at bounding box center [184, 320] width 27 height 8
type input "1700"
click at [202, 316] on button "add" at bounding box center [208, 319] width 13 height 7
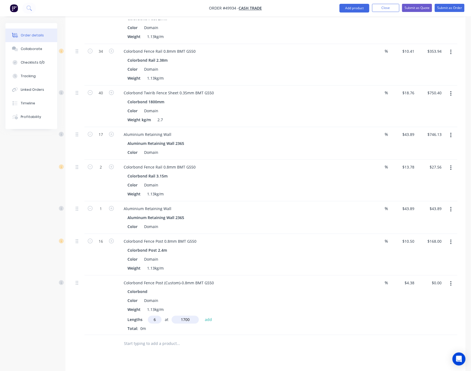
type input "$44.68"
click at [342, 9] on button "Add product" at bounding box center [354, 8] width 30 height 9
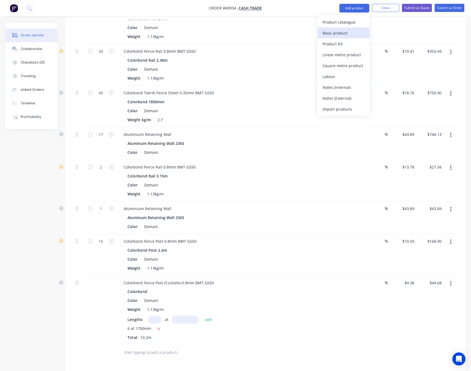
click at [340, 29] on div "Basic product" at bounding box center [343, 33] width 42 height 8
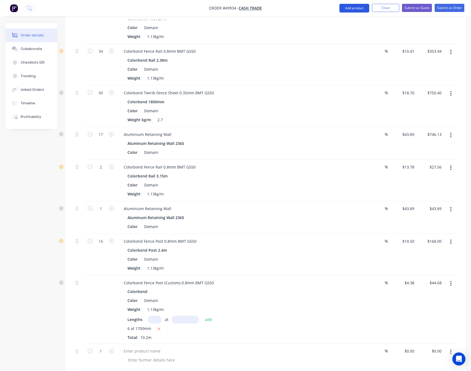
click at [351, 8] on button "Add product" at bounding box center [354, 8] width 30 height 9
click at [348, 23] on div "Product catalogue" at bounding box center [343, 22] width 42 height 8
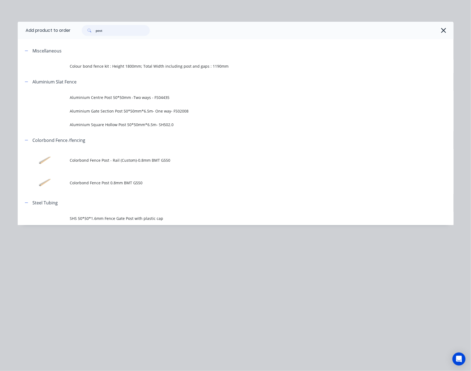
drag, startPoint x: 111, startPoint y: 28, endPoint x: 60, endPoint y: 53, distance: 57.1
click at [66, 45] on div "Add product to order post Miscellaneous Colour bond fence kit : Height 1800mm; …" at bounding box center [235, 124] width 435 height 204
type input "fence"
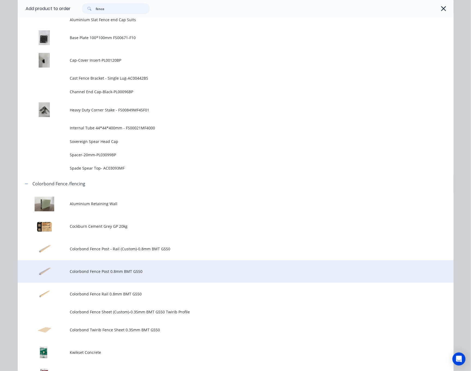
scroll to position [367, 0]
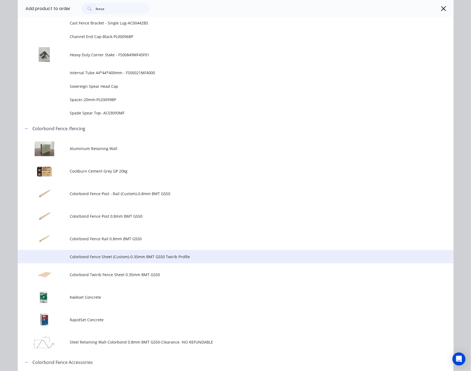
click at [182, 259] on span "Colorbond Fence Sheet (Custom)-0.35mm BMT G550 Twirib Profile" at bounding box center [223, 257] width 306 height 6
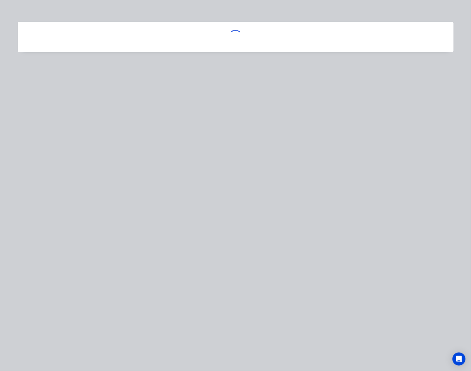
scroll to position [0, 0]
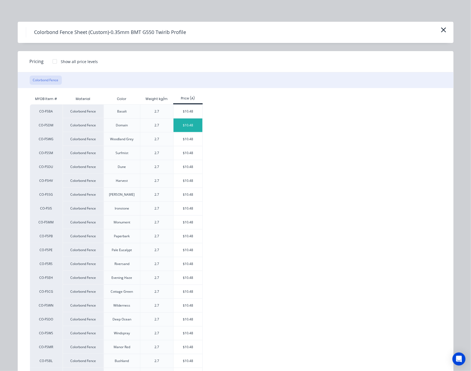
click at [188, 126] on div "$10.48" at bounding box center [187, 126] width 29 height 14
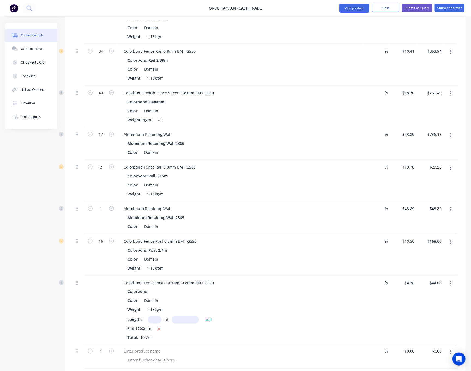
scroll to position [307, 0]
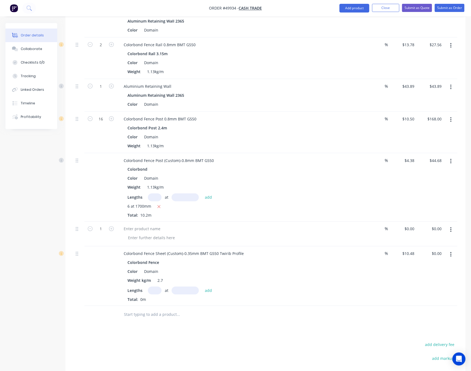
click at [439, 234] on button "button" at bounding box center [450, 230] width 13 height 10
click at [421, 276] on div "Delete" at bounding box center [431, 277] width 42 height 8
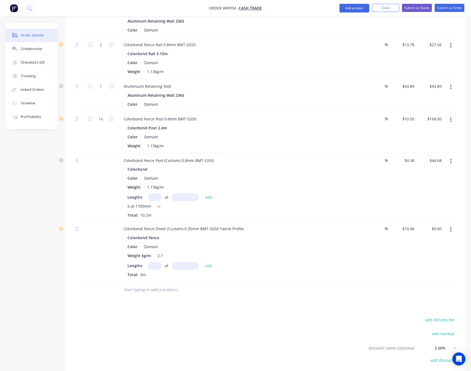
click at [155, 269] on input "text" at bounding box center [155, 266] width 14 height 8
type input "12"
click at [179, 269] on input "text" at bounding box center [184, 266] width 27 height 8
type input "1200"
click at [202, 262] on button "add" at bounding box center [208, 265] width 13 height 7
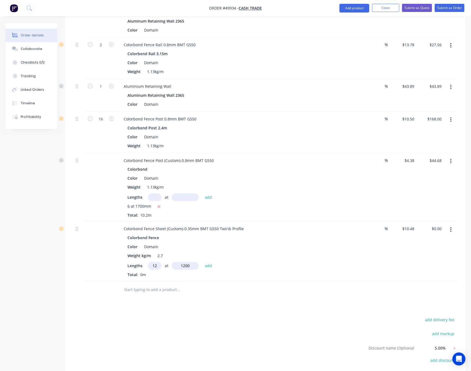
type input "$150.91"
click at [216, 322] on div "Drawings Add drawing Products Show / Hide columns Add product Qty Discount Pric…" at bounding box center [265, 135] width 400 height 610
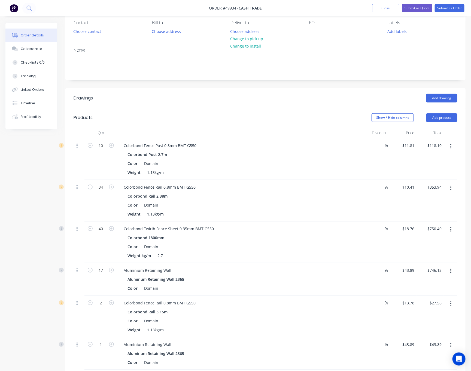
scroll to position [103, 0]
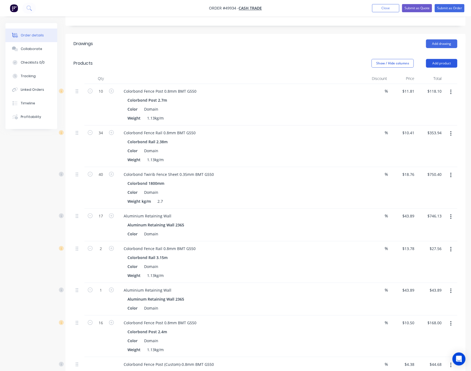
click at [439, 68] on button "Add product" at bounding box center [441, 63] width 31 height 9
click at [247, 54] on header "Products Show / Hide columns Add product Product catalogue Basic product Produc…" at bounding box center [265, 64] width 400 height 20
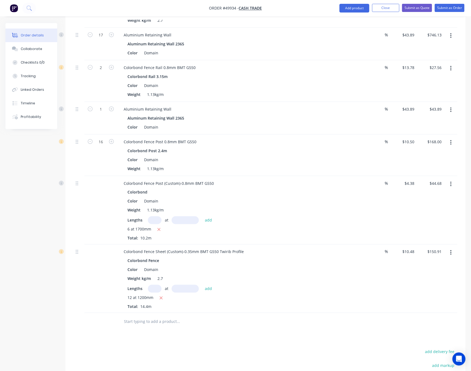
scroll to position [385, 0]
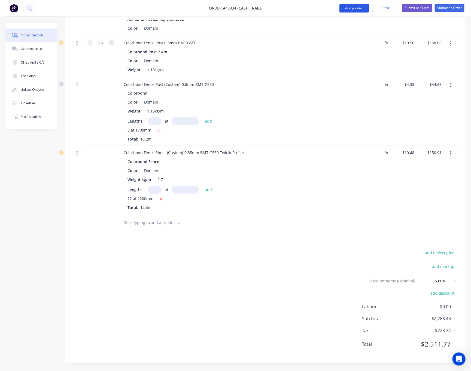
click at [346, 9] on button "Add product" at bounding box center [354, 8] width 30 height 9
click at [335, 25] on div "Product catalogue" at bounding box center [343, 22] width 42 height 8
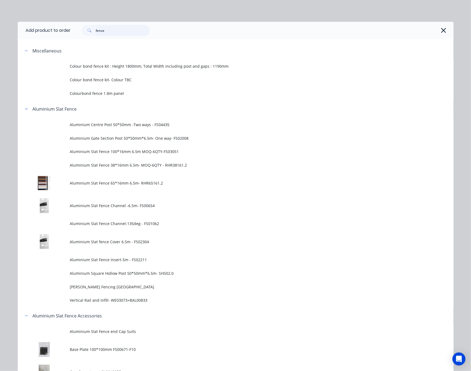
click at [109, 29] on input "fence" at bounding box center [123, 30] width 54 height 11
drag, startPoint x: 109, startPoint y: 29, endPoint x: -7, endPoint y: 45, distance: 117.8
type input "kwi"
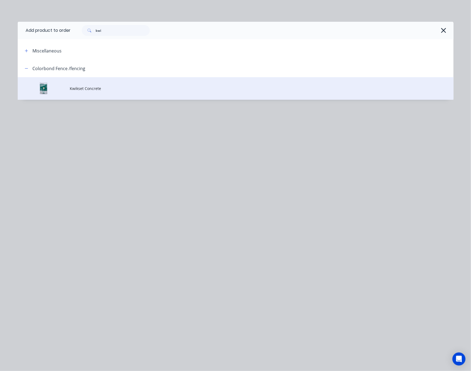
click at [81, 87] on span "Kwikset Concrete" at bounding box center [223, 89] width 306 height 6
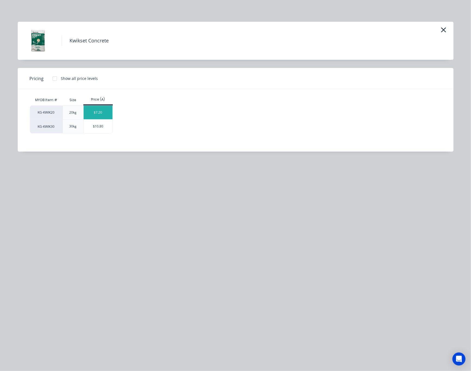
click at [105, 113] on div "$7.20" at bounding box center [98, 113] width 29 height 14
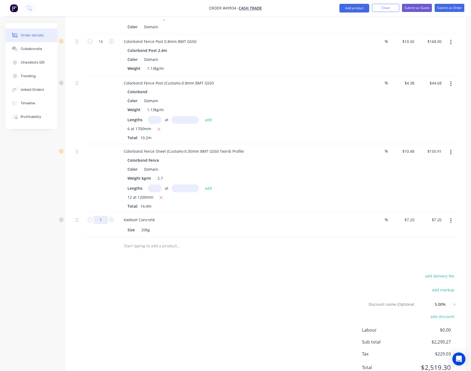
click at [97, 223] on input "1" at bounding box center [101, 220] width 14 height 8
type input "30"
type input "$216.00"
click at [216, 304] on div "add delivery fee add markup Discount name (Optional) 5.00% 5.00% 0% add discoun…" at bounding box center [264, 326] width 383 height 106
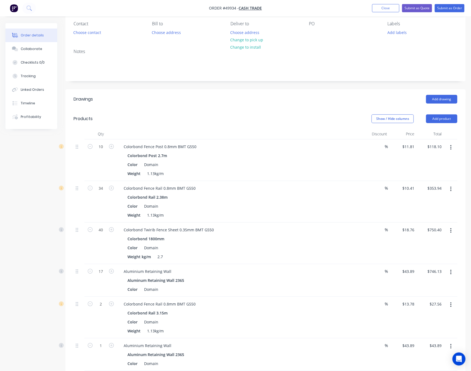
scroll to position [0, 0]
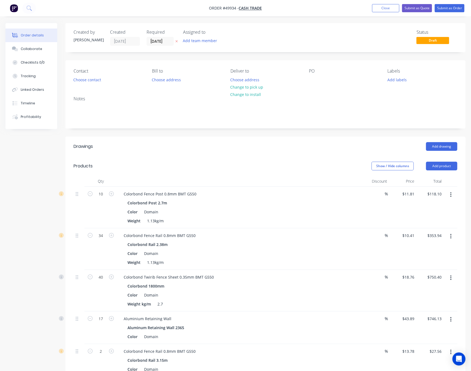
click at [222, 153] on header "Drawings Add drawing" at bounding box center [265, 147] width 400 height 20
click at [87, 88] on div "Contact Choose contact Bill to Choose address Deliver to Choose address Change …" at bounding box center [265, 76] width 400 height 32
click at [88, 80] on button "Choose contact" at bounding box center [86, 79] width 33 height 7
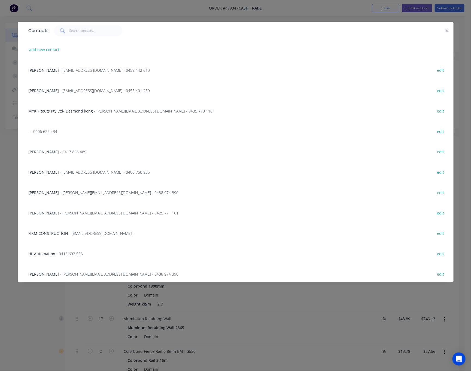
click at [31, 323] on div "Contacts add new contact Adrain - amcshedswa@gmail.com - 0459 142 613 edit Mich…" at bounding box center [235, 185] width 471 height 371
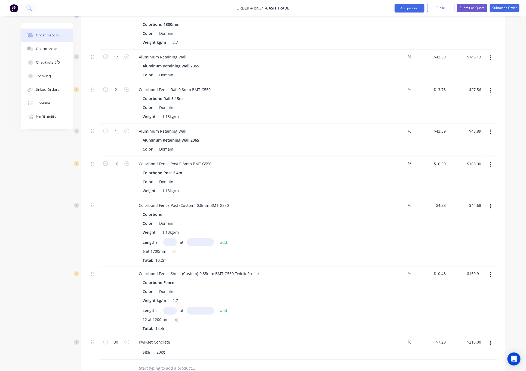
scroll to position [42, 0]
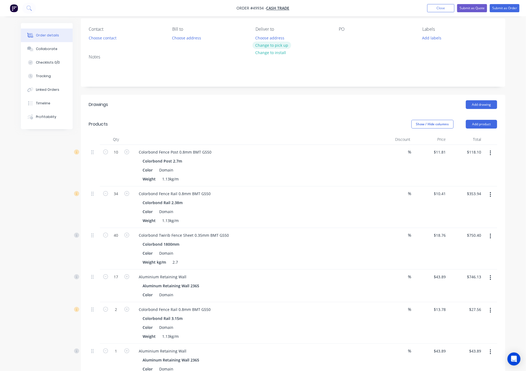
click at [272, 45] on button "Change to pick up" at bounding box center [272, 45] width 39 height 7
click at [109, 36] on button "Choose contact" at bounding box center [102, 37] width 33 height 7
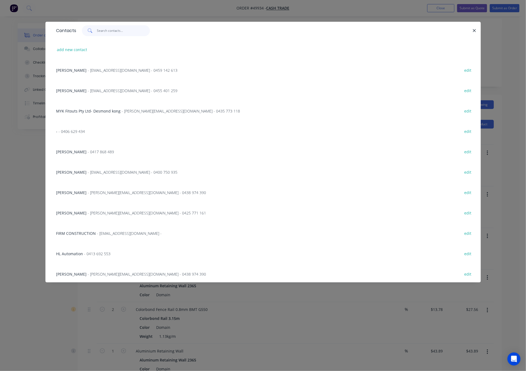
click at [118, 32] on input "text" at bounding box center [123, 30] width 53 height 11
click at [84, 47] on button "add new contact" at bounding box center [72, 49] width 36 height 7
select select "AU"
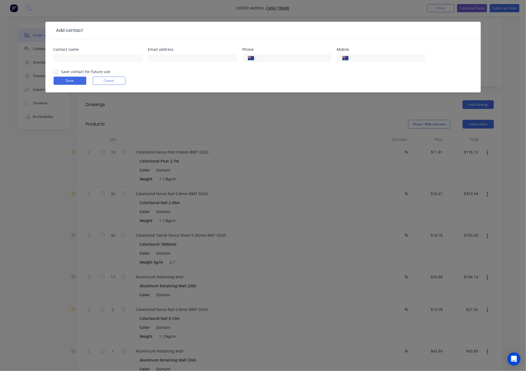
click at [88, 63] on div at bounding box center [98, 61] width 89 height 16
click at [91, 57] on input "text" at bounding box center [98, 58] width 89 height 8
type input "Lian"
click at [56, 164] on div "Add contact Contact name Lian Email address Phone International Afghanistan Åla…" at bounding box center [263, 185] width 526 height 371
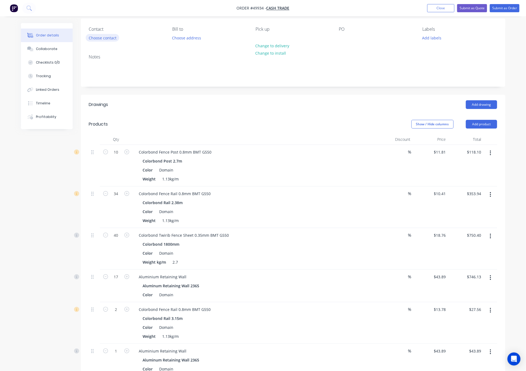
click at [103, 38] on button "Choose contact" at bounding box center [102, 37] width 33 height 7
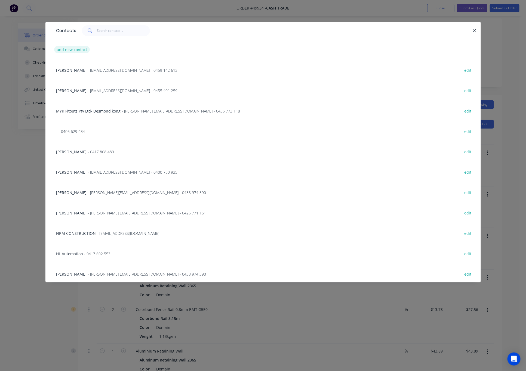
click at [73, 51] on button "add new contact" at bounding box center [72, 49] width 36 height 7
select select "AU"
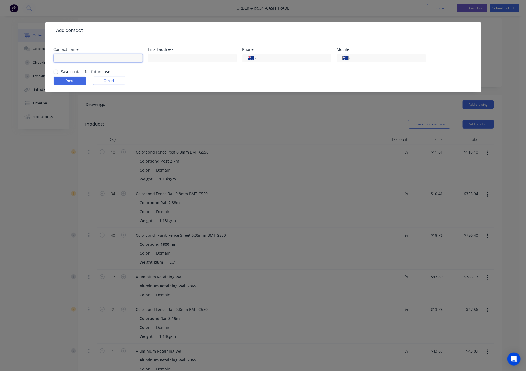
click at [87, 61] on input "text" at bounding box center [98, 58] width 89 height 8
type input "Lian"
click at [408, 60] on input "tel" at bounding box center [387, 58] width 65 height 6
click at [372, 59] on input "0412 833 99" at bounding box center [387, 58] width 65 height 6
type input "0412 833 399"
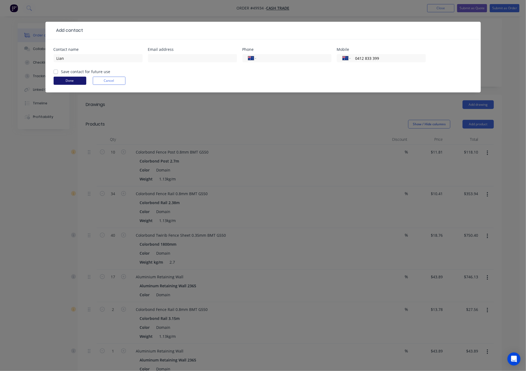
click at [68, 79] on button "Done" at bounding box center [70, 81] width 33 height 8
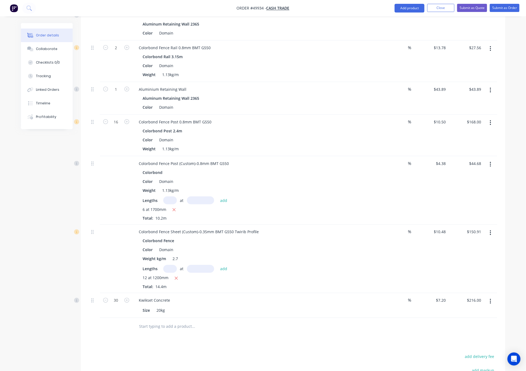
scroll to position [0, 0]
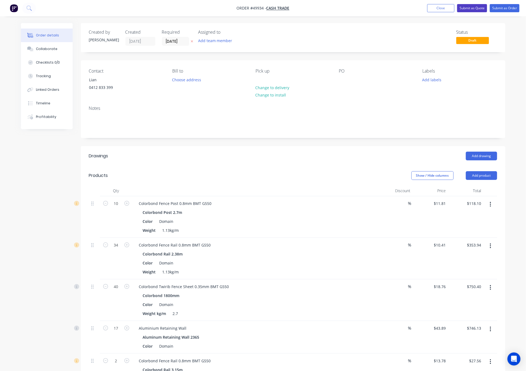
click at [439, 7] on button "Submit as Quote" at bounding box center [472, 8] width 30 height 8
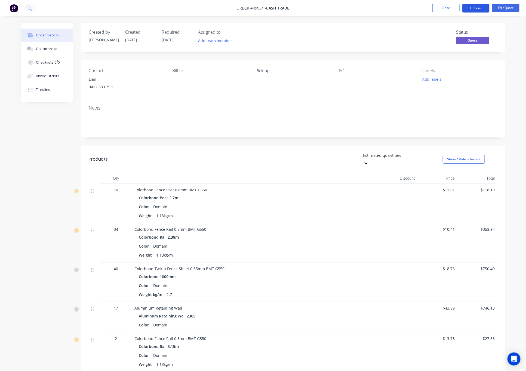
click at [439, 9] on button "Options" at bounding box center [475, 8] width 27 height 9
click at [374, 19] on div "Order details Collaborate Checklists 0/0 Linked Orders Timeline Order details C…" at bounding box center [263, 344] width 526 height 688
click at [439, 9] on button "Options" at bounding box center [475, 8] width 27 height 9
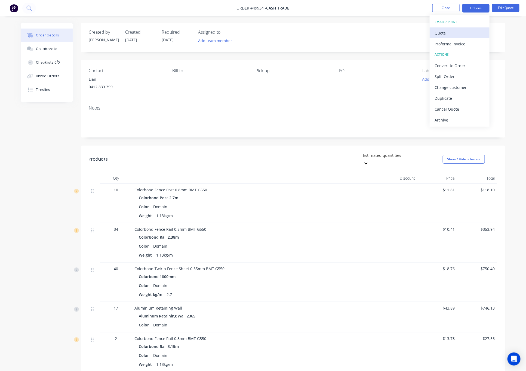
click at [439, 35] on div "Quote" at bounding box center [460, 33] width 50 height 8
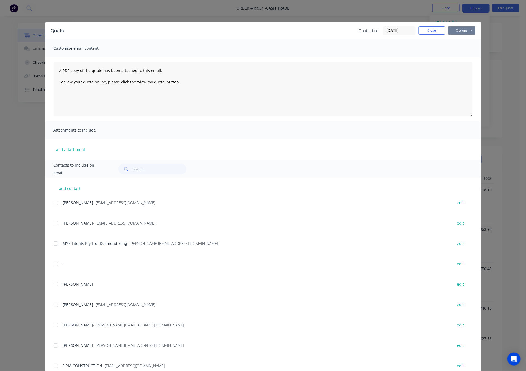
click at [439, 26] on button "Options" at bounding box center [461, 30] width 27 height 8
click at [439, 48] on button "Print" at bounding box center [465, 49] width 35 height 9
click at [375, 12] on div "Quote Quote date 02/10/25 Close Options Preview Print Email Customise email con…" at bounding box center [263, 185] width 526 height 371
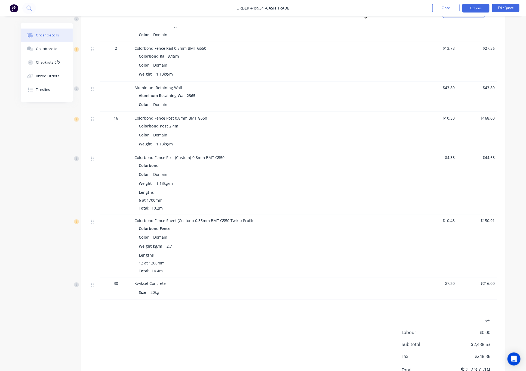
scroll to position [310, 0]
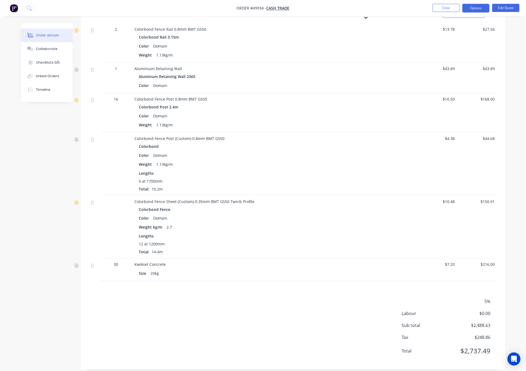
click at [322, 358] on div "Products Estimated quantities Show / Hide columns Qty Discount Price Total 10 C…" at bounding box center [293, 103] width 425 height 534
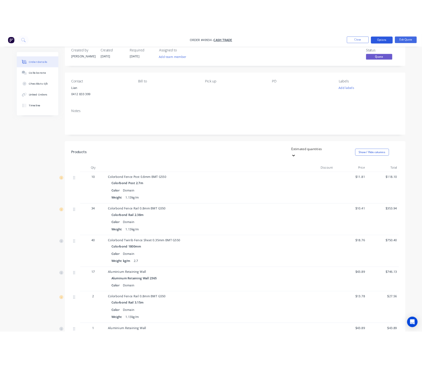
scroll to position [0, 0]
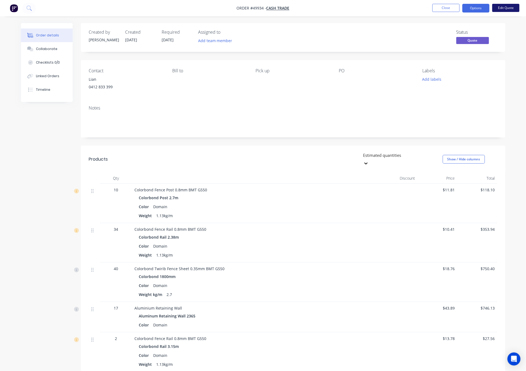
click at [439, 8] on button "Edit Quote" at bounding box center [505, 8] width 27 height 8
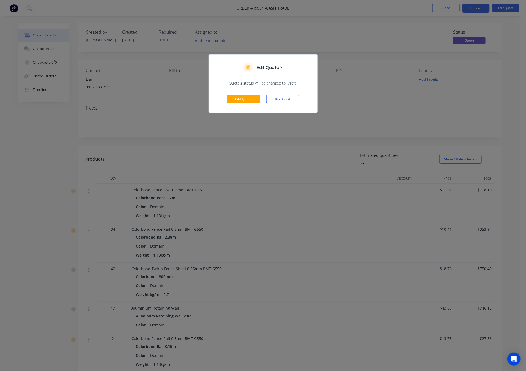
click at [423, 106] on div "Edit Quote ? Quote’s status will be changed to ‘Draft’. Edit Quote Don't edit" at bounding box center [263, 185] width 526 height 371
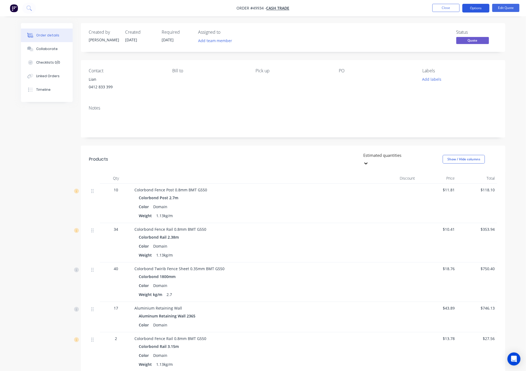
click at [439, 7] on button "Options" at bounding box center [475, 8] width 27 height 9
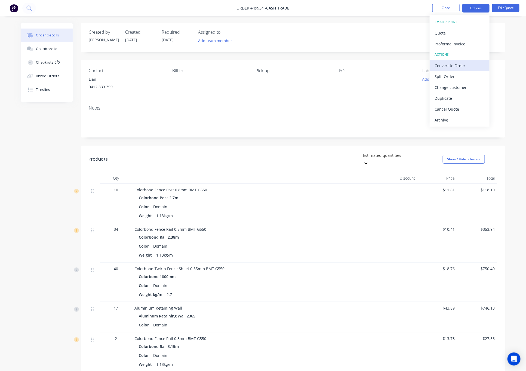
click at [439, 66] on div "Convert to Order" at bounding box center [460, 66] width 50 height 8
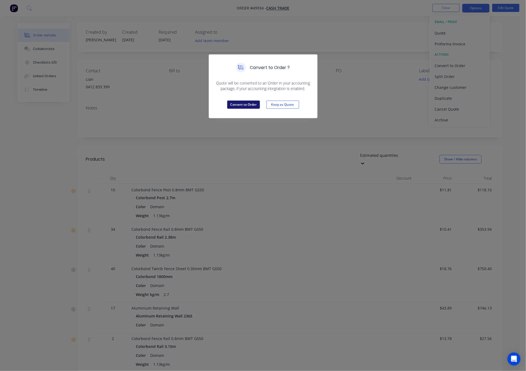
click at [238, 106] on button "Convert to Order" at bounding box center [243, 105] width 33 height 8
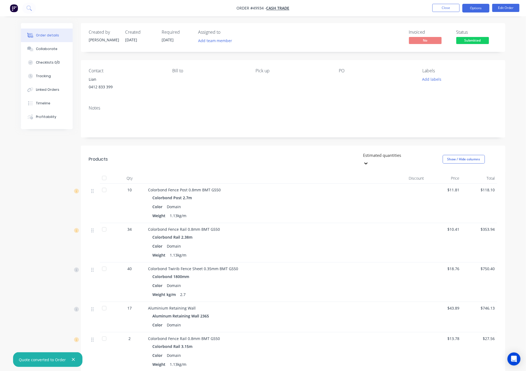
click at [439, 6] on button "Options" at bounding box center [475, 8] width 27 height 9
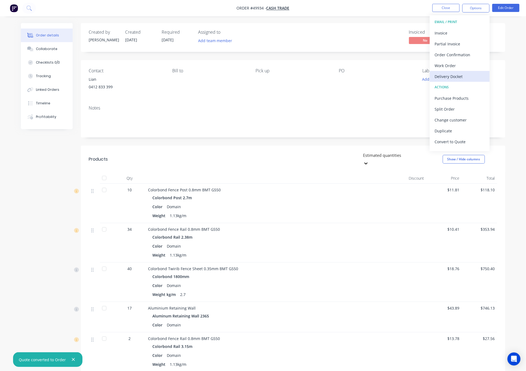
click at [439, 75] on div "Delivery Docket" at bounding box center [460, 77] width 50 height 8
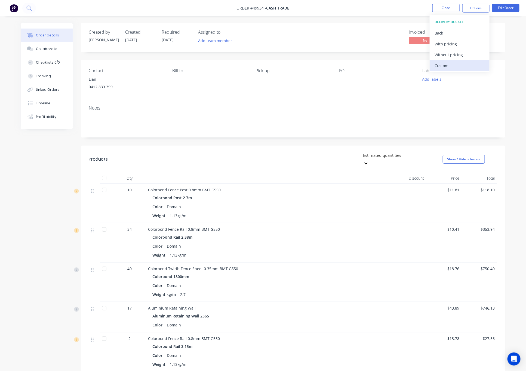
click at [439, 65] on div "Custom" at bounding box center [460, 66] width 50 height 8
click at [439, 57] on div "Without pricing" at bounding box center [460, 55] width 50 height 8
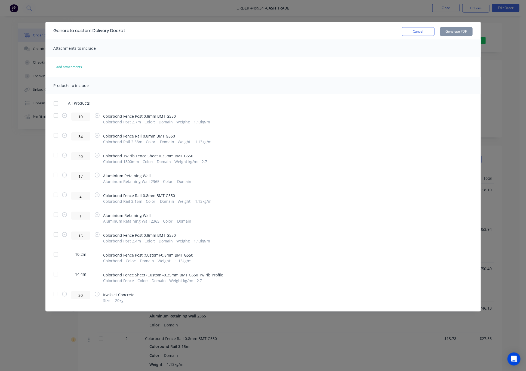
click at [56, 155] on div at bounding box center [55, 155] width 11 height 11
click at [439, 32] on button "Generate PDF" at bounding box center [456, 31] width 33 height 9
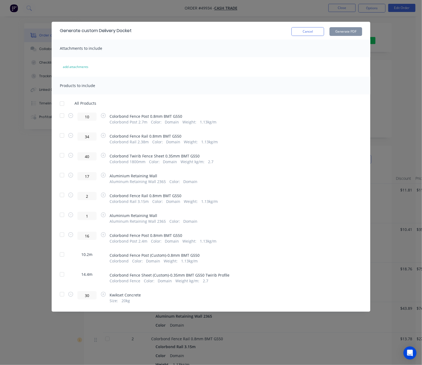
click at [384, 79] on div "Generate custom Delivery Docket Cancel Generate PDF Attachments to include add …" at bounding box center [211, 182] width 422 height 365
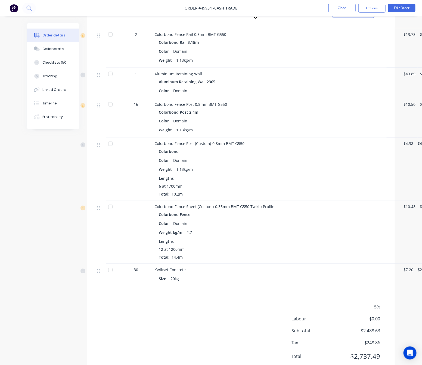
scroll to position [316, 0]
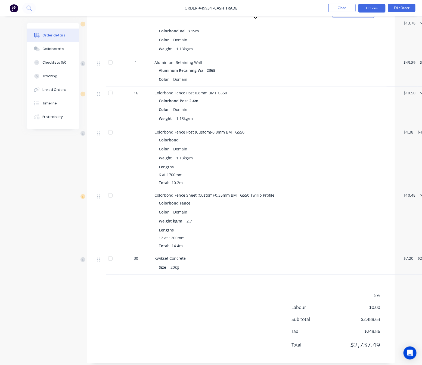
click at [370, 8] on button "Options" at bounding box center [372, 8] width 27 height 9
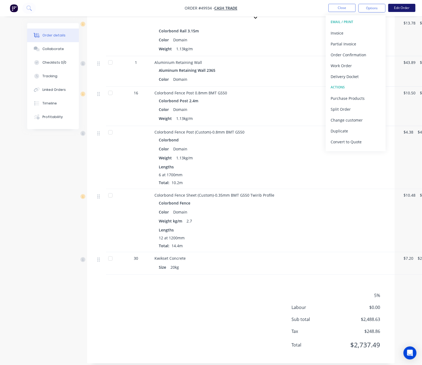
click at [403, 8] on button "Edit Order" at bounding box center [402, 8] width 27 height 8
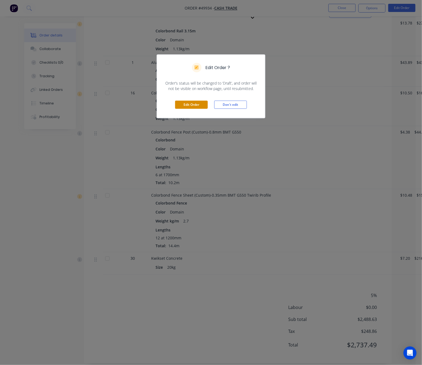
click at [193, 104] on button "Edit Order" at bounding box center [191, 105] width 33 height 8
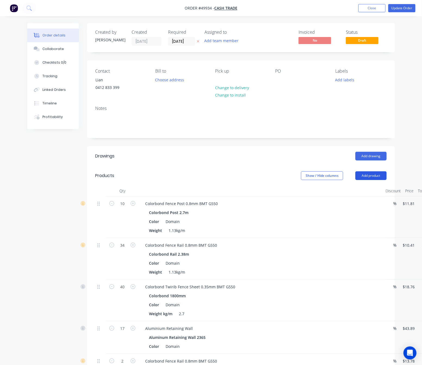
click at [367, 177] on button "Add product" at bounding box center [371, 175] width 31 height 9
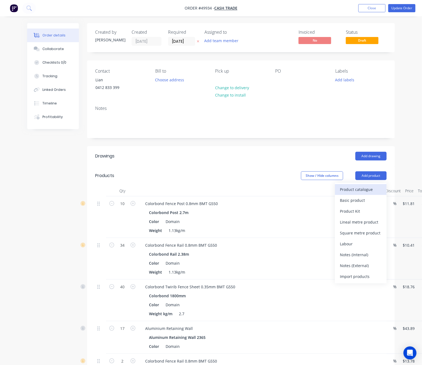
click at [351, 189] on div "Product catalogue" at bounding box center [361, 190] width 42 height 8
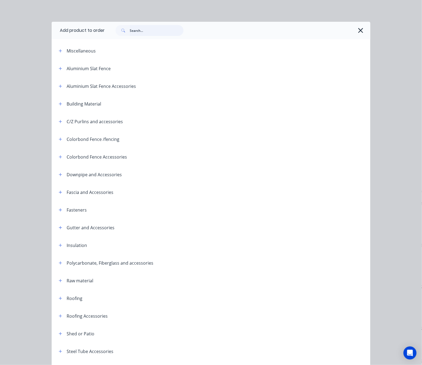
click at [151, 33] on input "text" at bounding box center [157, 30] width 54 height 11
type input "16"
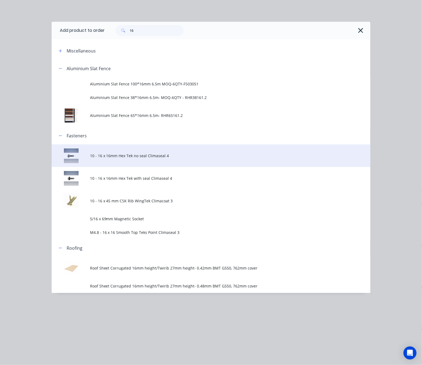
click at [173, 157] on span "10 - 16 x 16mm Hex Tek no seal Climaseal 4" at bounding box center [202, 156] width 225 height 6
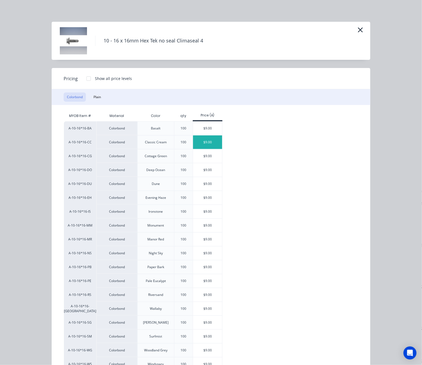
click at [211, 140] on div "$9.00" at bounding box center [207, 143] width 29 height 14
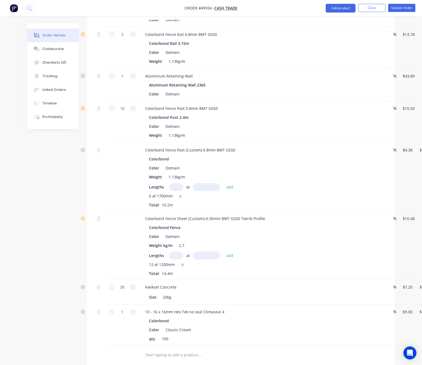
scroll to position [449, 0]
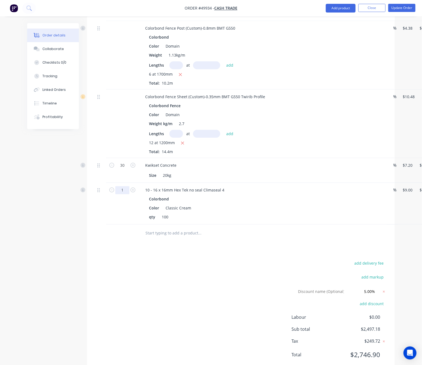
click at [120, 192] on input "1" at bounding box center [122, 190] width 14 height 8
type input "3.92"
type input "$35.28"
click at [137, 257] on div "Drawings Add drawing Products Show / Hide columns Add product Qty Discount Pric…" at bounding box center [241, 35] width 308 height 676
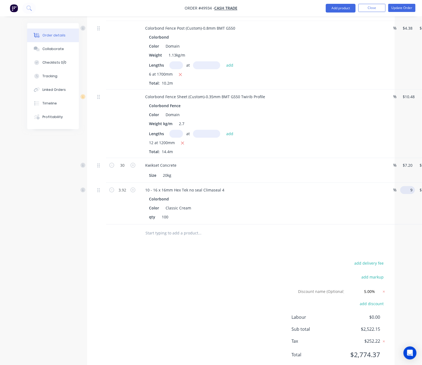
click at [387, 192] on div "3.92 10 - 16 x 16mm Hex Tek no seal Climaseal 4 Colorbond Color Classic Cream q…" at bounding box center [241, 204] width 292 height 42
type input "$0.00"
click at [251, 264] on div "add delivery fee add markup Discount name (Optional) 5.00% 5.00% 0% add discoun…" at bounding box center [241, 313] width 292 height 106
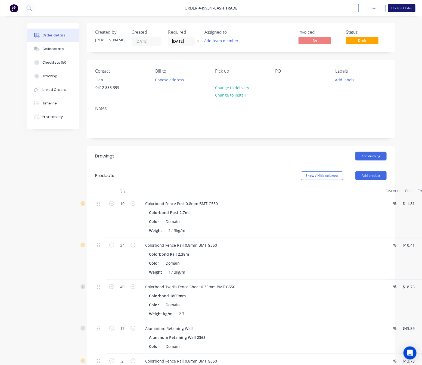
click at [401, 9] on button "Update Order" at bounding box center [402, 8] width 27 height 8
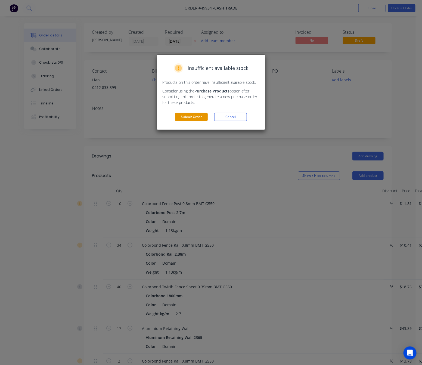
click at [200, 118] on button "Submit Order" at bounding box center [191, 117] width 33 height 8
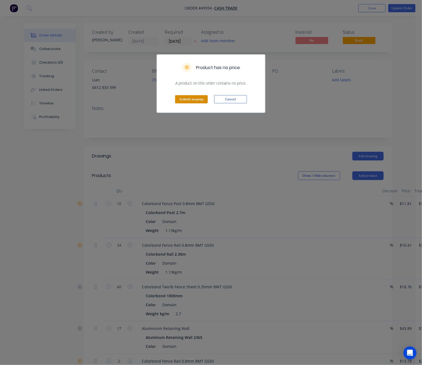
click at [198, 100] on button "Submit anyway" at bounding box center [191, 99] width 33 height 8
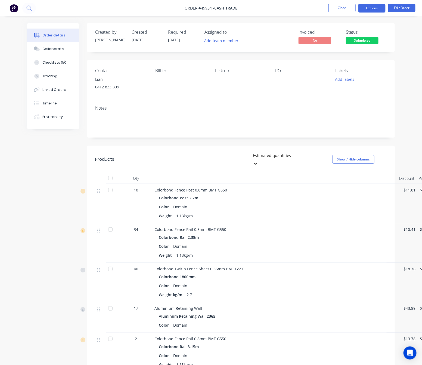
drag, startPoint x: 365, startPoint y: 8, endPoint x: 364, endPoint y: 11, distance: 3.9
click at [365, 8] on button "Options" at bounding box center [372, 8] width 27 height 9
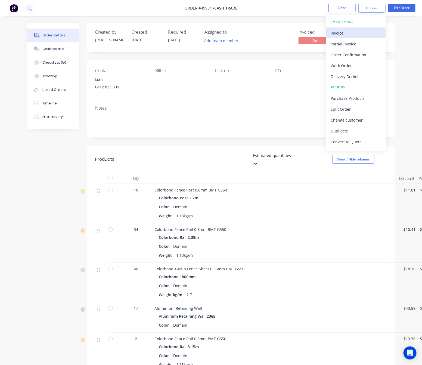
click at [355, 33] on div "Invoice" at bounding box center [356, 33] width 50 height 8
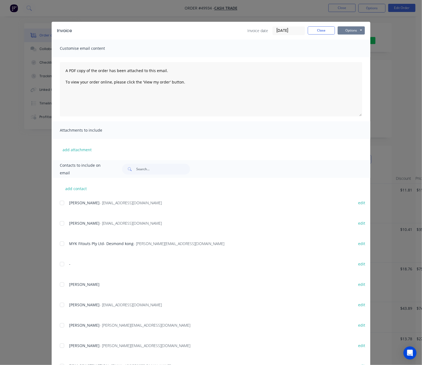
click at [357, 28] on button "Options" at bounding box center [351, 30] width 27 height 8
click at [349, 48] on button "Print" at bounding box center [355, 49] width 35 height 9
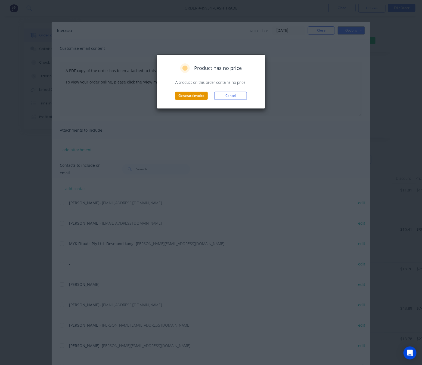
click at [198, 97] on button "Generate invoice" at bounding box center [191, 96] width 33 height 8
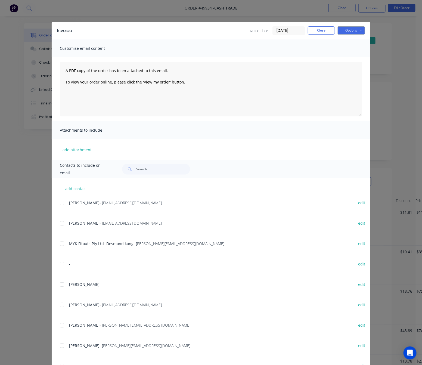
click at [404, 70] on div "Invoice Invoice date 02/10/25 Close Options Preview Print Email Customise email…" at bounding box center [211, 182] width 422 height 365
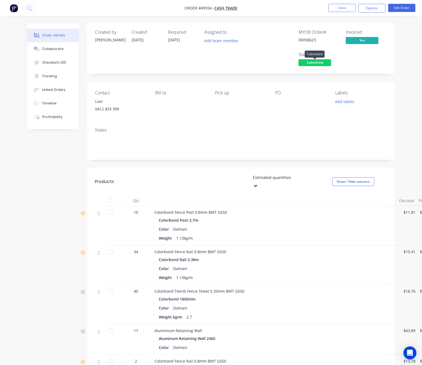
click at [327, 60] on span "Submitted" at bounding box center [315, 62] width 33 height 7
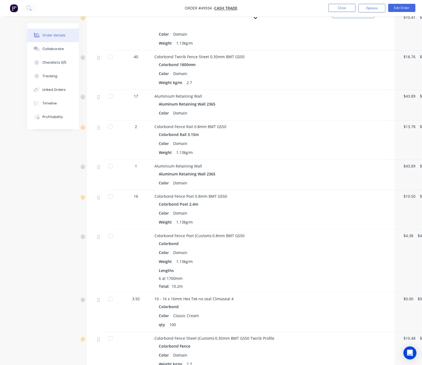
scroll to position [11, 0]
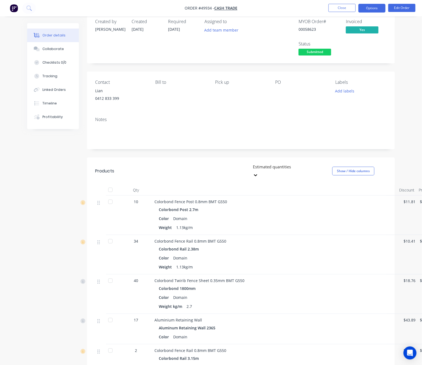
click at [366, 4] on button "Options" at bounding box center [372, 8] width 27 height 9
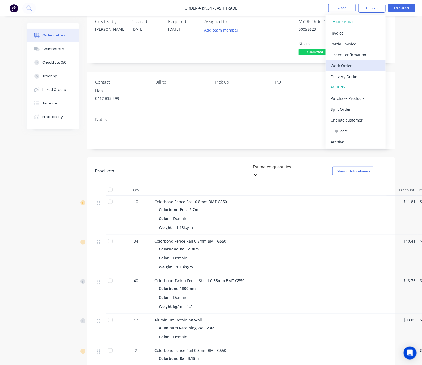
click at [364, 61] on button "Work Order" at bounding box center [356, 65] width 60 height 11
click at [364, 64] on div "Custom" at bounding box center [356, 66] width 50 height 8
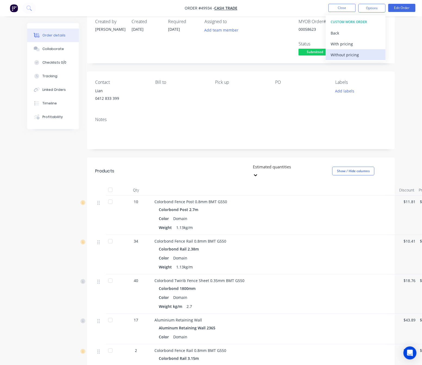
click at [364, 56] on div "Without pricing" at bounding box center [356, 55] width 50 height 8
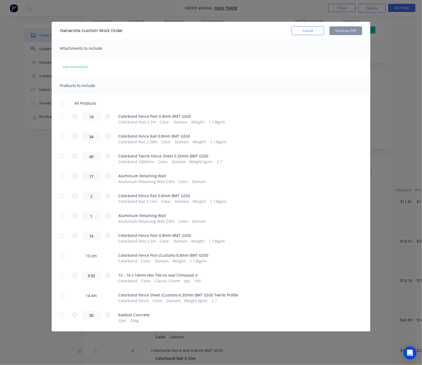
click at [62, 255] on div at bounding box center [62, 255] width 11 height 11
click at [357, 29] on button "Generate PDF" at bounding box center [346, 30] width 33 height 9
click at [61, 297] on div at bounding box center [62, 295] width 11 height 11
click at [351, 29] on button "Generate PDF" at bounding box center [346, 30] width 33 height 9
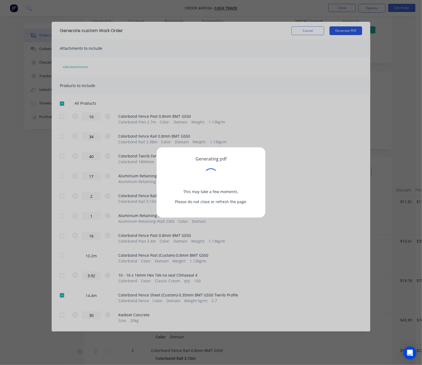
click at [351, 29] on div "Generating pdf This may take a few moments. Please do not close or refresh the …" at bounding box center [211, 182] width 422 height 365
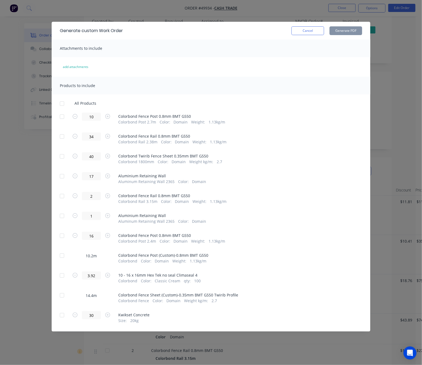
click at [398, 46] on div "Generate custom Work Order Cancel Generate PDF Attachments to include add attac…" at bounding box center [211, 182] width 422 height 365
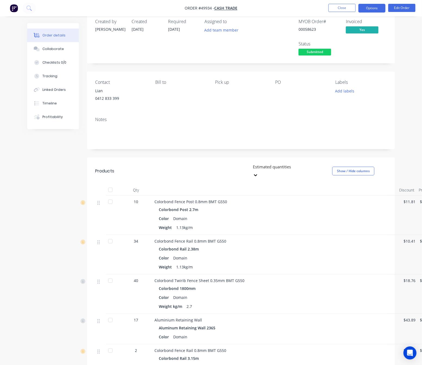
click at [372, 7] on button "Options" at bounding box center [372, 8] width 27 height 9
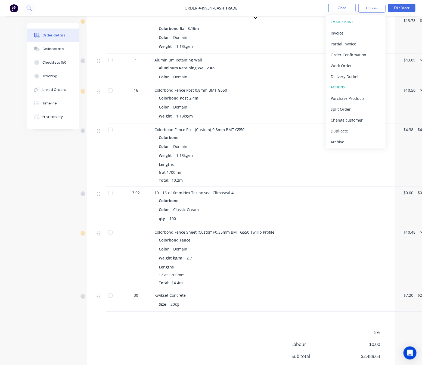
scroll to position [378, 0]
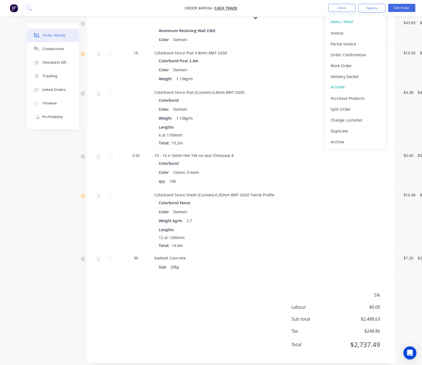
click at [109, 150] on div at bounding box center [110, 155] width 11 height 11
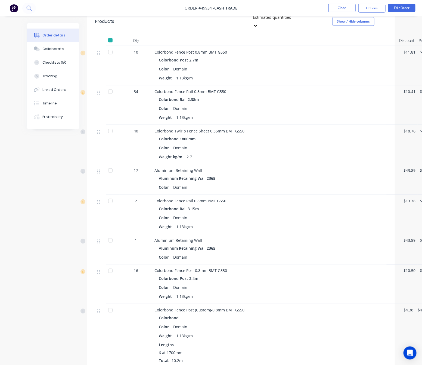
scroll to position [133, 0]
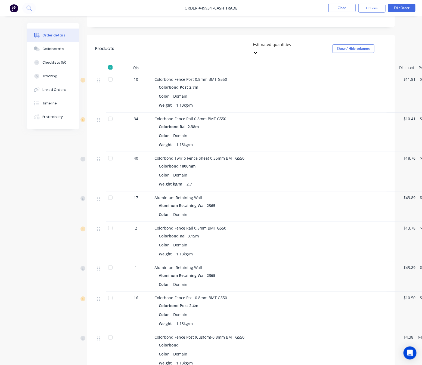
click at [112, 153] on div at bounding box center [110, 158] width 11 height 11
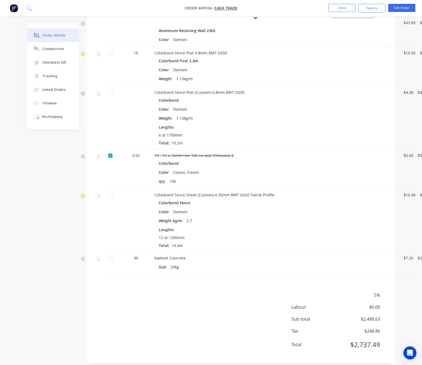
click at [229, 308] on div "5% Labour $0.00 Sub total $2,488.63 Tax $248.86 Total $2,737.49" at bounding box center [241, 323] width 292 height 63
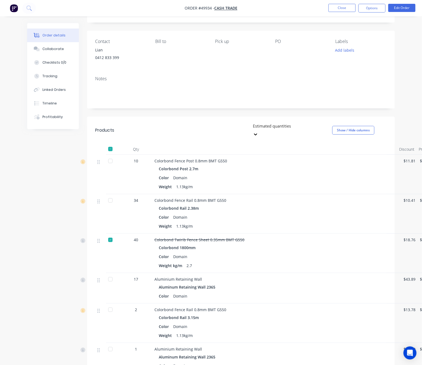
scroll to position [0, 0]
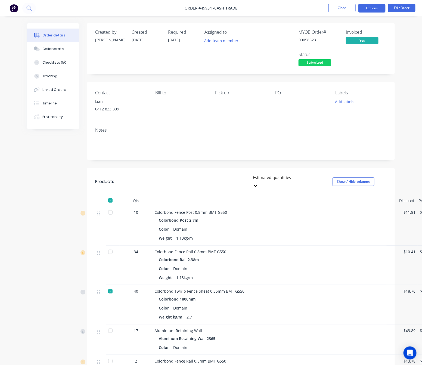
click at [368, 7] on button "Options" at bounding box center [372, 8] width 27 height 9
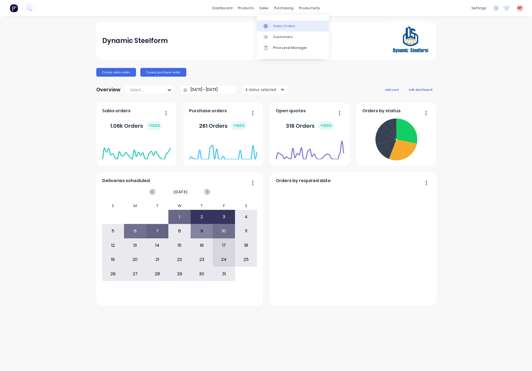
drag, startPoint x: 0, startPoint y: 0, endPoint x: 272, endPoint y: 30, distance: 273.5
click at [272, 24] on link "Sales Orders" at bounding box center [293, 25] width 72 height 11
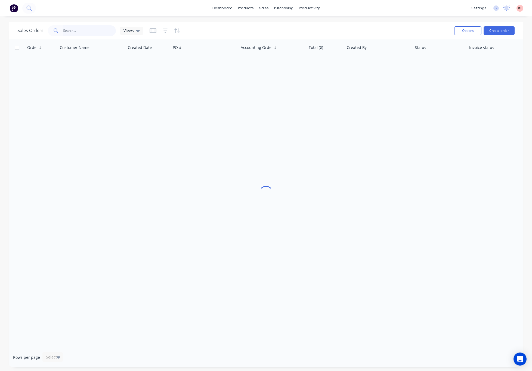
click at [86, 32] on input "text" at bounding box center [89, 30] width 53 height 11
type input "49852"
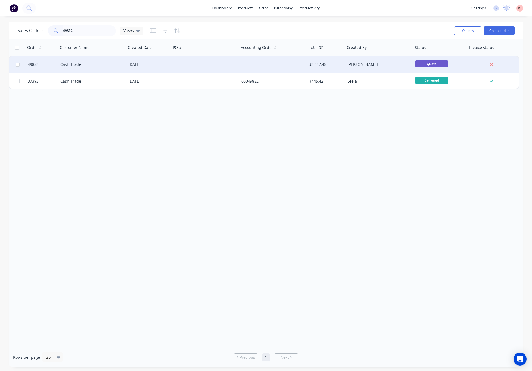
click at [276, 67] on div at bounding box center [273, 64] width 68 height 16
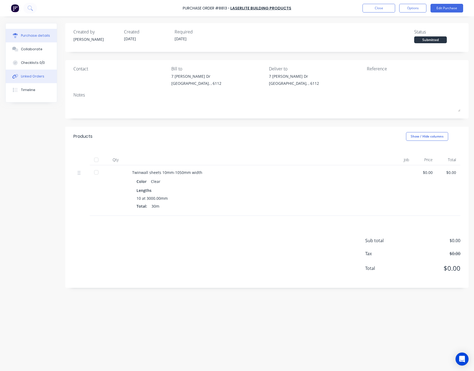
click at [22, 73] on button "Linked Orders" at bounding box center [31, 77] width 51 height 14
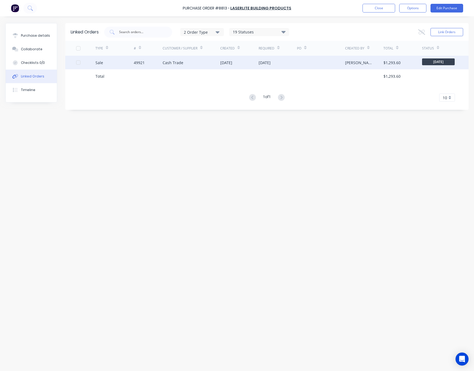
click at [193, 66] on div "Cash Trade" at bounding box center [192, 63] width 58 height 14
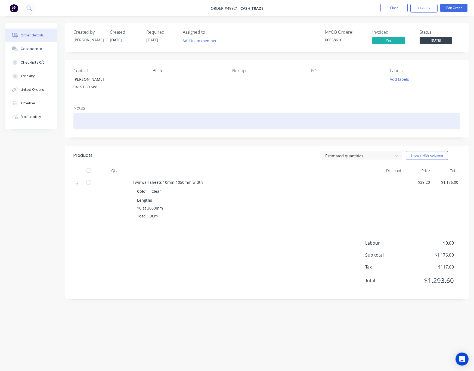
click at [223, 119] on div at bounding box center [266, 121] width 387 height 17
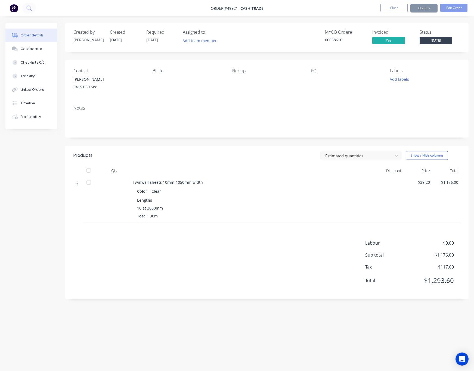
click at [30, 161] on div "Created by [PERSON_NAME] Created [DATE] Required [DATE] Assigned to Add team me…" at bounding box center [236, 175] width 463 height 305
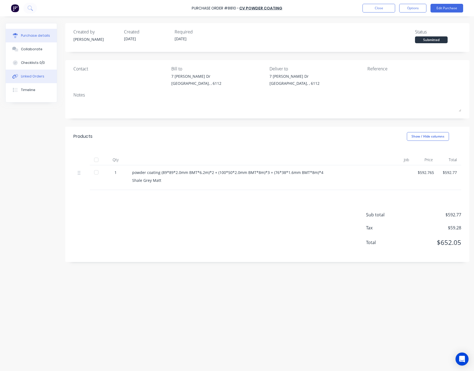
click at [26, 79] on button "Linked Orders" at bounding box center [31, 77] width 51 height 14
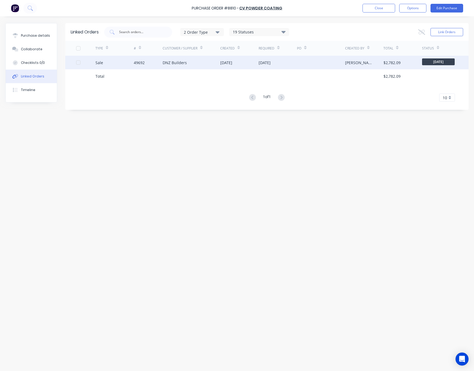
click at [194, 64] on div "DNZ Builders" at bounding box center [192, 63] width 58 height 14
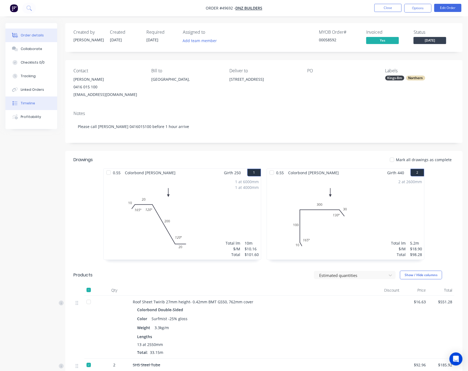
click at [46, 100] on button "Timeline" at bounding box center [31, 104] width 52 height 14
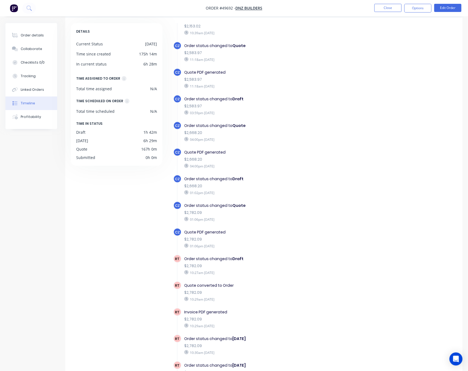
scroll to position [36, 0]
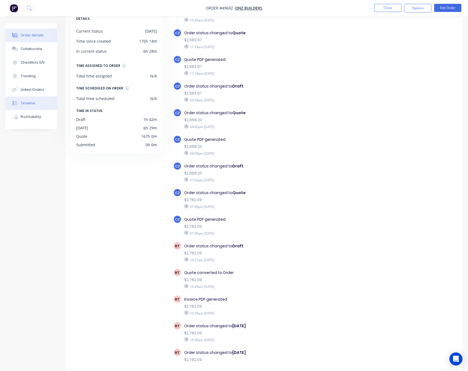
click at [36, 33] on div "Order details" at bounding box center [32, 35] width 23 height 5
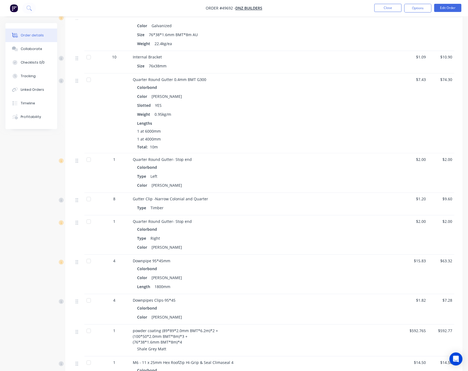
scroll to position [576, 0]
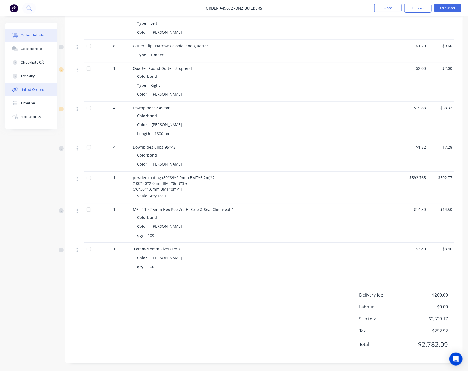
click at [35, 89] on div "Linked Orders" at bounding box center [32, 89] width 23 height 5
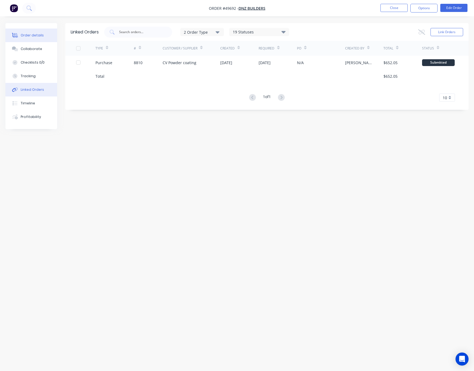
click at [38, 39] on button "Order details" at bounding box center [31, 36] width 52 height 14
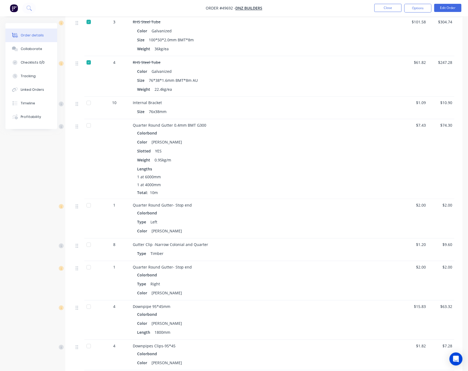
scroll to position [245, 0]
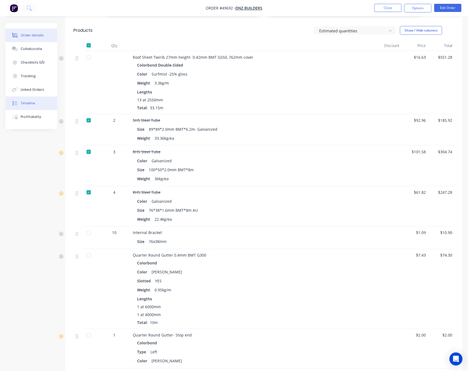
click at [19, 104] on div at bounding box center [15, 103] width 8 height 5
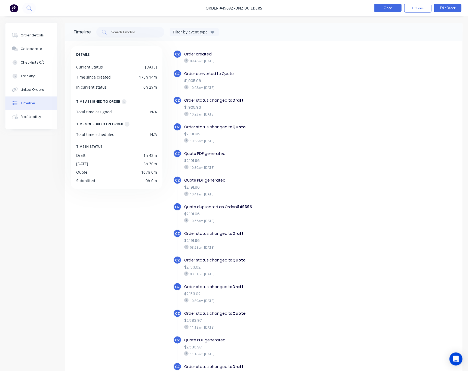
click at [383, 7] on button "Close" at bounding box center [387, 8] width 27 height 8
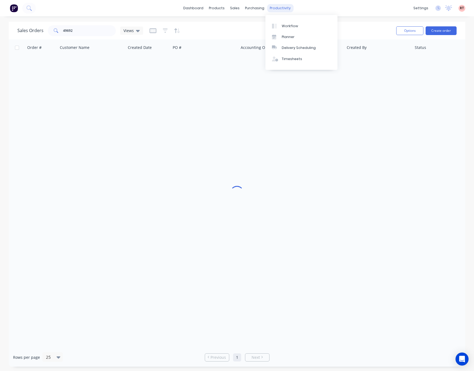
click at [280, 6] on div "productivity" at bounding box center [280, 8] width 26 height 8
click at [297, 47] on div "Delivery Scheduling" at bounding box center [299, 47] width 34 height 5
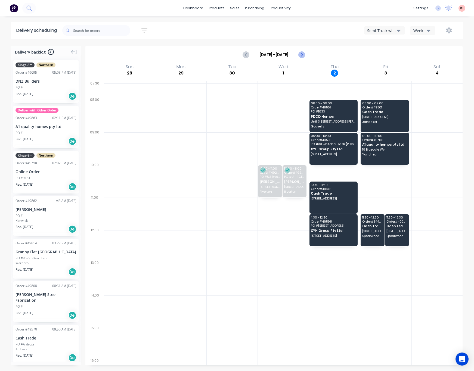
click at [302, 52] on icon "Next page" at bounding box center [302, 54] width 7 height 7
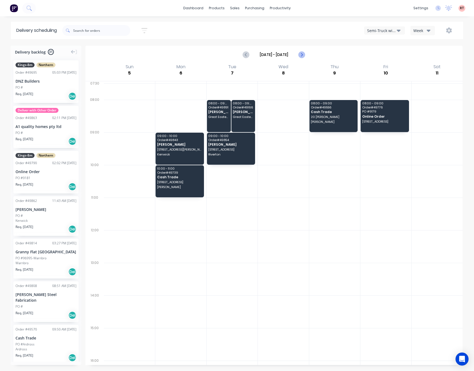
click at [302, 52] on icon "Next page" at bounding box center [302, 54] width 7 height 7
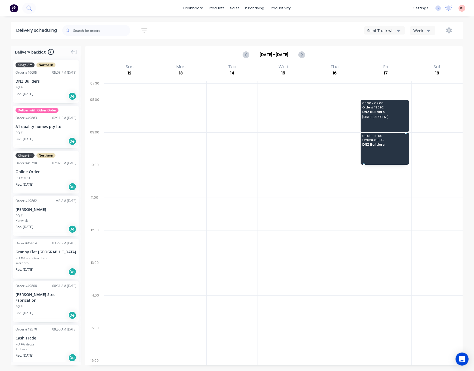
drag, startPoint x: 58, startPoint y: 79, endPoint x: 376, endPoint y: 136, distance: 322.4
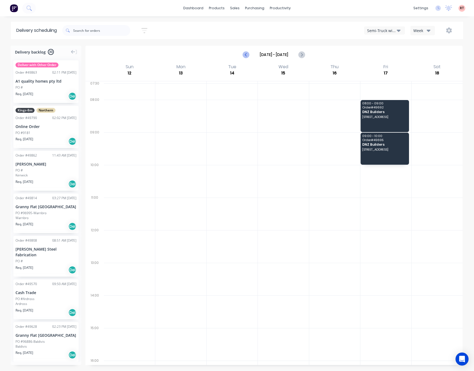
click at [247, 53] on icon "Previous page" at bounding box center [246, 55] width 2 height 4
type input "[DATE] - [DATE]"
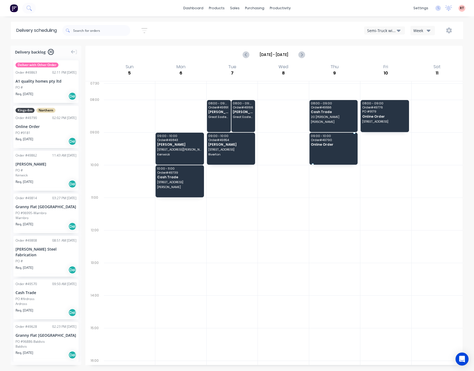
drag, startPoint x: 47, startPoint y: 131, endPoint x: 315, endPoint y: 147, distance: 267.8
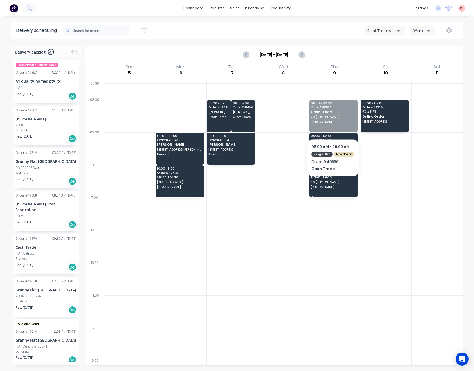
drag, startPoint x: 332, startPoint y: 124, endPoint x: 333, endPoint y: 186, distance: 61.8
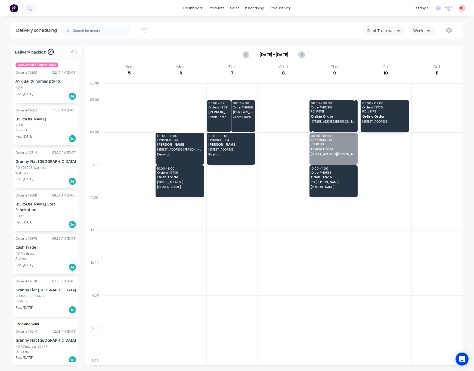
drag, startPoint x: 330, startPoint y: 155, endPoint x: 330, endPoint y: 149, distance: 5.7
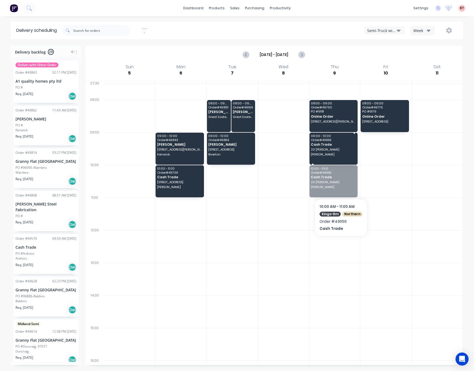
drag, startPoint x: 340, startPoint y: 190, endPoint x: 340, endPoint y: 185, distance: 4.9
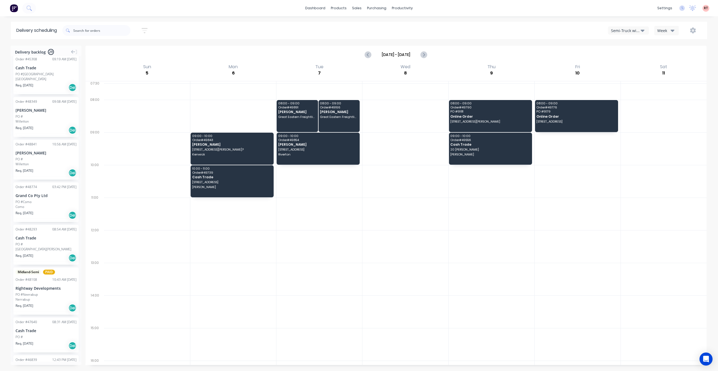
scroll to position [367, 0]
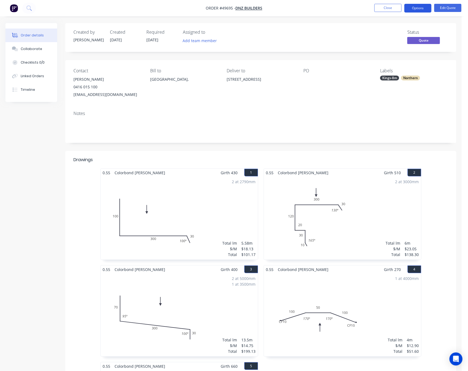
click at [420, 8] on button "Options" at bounding box center [417, 8] width 27 height 9
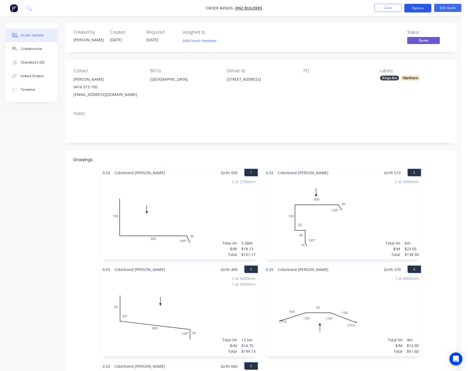
click at [422, 8] on button "Options" at bounding box center [417, 8] width 27 height 9
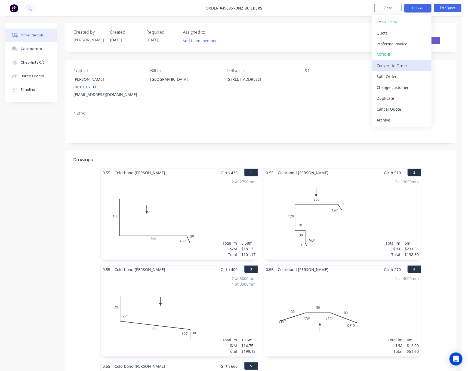
click at [412, 64] on div "Convert to Order" at bounding box center [402, 66] width 50 height 8
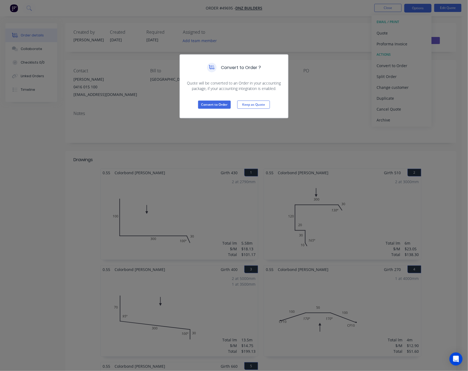
click at [321, 120] on div "Convert to Order ? Quote will be converted to an Order in your accounting packa…" at bounding box center [234, 185] width 468 height 371
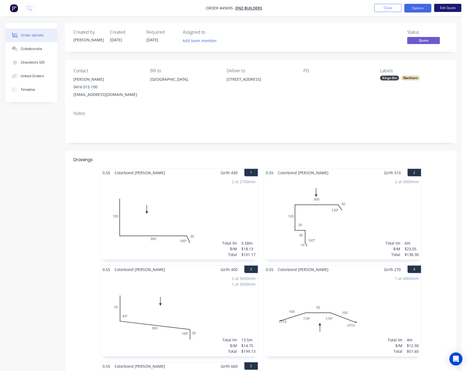
click at [451, 10] on button "Edit Quote" at bounding box center [447, 8] width 27 height 8
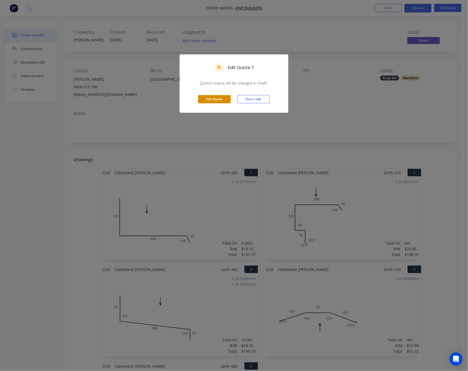
click at [217, 100] on button "Edit Quote" at bounding box center [214, 99] width 33 height 8
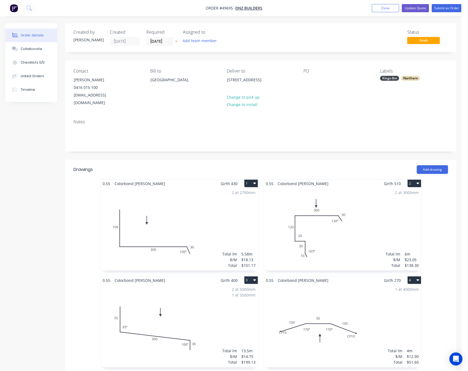
click at [155, 38] on label "[DATE]" at bounding box center [159, 41] width 27 height 9
click at [155, 38] on input "[DATE]" at bounding box center [160, 41] width 27 height 8
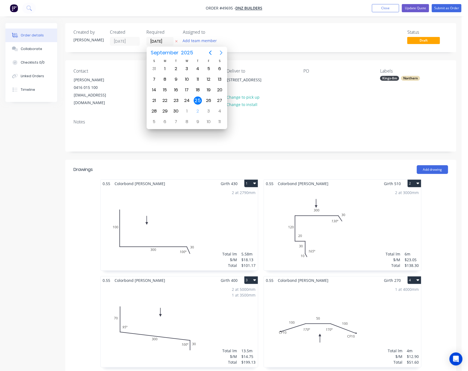
click at [220, 53] on icon "Next page" at bounding box center [221, 53] width 7 height 7
click at [211, 91] on div "17" at bounding box center [209, 90] width 8 height 8
type input "17/10/25"
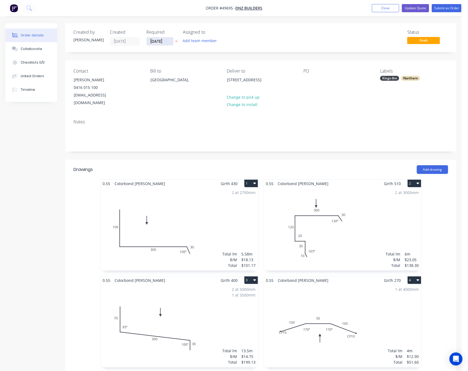
click at [157, 42] on input "17/10/25" at bounding box center [160, 41] width 27 height 8
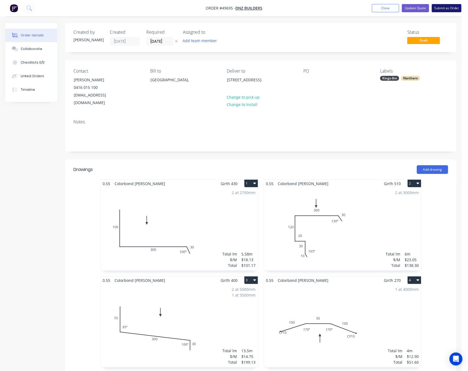
click at [441, 9] on button "Submit as Order" at bounding box center [447, 8] width 30 height 8
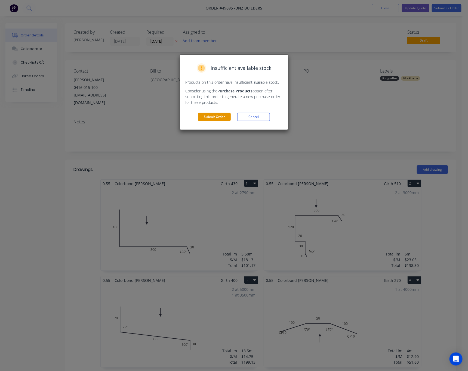
click at [217, 116] on button "Submit Order" at bounding box center [214, 117] width 33 height 8
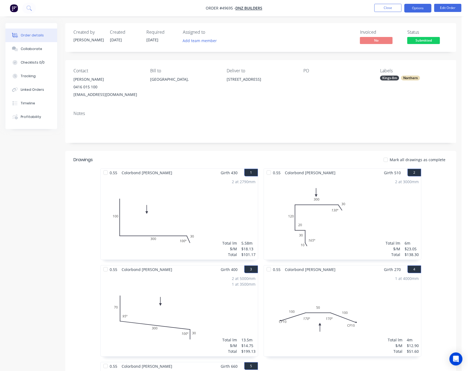
click at [415, 10] on button "Options" at bounding box center [417, 8] width 27 height 9
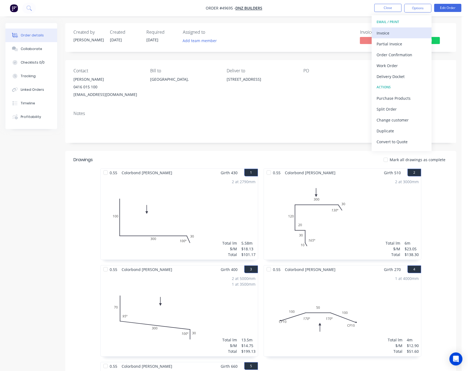
click at [407, 30] on div "Invoice" at bounding box center [402, 33] width 50 height 8
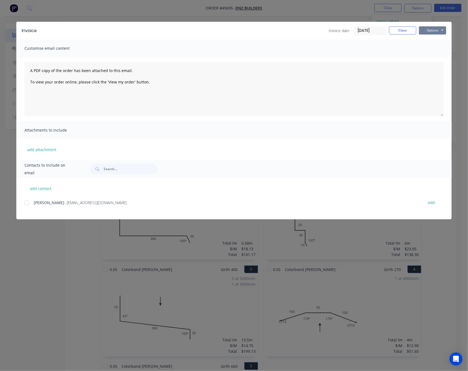
click at [429, 27] on button "Options" at bounding box center [432, 30] width 27 height 8
click at [436, 49] on button "Print" at bounding box center [436, 49] width 35 height 9
click at [155, 9] on div "Invoice Invoice date 02/10/25 Close Options Preview Print Email Customise email…" at bounding box center [234, 185] width 468 height 371
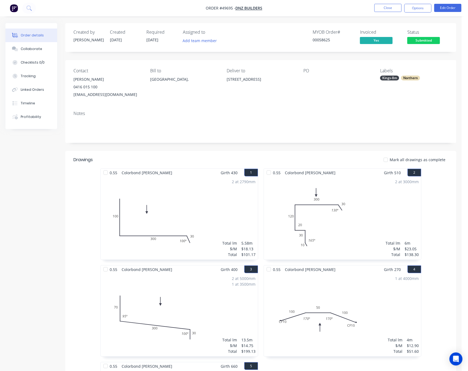
click at [423, 42] on span "Submitted" at bounding box center [423, 40] width 33 height 7
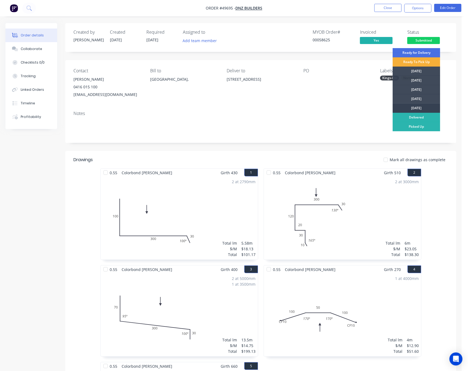
click at [431, 111] on div "Friday" at bounding box center [417, 108] width 48 height 9
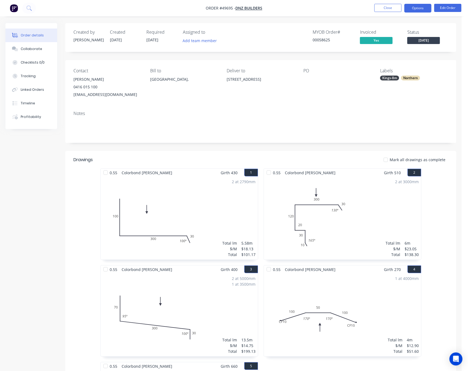
click at [416, 8] on button "Options" at bounding box center [417, 8] width 27 height 9
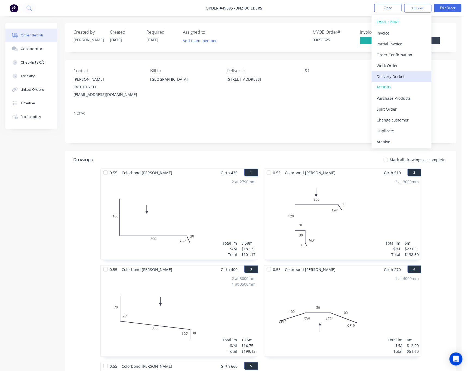
click at [402, 76] on div "Delivery Docket" at bounding box center [402, 77] width 50 height 8
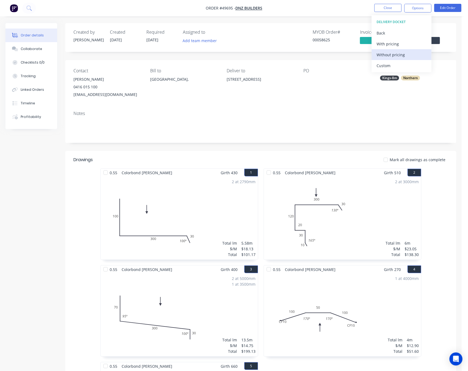
click at [411, 57] on div "Without pricing" at bounding box center [402, 55] width 50 height 8
click at [407, 29] on button "Back" at bounding box center [402, 32] width 60 height 11
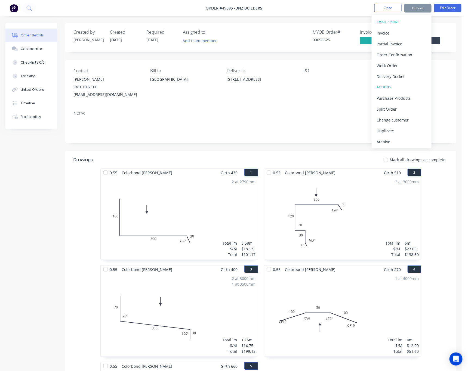
click at [451, 91] on div "Contact Nick 0416 015 100 dnzbuilders@live.com.au Bill to Australia, Deliver to…" at bounding box center [260, 83] width 391 height 47
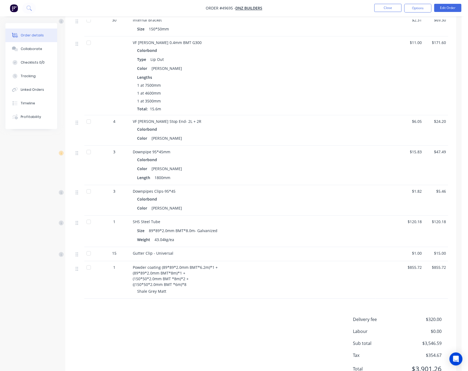
scroll to position [574, 0]
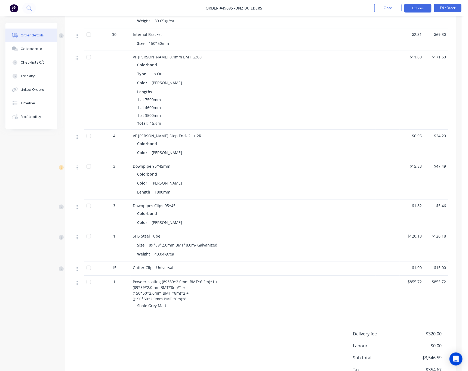
click at [422, 10] on button "Options" at bounding box center [417, 8] width 27 height 9
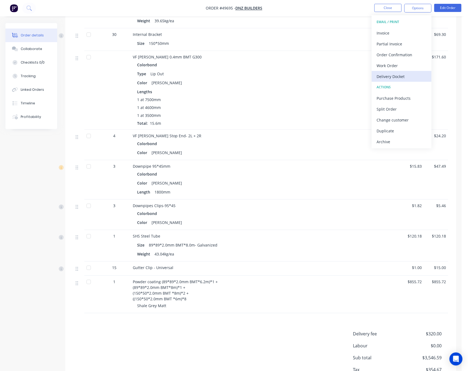
click at [414, 78] on div "Delivery Docket" at bounding box center [402, 77] width 50 height 8
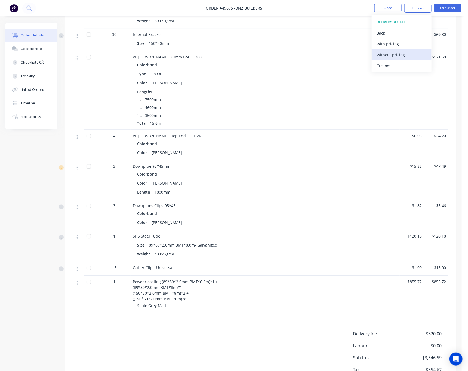
click at [407, 56] on div "Without pricing" at bounding box center [402, 55] width 50 height 8
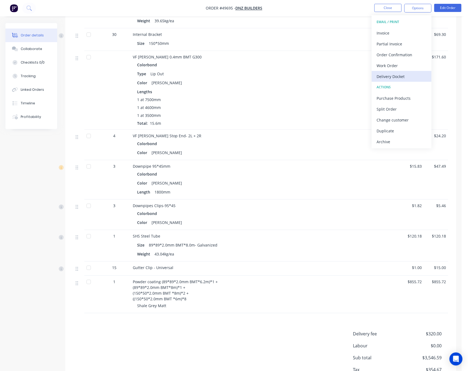
click at [410, 77] on div "Delivery Docket" at bounding box center [402, 77] width 50 height 8
click at [398, 65] on div "Custom" at bounding box center [402, 66] width 50 height 8
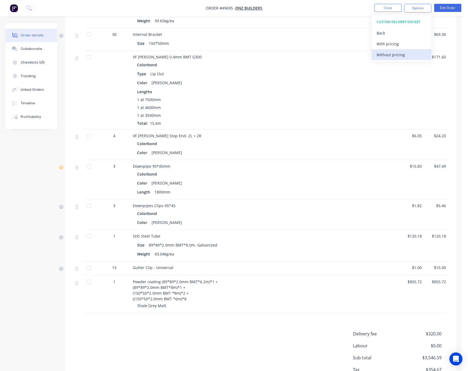
click at [401, 54] on div "Without pricing" at bounding box center [402, 55] width 50 height 8
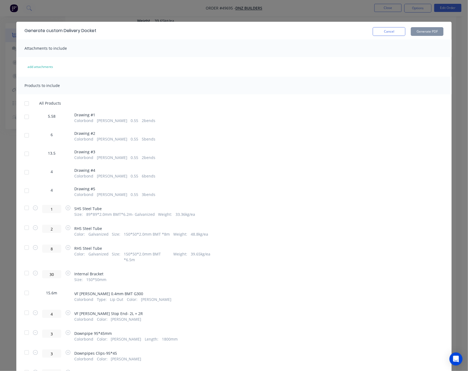
click at [23, 211] on div at bounding box center [26, 208] width 11 height 11
click at [22, 230] on div at bounding box center [26, 228] width 11 height 11
click at [21, 249] on div at bounding box center [26, 247] width 11 height 11
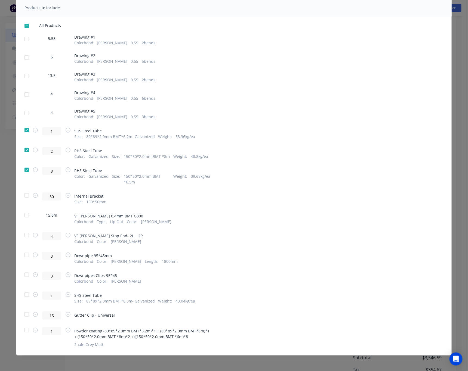
click at [22, 296] on div at bounding box center [26, 295] width 11 height 11
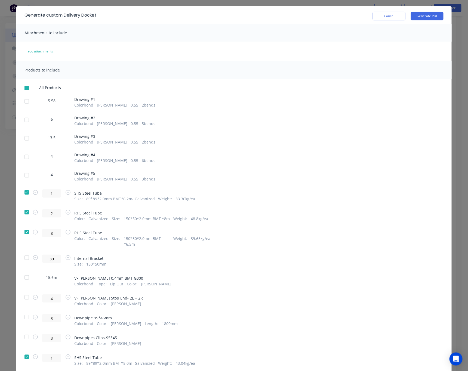
scroll to position [0, 0]
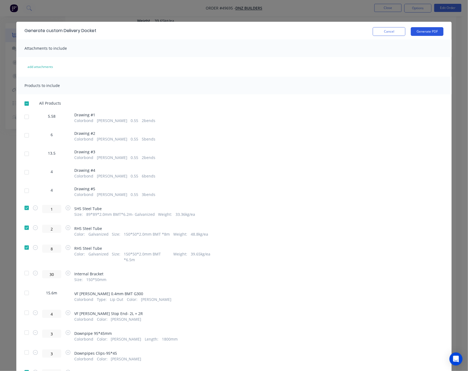
click at [412, 34] on button "Generate PDF" at bounding box center [427, 31] width 33 height 9
click at [334, 17] on div "Generate custom Delivery Docket Cancel Generate PDF Attachments to include add …" at bounding box center [234, 185] width 468 height 371
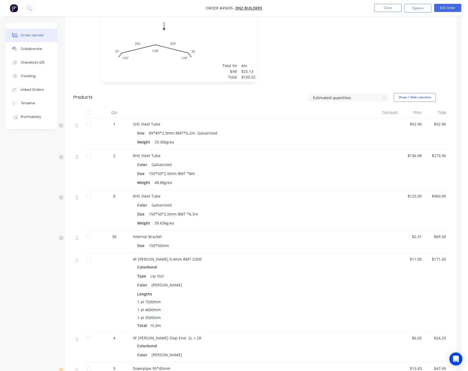
scroll to position [370, 0]
click at [88, 127] on div at bounding box center [88, 126] width 11 height 11
click at [90, 160] on div at bounding box center [88, 157] width 11 height 11
click at [87, 200] on div at bounding box center [88, 198] width 11 height 11
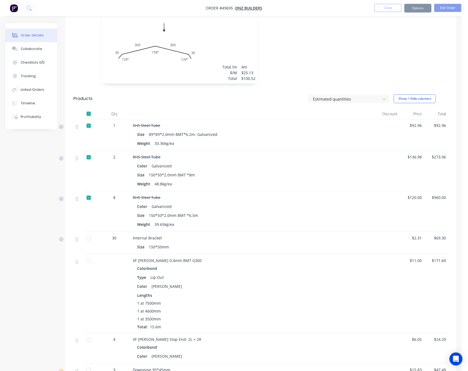
scroll to position [615, 0]
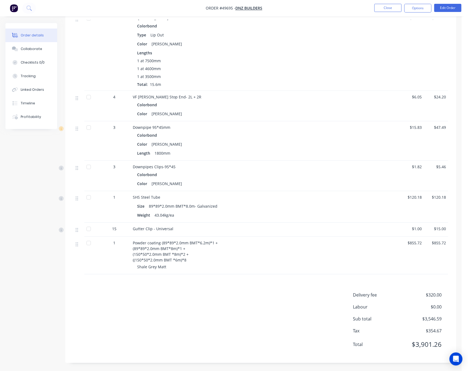
click at [89, 199] on div at bounding box center [88, 197] width 11 height 11
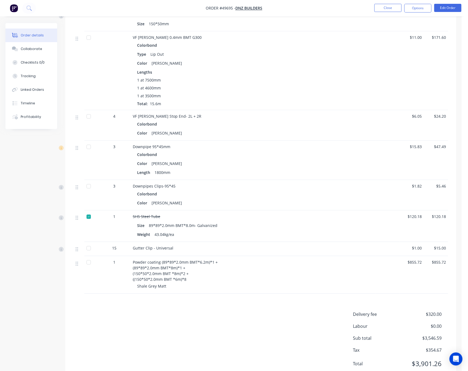
scroll to position [574, 0]
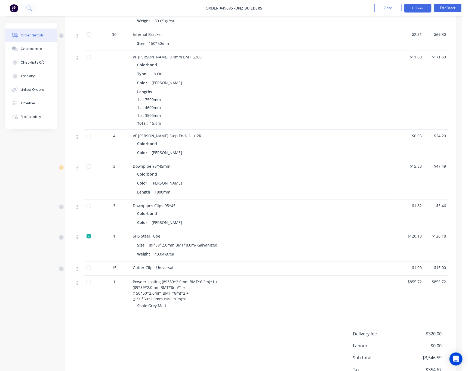
click at [418, 8] on button "Options" at bounding box center [417, 8] width 27 height 9
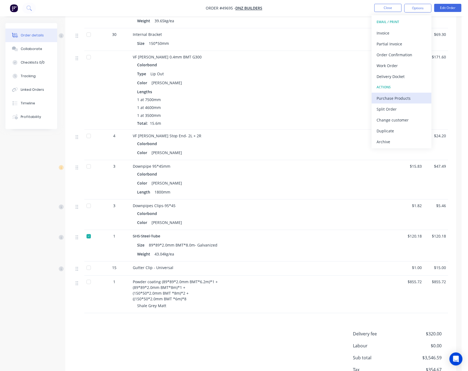
click at [404, 94] on button "Purchase Products" at bounding box center [402, 98] width 60 height 11
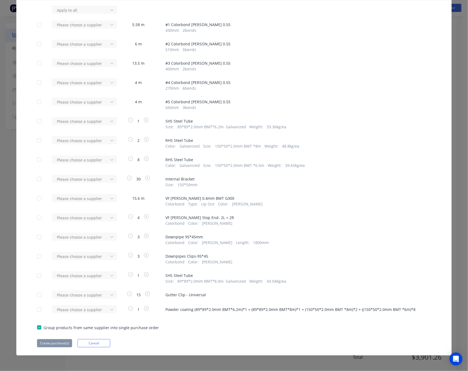
scroll to position [615, 0]
click at [97, 311] on div "Please choose a supplier" at bounding box center [82, 310] width 60 height 8
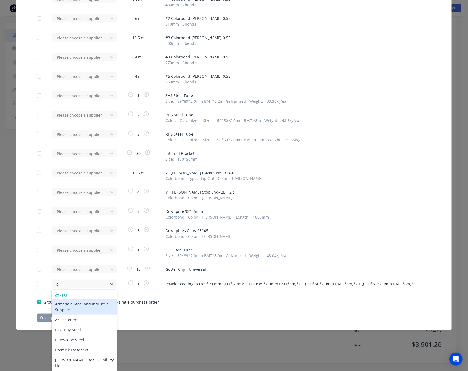
type input "cv"
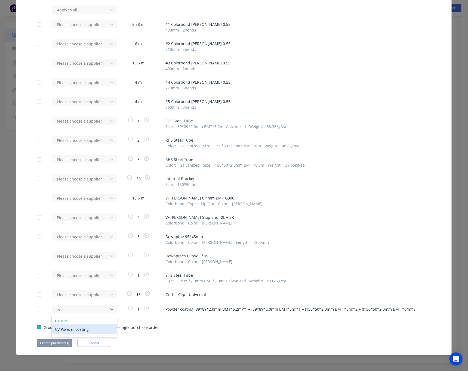
scroll to position [39, 0]
click at [75, 331] on div "CV Powder coating" at bounding box center [84, 330] width 65 height 10
click at [58, 344] on button "Create purchase(s)" at bounding box center [54, 344] width 35 height 8
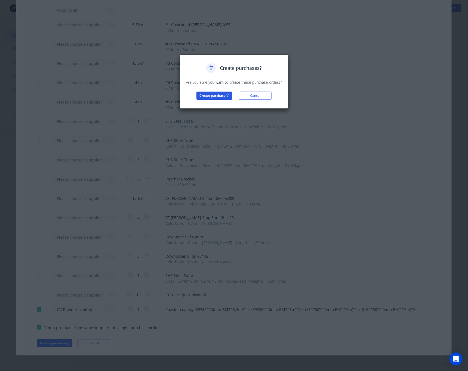
click at [207, 93] on button "Create purchase(s)" at bounding box center [214, 96] width 36 height 8
click at [220, 102] on button "View purchase(s)" at bounding box center [214, 104] width 33 height 8
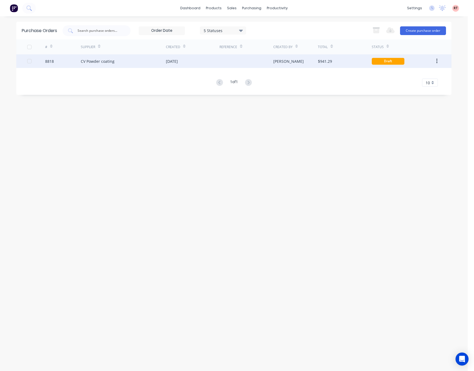
click at [328, 67] on div "$941.29" at bounding box center [345, 61] width 54 height 14
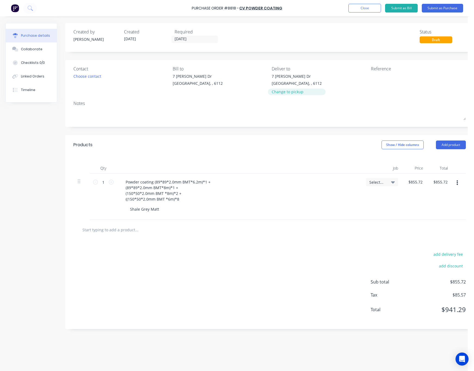
click at [289, 93] on div "Change to pickup" at bounding box center [297, 92] width 50 height 6
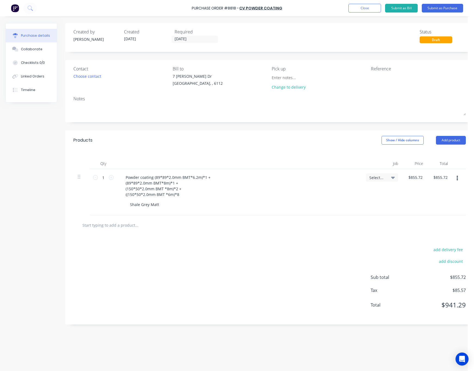
click at [338, 96] on div "Notes" at bounding box center [269, 99] width 393 height 7
click at [196, 39] on input "02/10/25" at bounding box center [195, 39] width 46 height 7
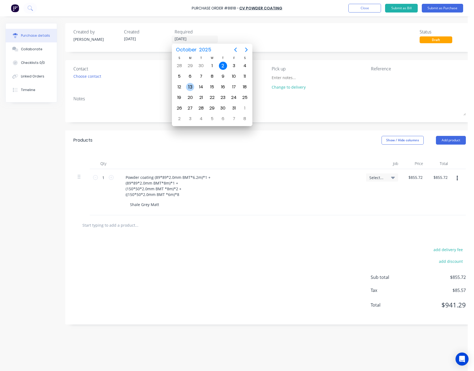
click at [188, 87] on div "13" at bounding box center [190, 87] width 8 height 8
type input "13/10/25"
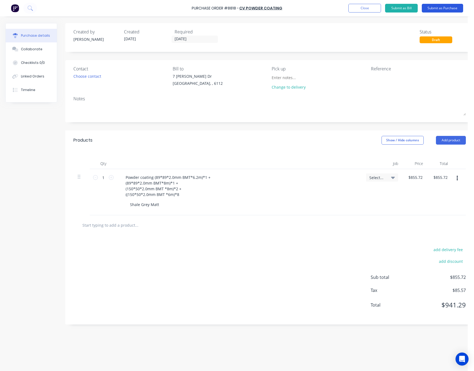
click at [444, 8] on button "Submit as Purchase" at bounding box center [442, 8] width 41 height 9
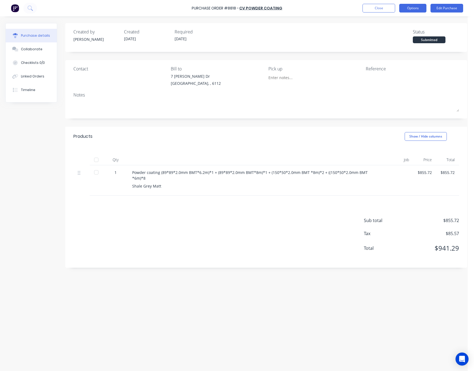
click at [412, 6] on button "Options" at bounding box center [413, 8] width 27 height 9
click at [395, 23] on div "Print / Email" at bounding box center [401, 22] width 42 height 8
click at [400, 46] on div "Without pricing" at bounding box center [401, 44] width 42 height 8
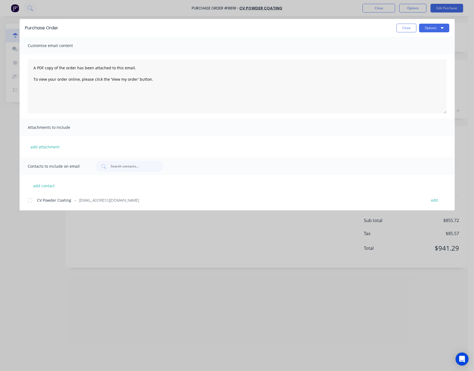
click at [30, 201] on div at bounding box center [29, 200] width 11 height 11
click at [429, 27] on button "Options" at bounding box center [434, 28] width 30 height 9
click at [437, 66] on div "Email" at bounding box center [424, 64] width 42 height 8
click at [440, 30] on button "Options" at bounding box center [434, 28] width 30 height 9
click at [428, 52] on div "Print" at bounding box center [424, 53] width 42 height 8
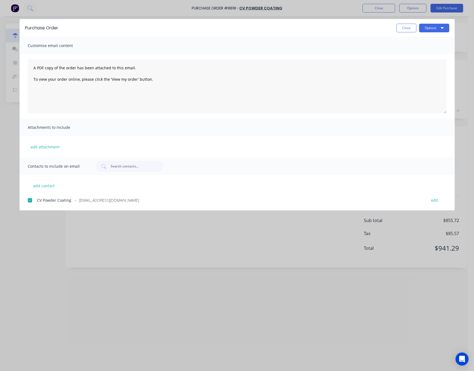
click at [158, 8] on div "Purchase Order Close Options Customise email content A PDF copy of the order ha…" at bounding box center [237, 185] width 474 height 371
click at [340, 13] on div "Purchase Order Close Options Customise email content A PDF copy of the order ha…" at bounding box center [237, 185] width 474 height 371
click at [402, 29] on button "Close" at bounding box center [407, 28] width 20 height 9
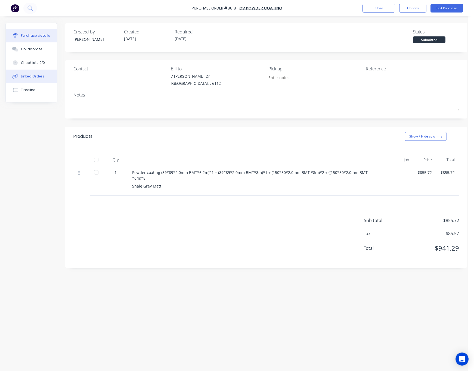
click at [42, 75] on div "Linked Orders" at bounding box center [32, 76] width 23 height 5
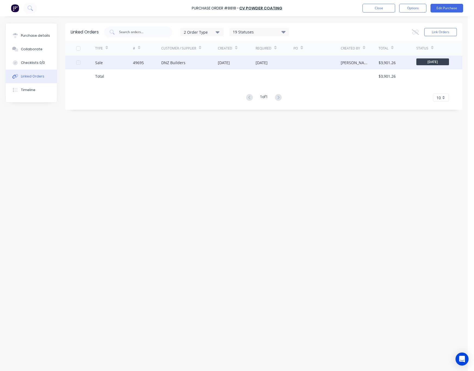
click at [199, 64] on div "DNZ Builders" at bounding box center [189, 63] width 57 height 14
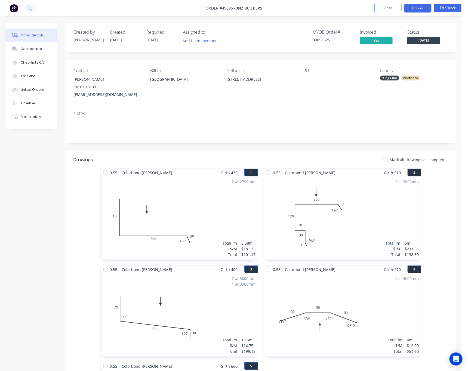
click at [417, 7] on button "Options" at bounding box center [417, 8] width 27 height 9
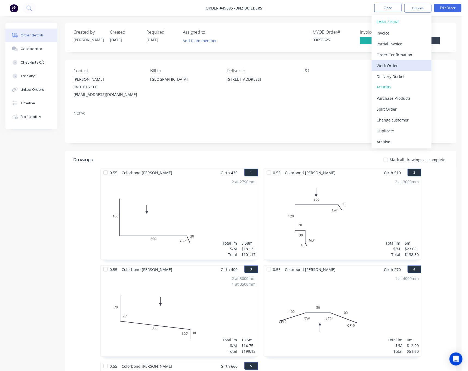
click at [400, 64] on div "Work Order" at bounding box center [402, 66] width 50 height 8
click at [391, 69] on div "Custom" at bounding box center [402, 66] width 50 height 8
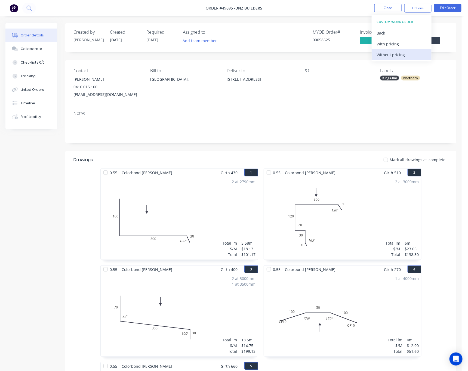
click at [397, 57] on div "Without pricing" at bounding box center [402, 55] width 50 height 8
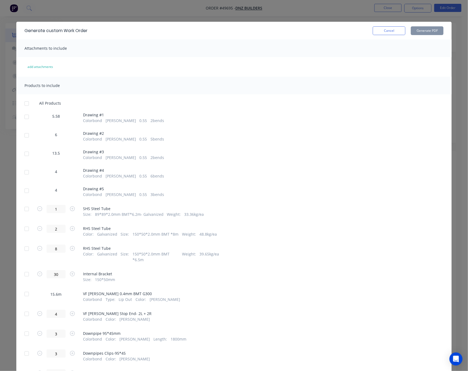
click at [24, 120] on div at bounding box center [26, 117] width 11 height 11
click at [22, 138] on div at bounding box center [26, 135] width 11 height 11
click at [22, 157] on div at bounding box center [26, 154] width 11 height 11
click at [26, 173] on div at bounding box center [26, 172] width 11 height 11
click at [21, 192] on div at bounding box center [26, 191] width 11 height 11
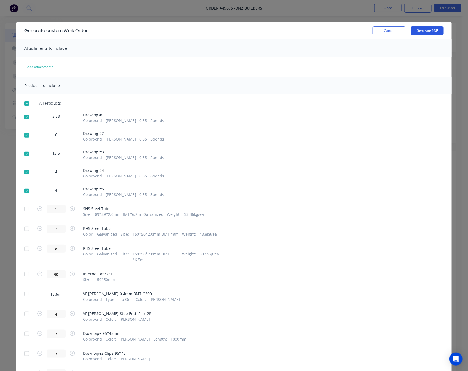
click at [420, 32] on button "Generate PDF" at bounding box center [427, 30] width 33 height 9
click at [331, 16] on div "Generate custom Work Order Cancel Generate PDF Attachments to include add attac…" at bounding box center [234, 185] width 468 height 371
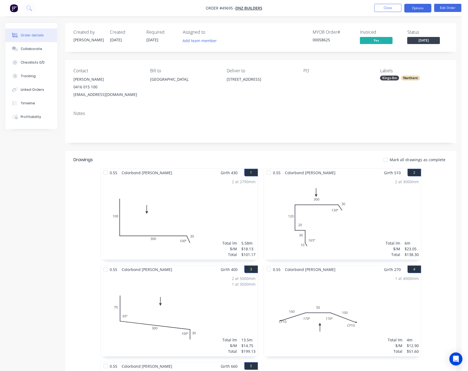
click at [425, 11] on button "Options" at bounding box center [417, 8] width 27 height 9
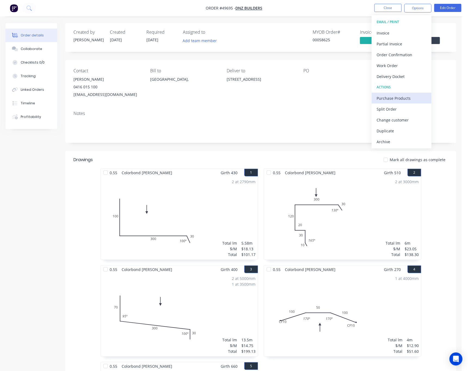
click at [411, 95] on div "Purchase Products" at bounding box center [402, 98] width 50 height 8
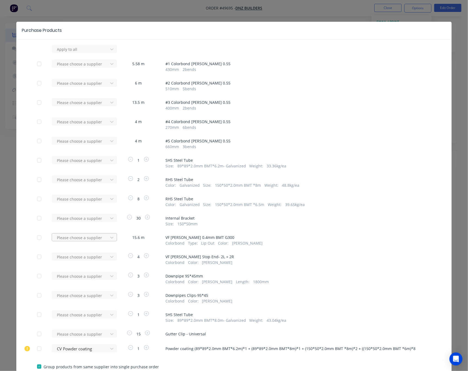
click at [99, 237] on div at bounding box center [80, 238] width 49 height 7
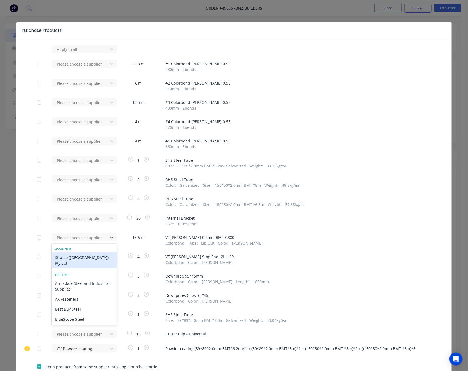
click at [88, 261] on div "Stratco (WA) Pty Ltd" at bounding box center [84, 261] width 65 height 16
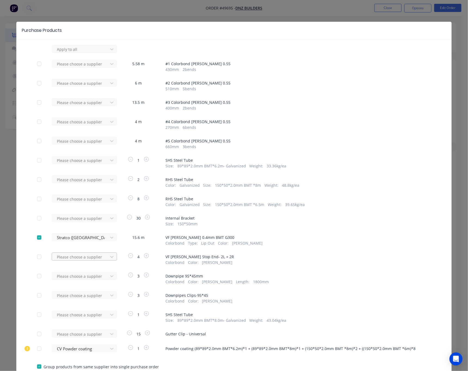
click at [101, 260] on div at bounding box center [80, 257] width 49 height 7
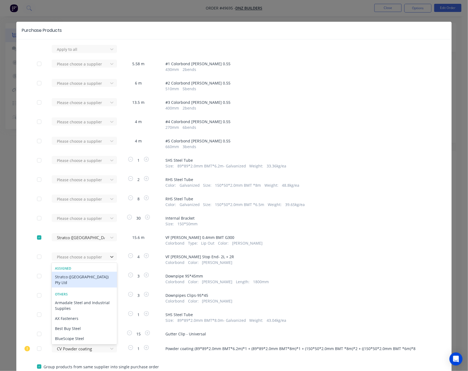
click at [84, 275] on div "Stratco (WA) Pty Ltd" at bounding box center [84, 280] width 65 height 16
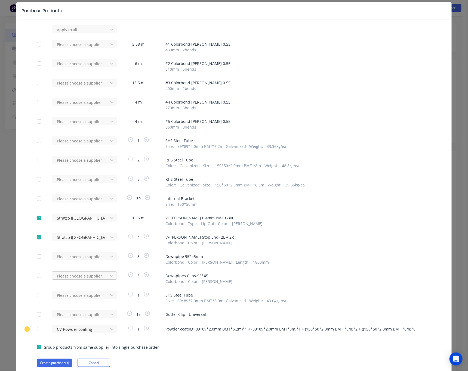
scroll to position [39, 0]
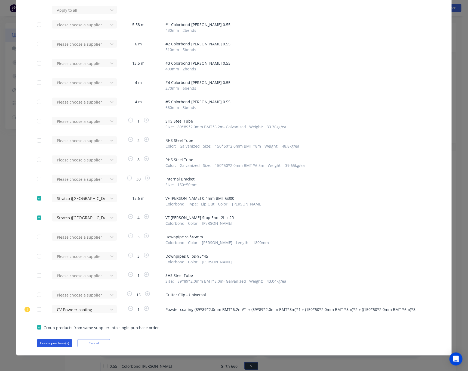
click at [63, 344] on button "Create purchase(s)" at bounding box center [54, 344] width 35 height 8
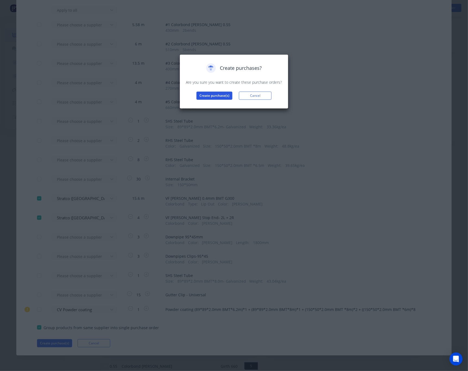
click at [205, 97] on button "Create purchase(s)" at bounding box center [214, 96] width 36 height 8
click at [223, 105] on button "View purchase(s)" at bounding box center [214, 104] width 33 height 8
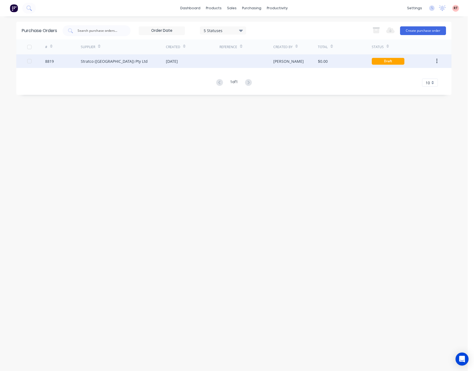
click at [327, 61] on div "$0.00" at bounding box center [323, 62] width 10 height 6
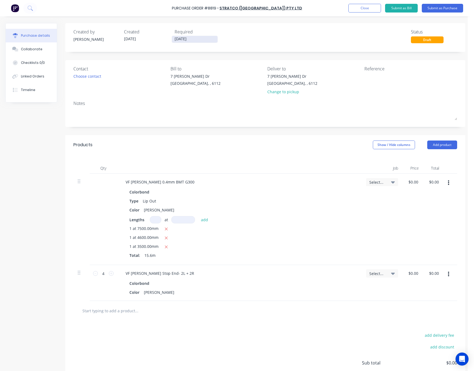
click at [188, 41] on input "02/10/25" at bounding box center [195, 39] width 46 height 7
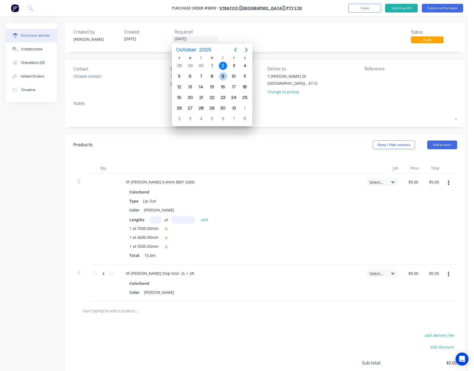
click at [222, 76] on div "9" at bounding box center [223, 76] width 8 height 8
type input "09/10/25"
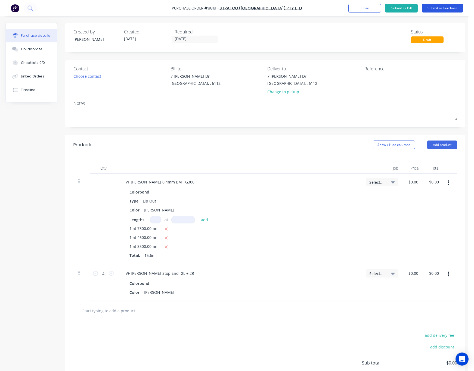
click at [449, 8] on button "Submit as Purchase" at bounding box center [442, 8] width 41 height 9
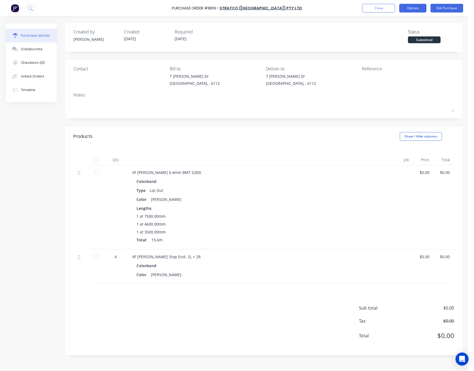
click at [408, 11] on button "Options" at bounding box center [413, 8] width 27 height 9
click at [407, 21] on div "Print / Email" at bounding box center [401, 22] width 42 height 8
click at [395, 46] on div "Without pricing" at bounding box center [401, 44] width 42 height 8
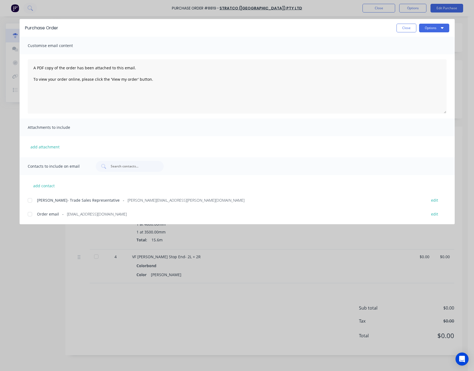
click at [29, 215] on div at bounding box center [29, 214] width 11 height 11
click at [443, 28] on icon "button" at bounding box center [442, 28] width 3 height 2
click at [432, 63] on div "Email" at bounding box center [424, 64] width 42 height 8
click at [41, 274] on div "Purchase Order Close Options Customise email content A PDF copy of the order ha…" at bounding box center [237, 185] width 474 height 371
click at [40, 279] on div "Purchase Order Close Options Customise email content A PDF copy of the order ha…" at bounding box center [237, 185] width 474 height 371
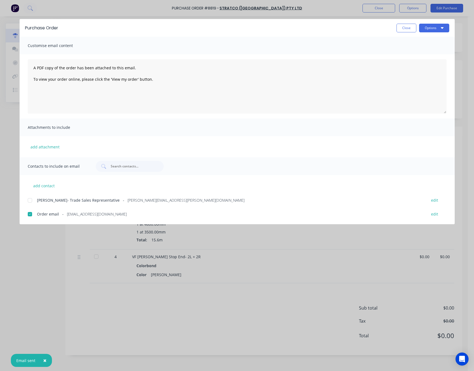
drag, startPoint x: 19, startPoint y: 284, endPoint x: 163, endPoint y: 188, distance: 173.5
click at [21, 282] on div "Purchase Order Close Options Customise email content A PDF copy of the order ha…" at bounding box center [237, 185] width 474 height 371
click at [404, 28] on button "Close" at bounding box center [407, 28] width 20 height 9
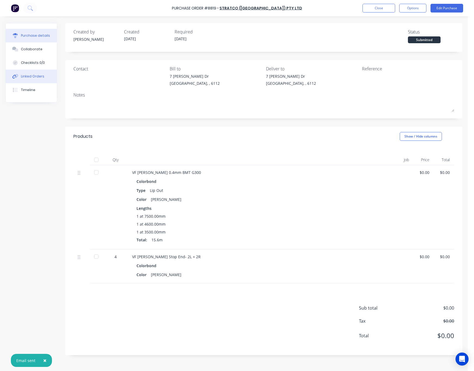
click at [28, 78] on div "Linked Orders" at bounding box center [32, 76] width 23 height 5
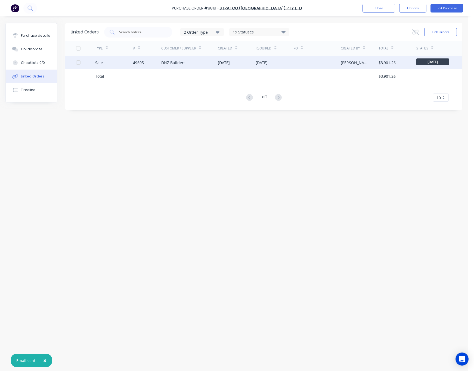
click at [133, 64] on div "49695" at bounding box center [138, 63] width 11 height 6
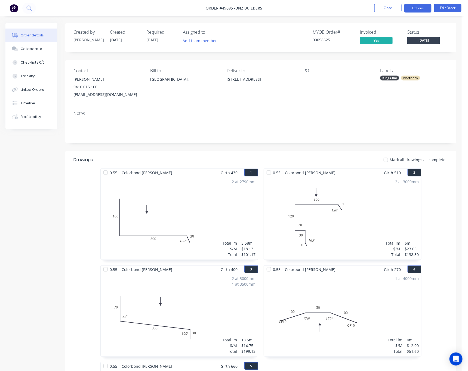
click at [420, 7] on button "Options" at bounding box center [417, 8] width 27 height 9
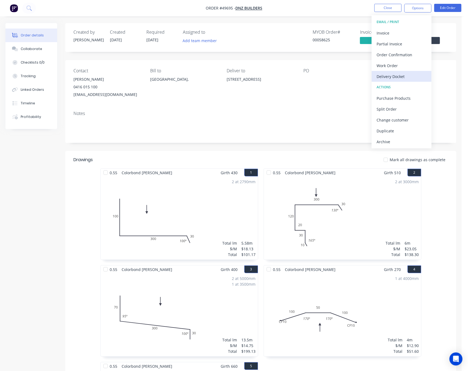
click at [401, 76] on div "Delivery Docket" at bounding box center [402, 77] width 50 height 8
click at [403, 65] on div "Custom" at bounding box center [402, 66] width 50 height 8
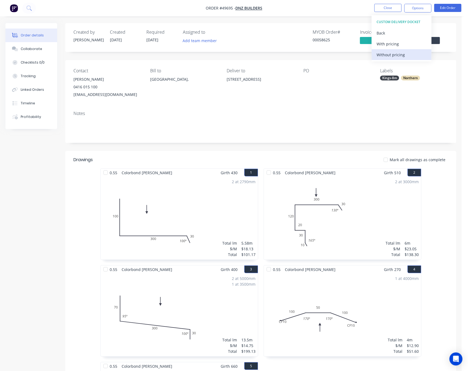
click at [404, 55] on div "Without pricing" at bounding box center [402, 55] width 50 height 8
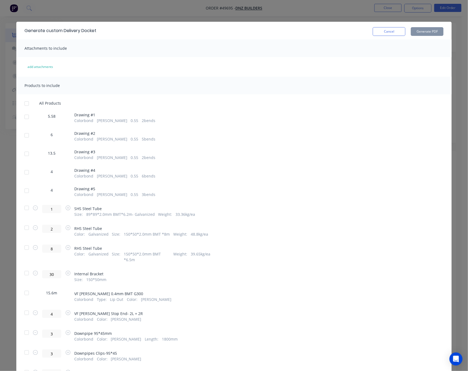
click at [24, 117] on div at bounding box center [26, 117] width 11 height 11
click at [24, 136] on div at bounding box center [26, 135] width 11 height 11
click at [23, 103] on div at bounding box center [26, 103] width 11 height 11
click at [26, 104] on div at bounding box center [26, 103] width 11 height 11
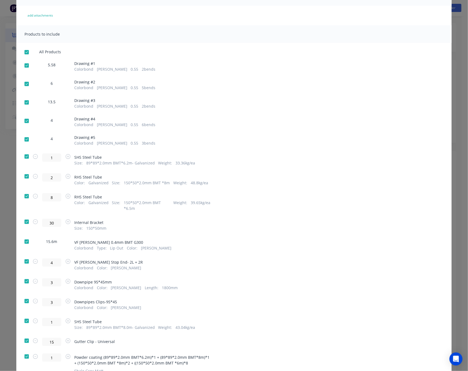
scroll to position [37, 0]
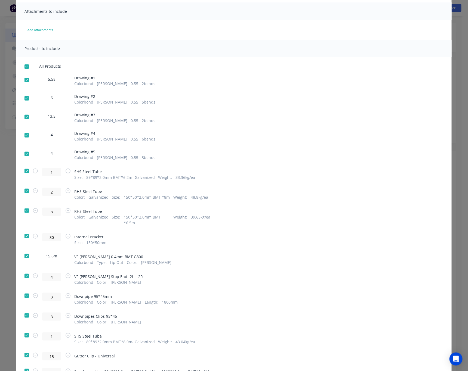
click at [23, 168] on div at bounding box center [26, 171] width 11 height 11
click at [22, 193] on div at bounding box center [26, 191] width 11 height 11
click at [23, 210] on div at bounding box center [26, 210] width 11 height 11
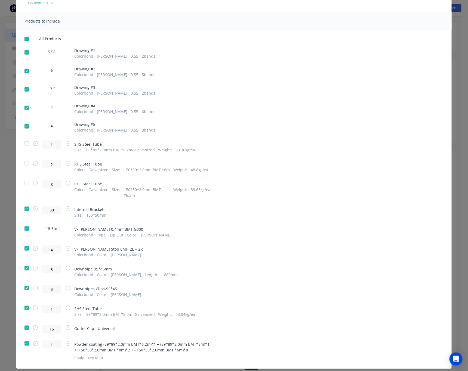
scroll to position [78, 0]
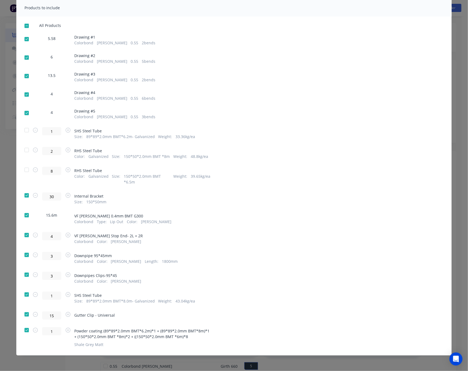
click at [22, 297] on div at bounding box center [26, 295] width 11 height 11
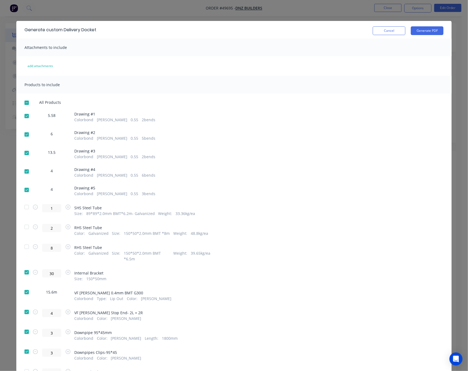
scroll to position [0, 0]
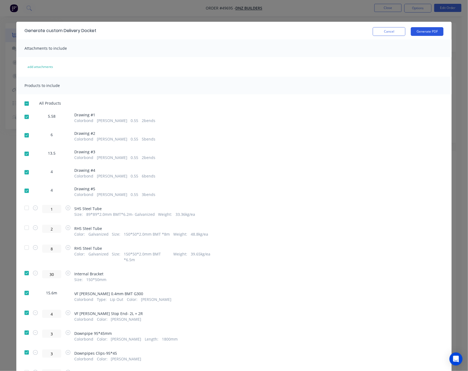
click at [430, 33] on button "Generate PDF" at bounding box center [427, 31] width 33 height 9
click at [174, 11] on div "Generate custom Delivery Docket Cancel Generate PDF Attachments to include add …" at bounding box center [234, 185] width 468 height 371
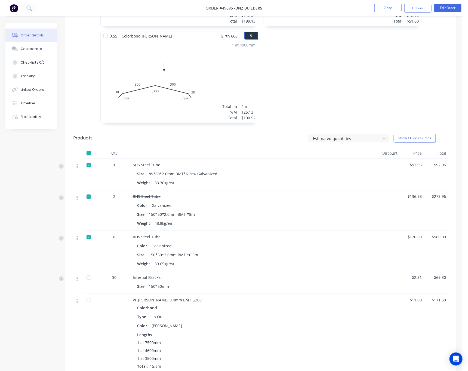
scroll to position [615, 0]
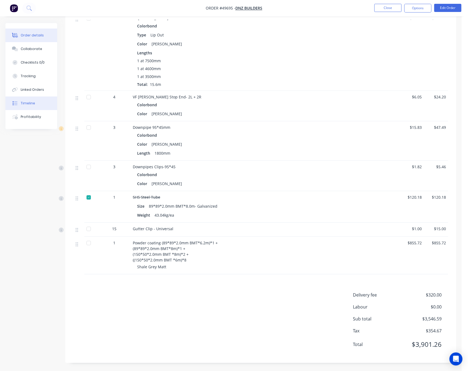
click at [40, 105] on button "Timeline" at bounding box center [31, 104] width 52 height 14
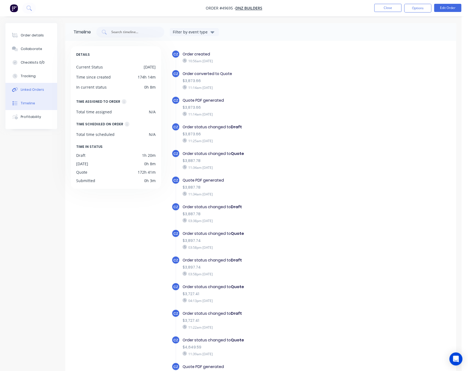
click at [39, 90] on div "Linked Orders" at bounding box center [32, 89] width 23 height 5
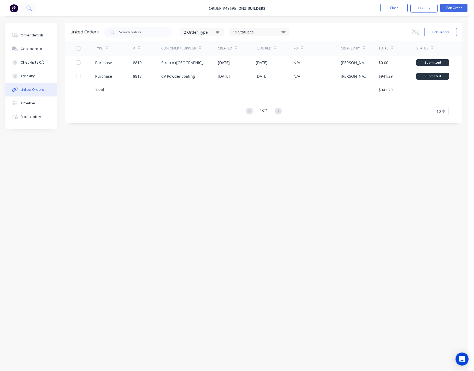
click at [204, 229] on div "Linked Orders 2 Order Type 19 Statuses Sales Order Status All Archived Draft Qu…" at bounding box center [233, 175] width 457 height 305
click at [135, 301] on div "Linked Orders 2 Order Type 19 Statuses Sales Order Status All Archived Draft Qu…" at bounding box center [233, 175] width 457 height 305
click at [202, 201] on div "Linked Orders 2 Order Type 19 Statuses Sales Order Status All Archived Draft Qu…" at bounding box center [233, 175] width 457 height 305
click at [211, 304] on div "Linked Orders 2 Order Type 19 Statuses Sales Order Status All Archived Draft Qu…" at bounding box center [233, 175] width 457 height 305
click at [250, 255] on div "Linked Orders 2 Order Type 19 Statuses Sales Order Status All Archived Draft Qu…" at bounding box center [233, 175] width 457 height 305
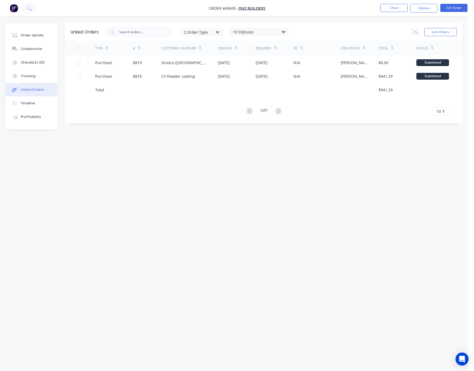
drag, startPoint x: 222, startPoint y: 234, endPoint x: 218, endPoint y: 236, distance: 4.8
click at [222, 234] on div "Linked Orders 2 Order Type 19 Statuses Sales Order Status All Archived Draft Qu…" at bounding box center [233, 175] width 457 height 305
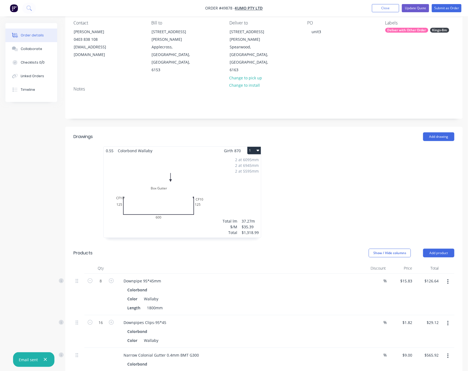
scroll to position [30, 0]
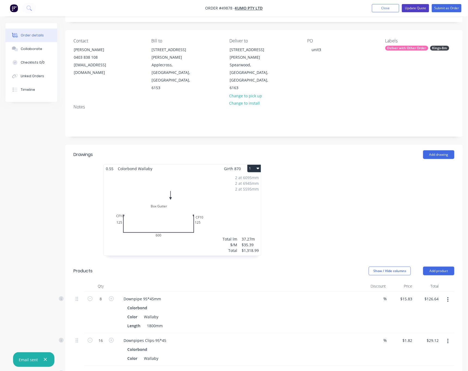
click at [416, 10] on button "Update Quote" at bounding box center [415, 8] width 27 height 8
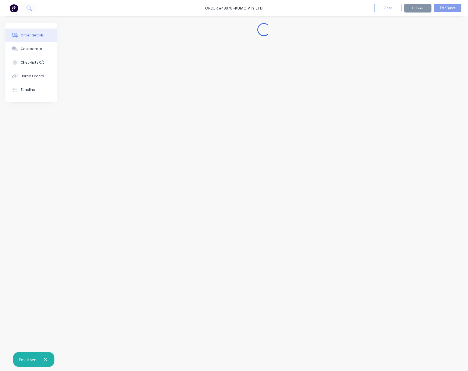
scroll to position [0, 0]
